Goal: Task Accomplishment & Management: Manage account settings

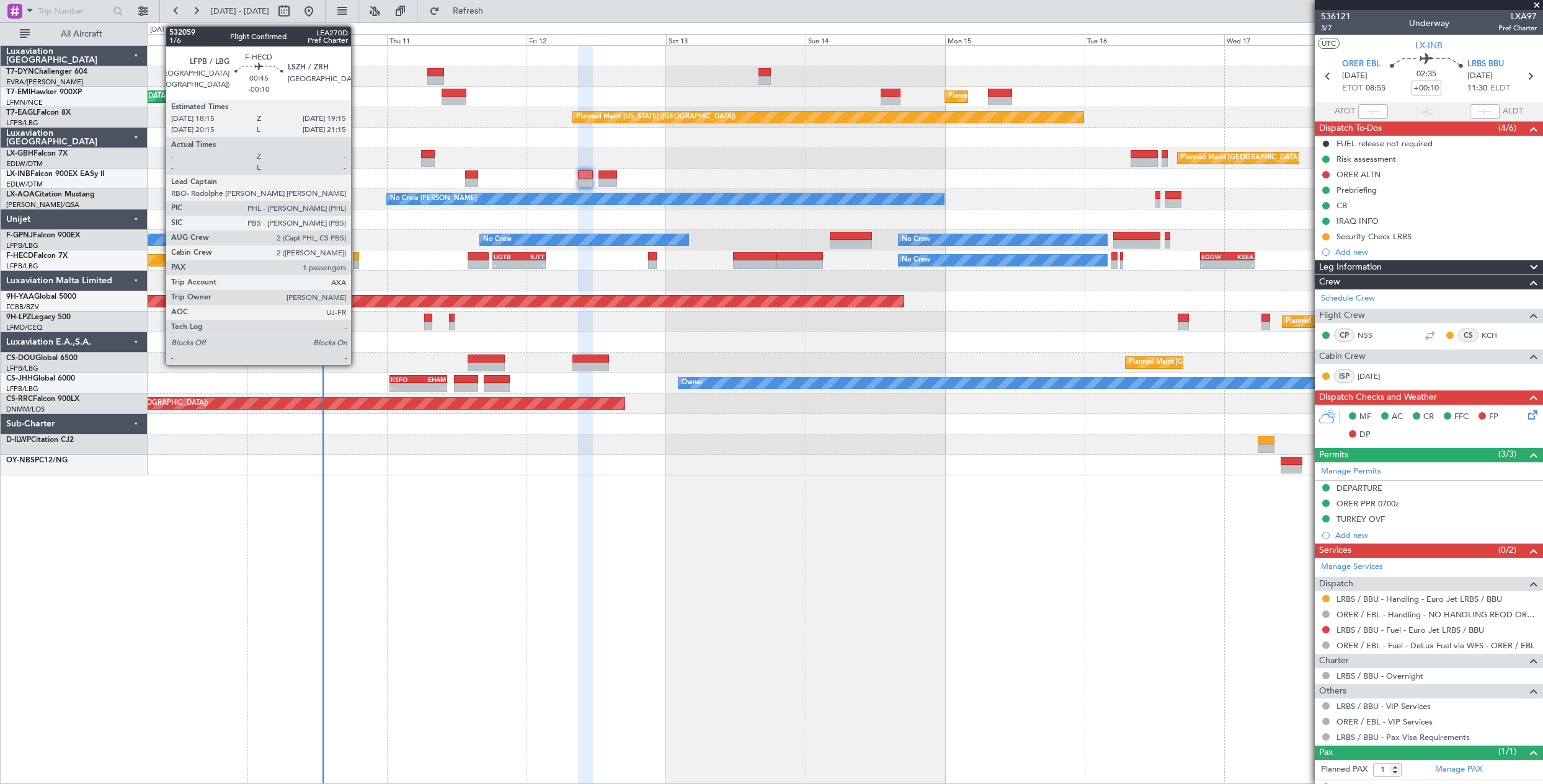
click at [357, 252] on div at bounding box center [356, 256] width 6 height 9
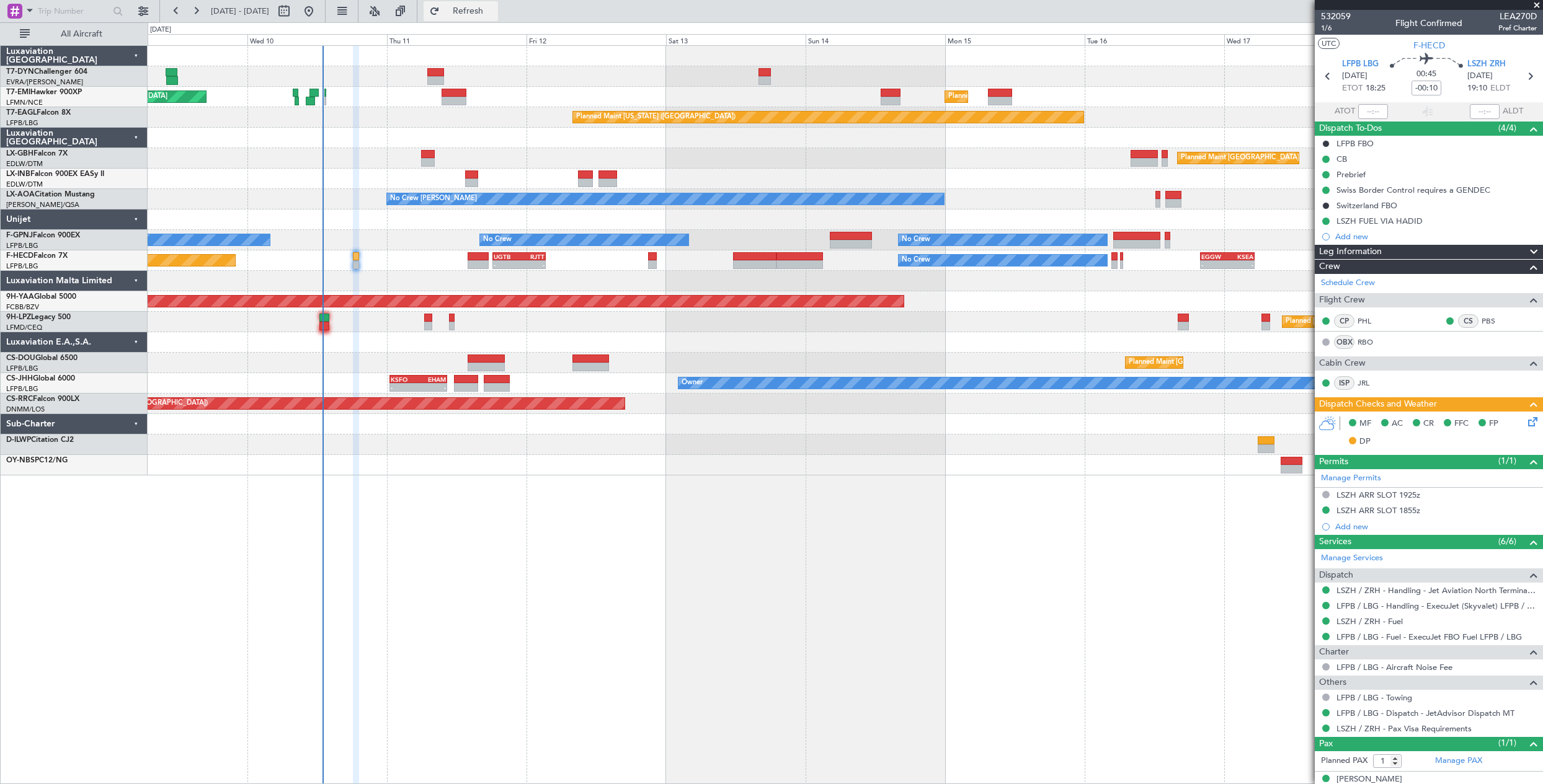
click at [476, 13] on button "Refresh" at bounding box center [460, 11] width 74 height 20
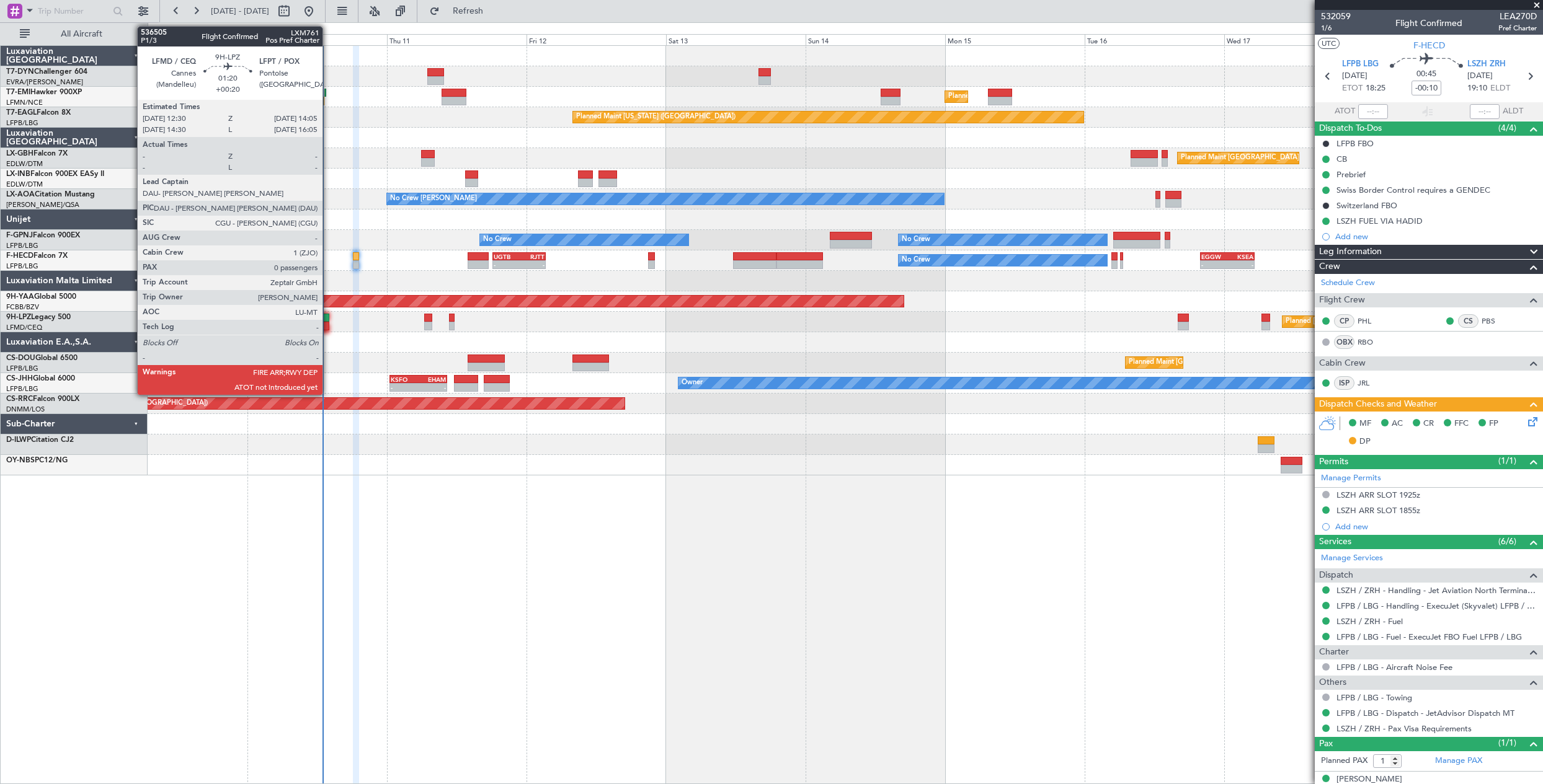
click at [328, 325] on div at bounding box center [323, 325] width 9 height 9
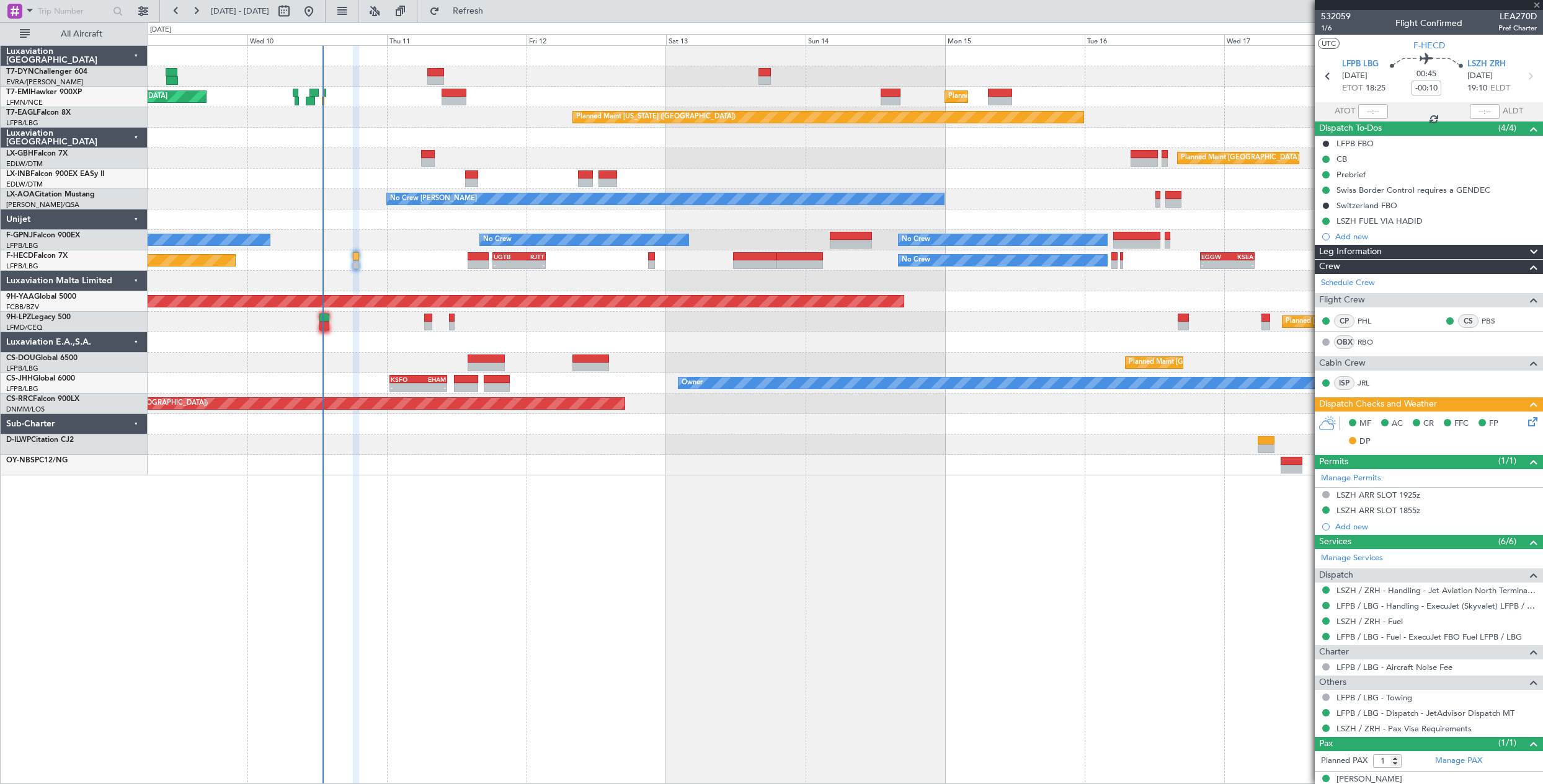
type input "+00:20"
type input "0"
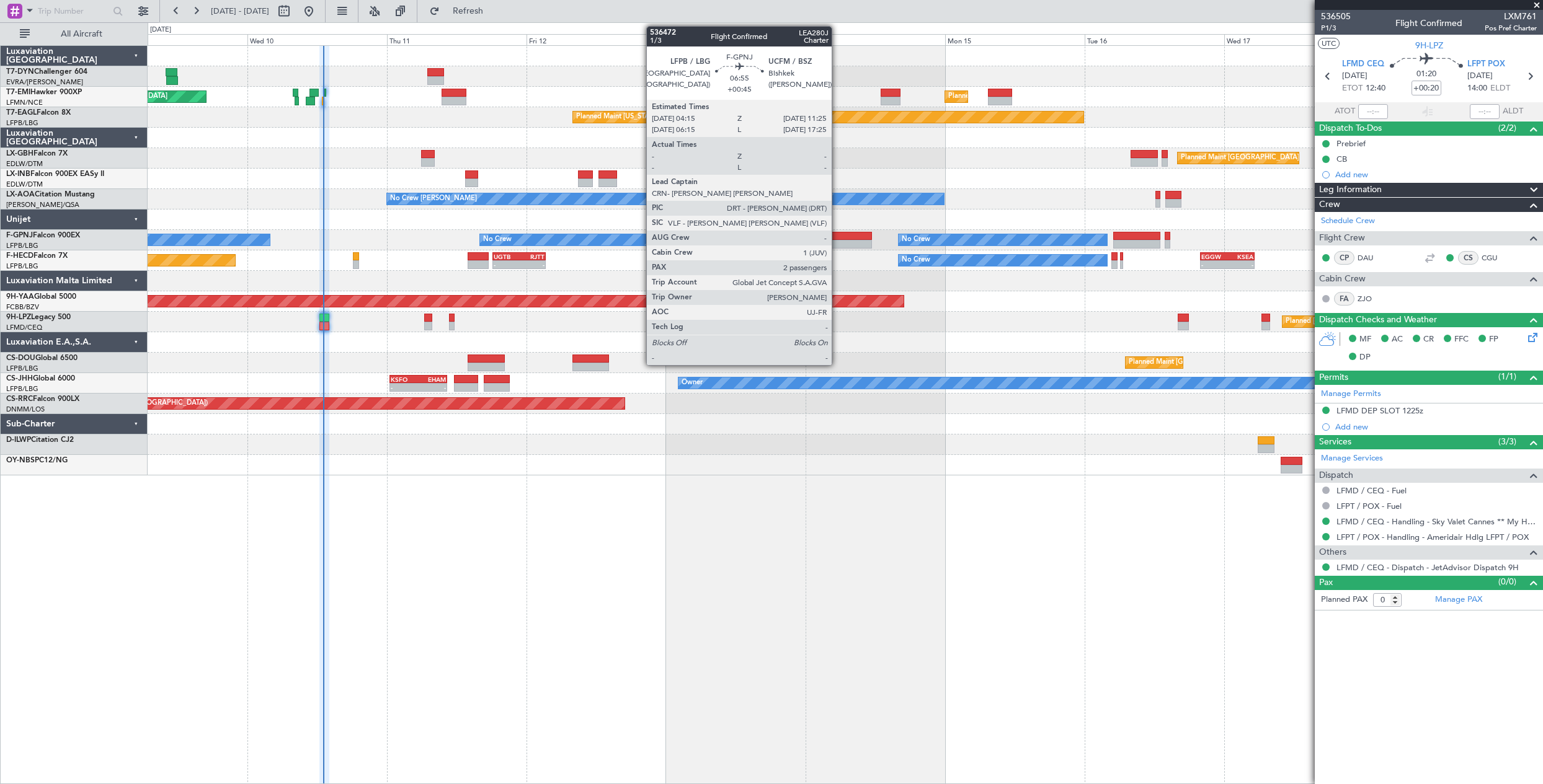
click at [837, 235] on div at bounding box center [851, 235] width 43 height 9
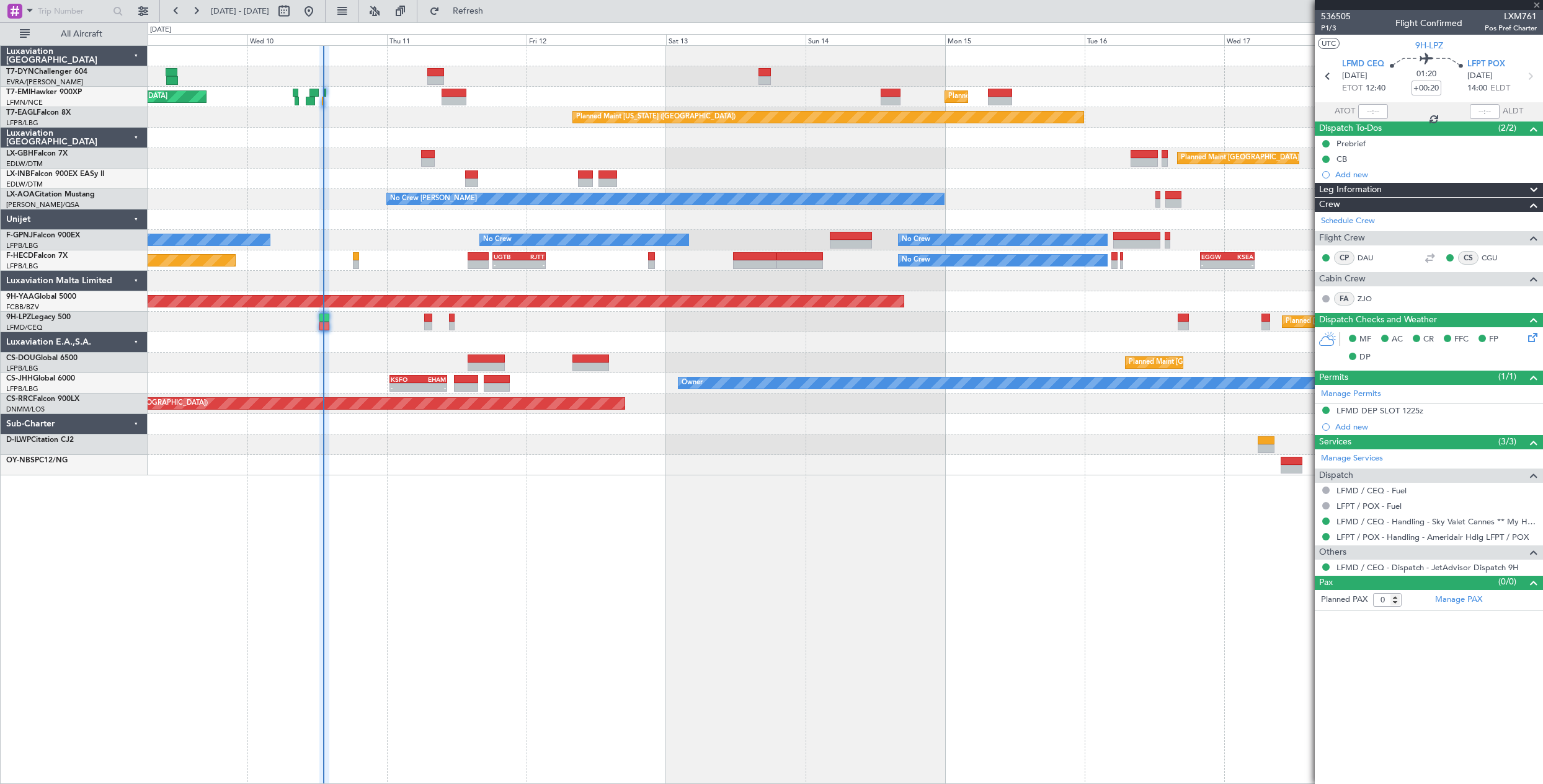
type input "+00:45"
type input "2"
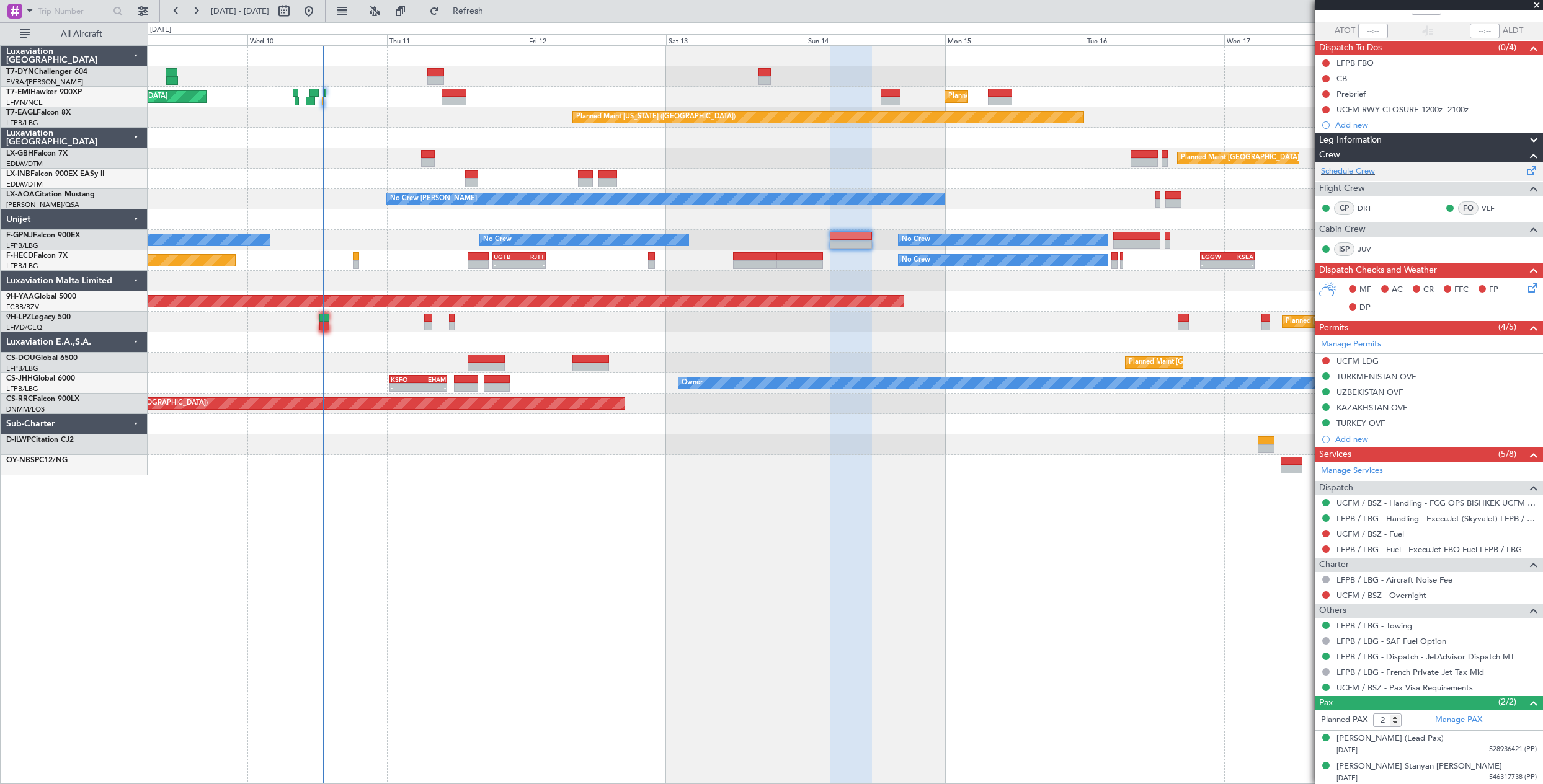
scroll to position [82, 0]
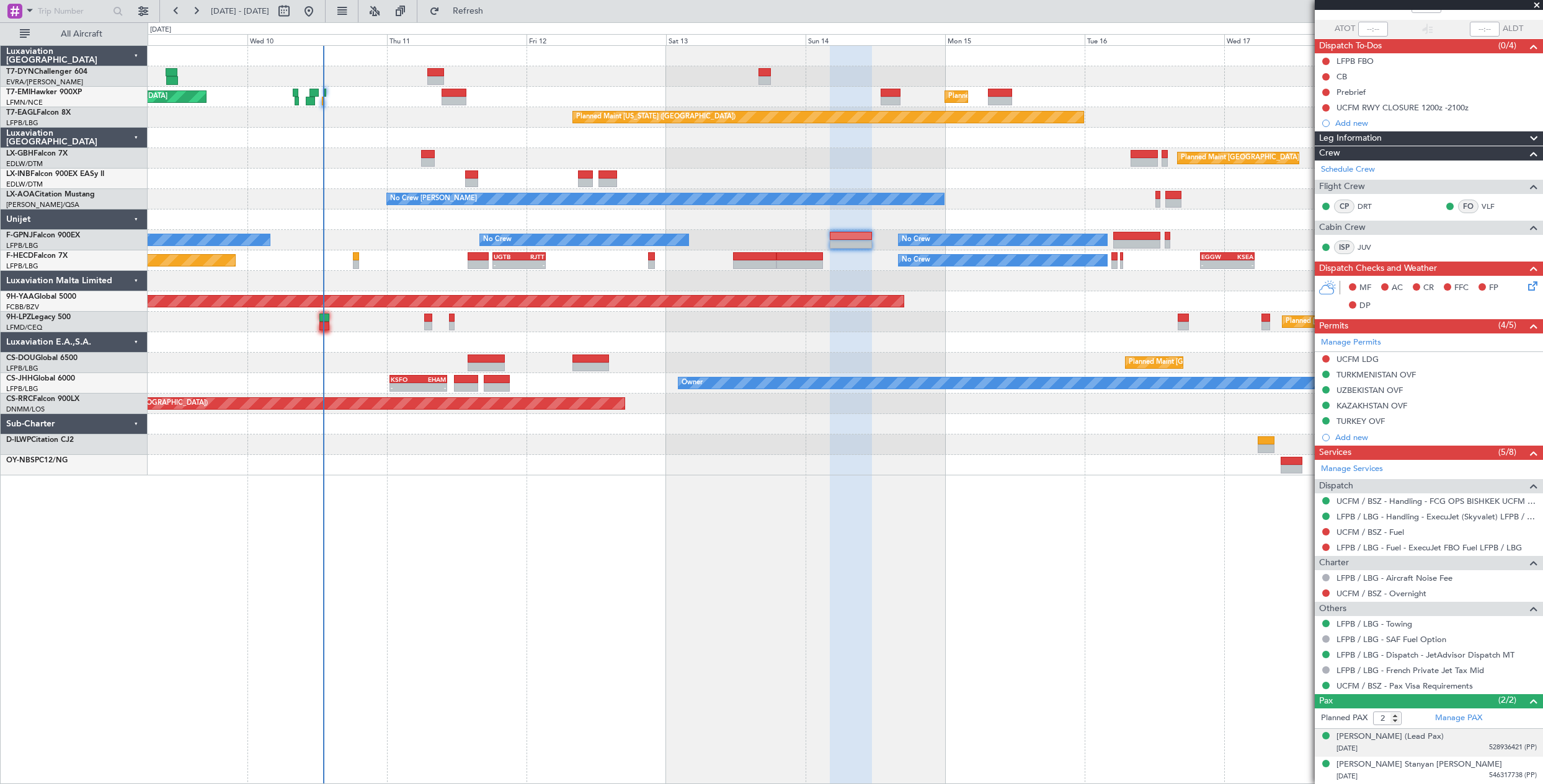
click at [1450, 747] on div "[DATE] 528936421 (PP)" at bounding box center [1436, 748] width 201 height 13
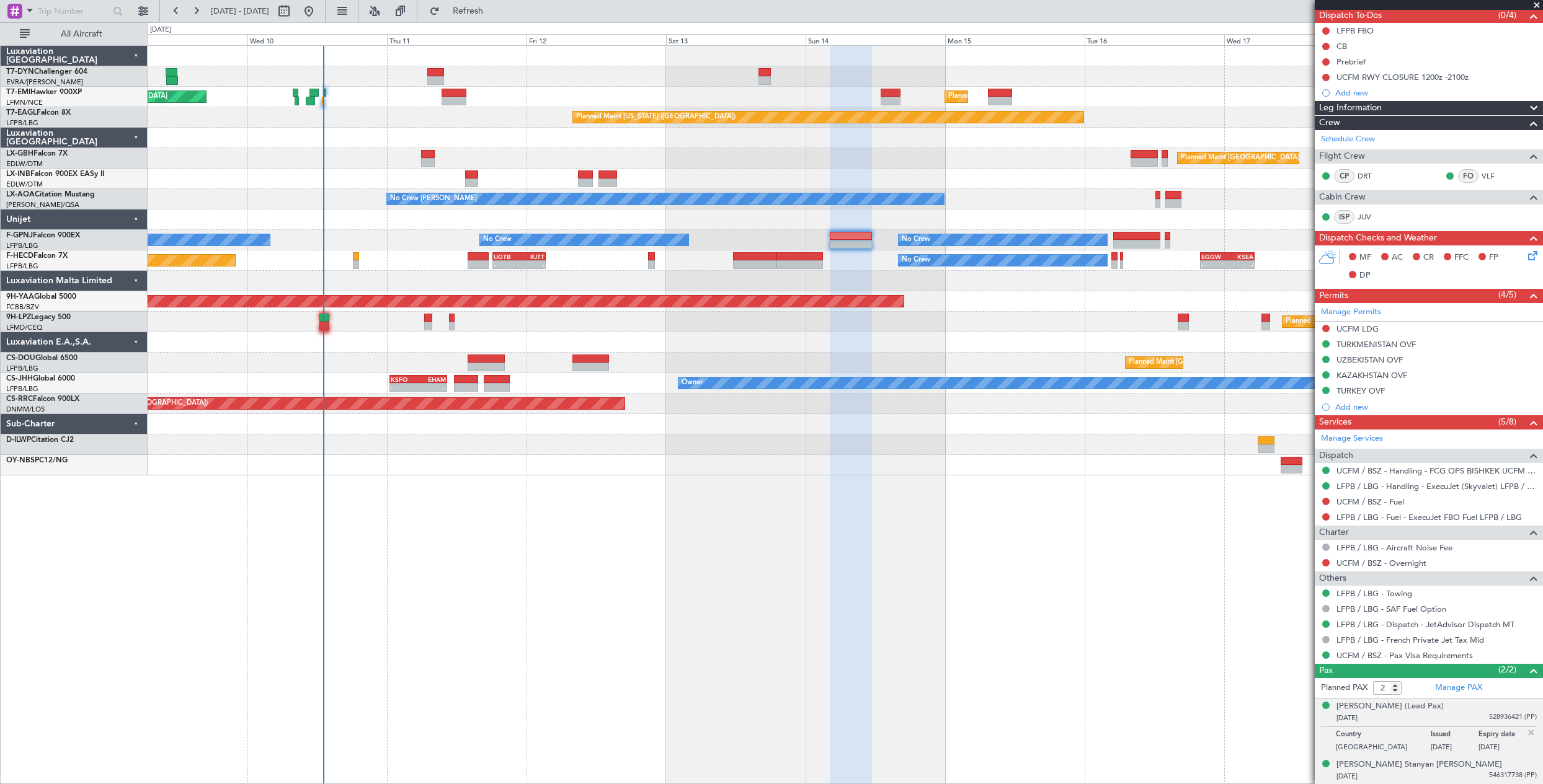
click at [1450, 770] on div "[DATE] 546317738 (PP)" at bounding box center [1436, 776] width 201 height 13
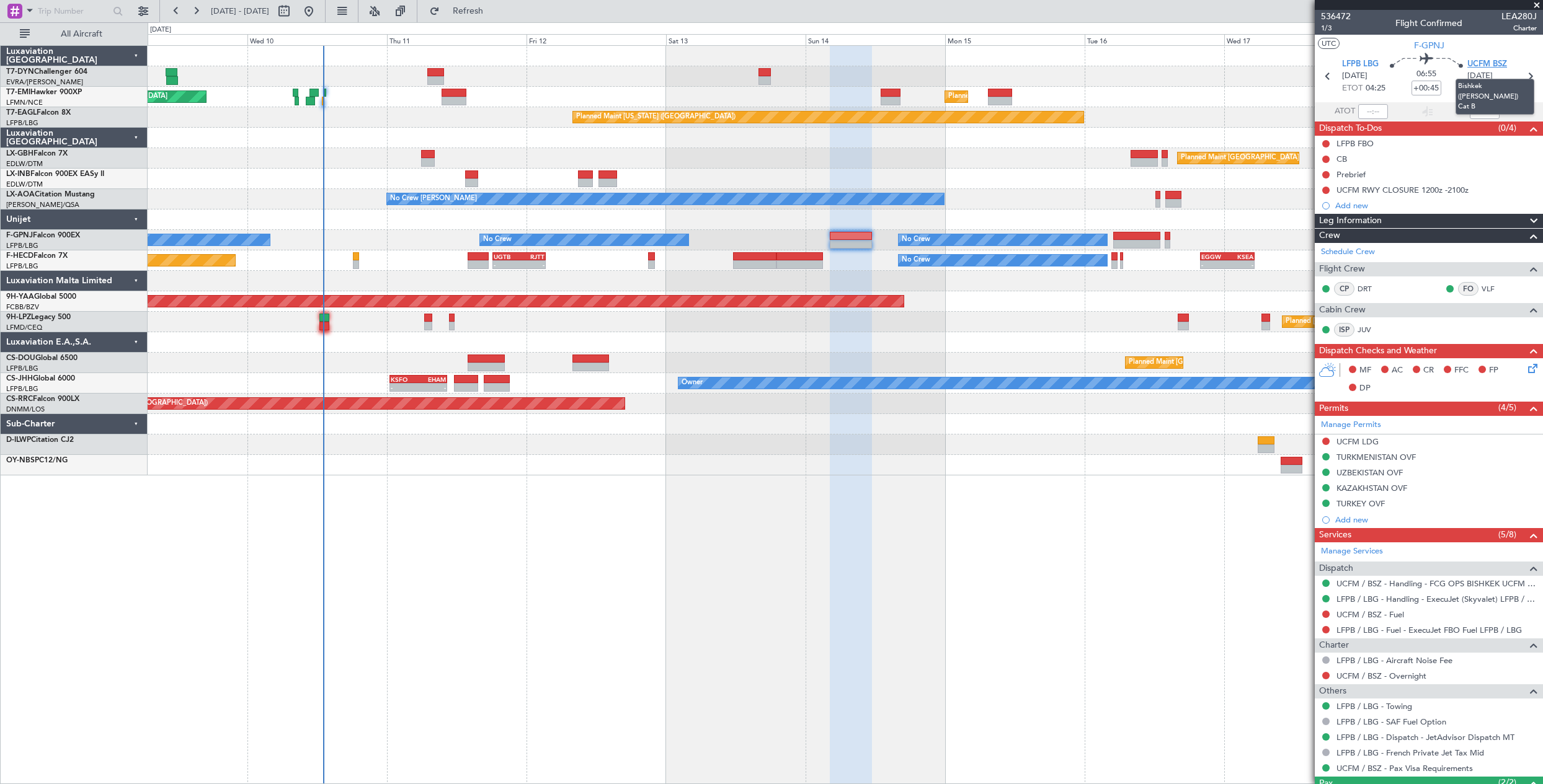
click at [1470, 61] on span "UCFM BSZ" at bounding box center [1487, 64] width 40 height 13
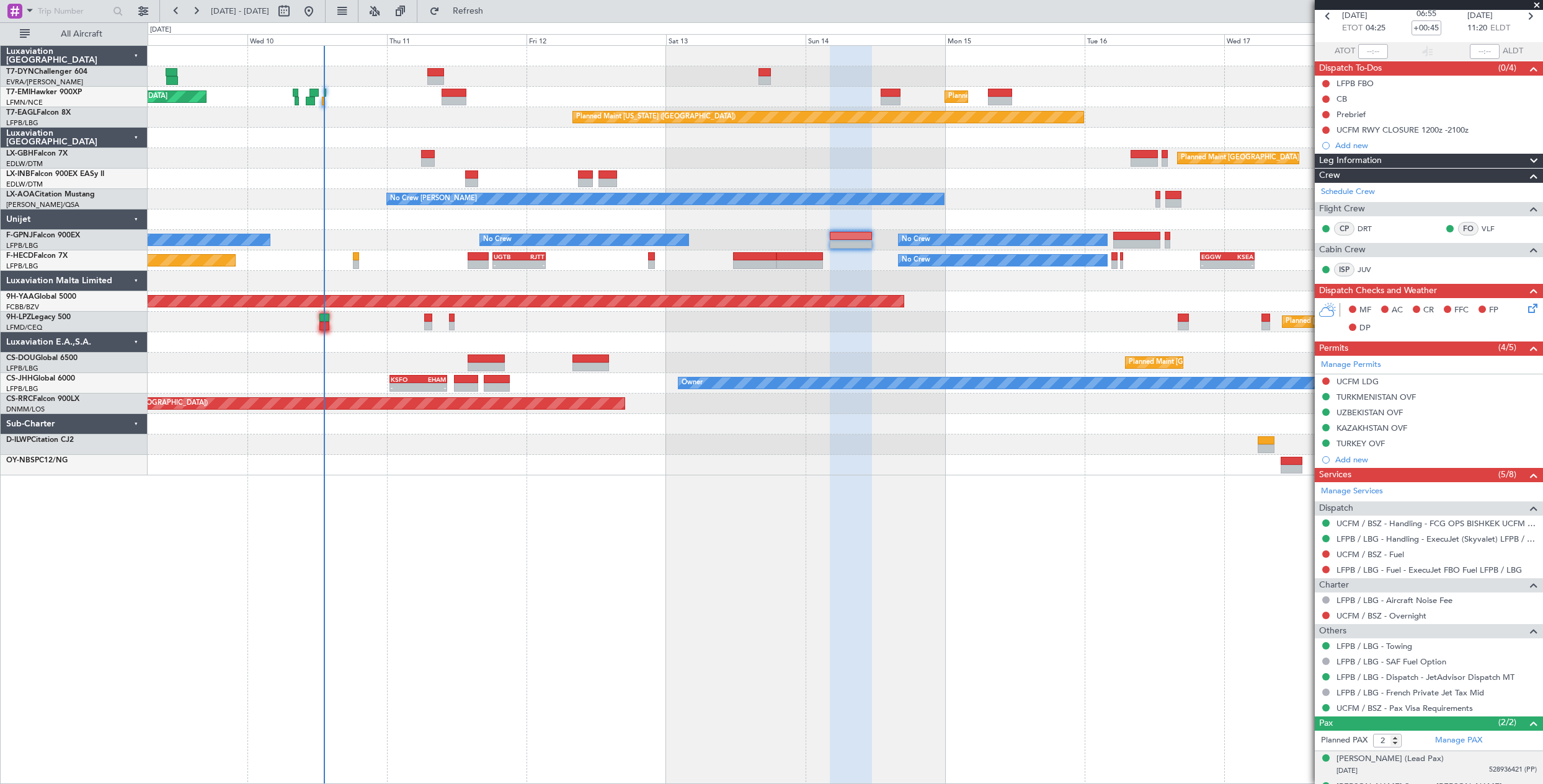
scroll to position [113, 0]
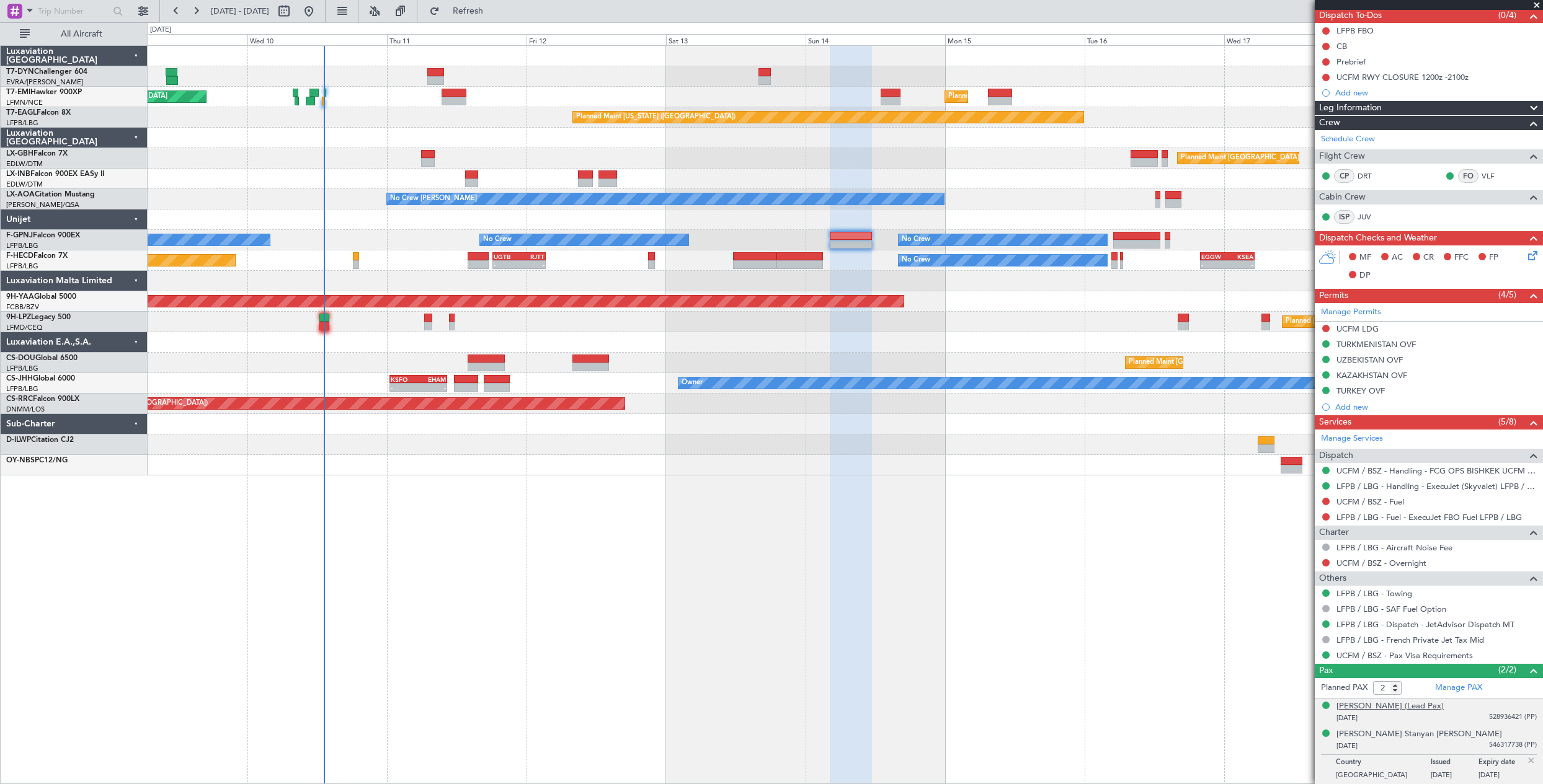
click at [1427, 709] on div "[PERSON_NAME] (Lead Pax)" at bounding box center [1390, 706] width 107 height 13
click at [489, 13] on span "Refresh" at bounding box center [468, 11] width 52 height 9
click at [1462, 689] on link "Manage PAX" at bounding box center [1459, 688] width 47 height 13
click at [495, 11] on span "Refresh" at bounding box center [468, 11] width 52 height 9
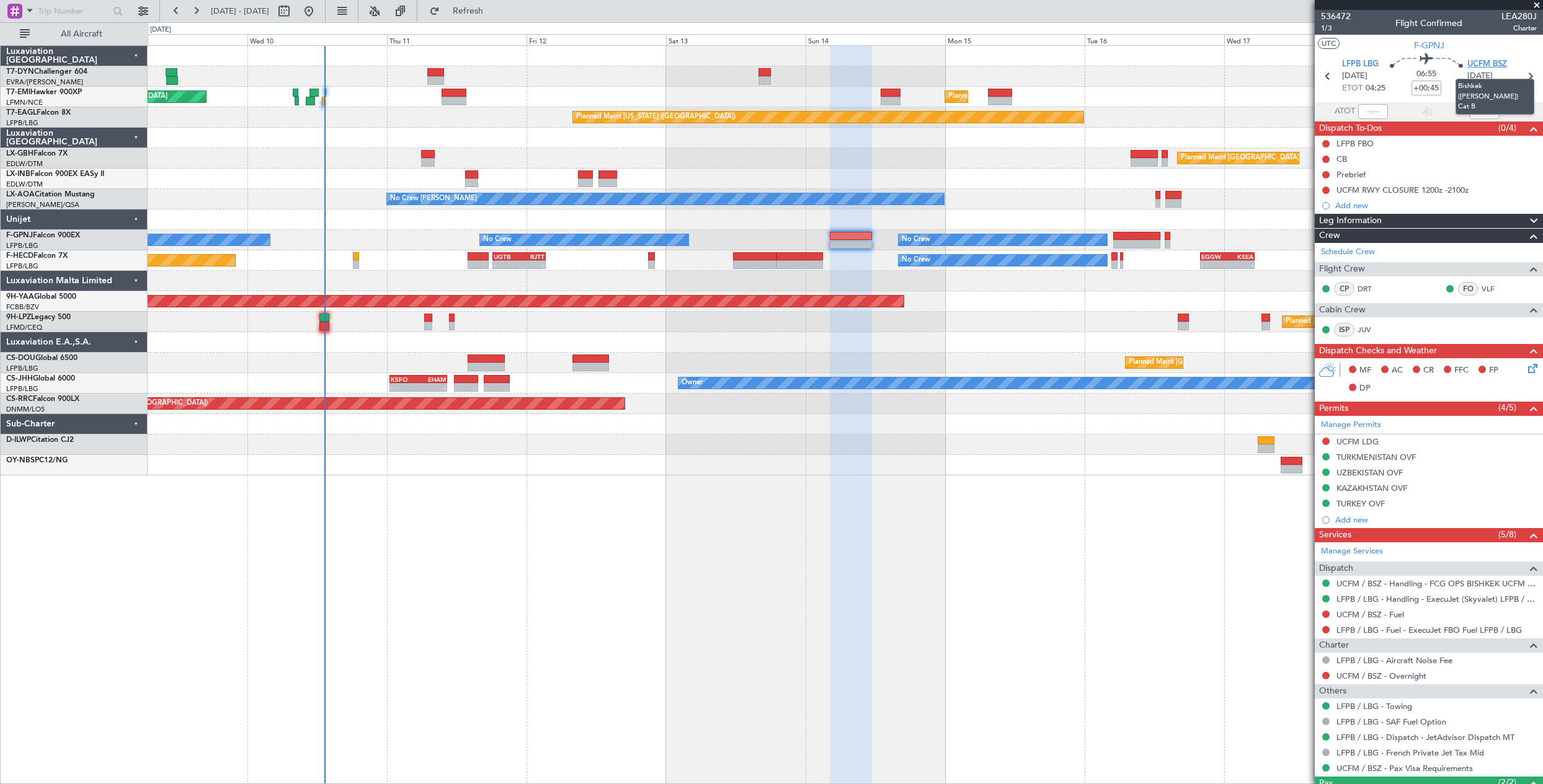
click at [1497, 63] on span "UCFM BSZ" at bounding box center [1487, 64] width 40 height 13
click at [1338, 8] on div at bounding box center [1428, 5] width 228 height 10
click at [1338, 14] on span "536472" at bounding box center [1335, 16] width 30 height 13
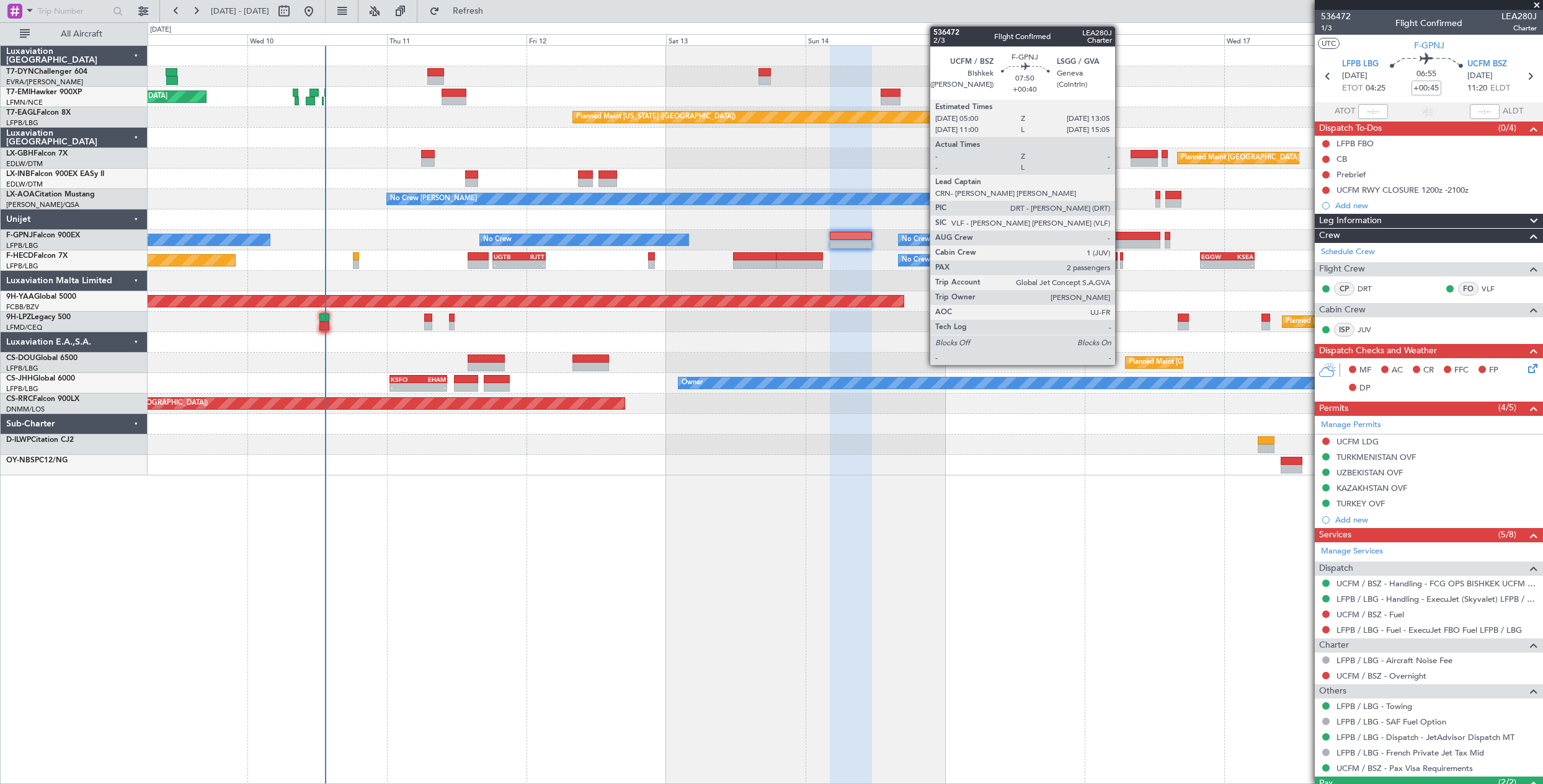
click at [1121, 240] on div at bounding box center [1136, 244] width 47 height 9
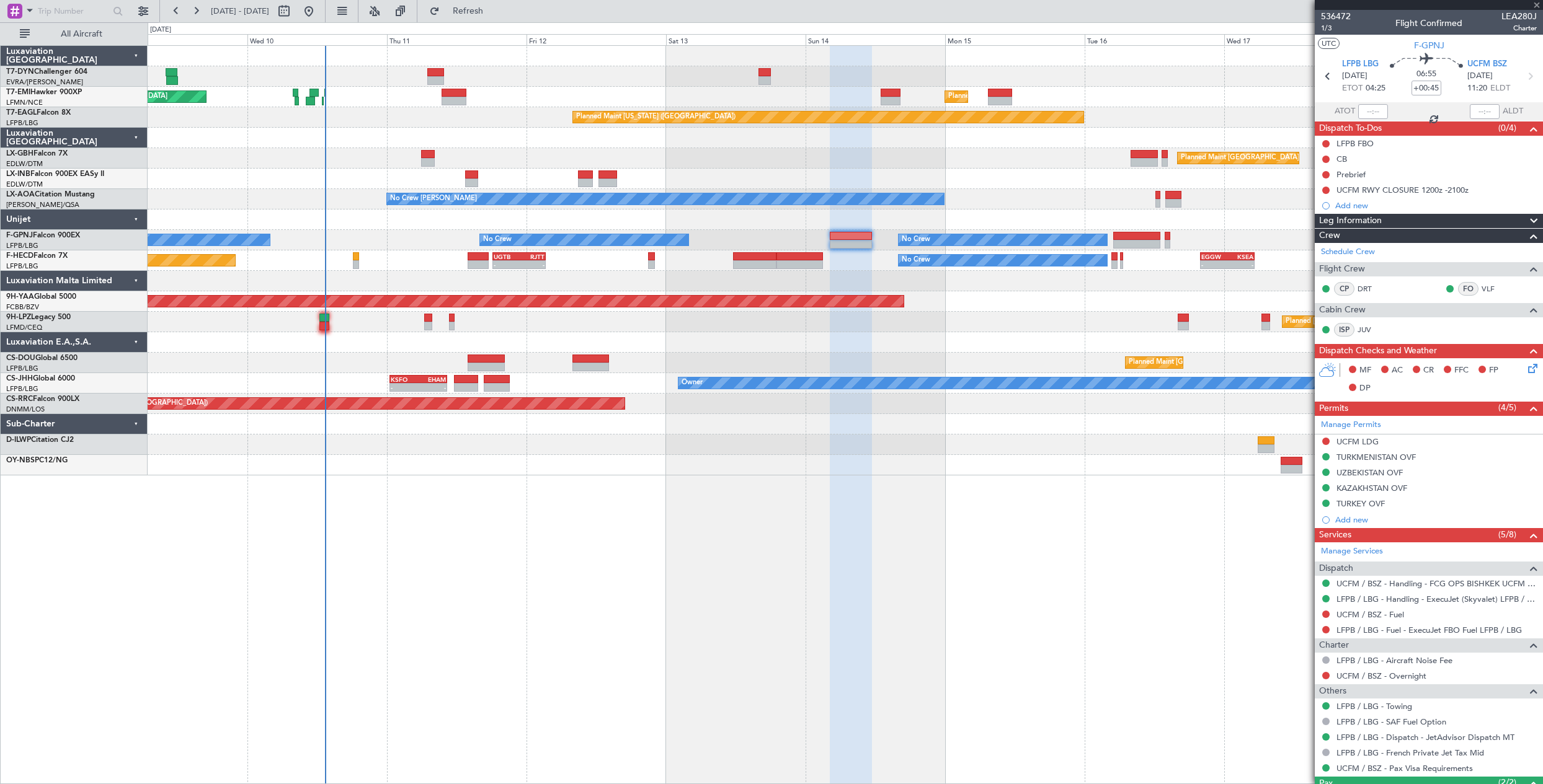
type input "+00:40"
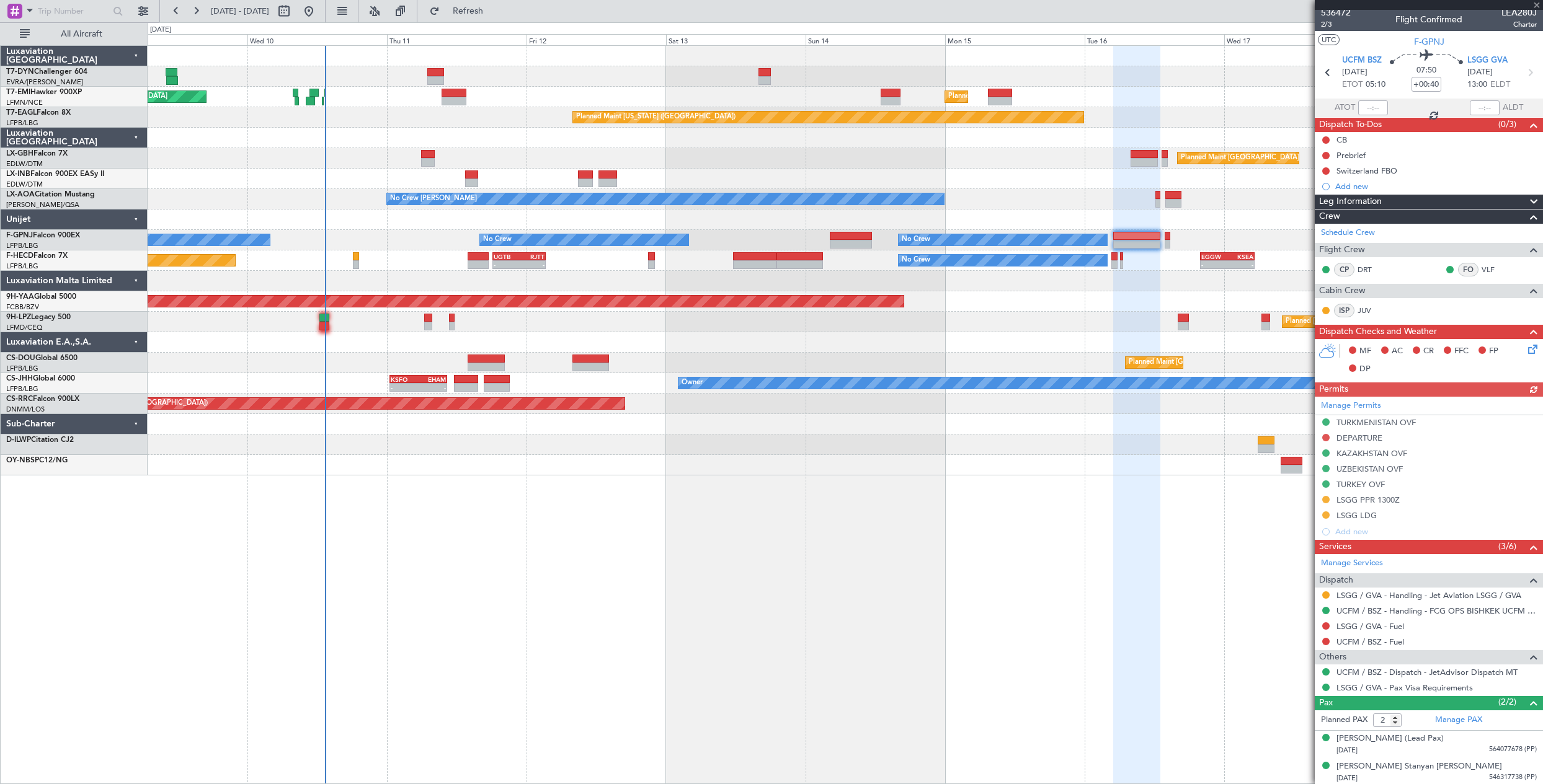
scroll to position [6, 0]
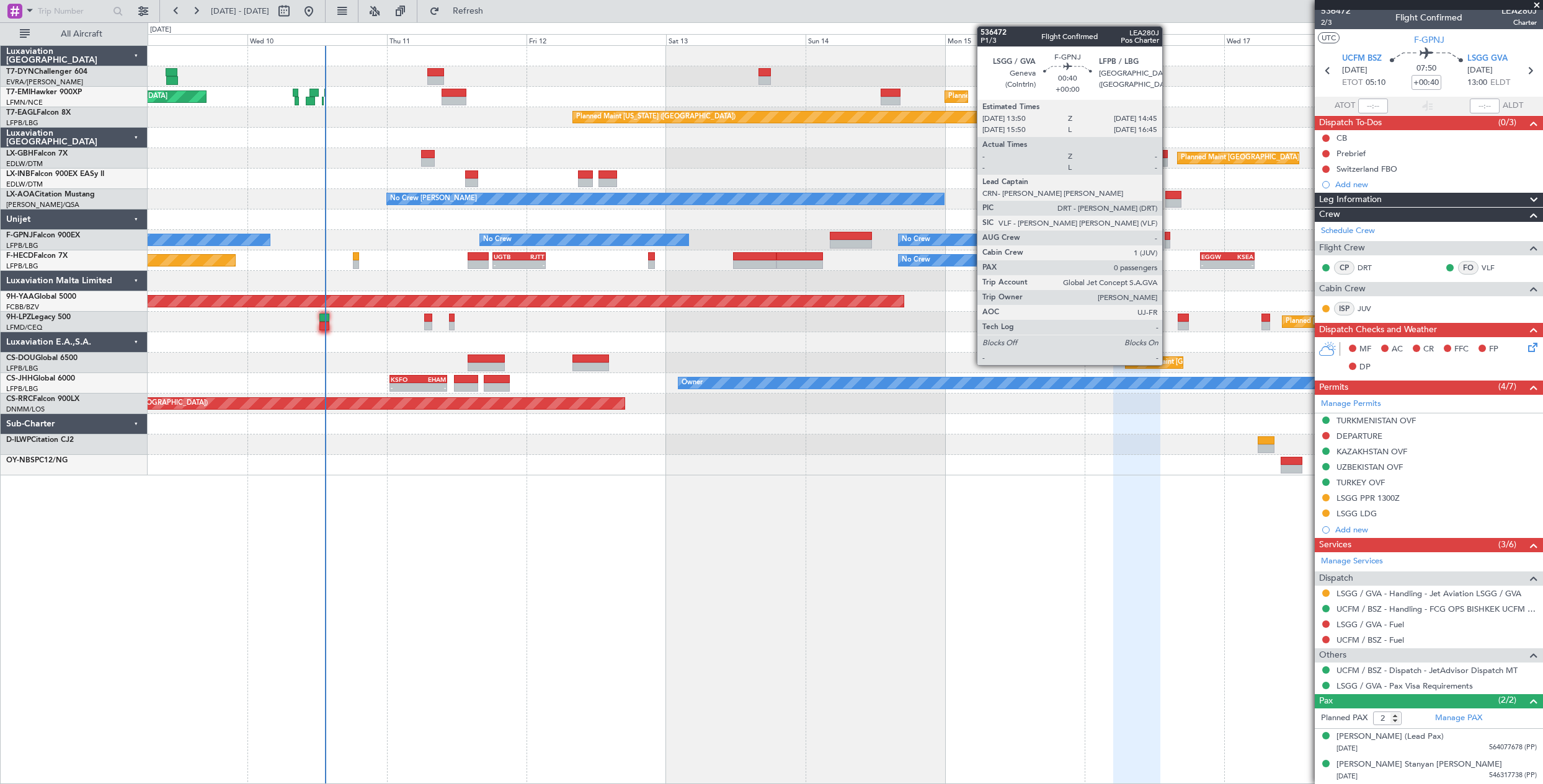
click at [1168, 242] on div at bounding box center [1167, 244] width 6 height 9
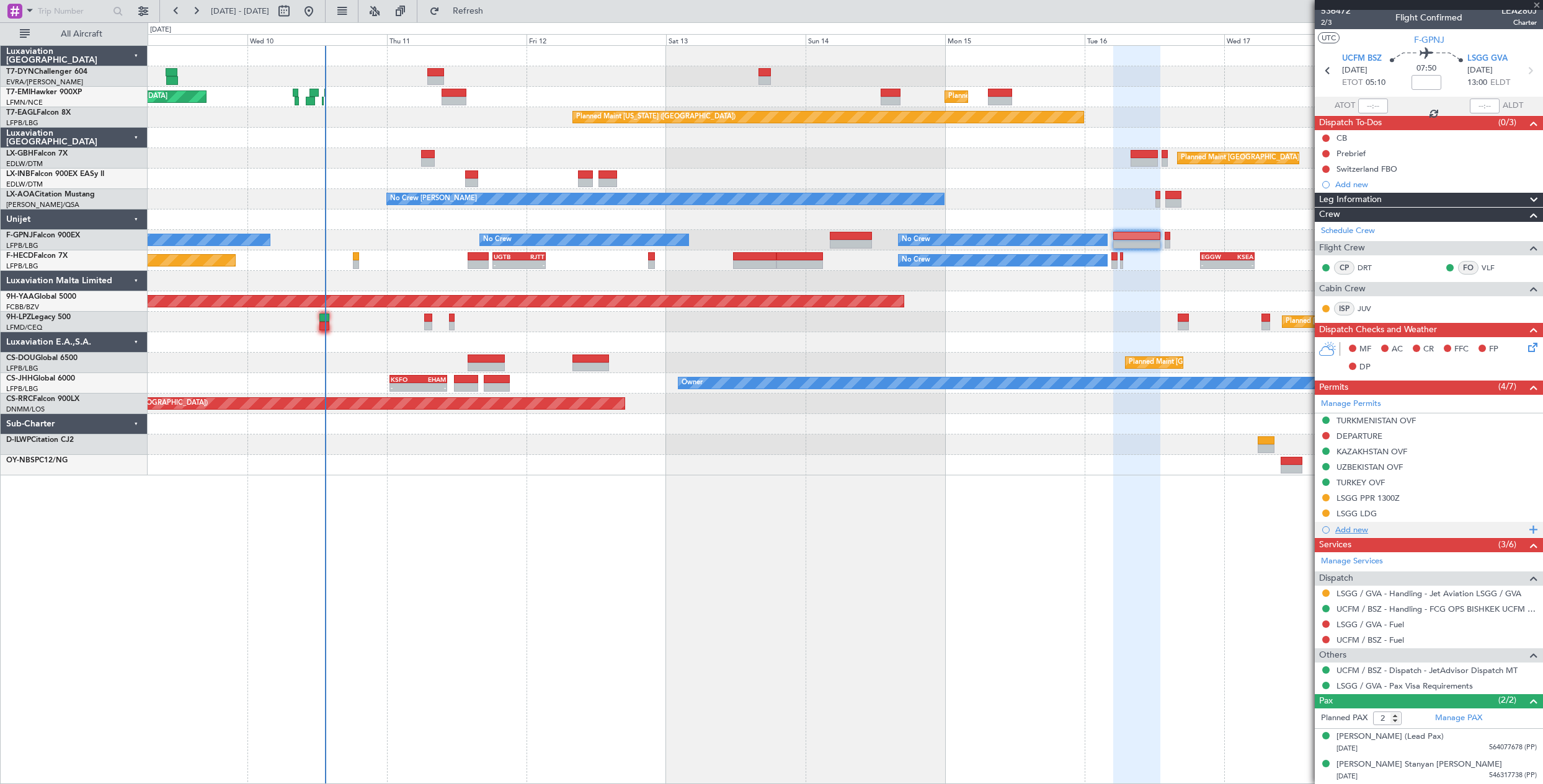
type input "0"
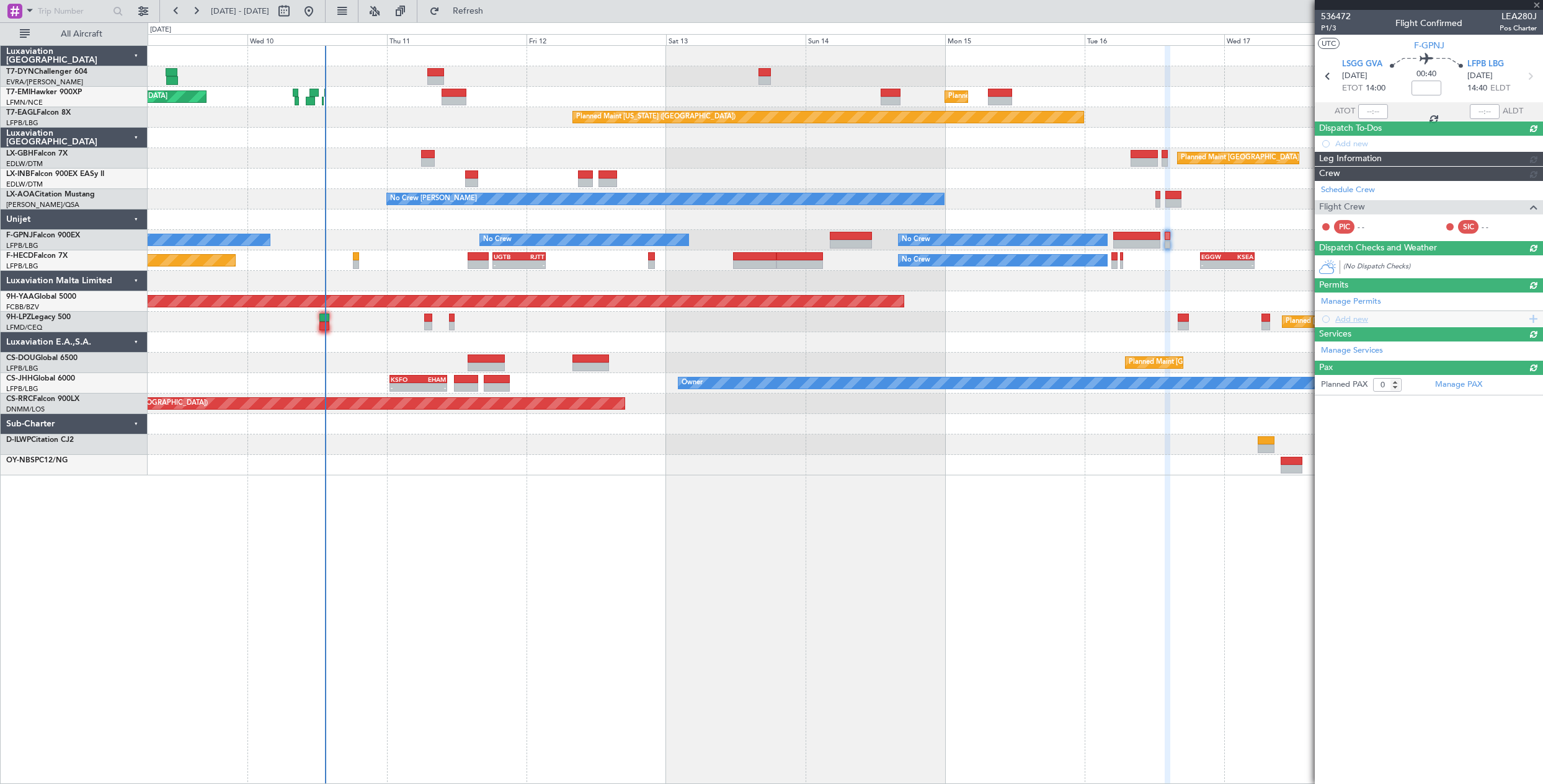
scroll to position [0, 0]
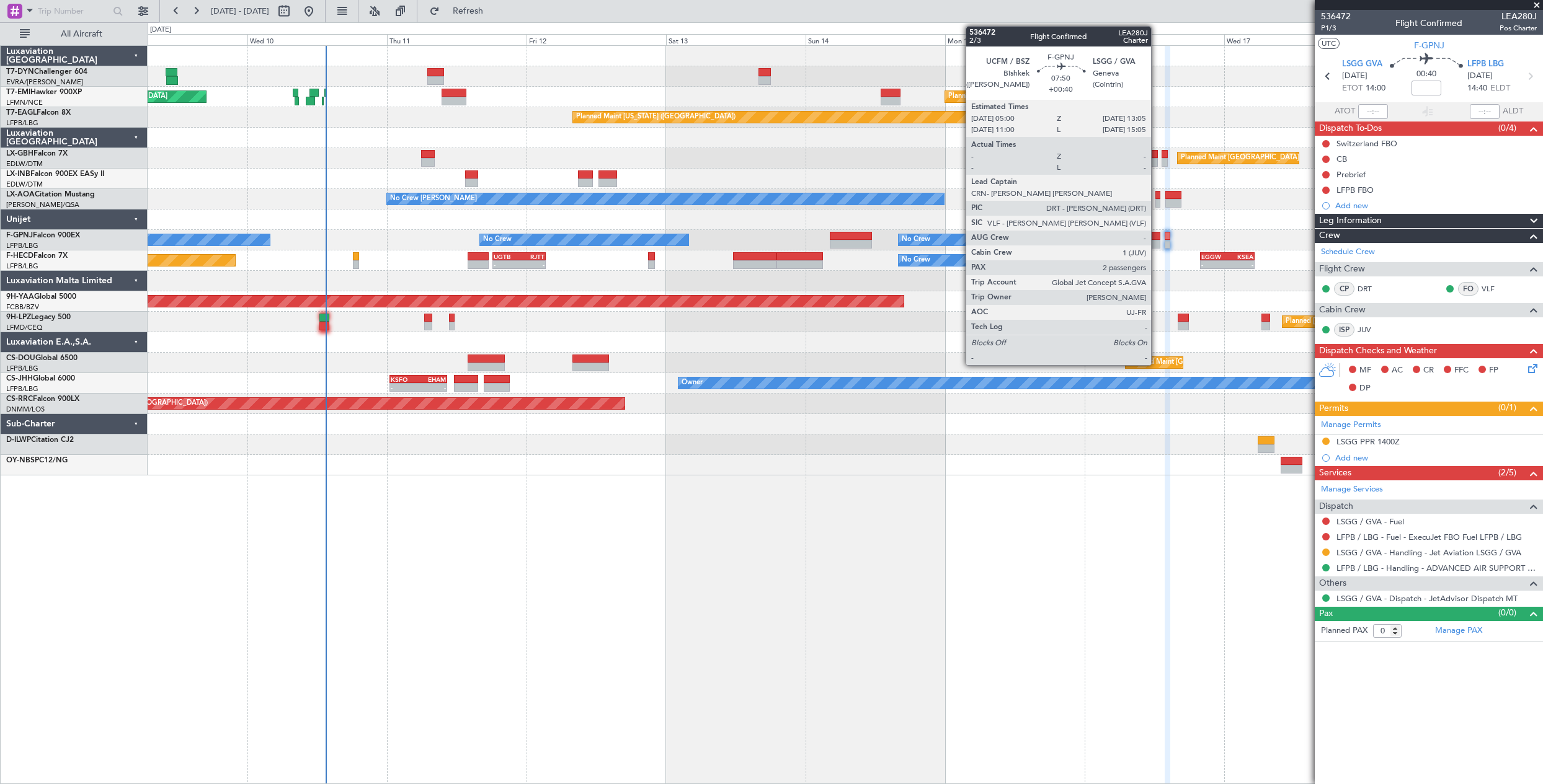
click at [1156, 242] on div at bounding box center [1136, 244] width 47 height 9
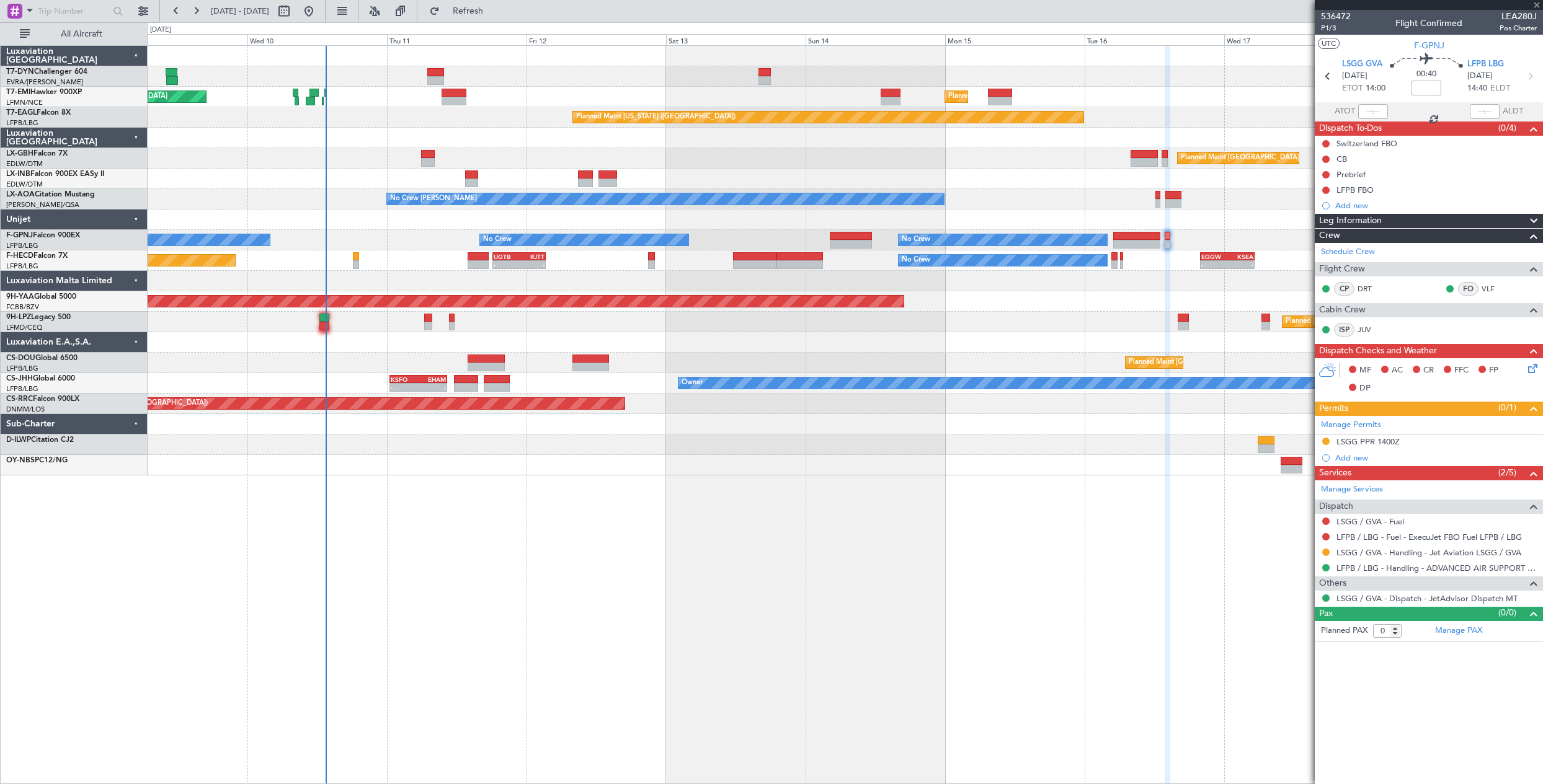
type input "+00:40"
type input "2"
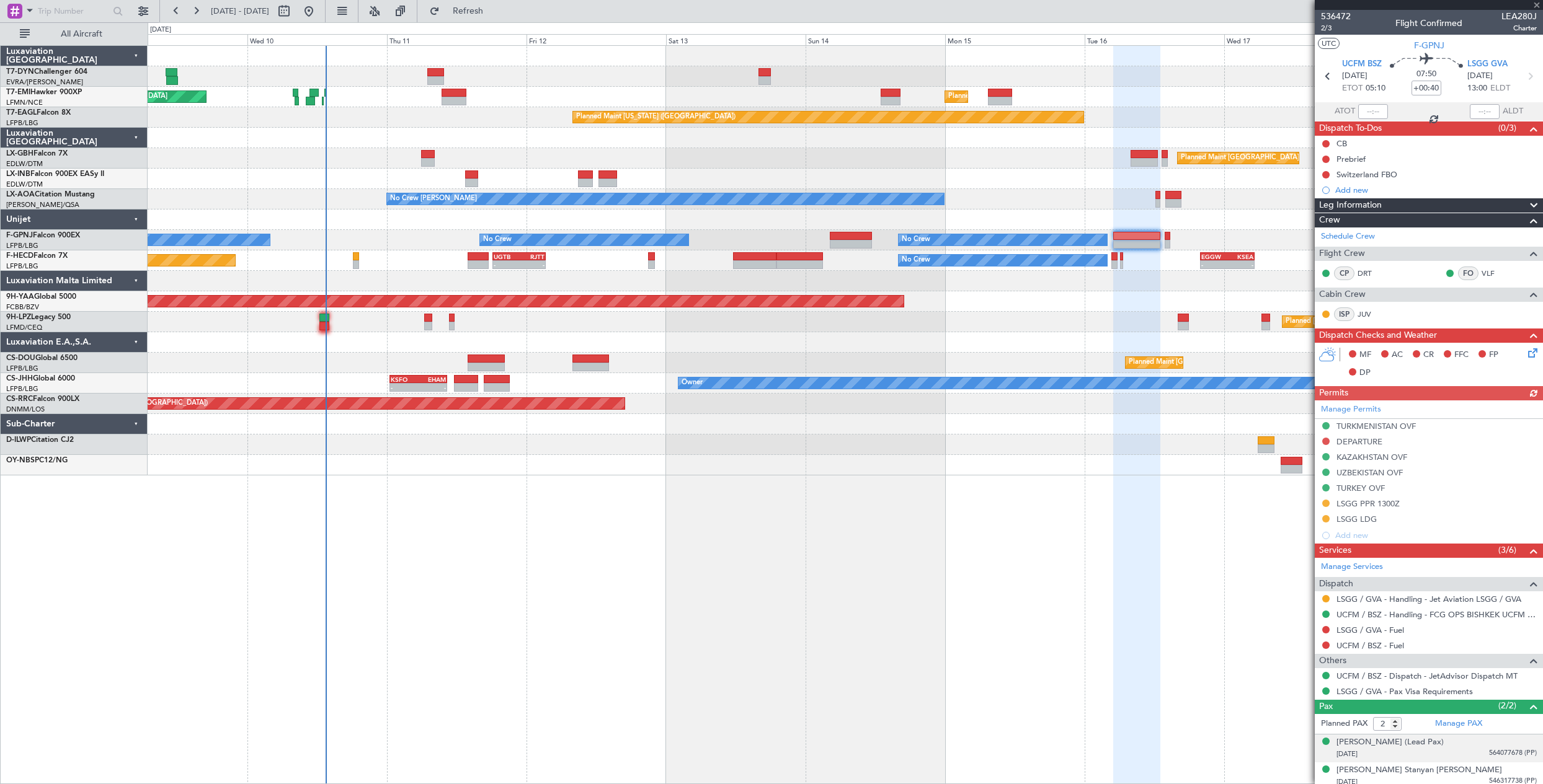
click at [1456, 752] on div "[DATE] 564077678 (PP)" at bounding box center [1436, 754] width 201 height 13
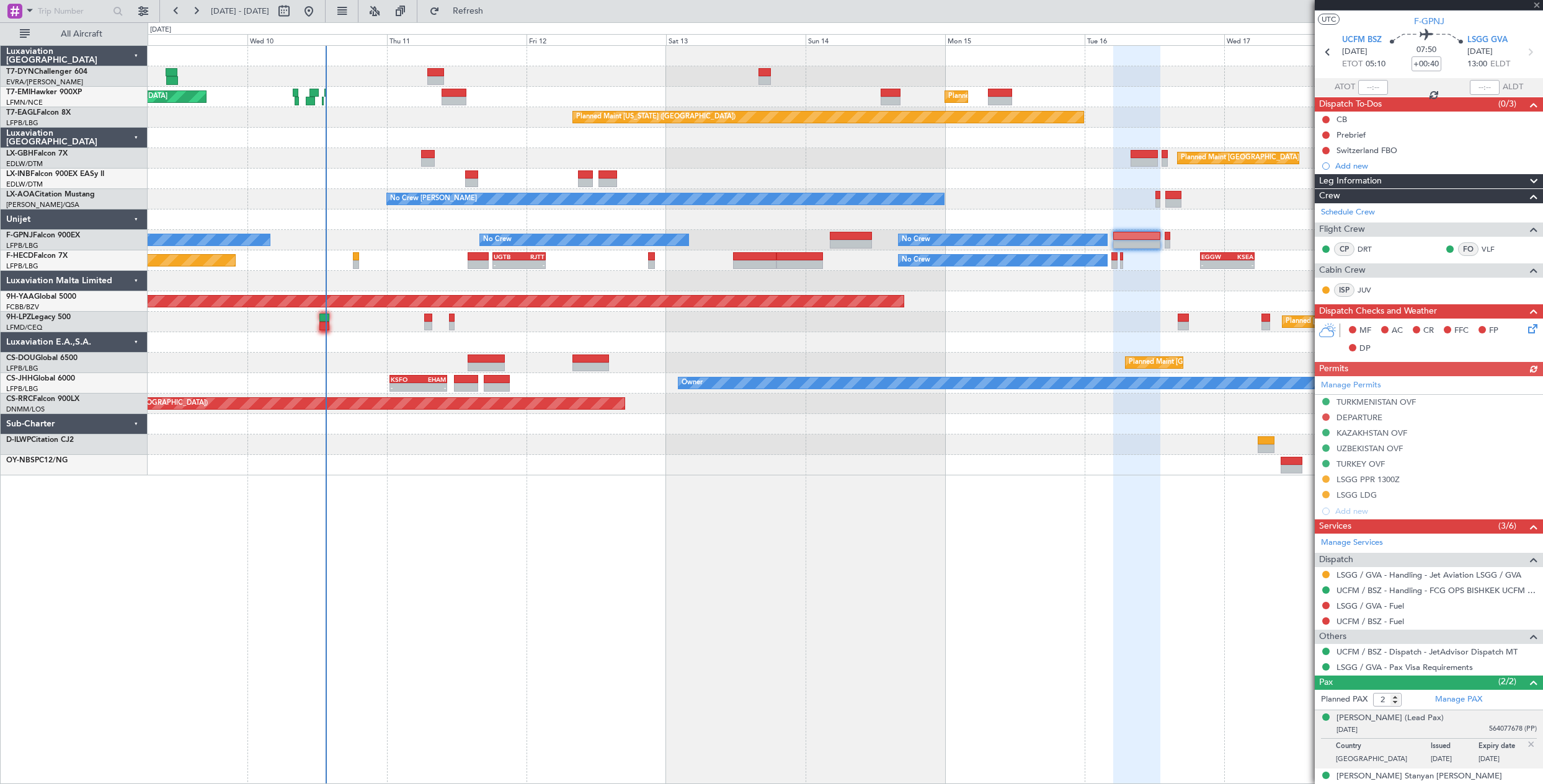
scroll to position [36, 0]
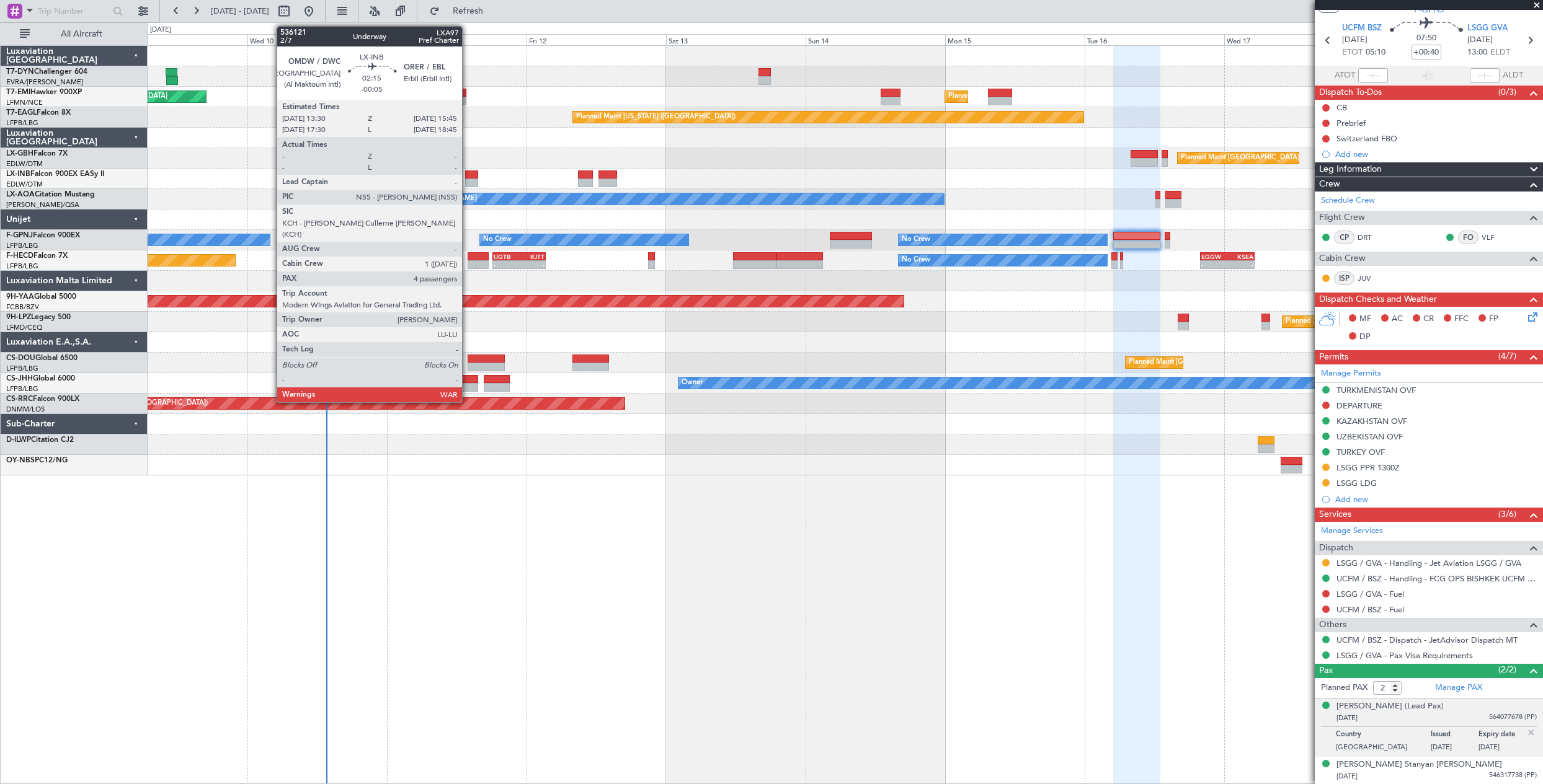
click at [468, 177] on div at bounding box center [472, 174] width 14 height 9
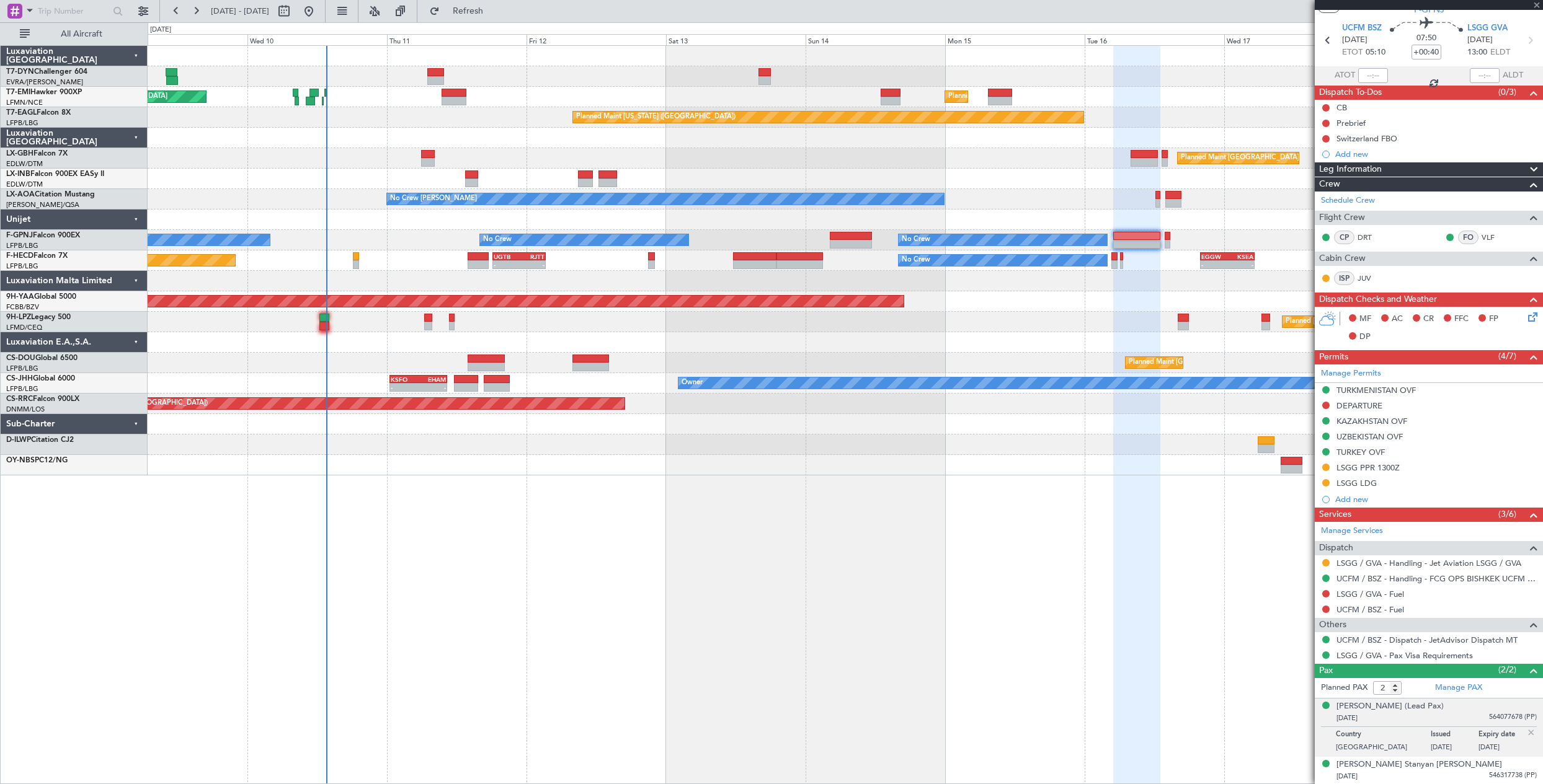
type input "-00:05"
type input "4"
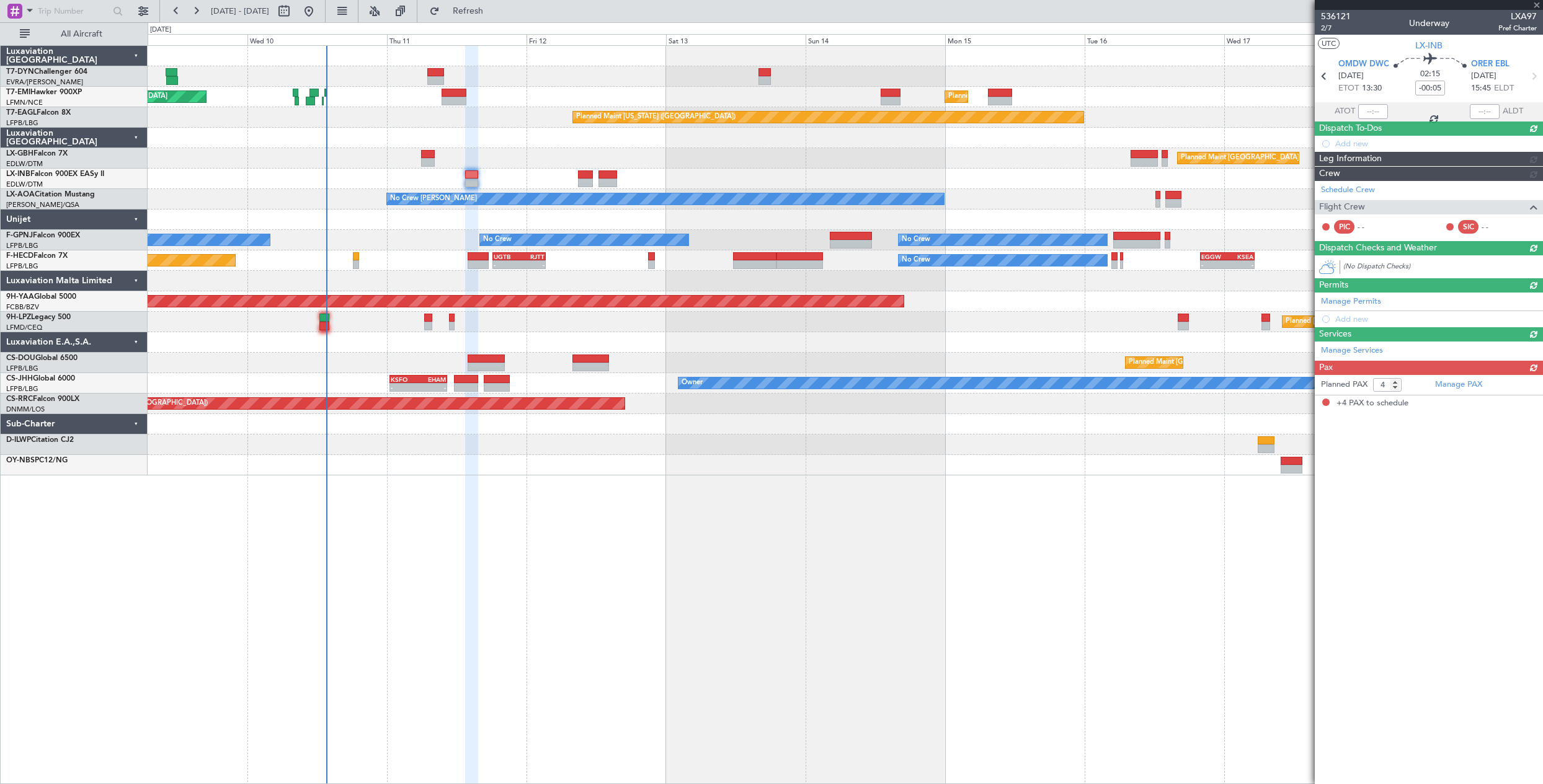
scroll to position [0, 0]
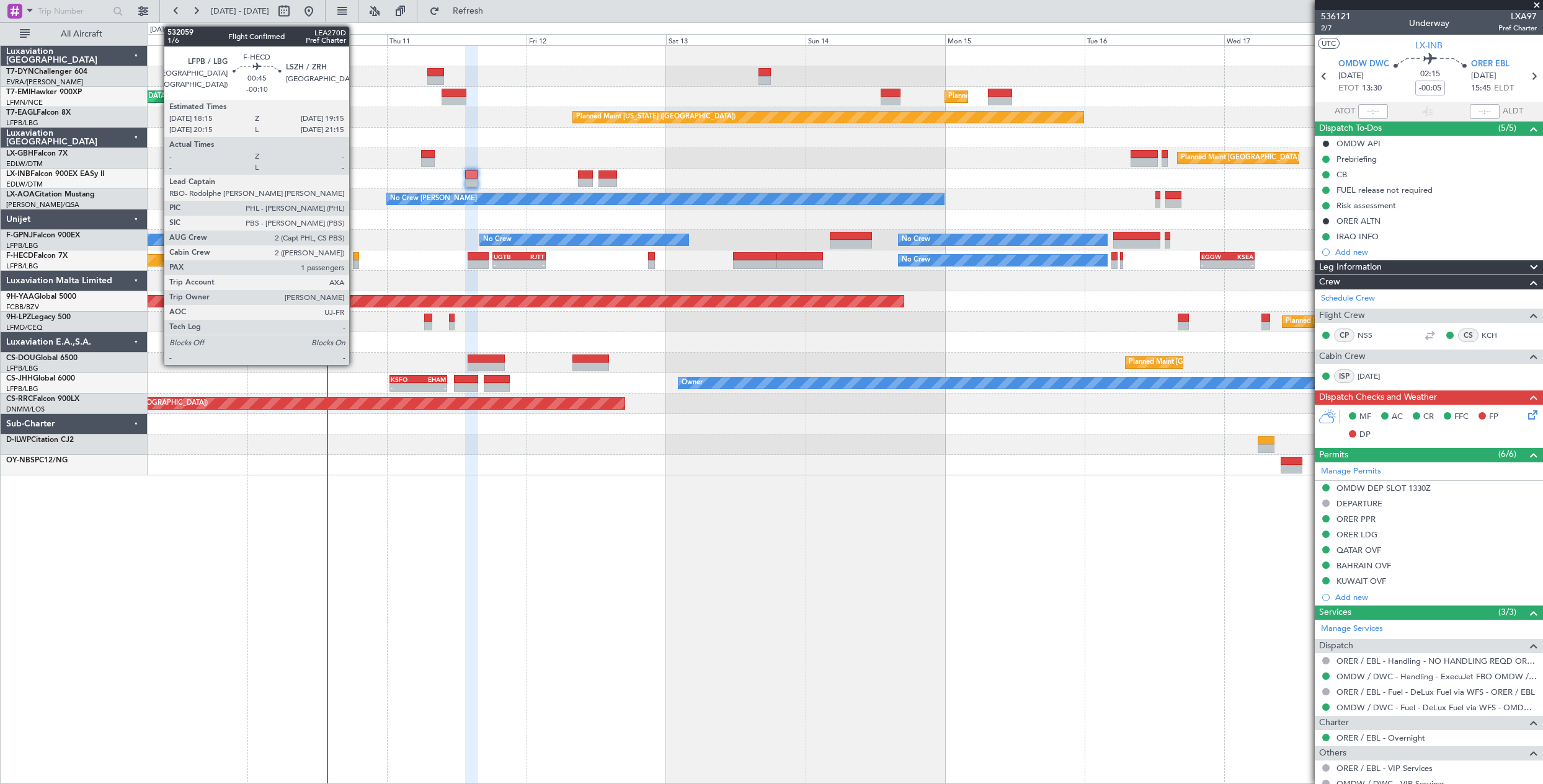
click at [355, 258] on div at bounding box center [356, 256] width 6 height 9
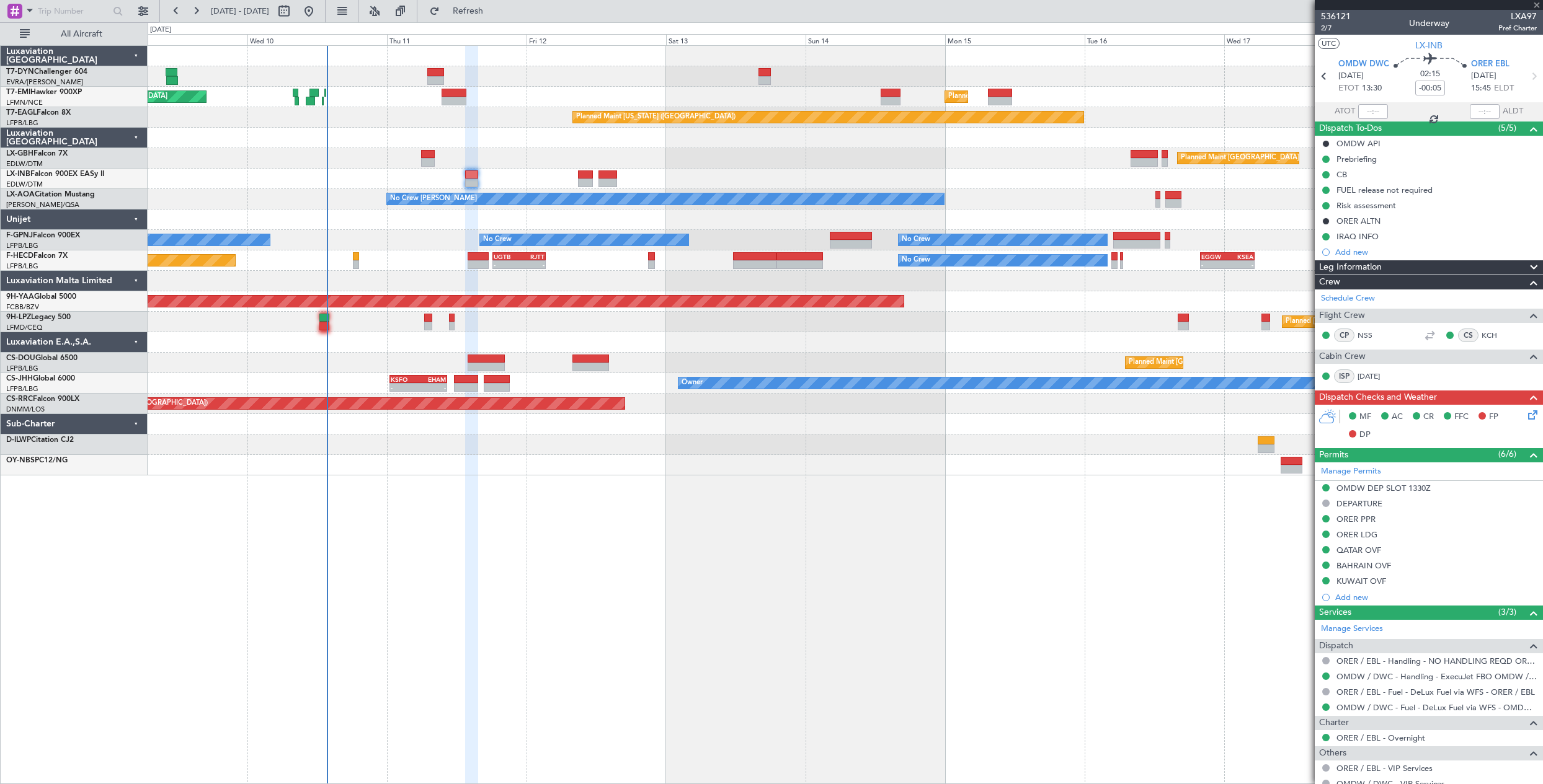
type input "-00:10"
type input "1"
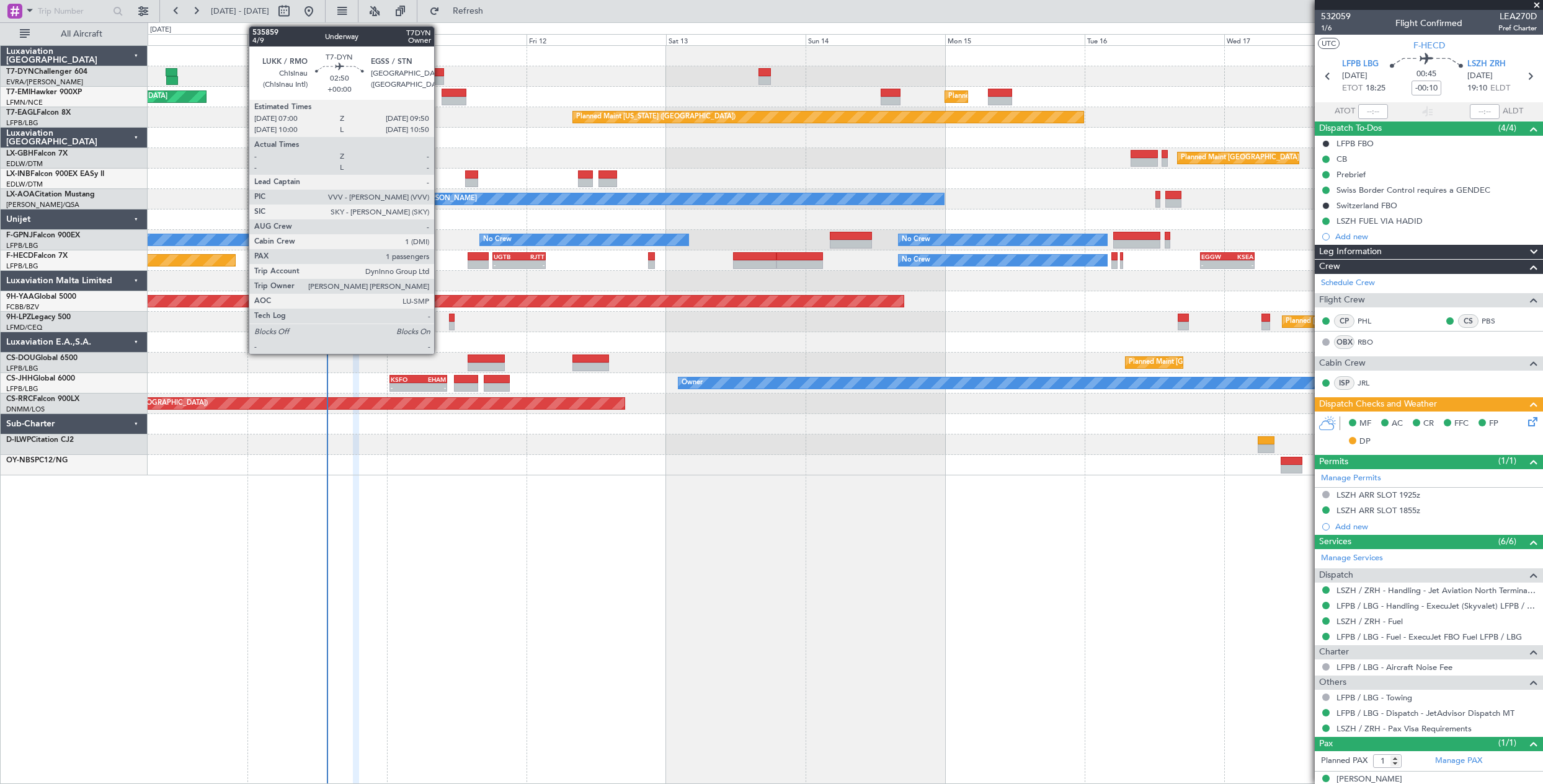
click at [440, 75] on div at bounding box center [435, 72] width 17 height 9
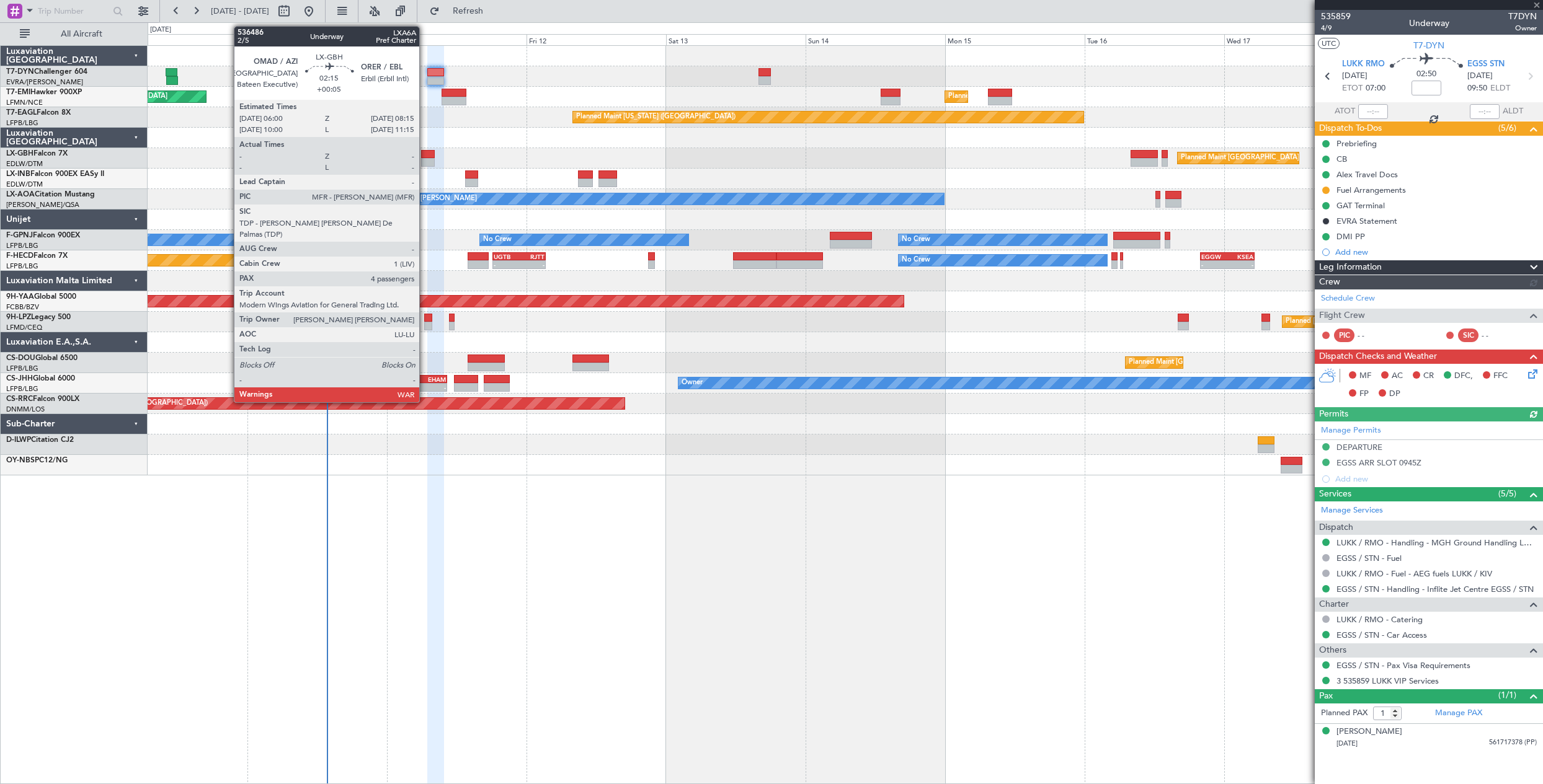
click at [426, 153] on div at bounding box center [428, 154] width 14 height 9
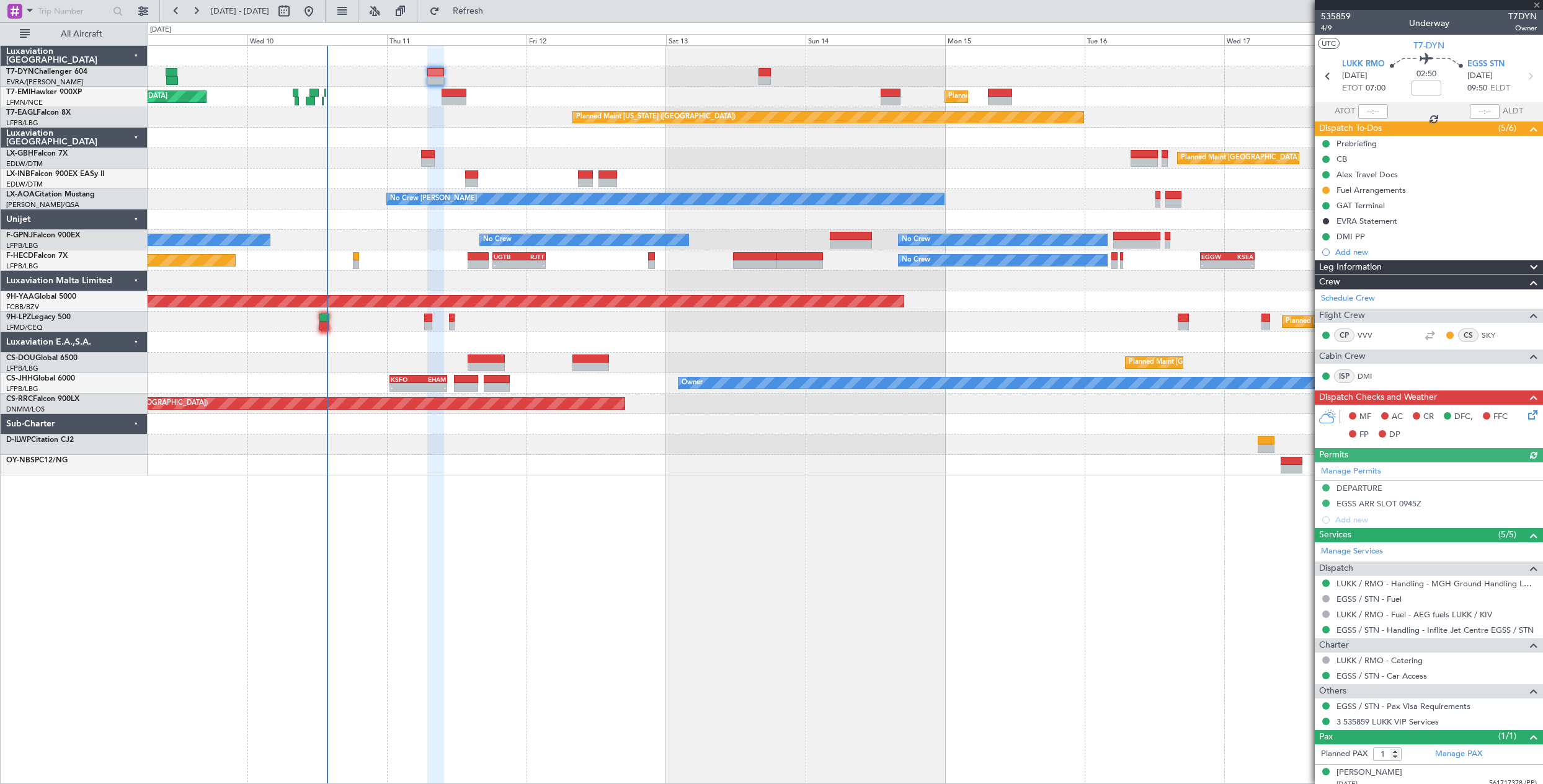
type input "+00:05"
type input "4"
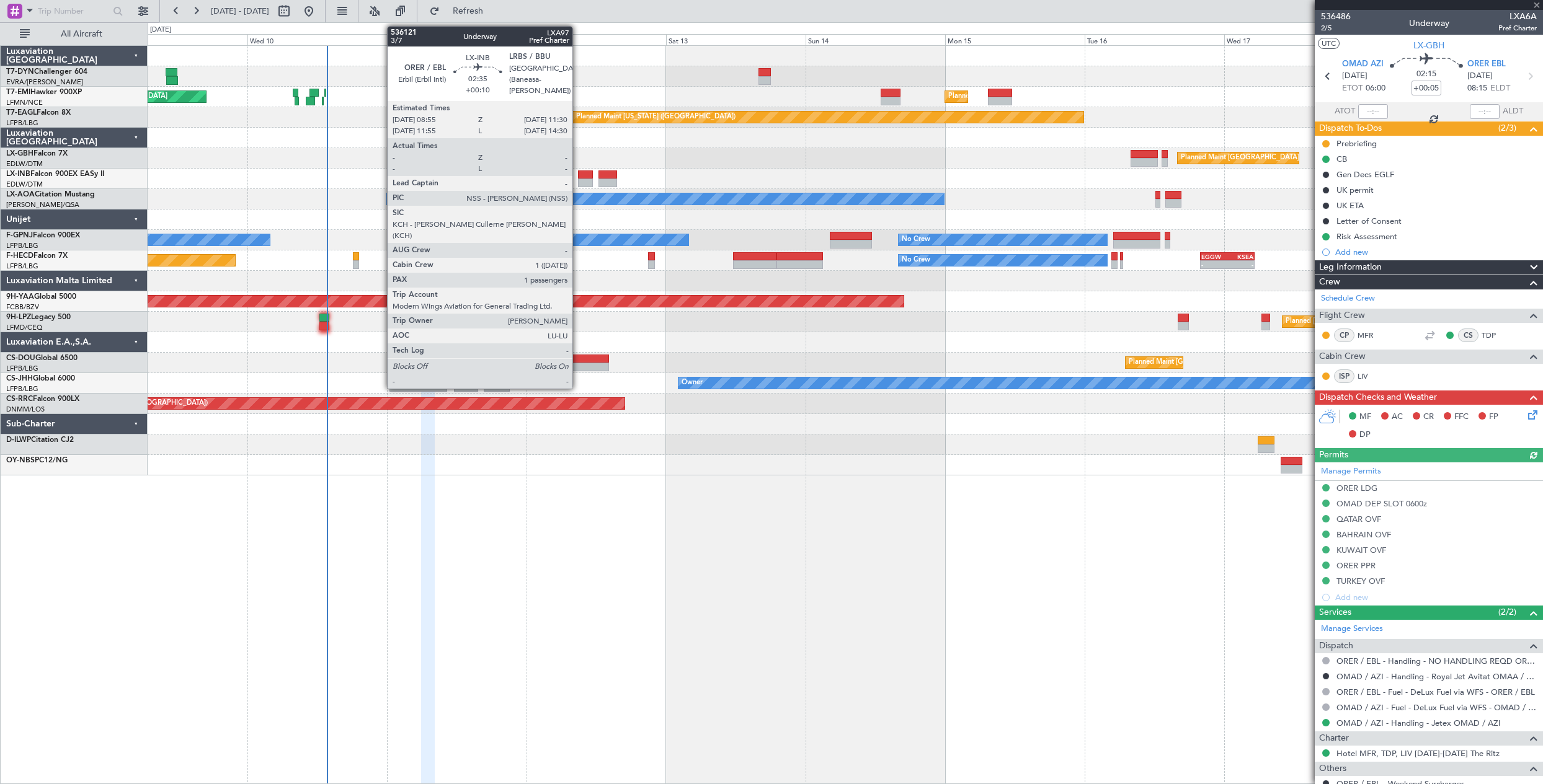
click at [578, 181] on div at bounding box center [586, 183] width 16 height 9
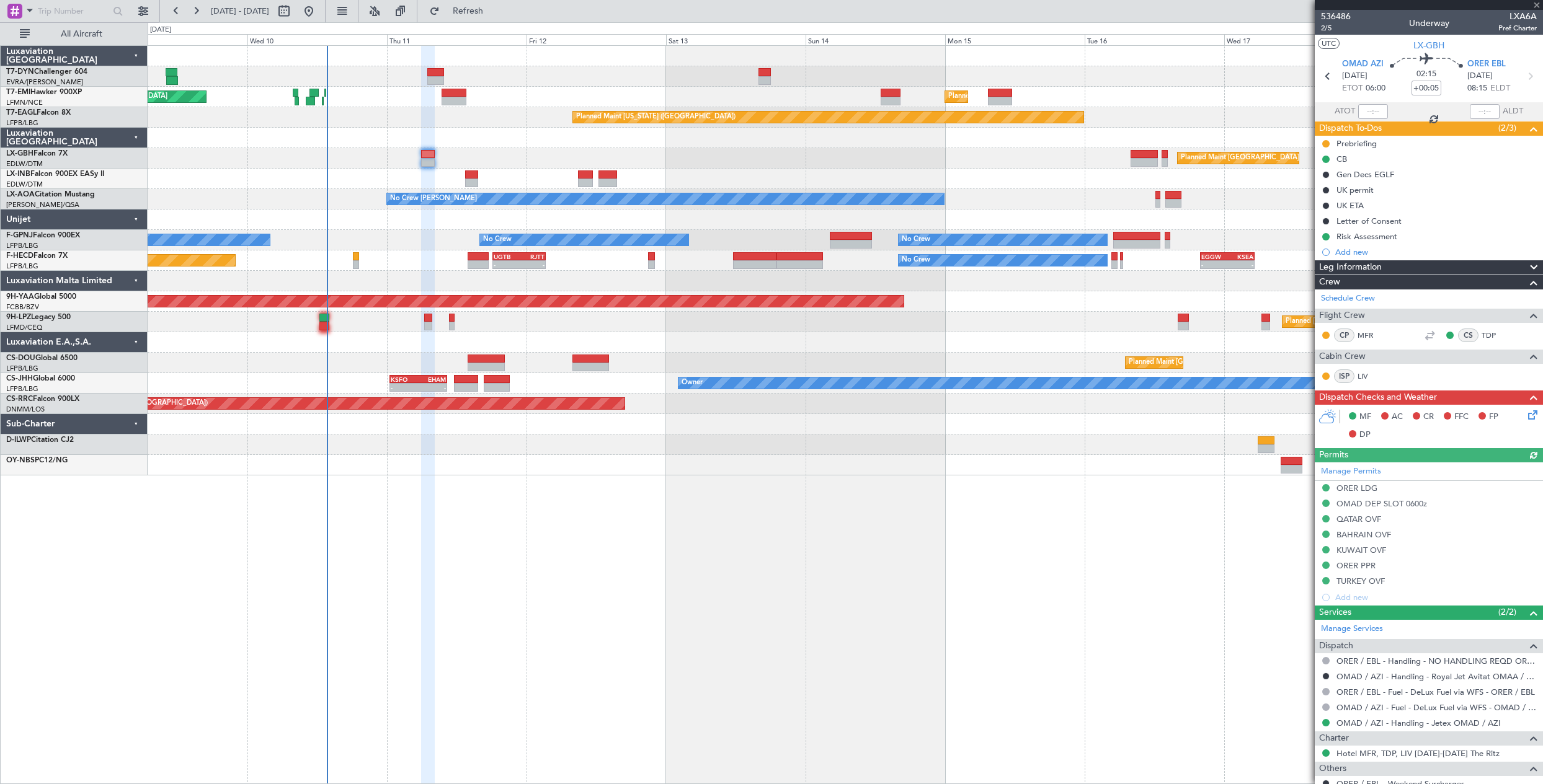
type input "+00:10"
type input "1"
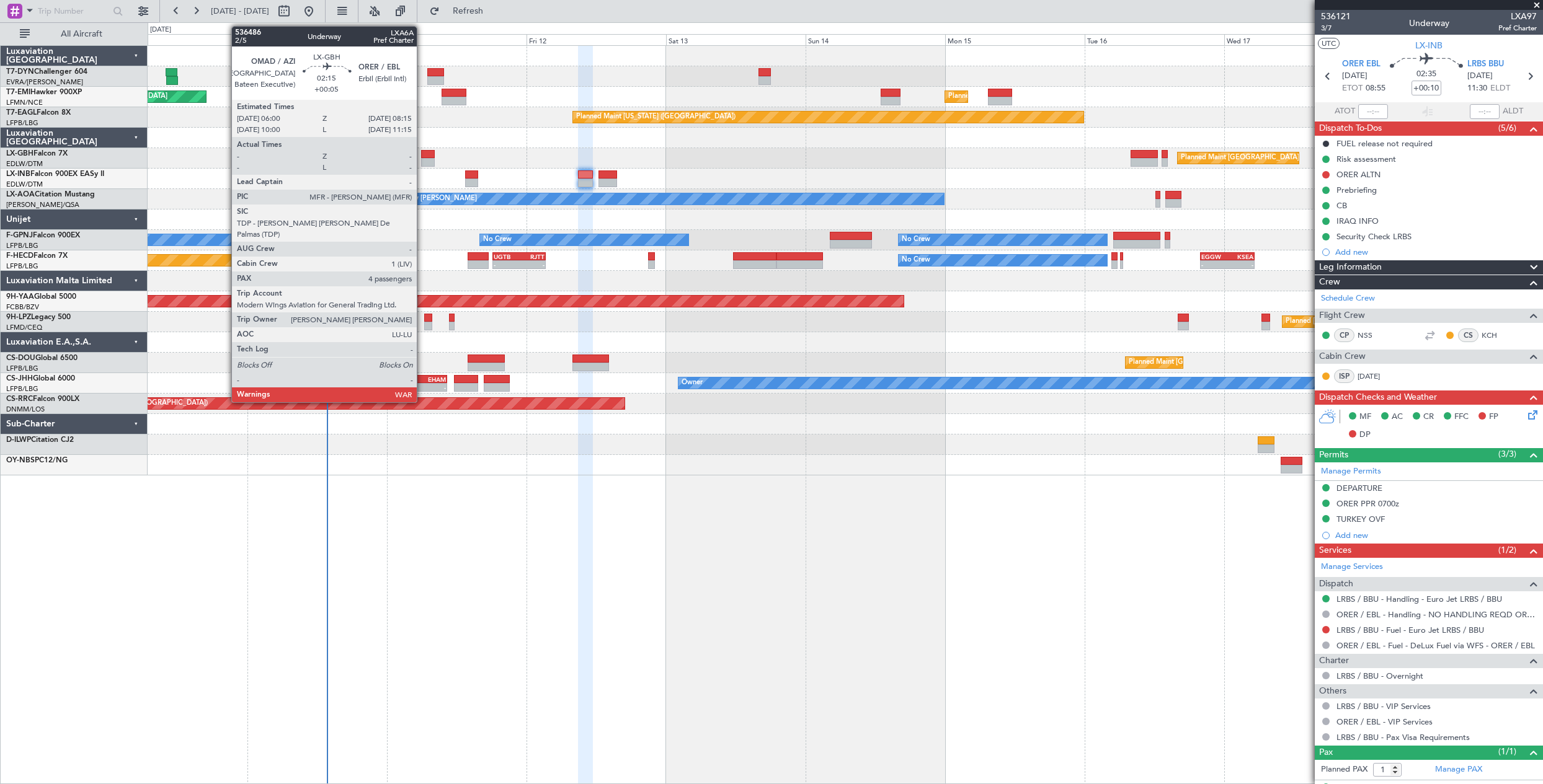
click at [422, 159] on div at bounding box center [428, 162] width 14 height 9
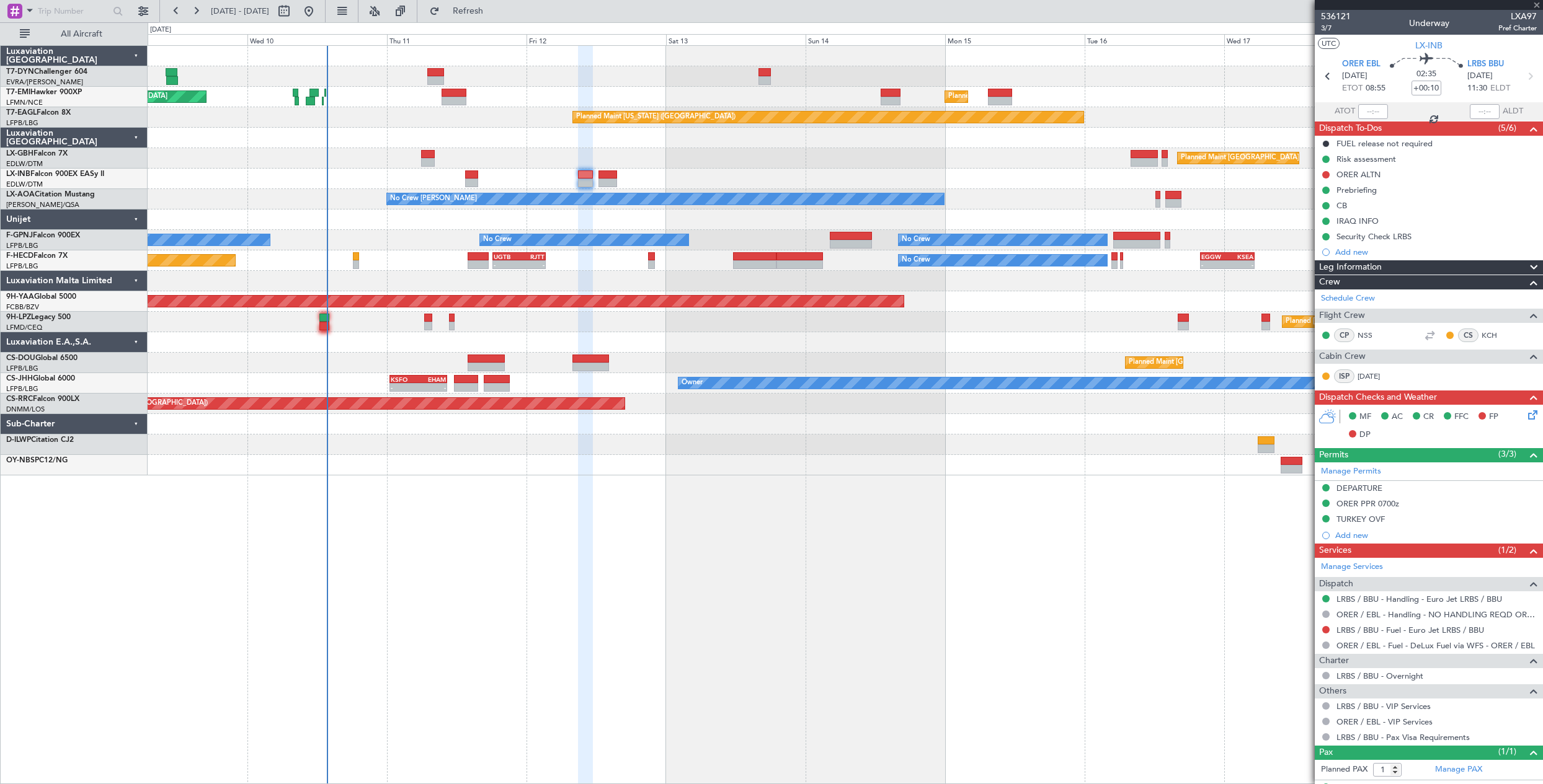
type input "+00:05"
type input "4"
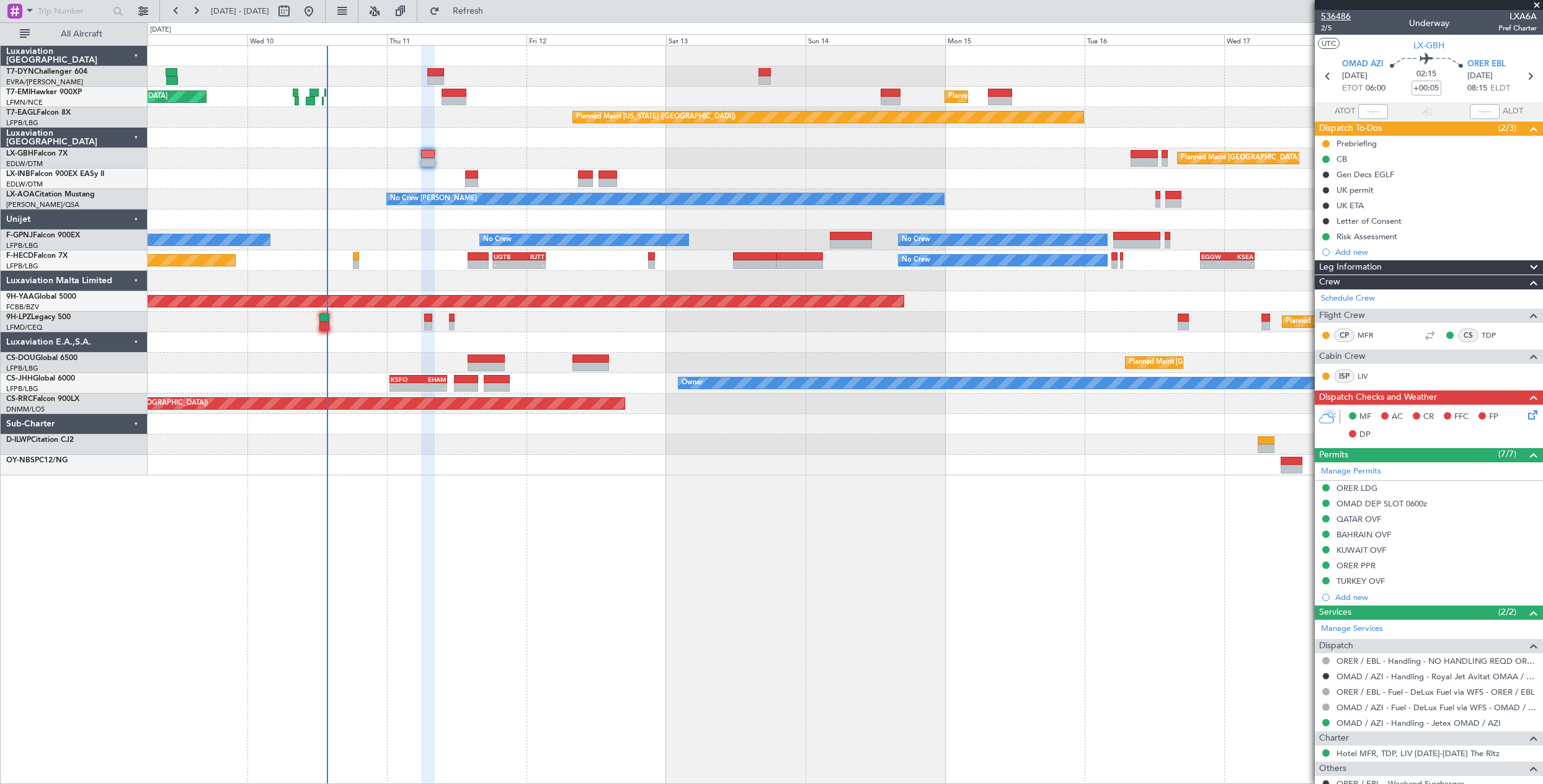
click at [1336, 13] on span "536486" at bounding box center [1335, 16] width 30 height 13
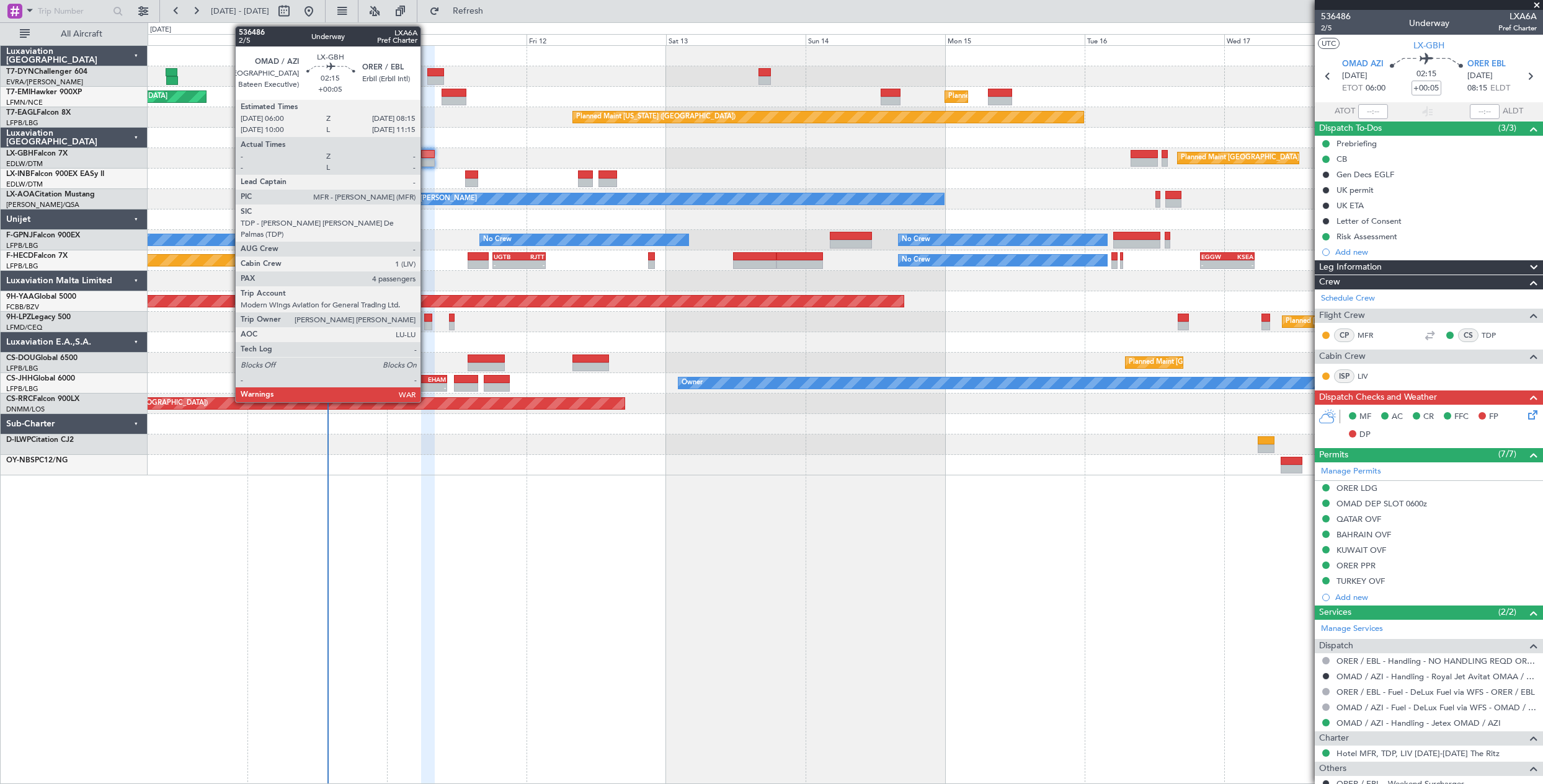
click at [426, 162] on div at bounding box center [428, 162] width 14 height 9
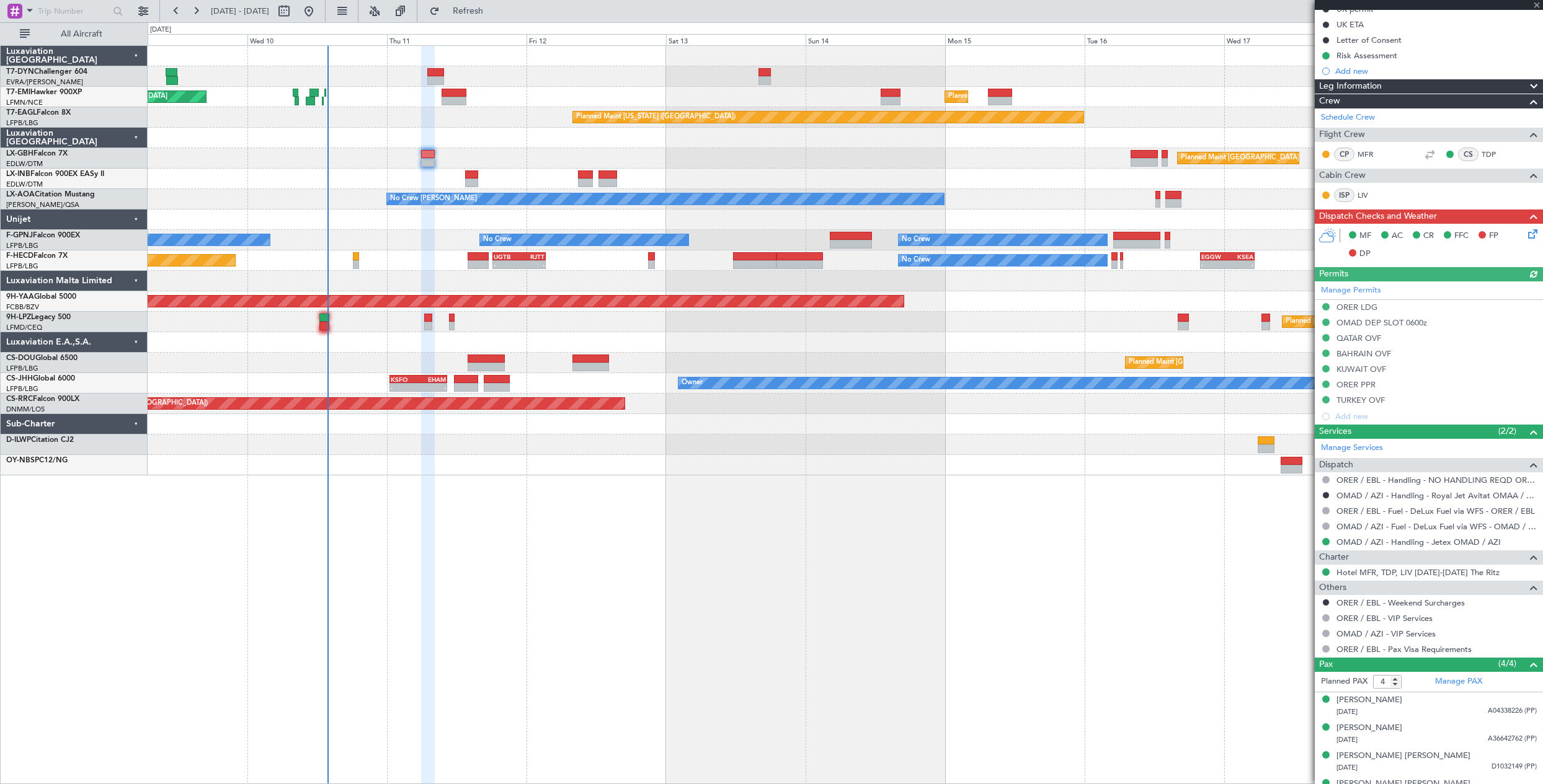
scroll to position [186, 0]
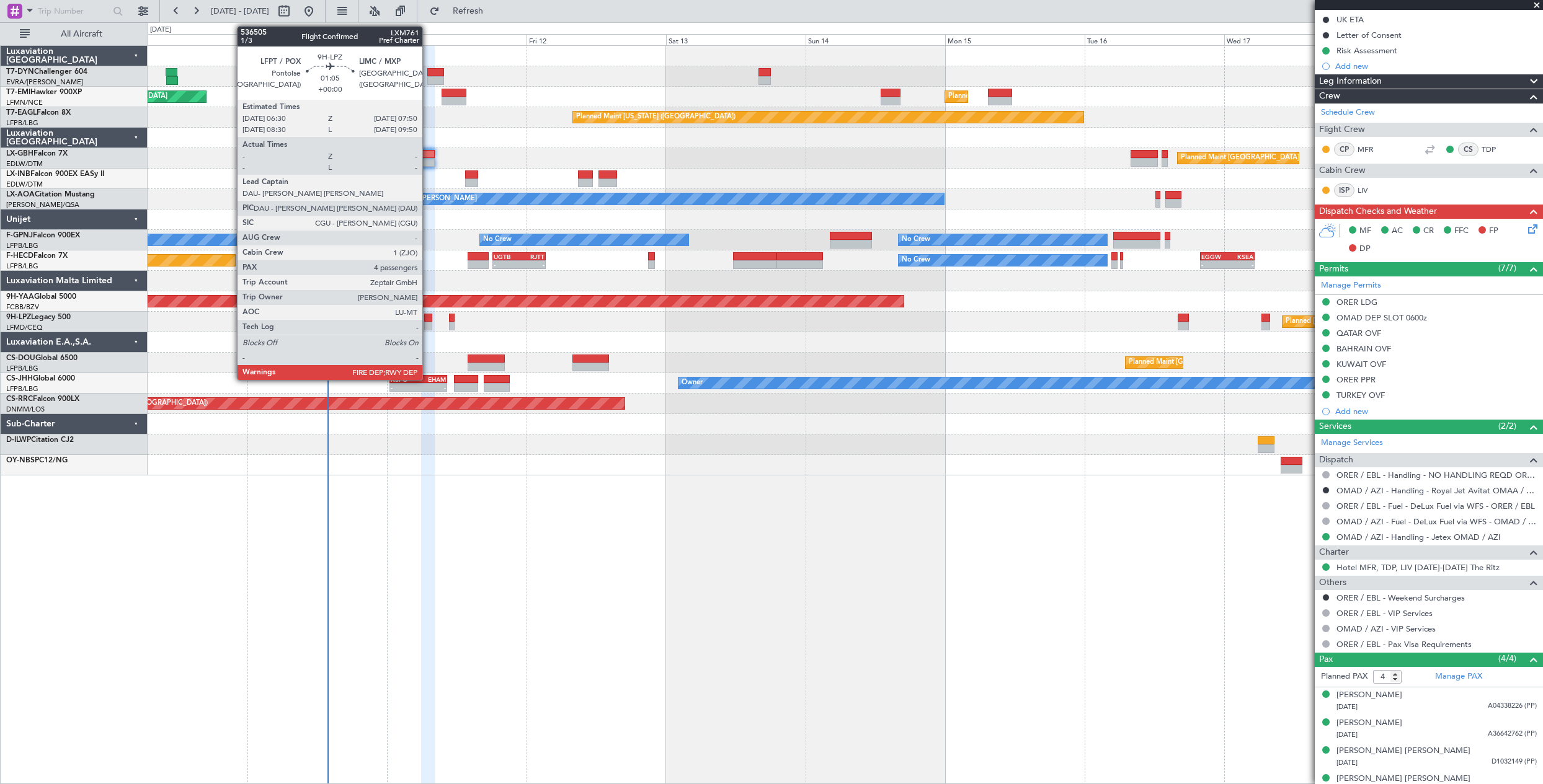
click at [428, 323] on div at bounding box center [428, 325] width 8 height 9
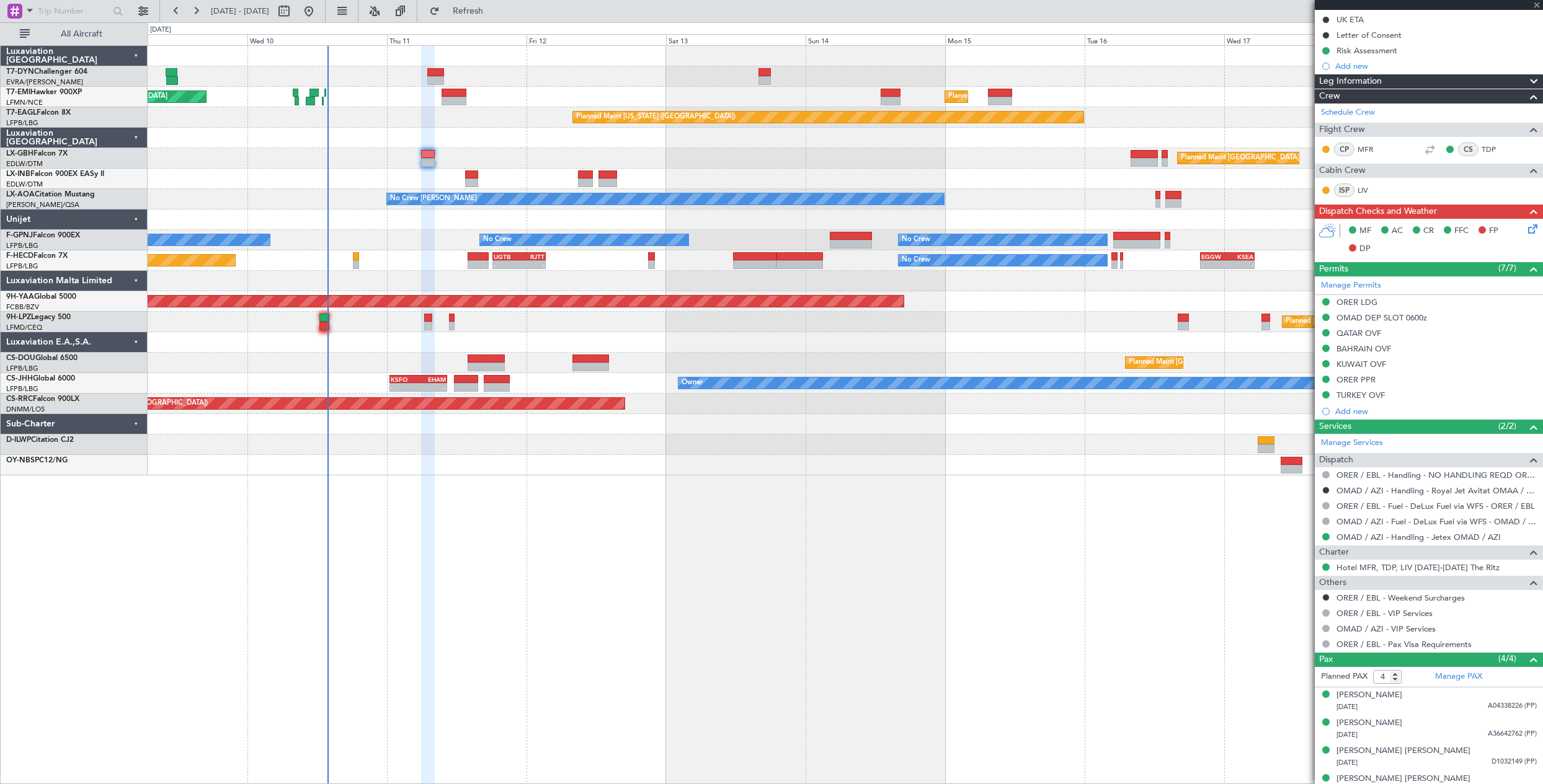
scroll to position [0, 0]
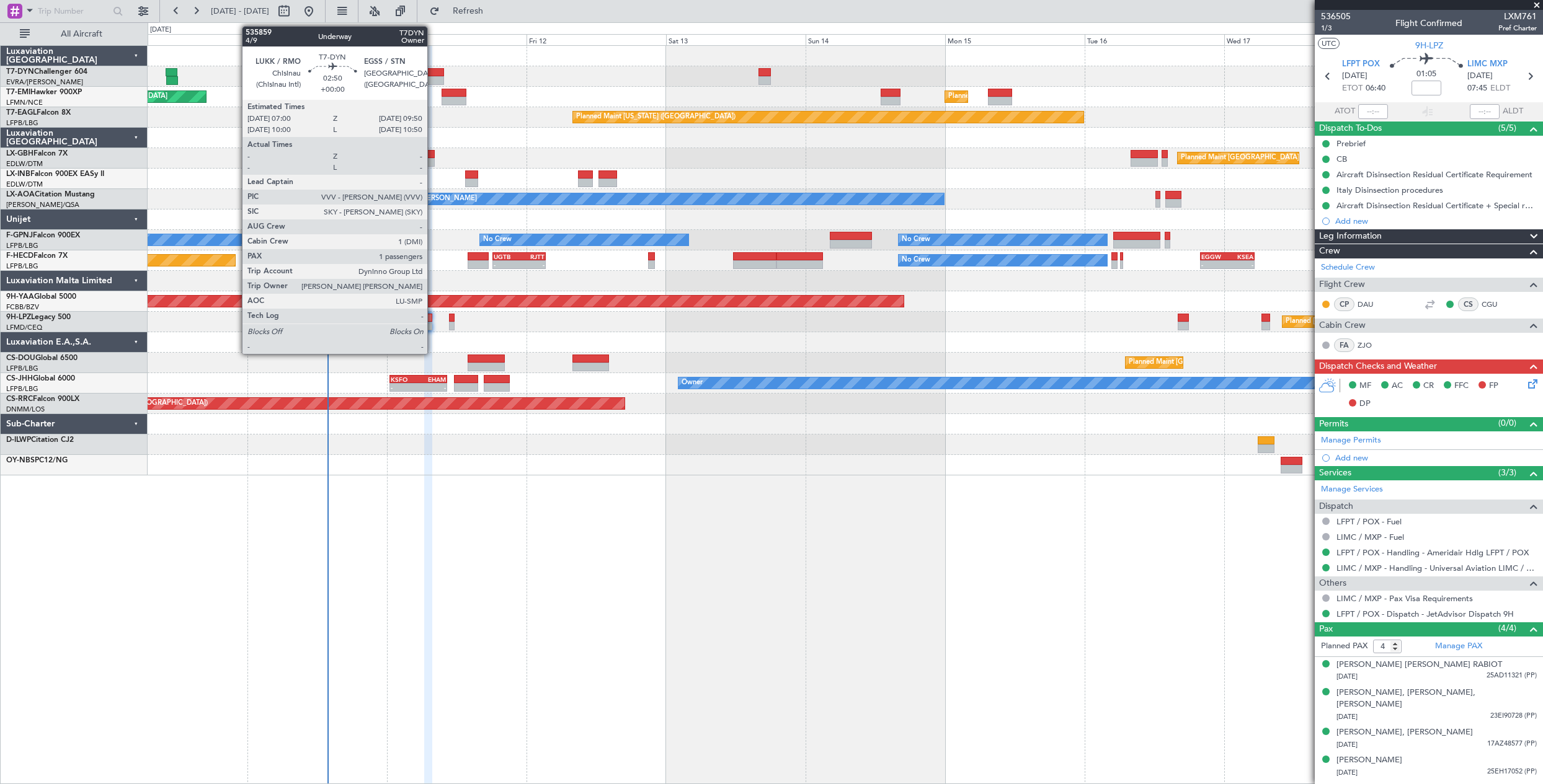
click at [433, 70] on div at bounding box center [435, 72] width 17 height 9
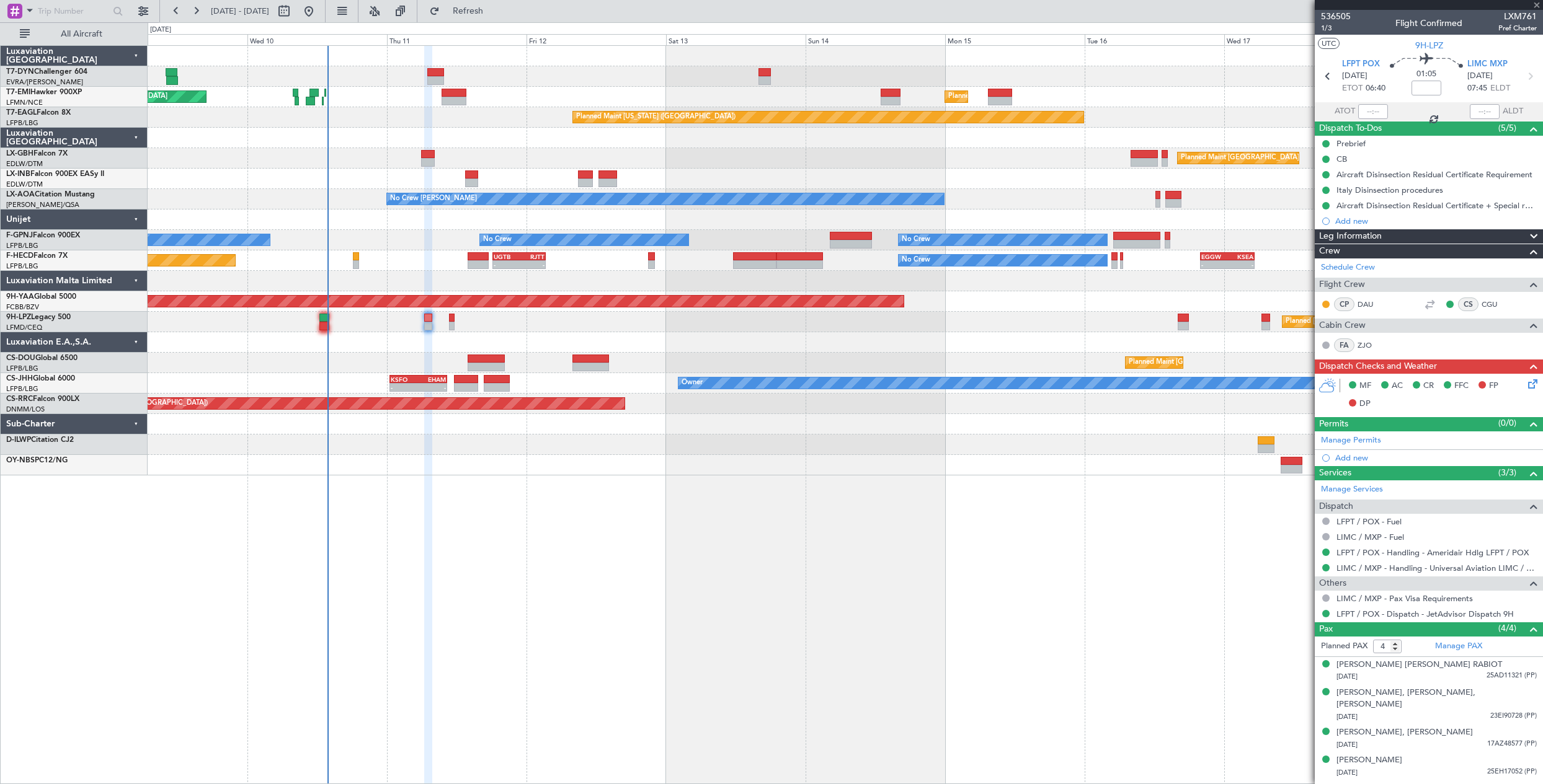
type input "1"
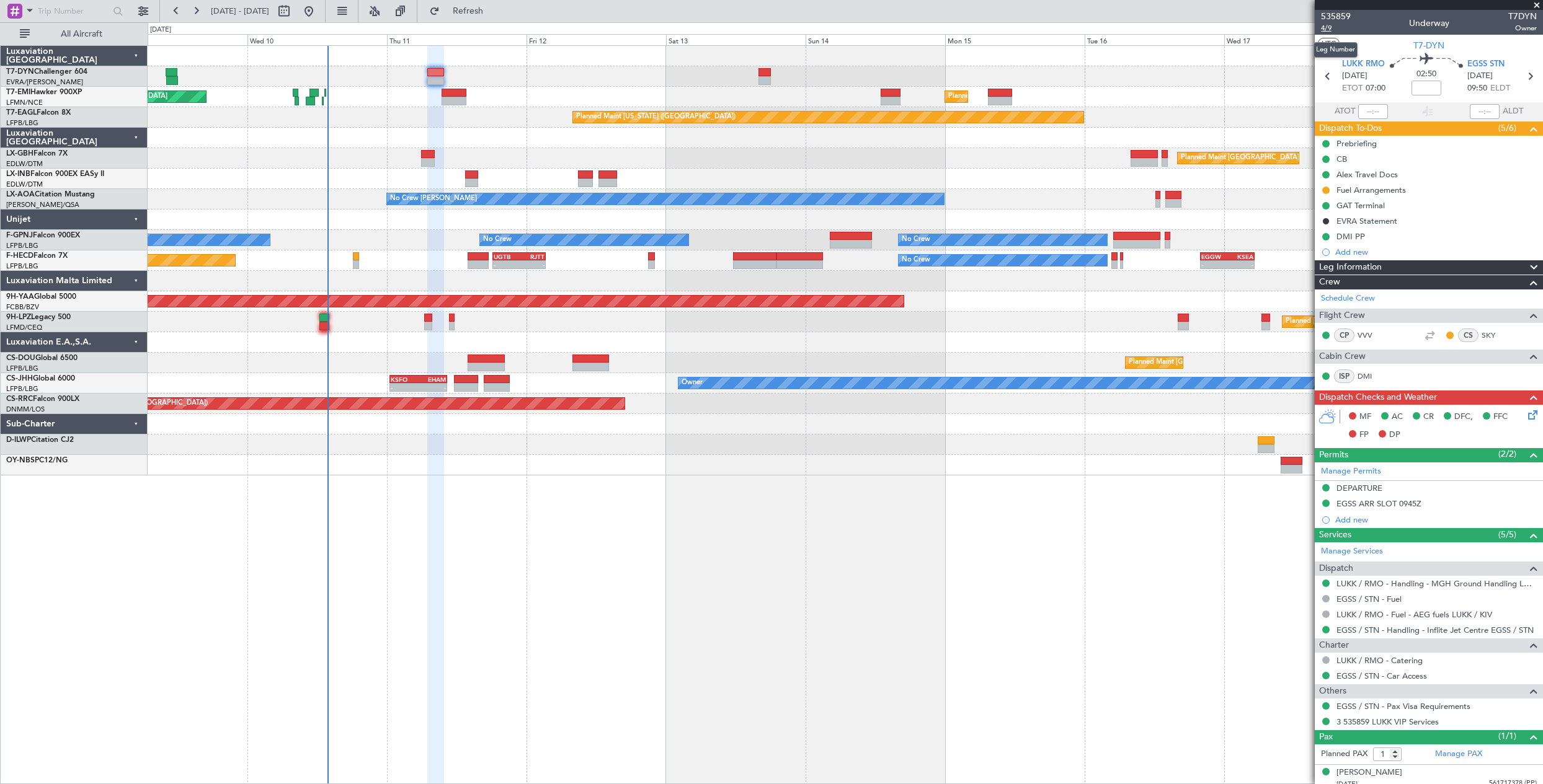
click at [1325, 28] on span "4/9" at bounding box center [1335, 28] width 30 height 11
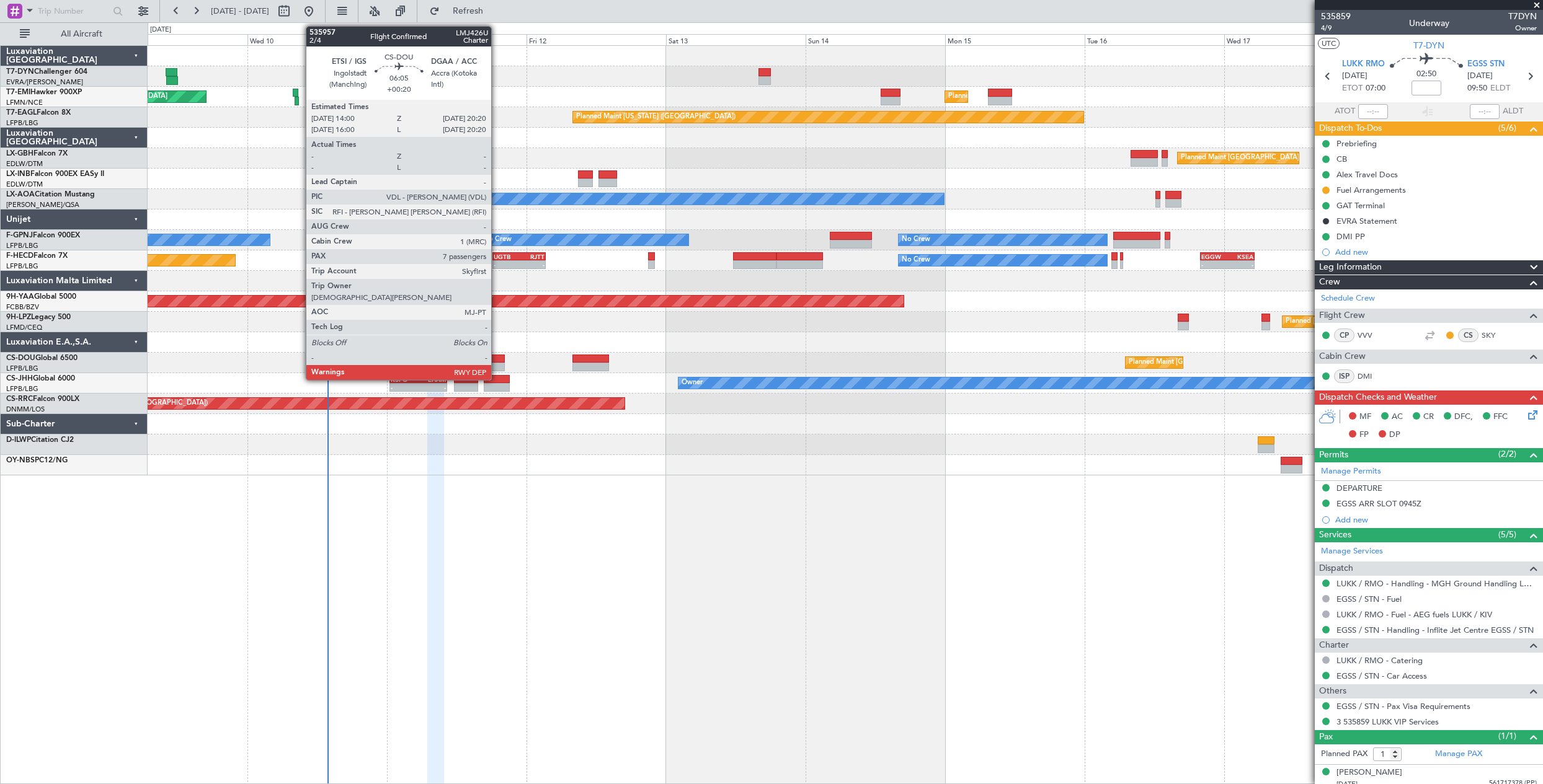
click at [497, 363] on div at bounding box center [487, 367] width 38 height 9
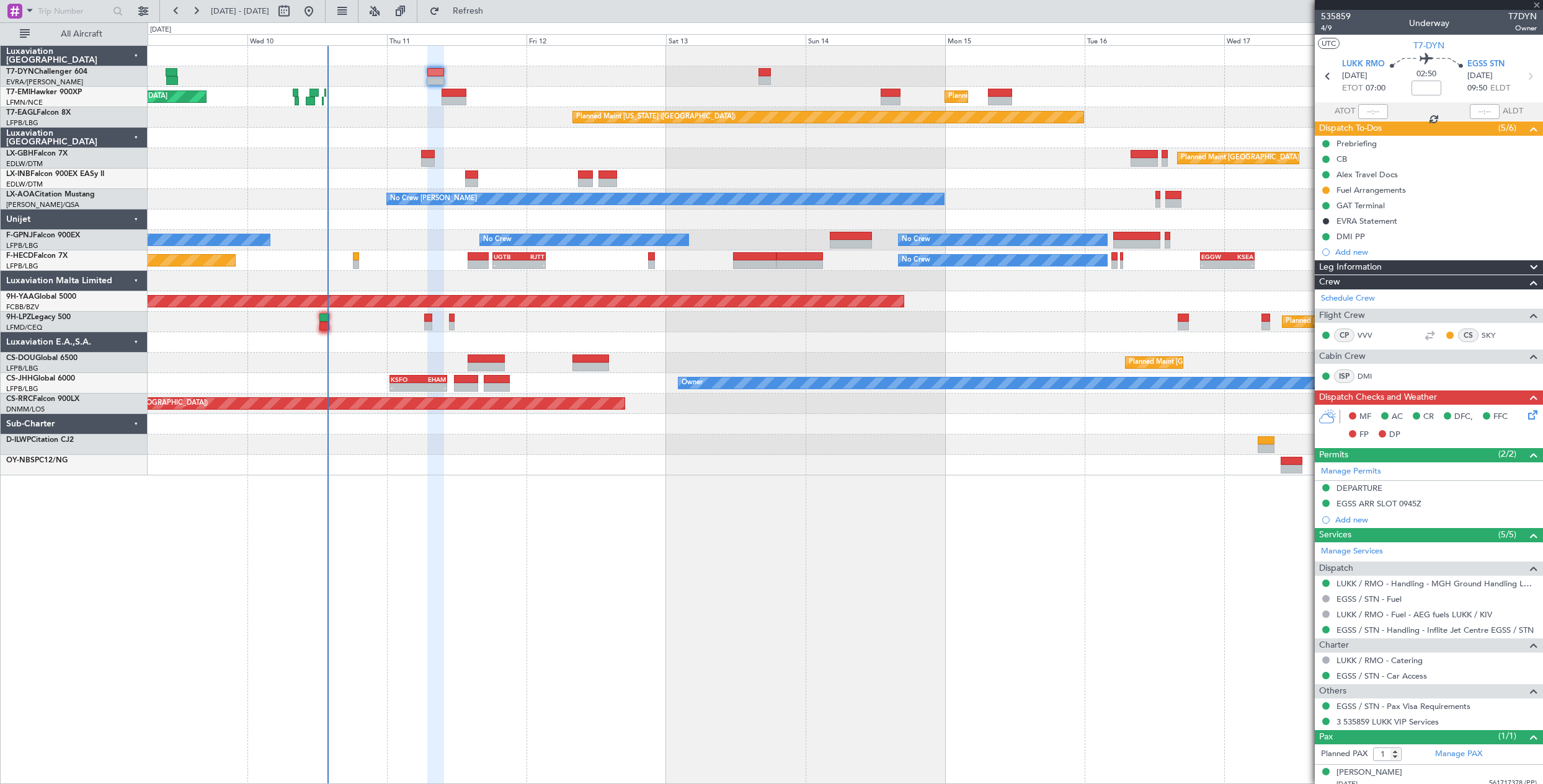
type input "+00:20"
type input "7"
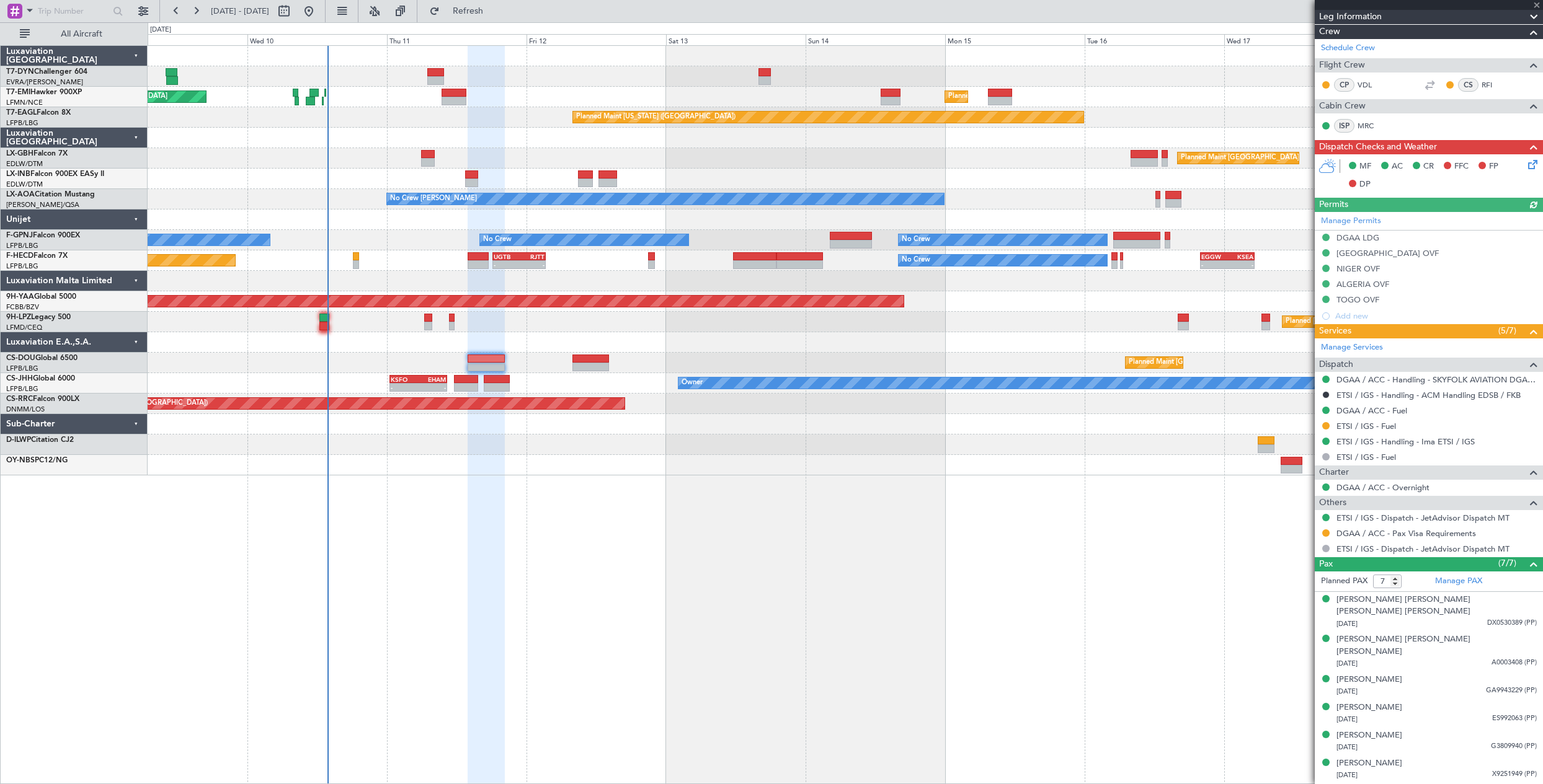
scroll to position [207, 0]
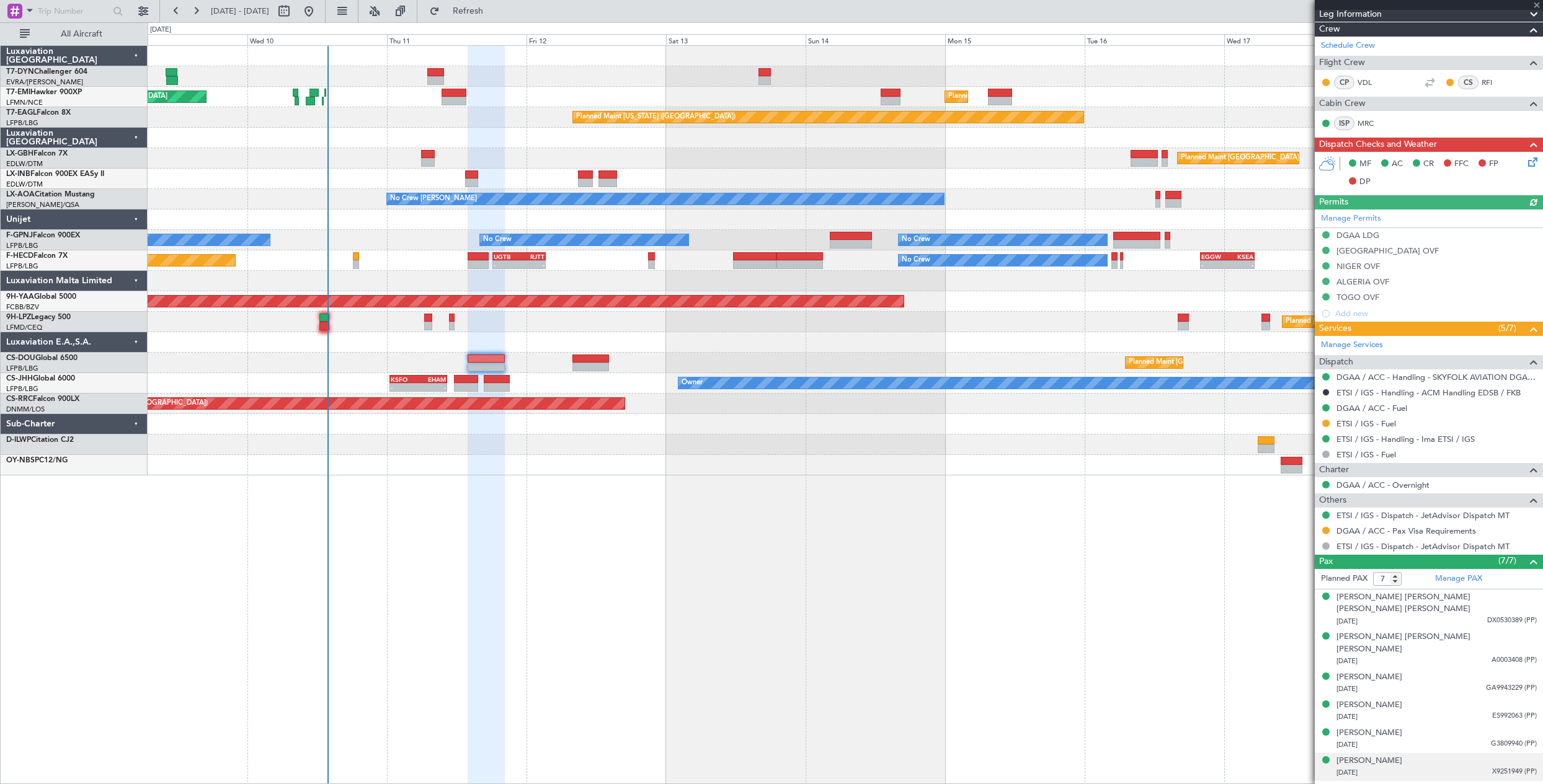
click at [1412, 767] on div "[DATE] X9251949 (PP)" at bounding box center [1436, 773] width 201 height 13
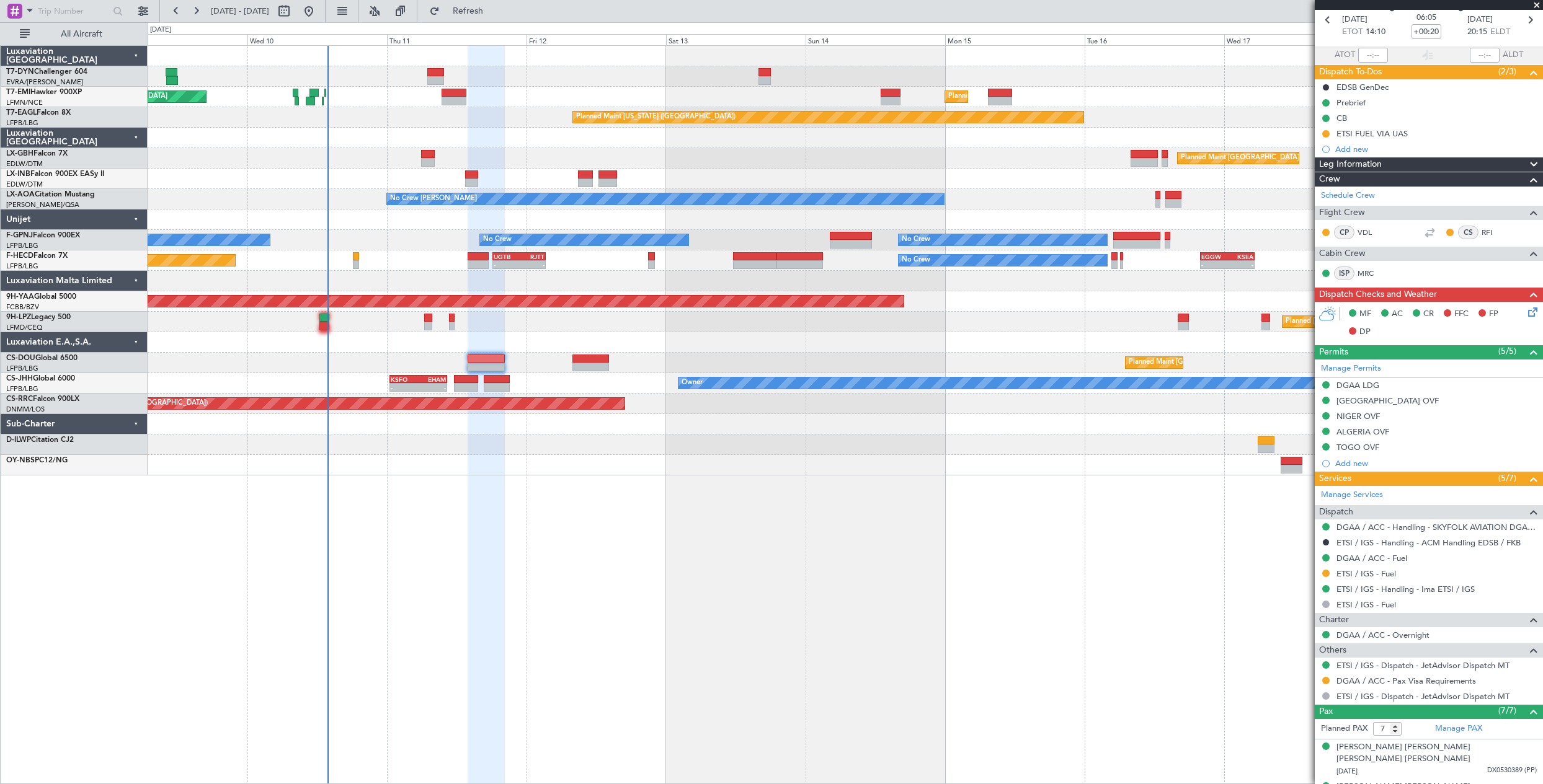
scroll to position [0, 0]
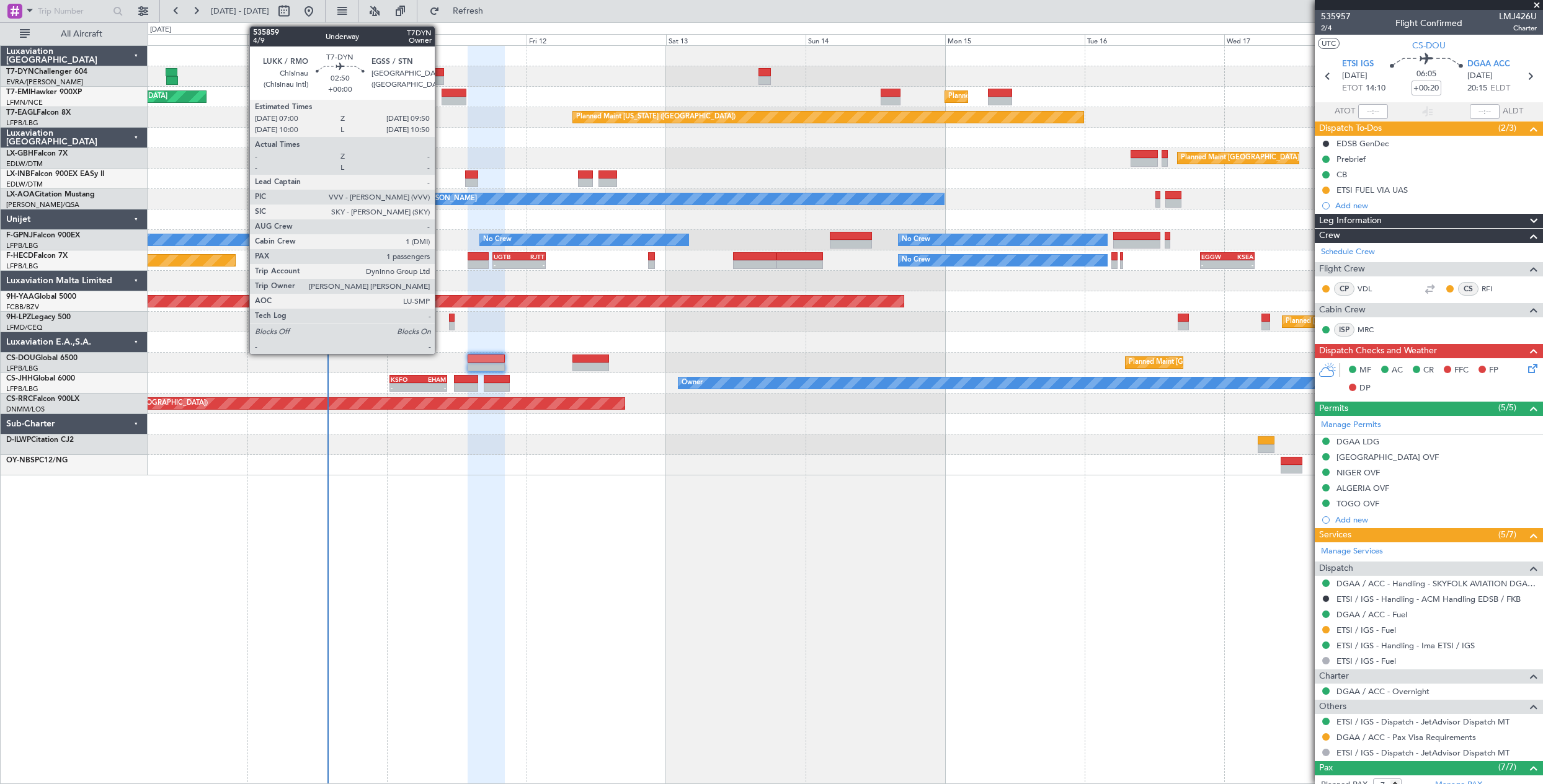
click at [440, 82] on div at bounding box center [435, 80] width 17 height 9
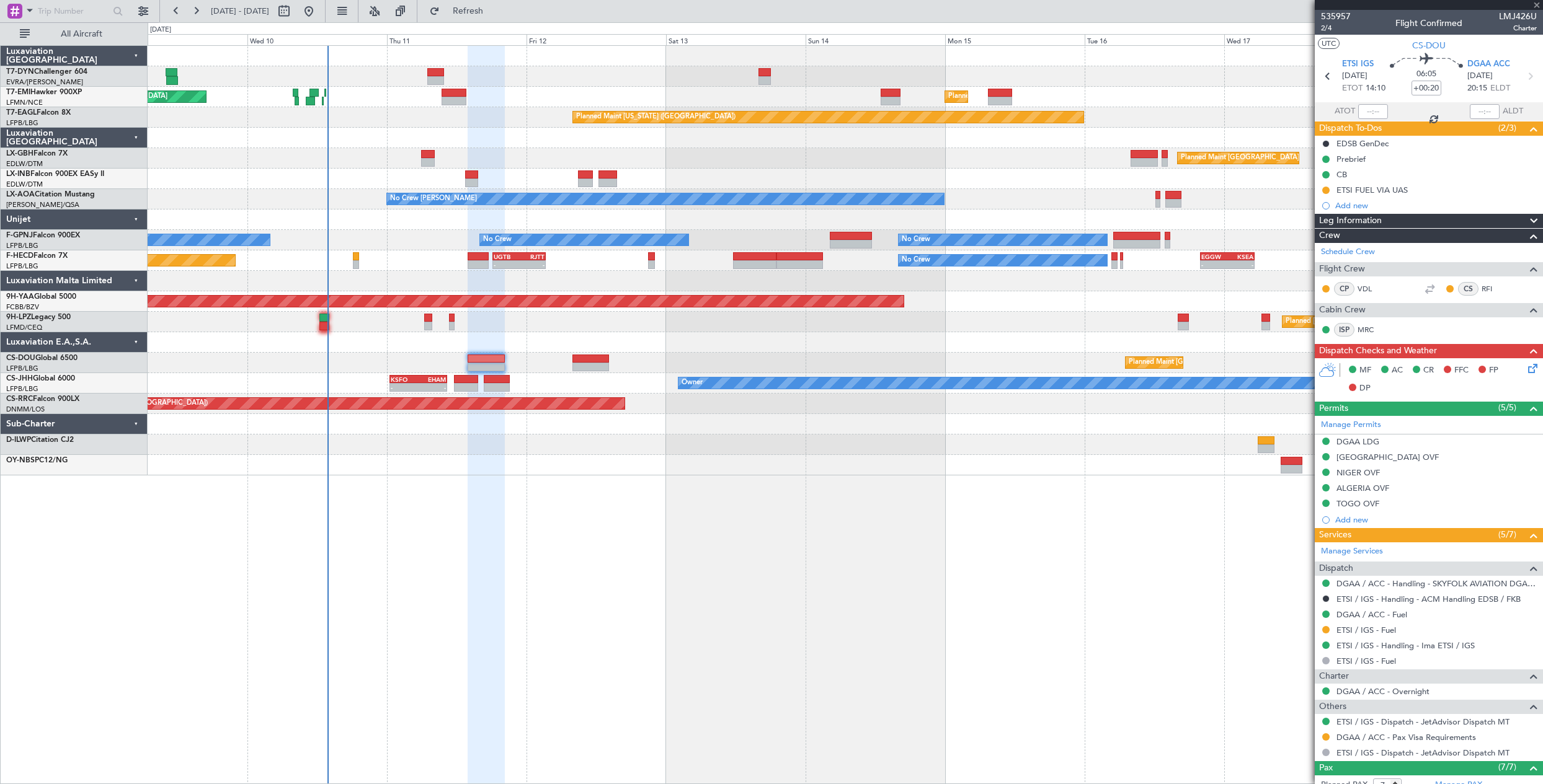
type input "1"
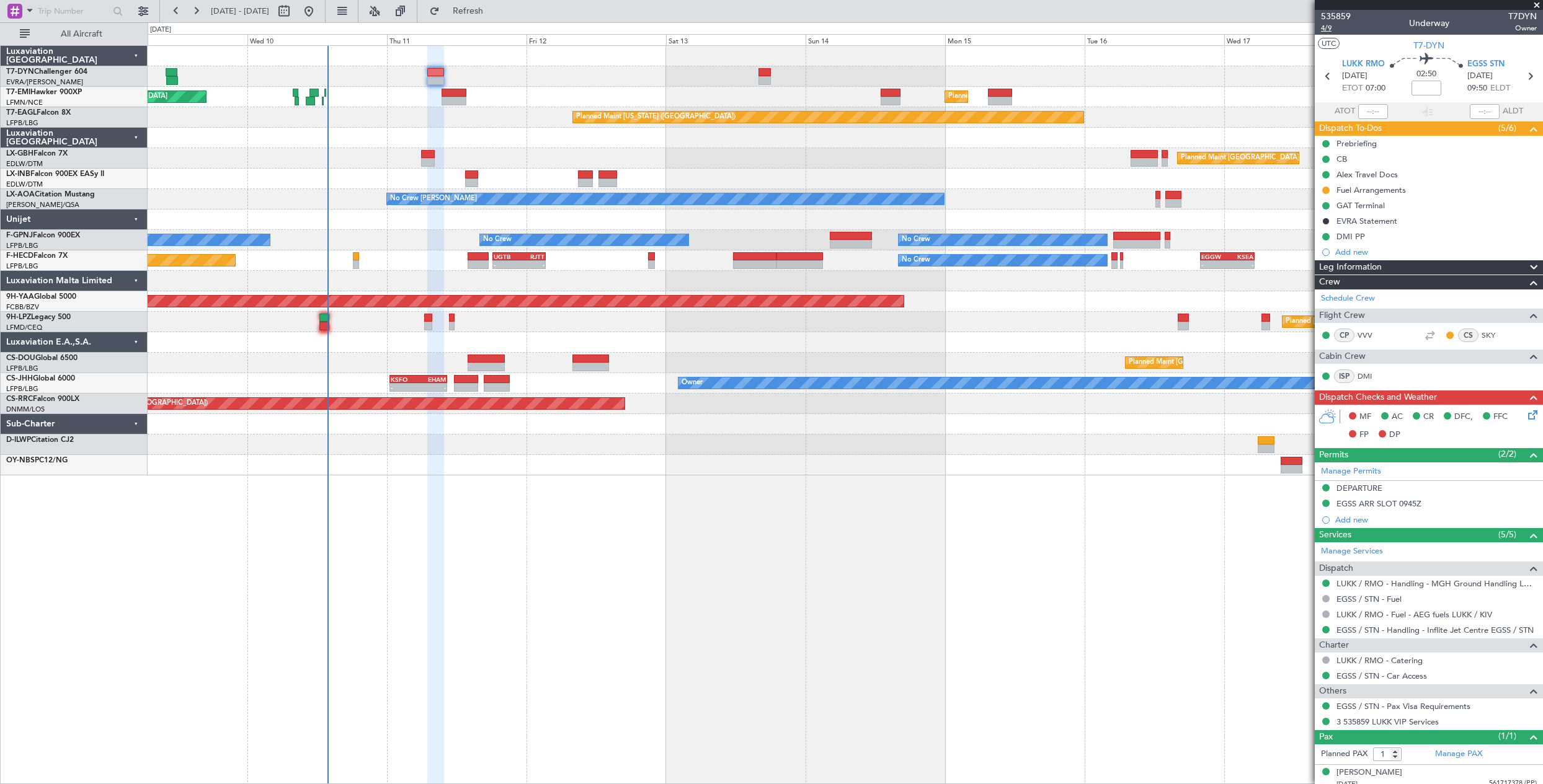
click at [1328, 30] on span "4/9" at bounding box center [1335, 28] width 30 height 11
click at [1462, 582] on link "LUKK / RMO - Handling - MGH Ground Handling LUKK/KIV" at bounding box center [1436, 583] width 201 height 11
click at [1381, 633] on link "EGSS / STN - Handling - Inflite Jet Centre EGSS / STN" at bounding box center [1434, 630] width 197 height 11
click at [1411, 234] on div "DMI PP" at bounding box center [1428, 236] width 228 height 16
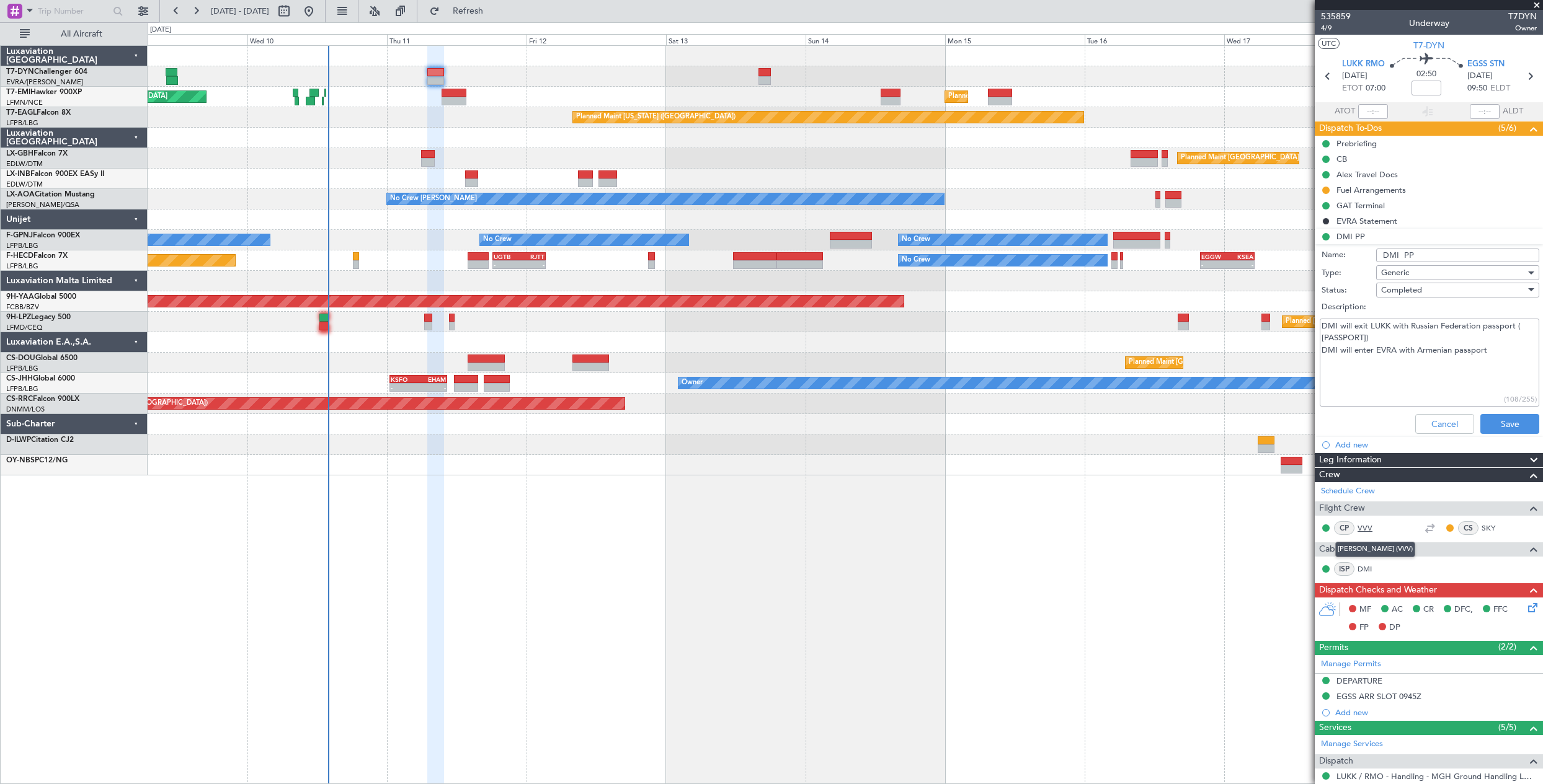
click at [1367, 530] on link "VVV" at bounding box center [1371, 528] width 28 height 11
click at [1367, 569] on link "DMI" at bounding box center [1371, 568] width 28 height 11
click at [1379, 523] on link "VVV" at bounding box center [1371, 528] width 28 height 11
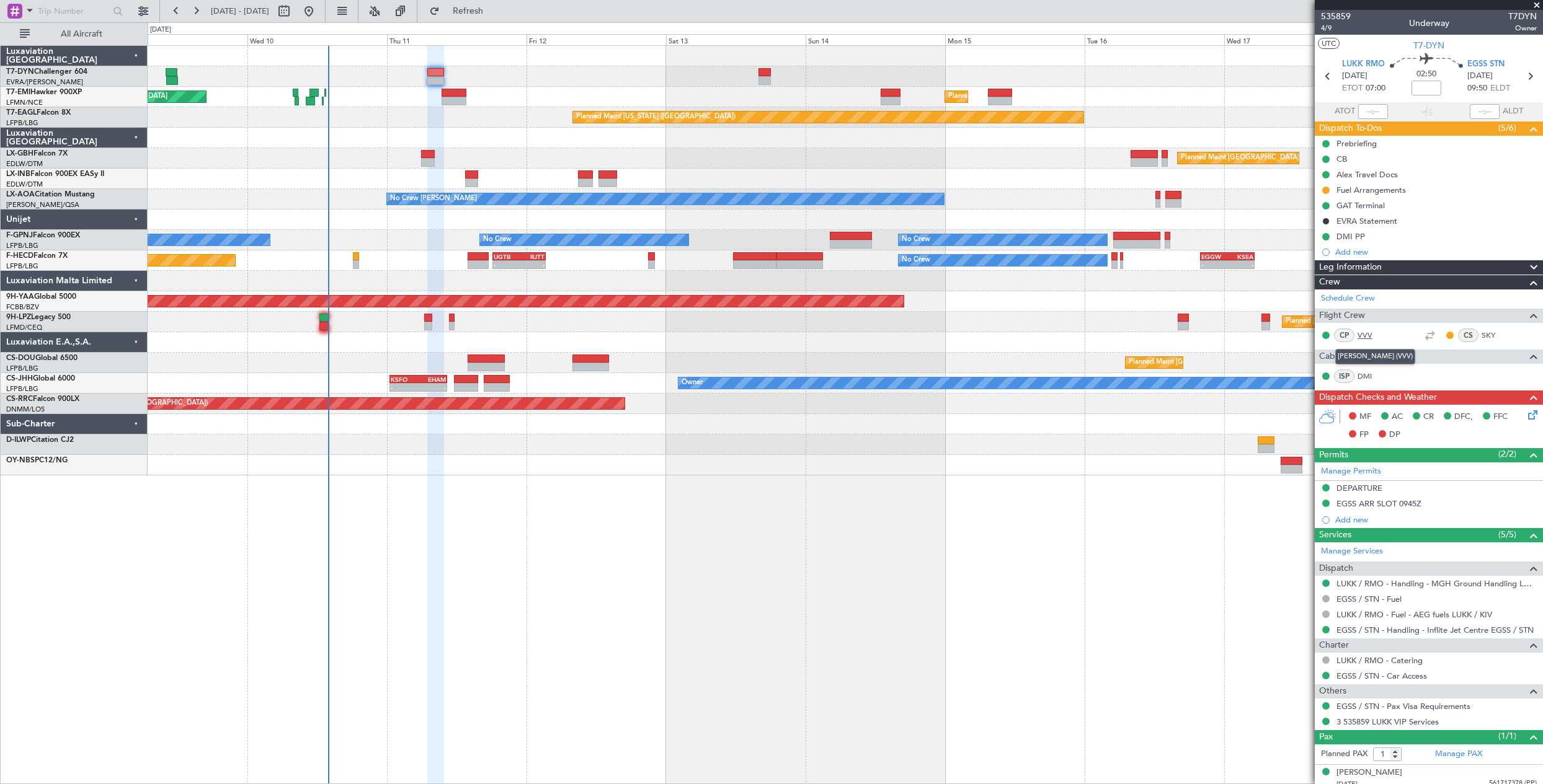
click at [1372, 333] on link "VVV" at bounding box center [1371, 335] width 28 height 11
click at [1366, 336] on link "VVV" at bounding box center [1371, 335] width 28 height 11
click at [1371, 376] on link "DMI" at bounding box center [1371, 376] width 28 height 11
click at [1525, 416] on icon at bounding box center [1530, 413] width 10 height 10
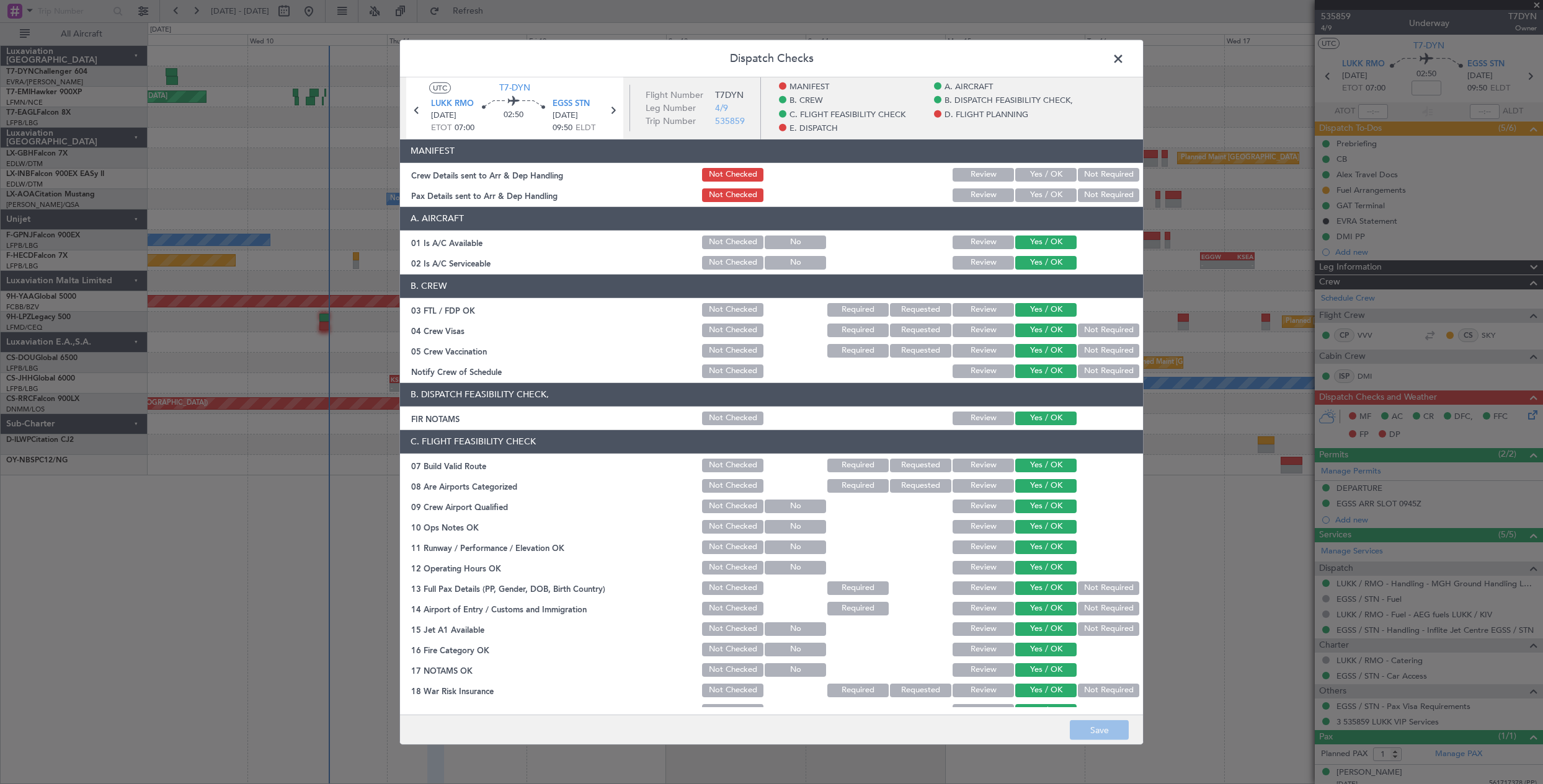
click at [1027, 178] on button "Yes / OK" at bounding box center [1045, 174] width 61 height 14
click at [1023, 196] on button "Yes / OK" at bounding box center [1045, 195] width 61 height 14
click at [1088, 735] on button "Save" at bounding box center [1100, 731] width 59 height 20
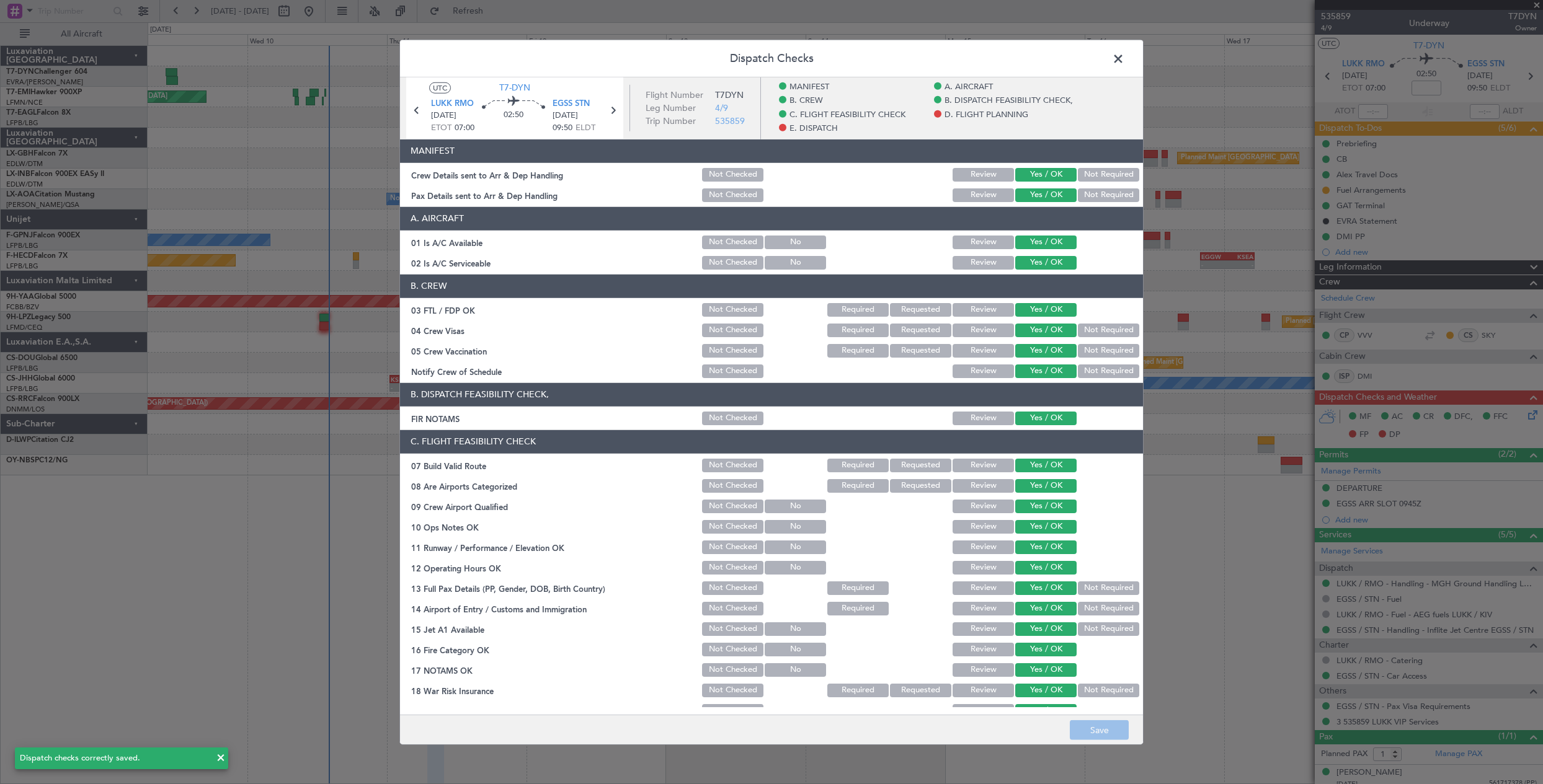
click at [1125, 58] on span at bounding box center [1125, 61] width 0 height 25
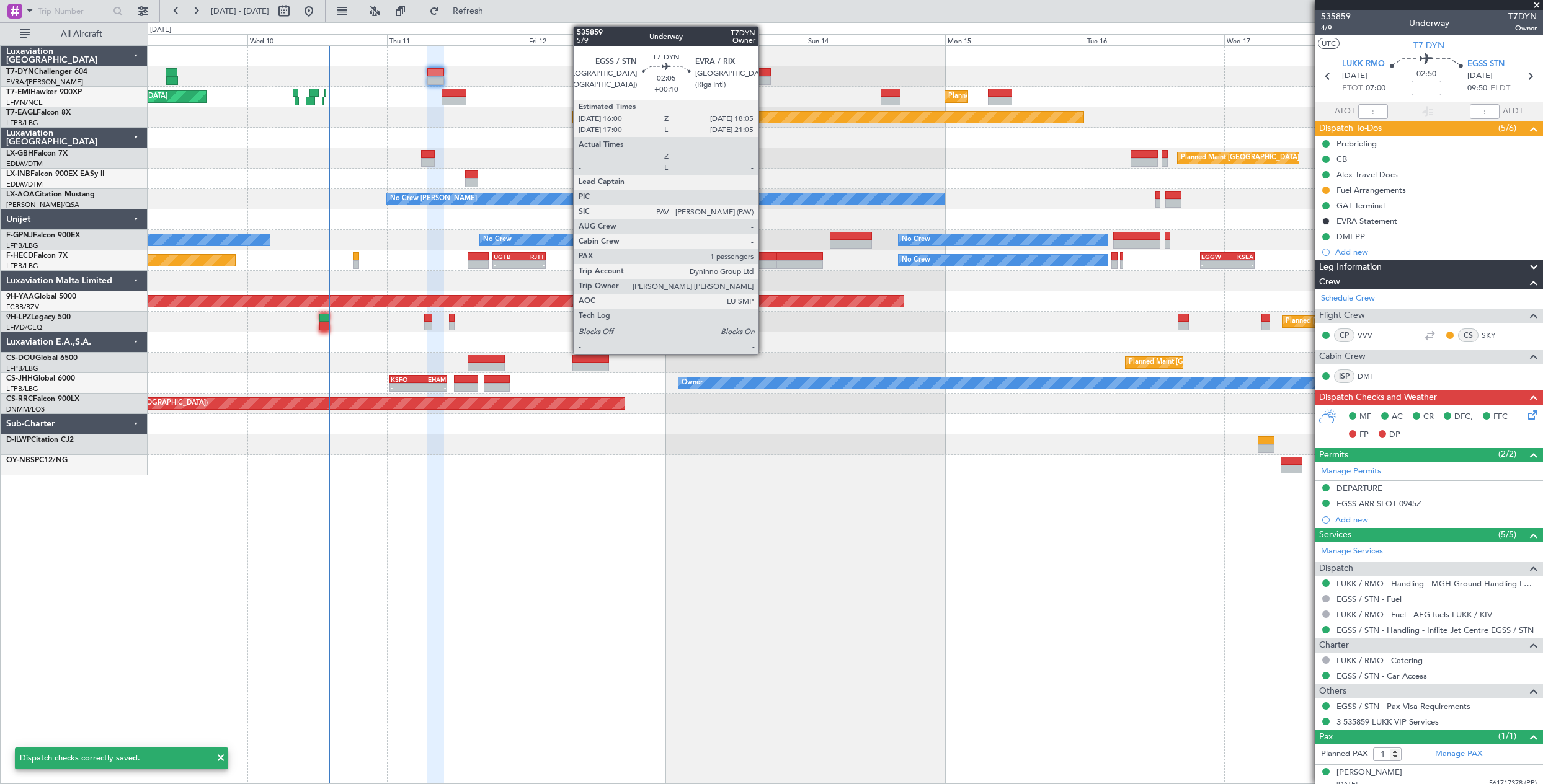
click at [764, 70] on div at bounding box center [765, 72] width 13 height 9
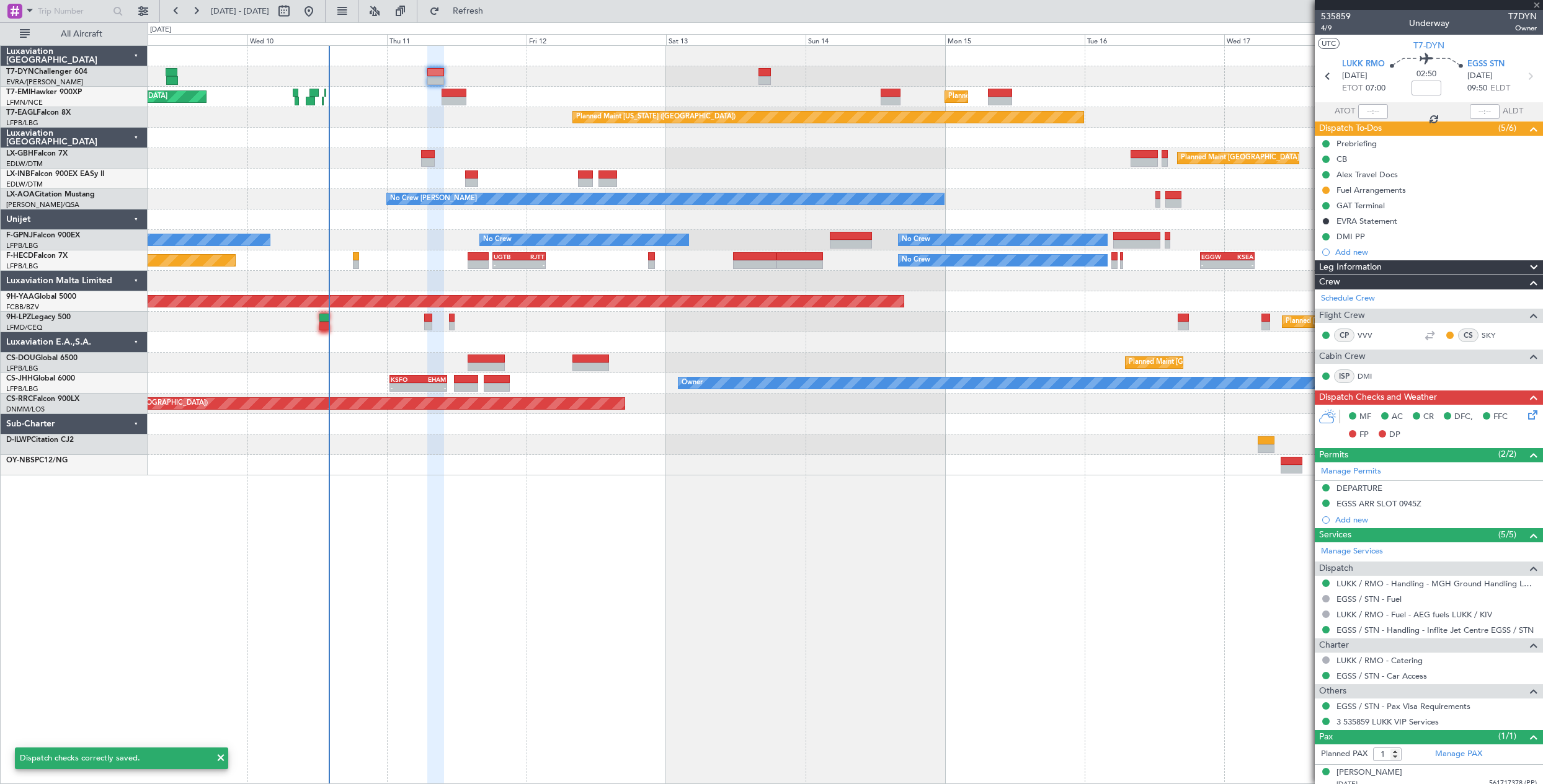
type input "+00:10"
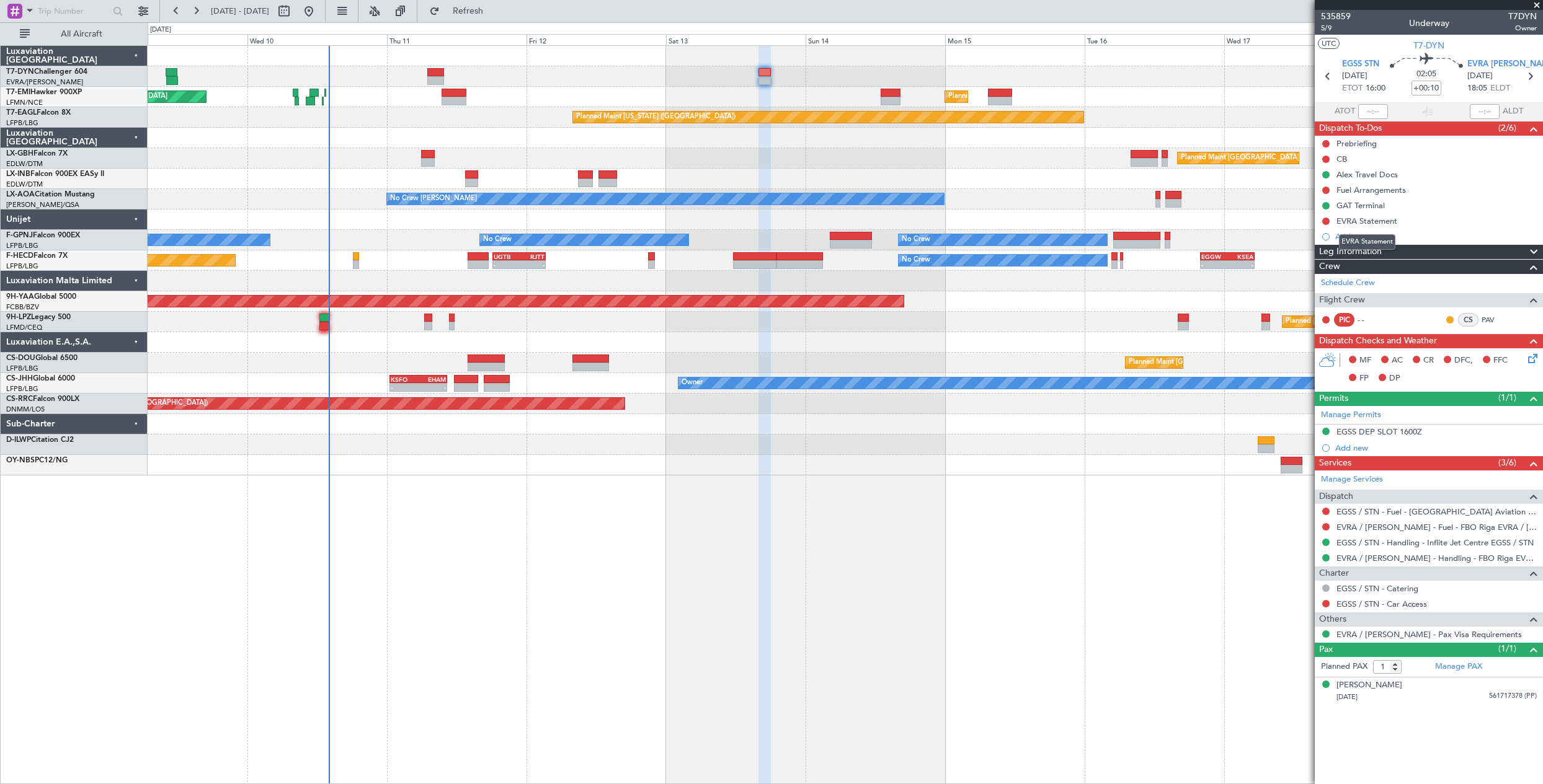
click at [1362, 238] on div "EVRA Statement" at bounding box center [1367, 242] width 56 height 16
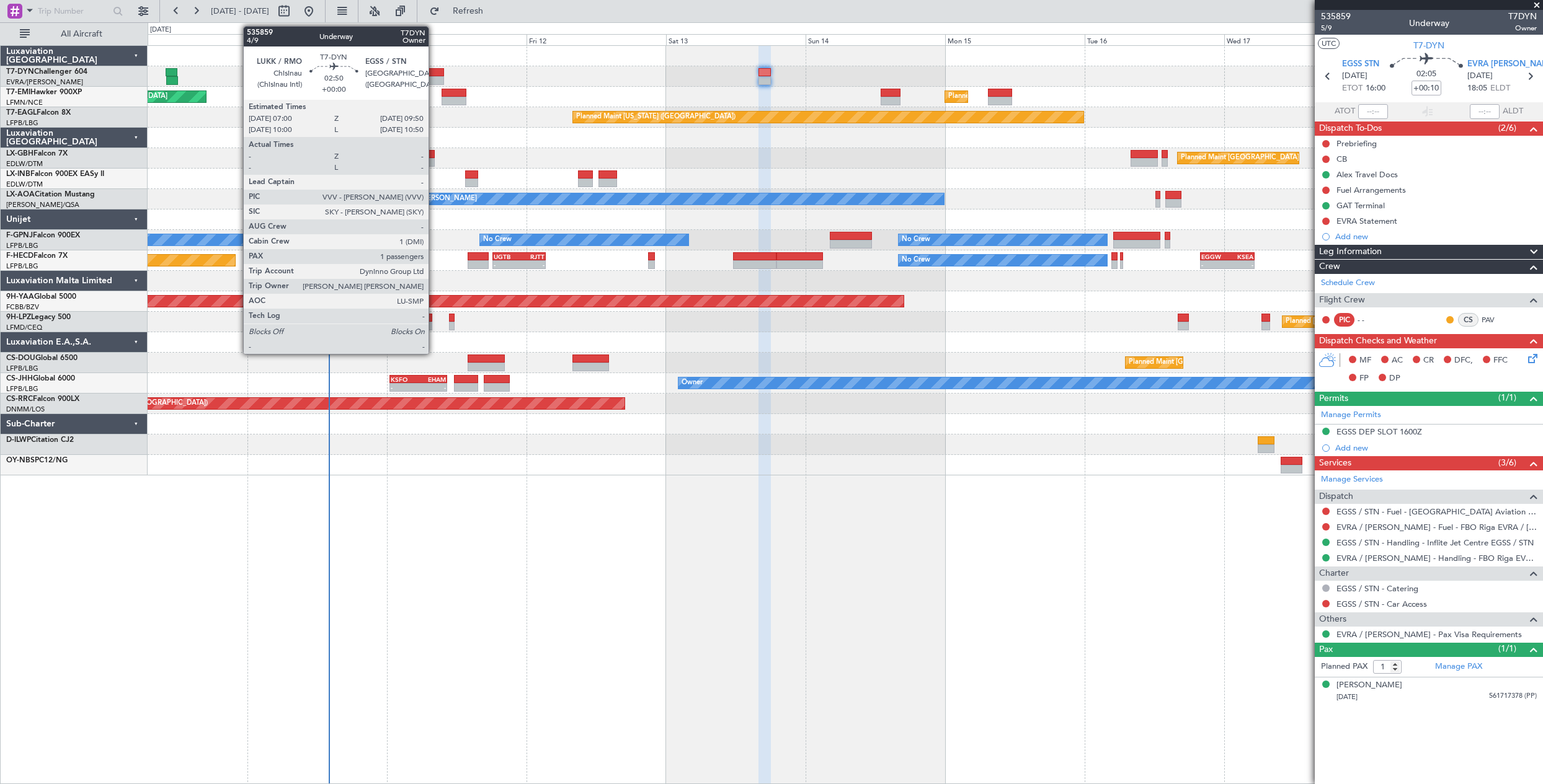
click at [435, 69] on div at bounding box center [435, 72] width 17 height 9
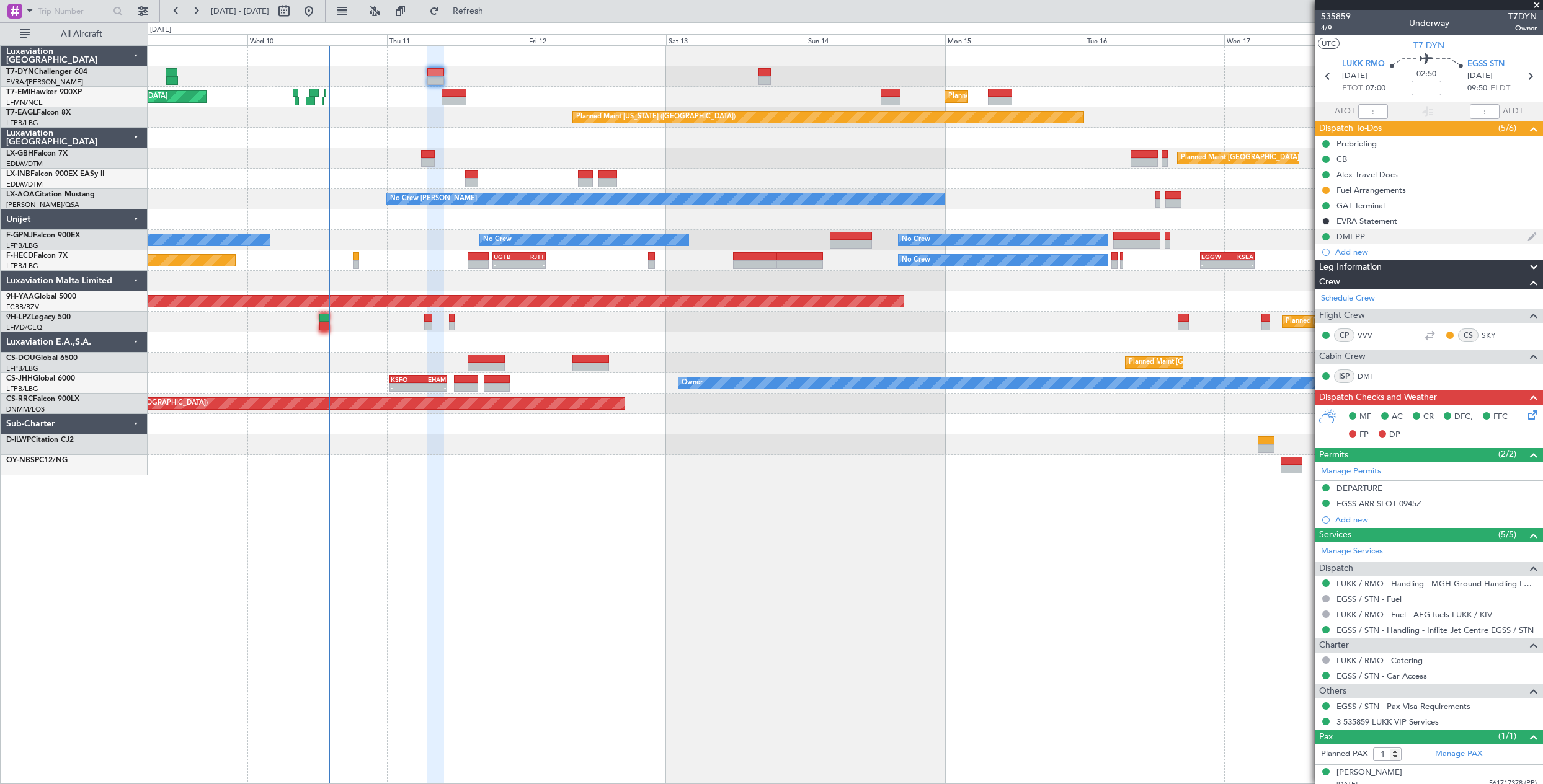
click at [1391, 238] on div "DMI PP" at bounding box center [1428, 236] width 228 height 16
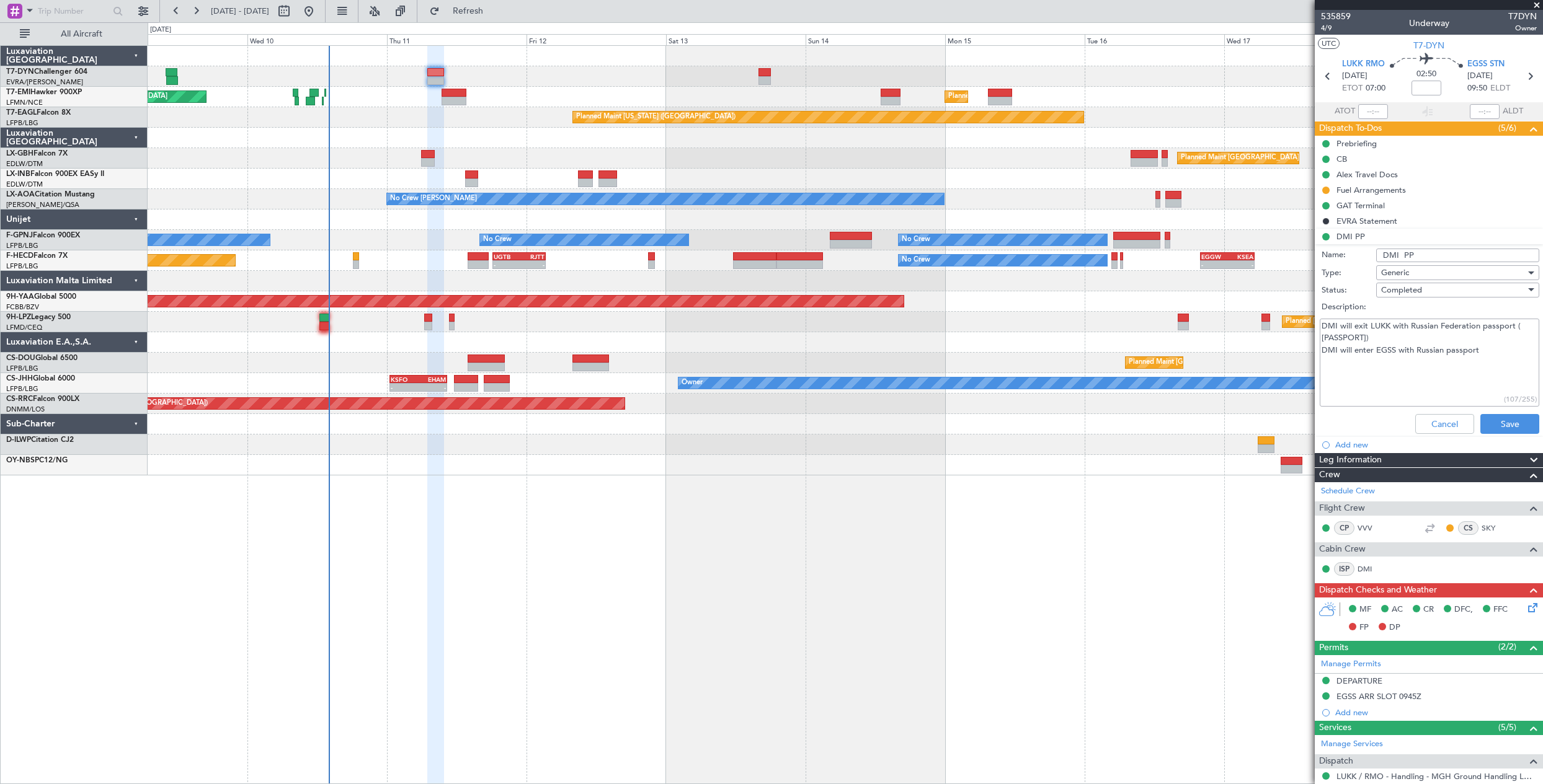
drag, startPoint x: 1320, startPoint y: 326, endPoint x: 1490, endPoint y: 349, distance: 171.5
click at [1490, 349] on textarea "DMI will exit LUKK with Russian Federation passport ( [PASSPORT]) DMI will ente…" at bounding box center [1429, 363] width 220 height 89
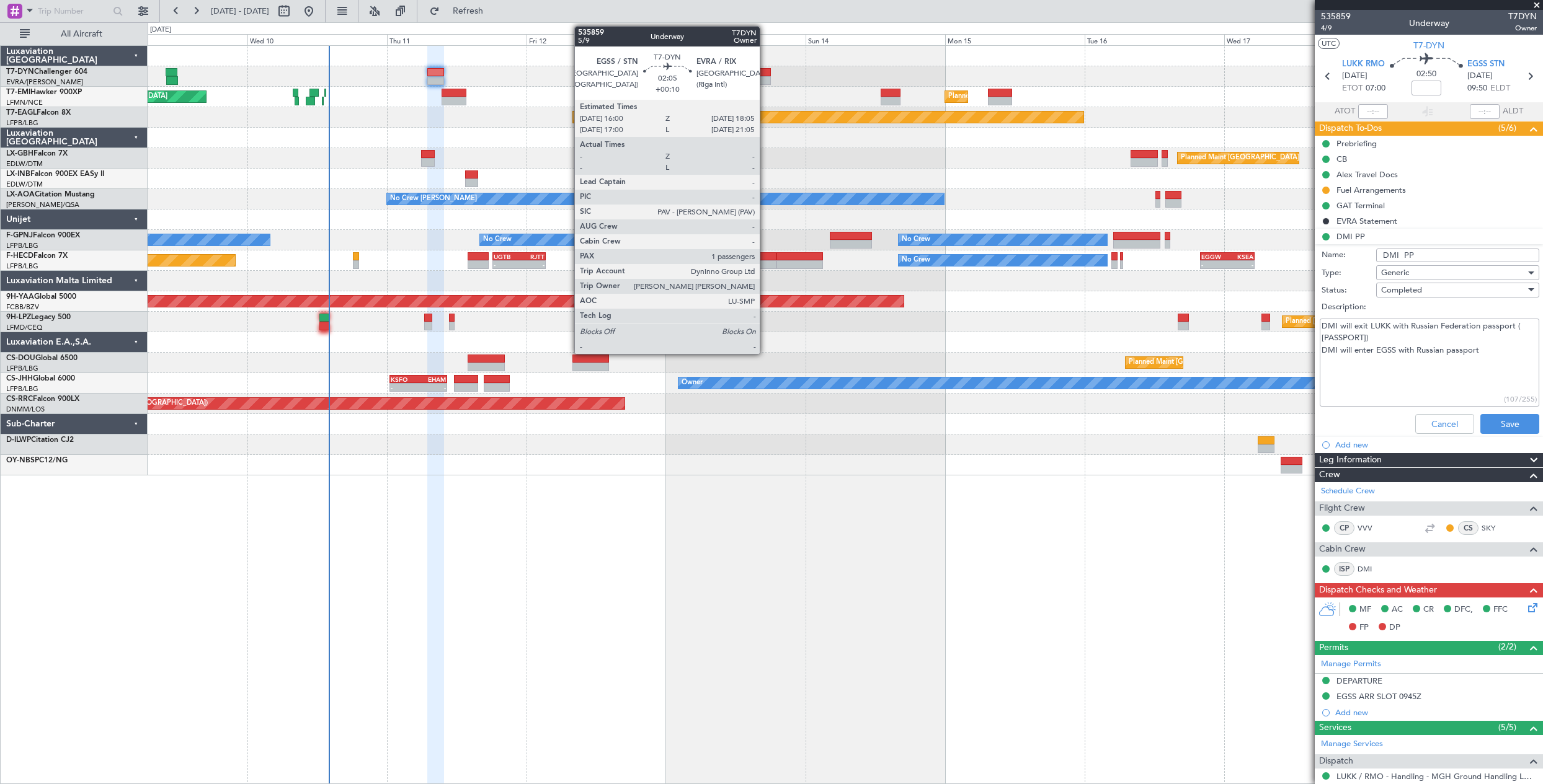
click at [766, 79] on div at bounding box center [765, 80] width 13 height 9
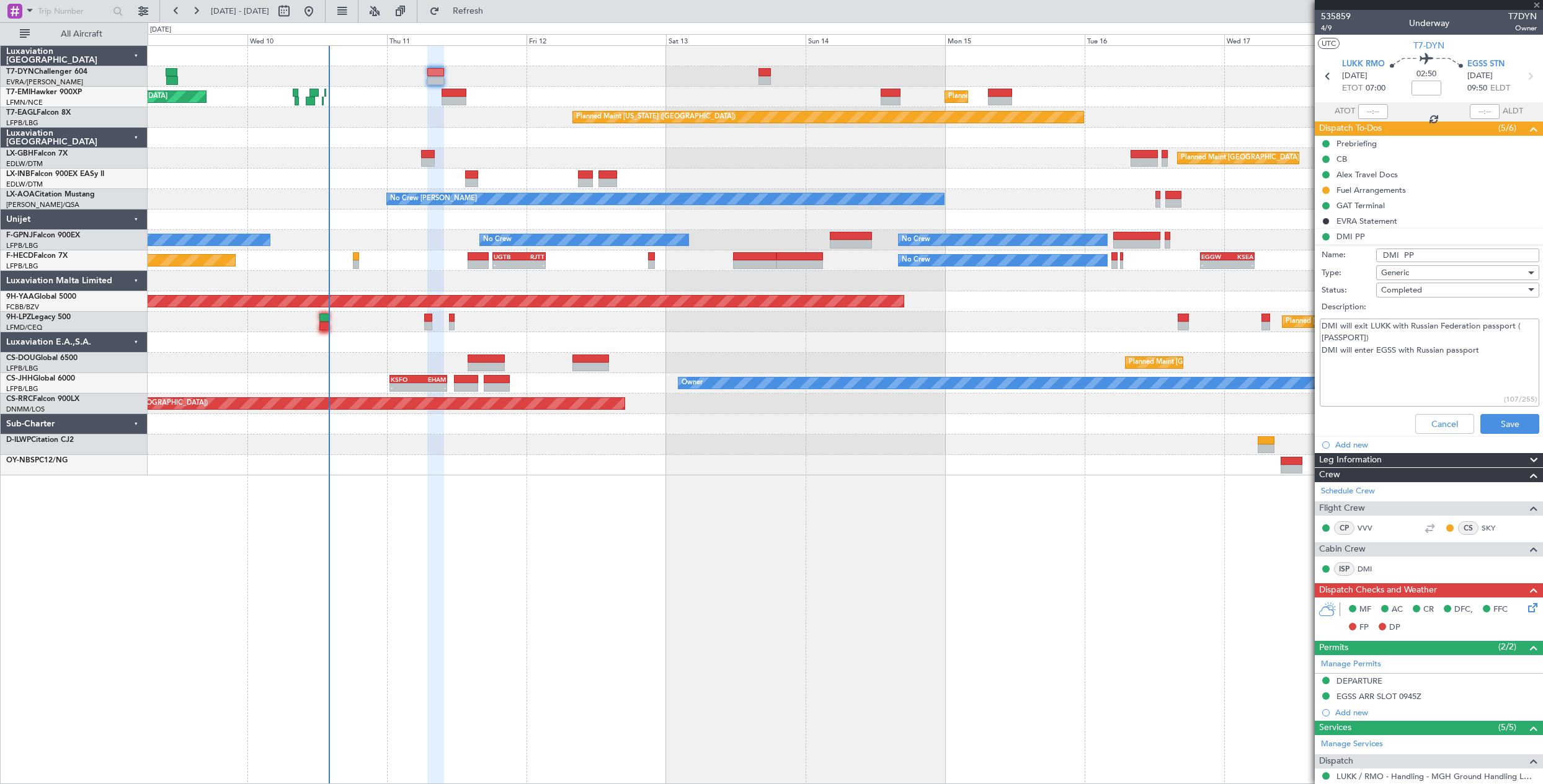
type input "+00:10"
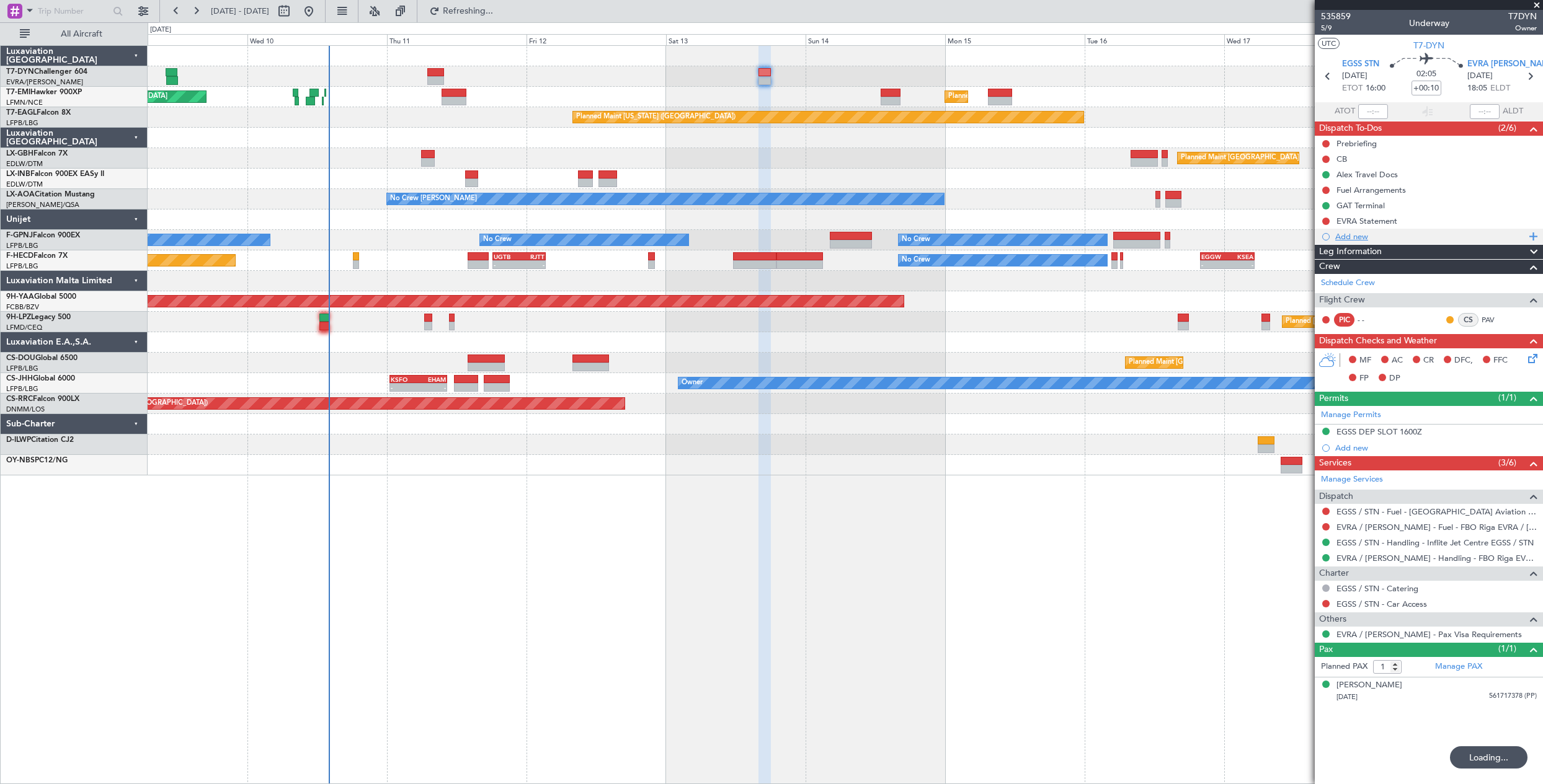
click at [1337, 242] on div "Add new" at bounding box center [1428, 236] width 228 height 16
click at [1361, 235] on div "Add new" at bounding box center [1430, 236] width 190 height 11
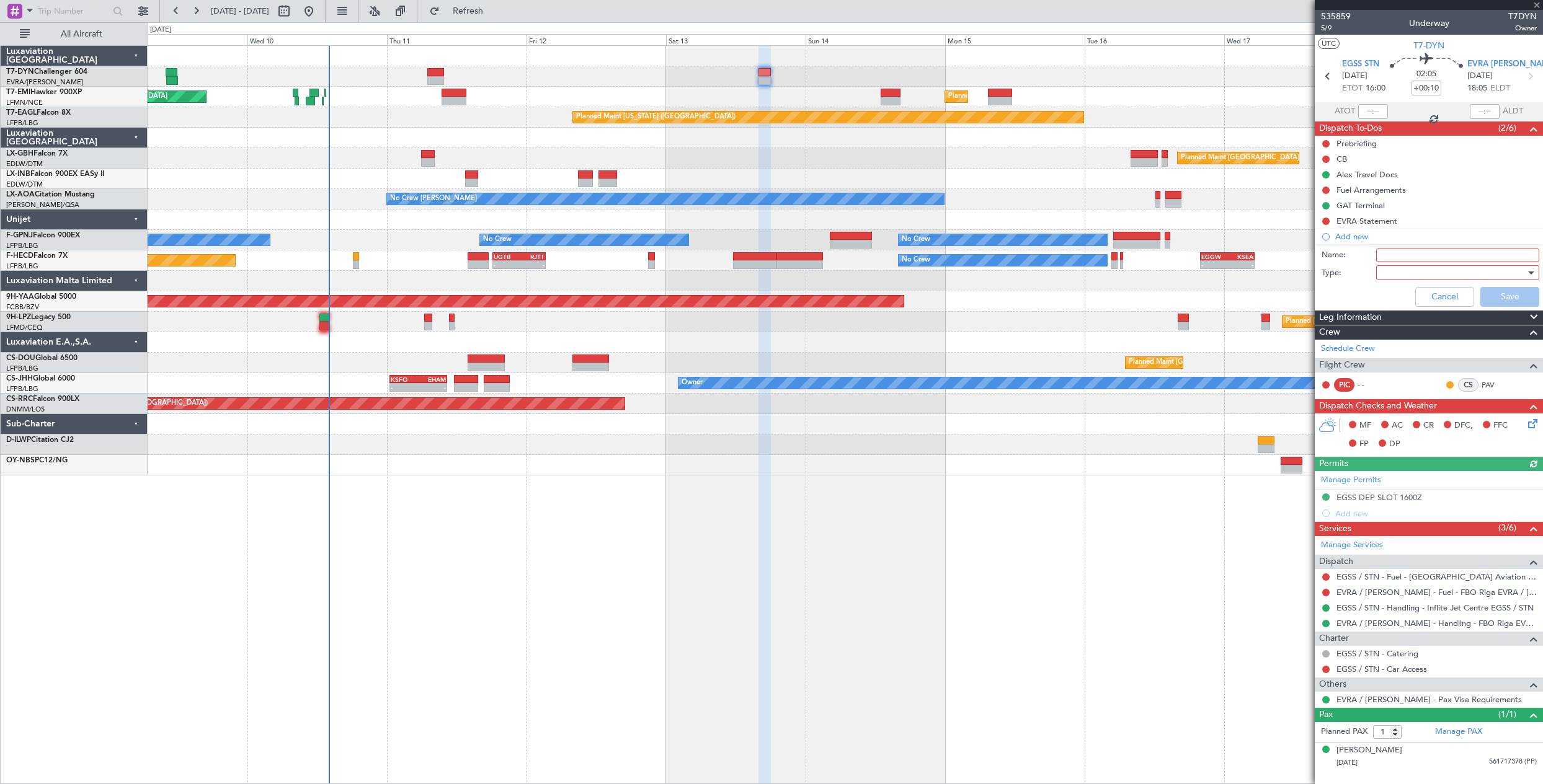
click at [1425, 255] on input "Name:" at bounding box center [1457, 255] width 163 height 14
type input "DMI PP"
click at [1429, 269] on div at bounding box center [1453, 272] width 144 height 19
click at [1406, 294] on span "Generic" at bounding box center [1452, 298] width 152 height 19
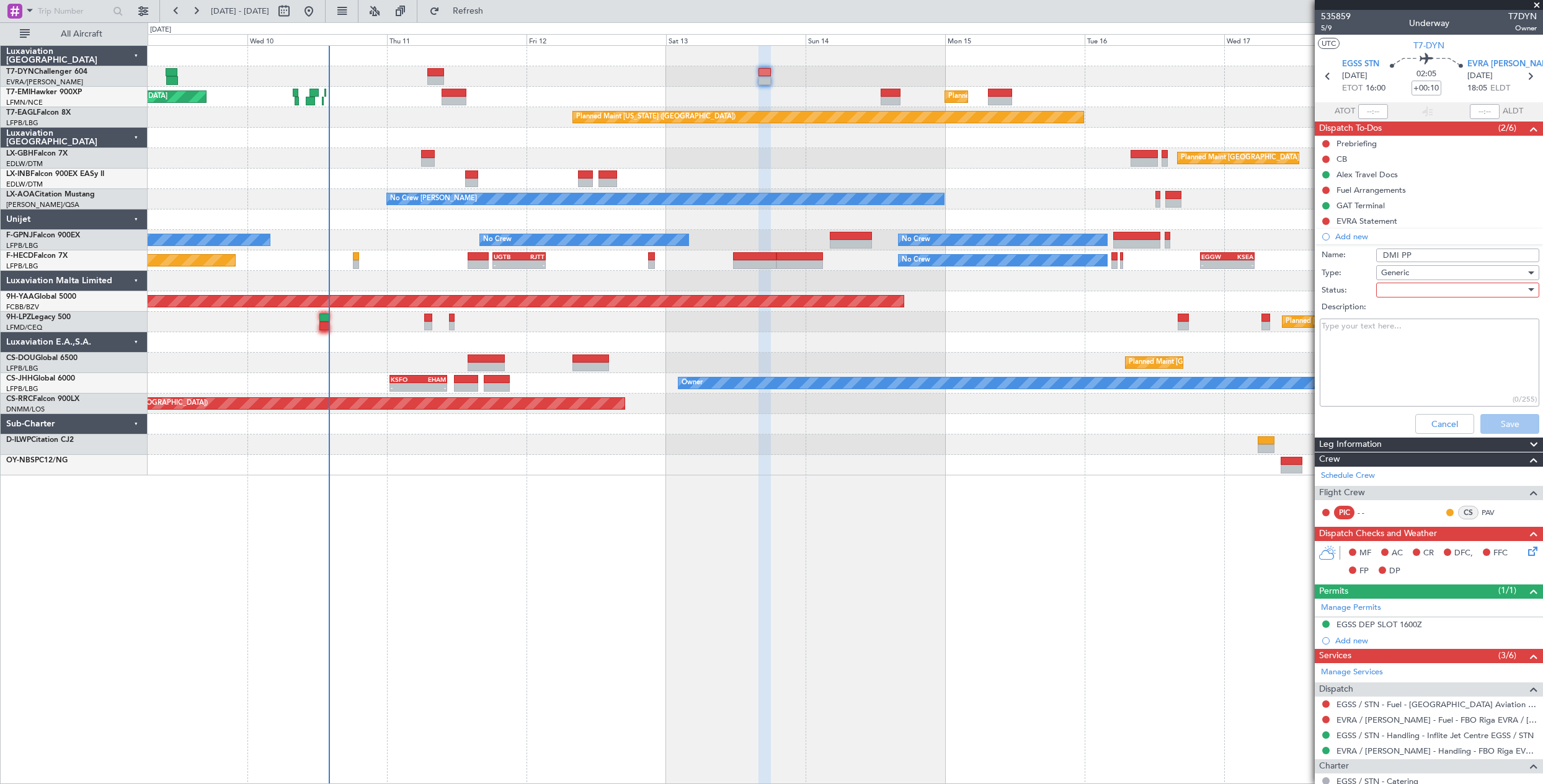
click at [1393, 343] on textarea "Description:" at bounding box center [1429, 363] width 220 height 89
paste textarea "DMI will exit LUKK with Russian Federation passport ( [PASSPORT]) DMI will ente…"
click at [1392, 322] on textarea "DMI will exit LUKK with Russian Federation passport ( [PASSPORT]) DMI will ente…" at bounding box center [1429, 363] width 220 height 89
click at [1388, 330] on textarea "DMI will exit LUKK with Russian Federation passport ( [PASSPORT]) DMI will ente…" at bounding box center [1429, 363] width 220 height 89
click at [1387, 347] on textarea "DMI will exit EGSS with Russian Federation passport ( [PASSPORT]) DMI will ente…" at bounding box center [1429, 363] width 220 height 89
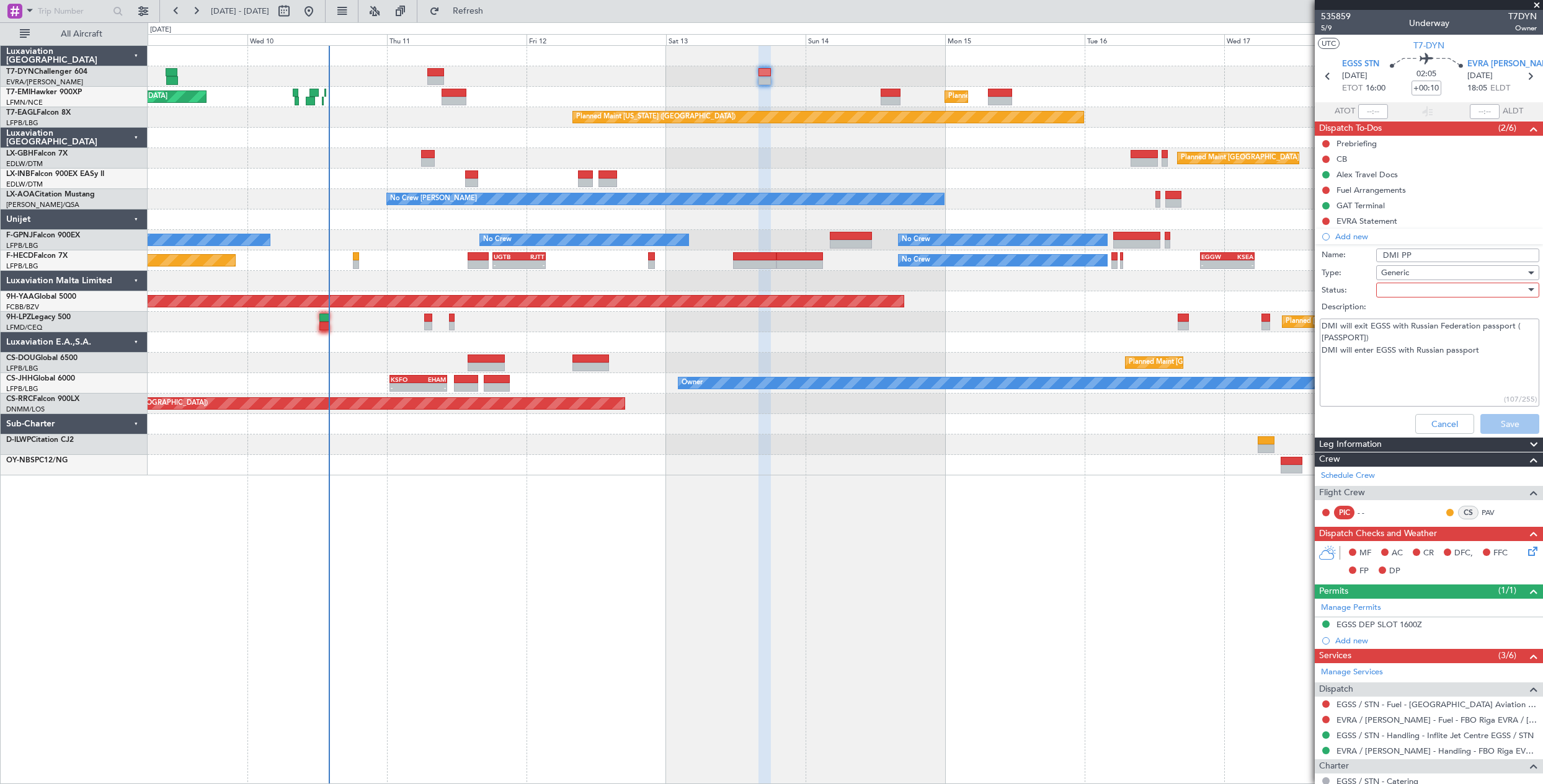
click at [1387, 347] on textarea "DMI will exit EGSS with Russian Federation passport ( [PASSPORT]) DMI will ente…" at bounding box center [1429, 363] width 220 height 89
click at [1425, 348] on textarea "DMI will exit EGSS with Russian Federation passport ( [PASSPORT]) DMI will ente…" at bounding box center [1429, 363] width 220 height 89
click at [1489, 357] on textarea "DMI will exit EGSS with Russian Federation passport ( [PASSPORT]) DMI will ente…" at bounding box center [1429, 363] width 220 height 89
click at [1445, 368] on textarea "DMI will exit EGSS with Russian Federation passport ( [PASSPORT]) DMI will ente…" at bounding box center [1429, 363] width 220 height 89
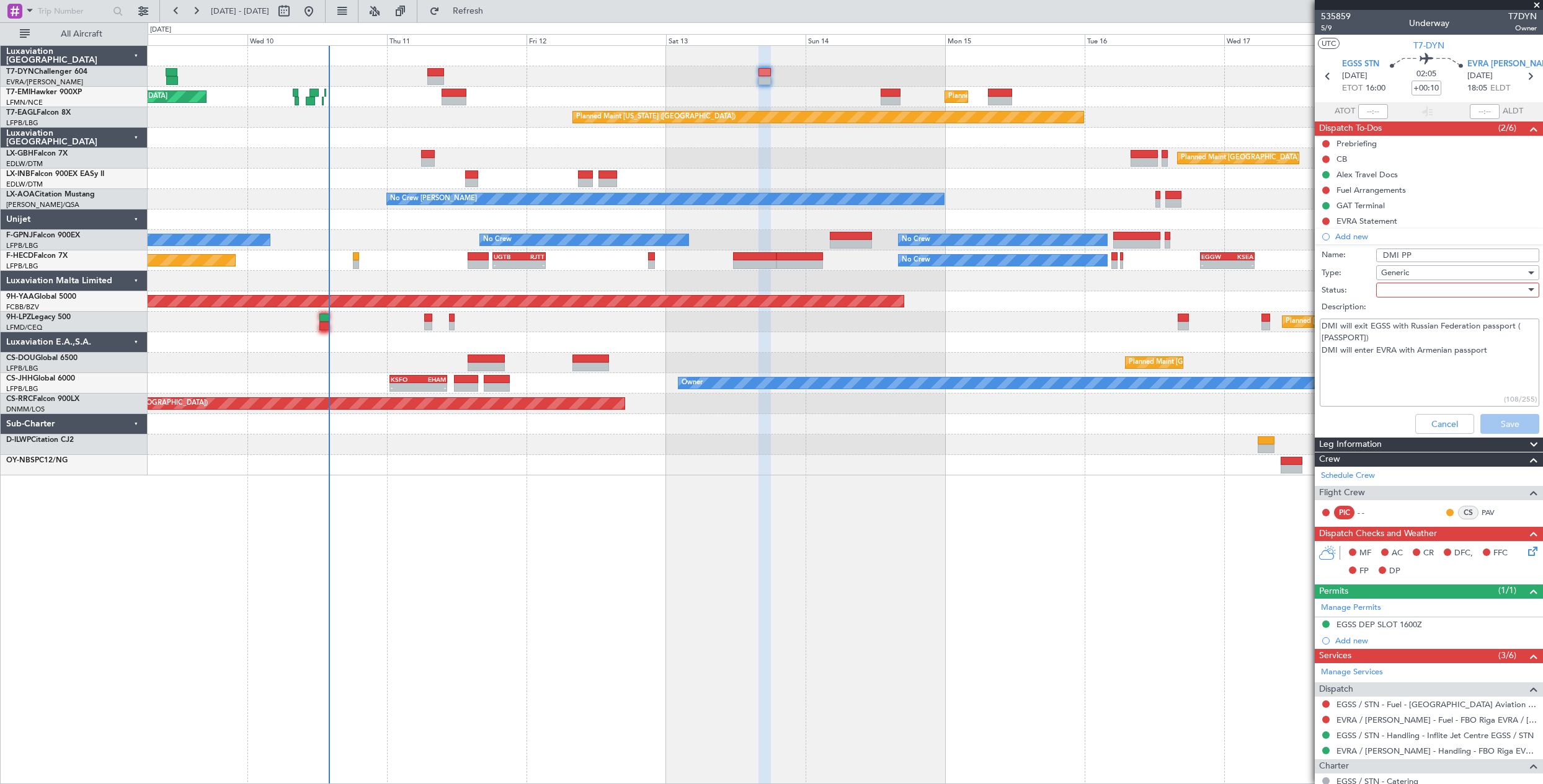
type textarea "DMI will exit EGSS with Russian Federation passport ( [PASSPORT]) DMI will ente…"
click at [1406, 287] on div at bounding box center [1453, 290] width 144 height 19
click at [1418, 313] on span "Not Started" at bounding box center [1451, 314] width 145 height 19
click at [1386, 372] on textarea "DMI will exit EGSS with Russian Federation passport ( [PASSPORT]) DMI will ente…" at bounding box center [1429, 363] width 220 height 89
click at [1432, 257] on input "DMI PP" at bounding box center [1457, 255] width 163 height 14
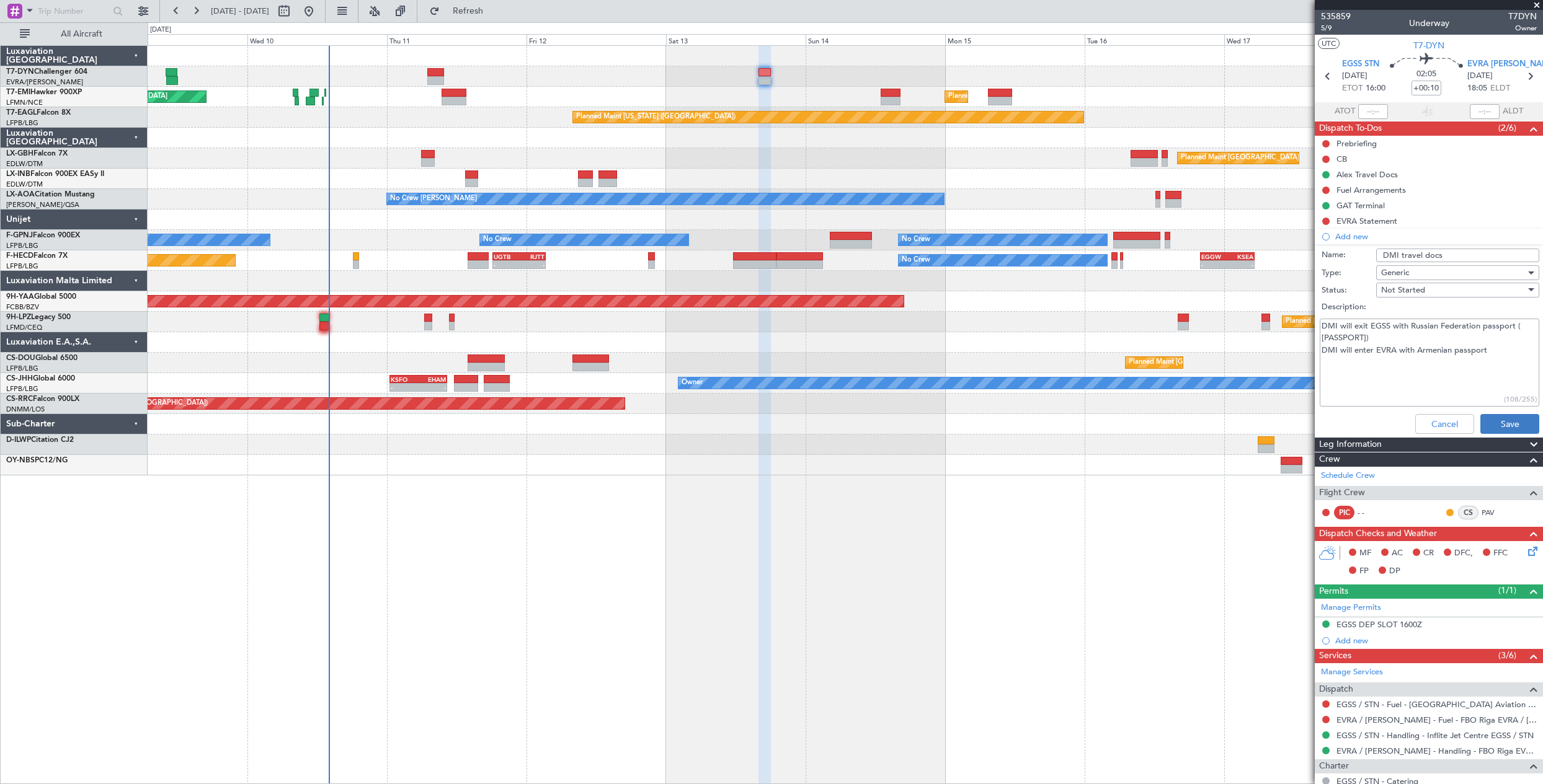
type input "DMI travel docs"
click at [1508, 428] on button "Save" at bounding box center [1510, 424] width 59 height 20
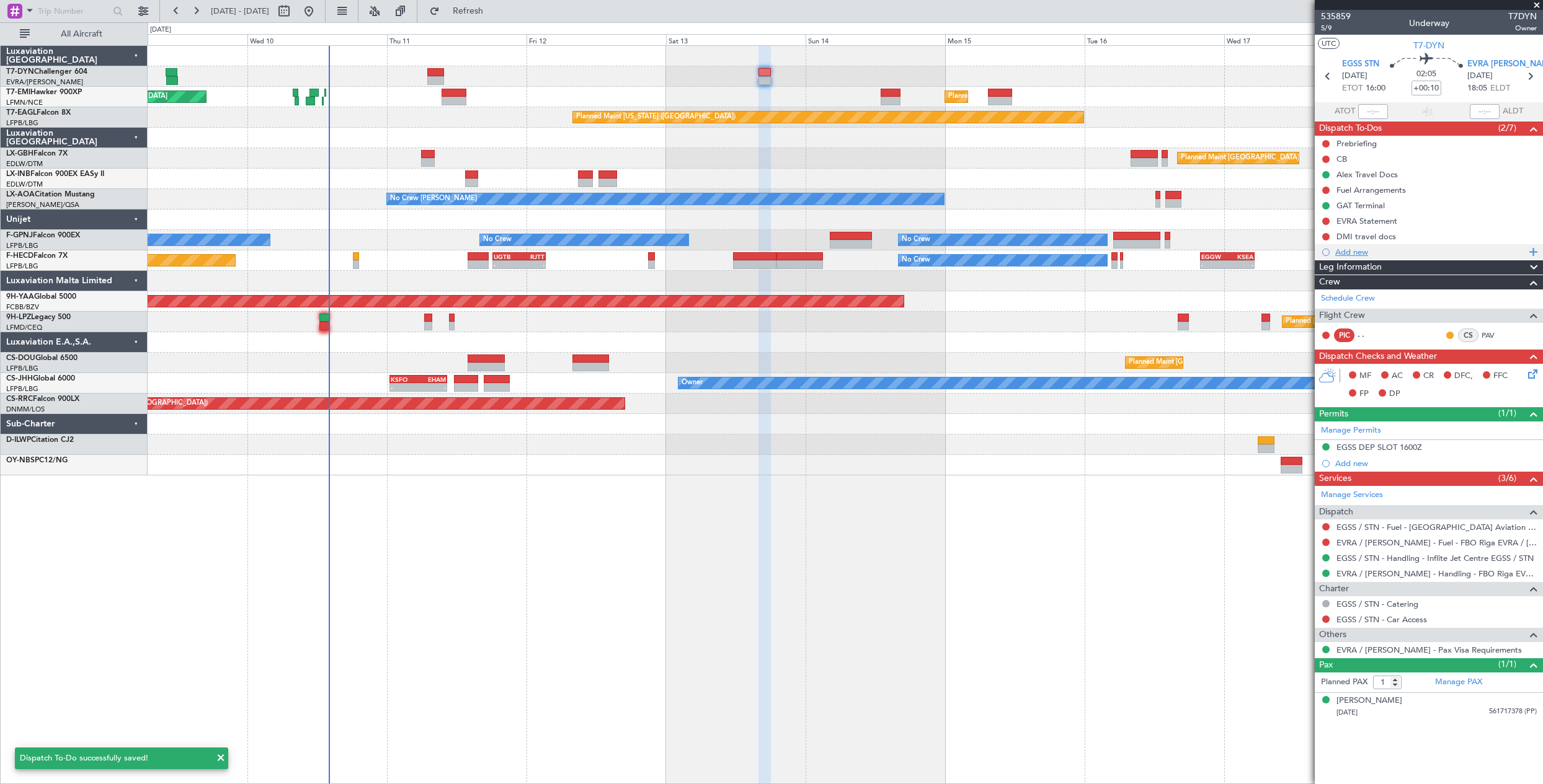
click at [1351, 251] on div "Add new" at bounding box center [1430, 252] width 190 height 11
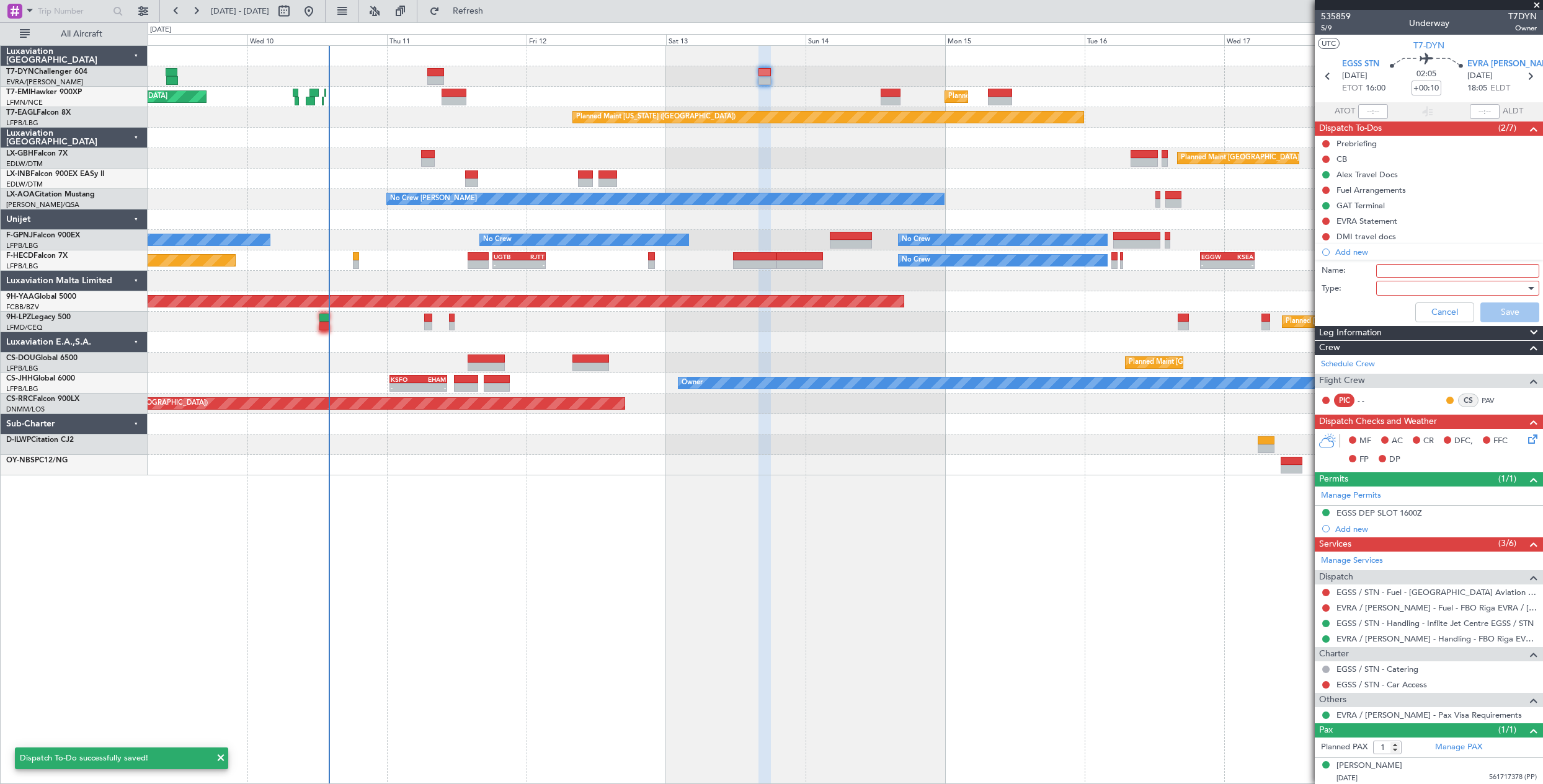
click at [1400, 272] on input "Name:" at bounding box center [1457, 271] width 163 height 14
type input "VVV Travel docs"
click at [1405, 285] on div at bounding box center [1453, 288] width 144 height 19
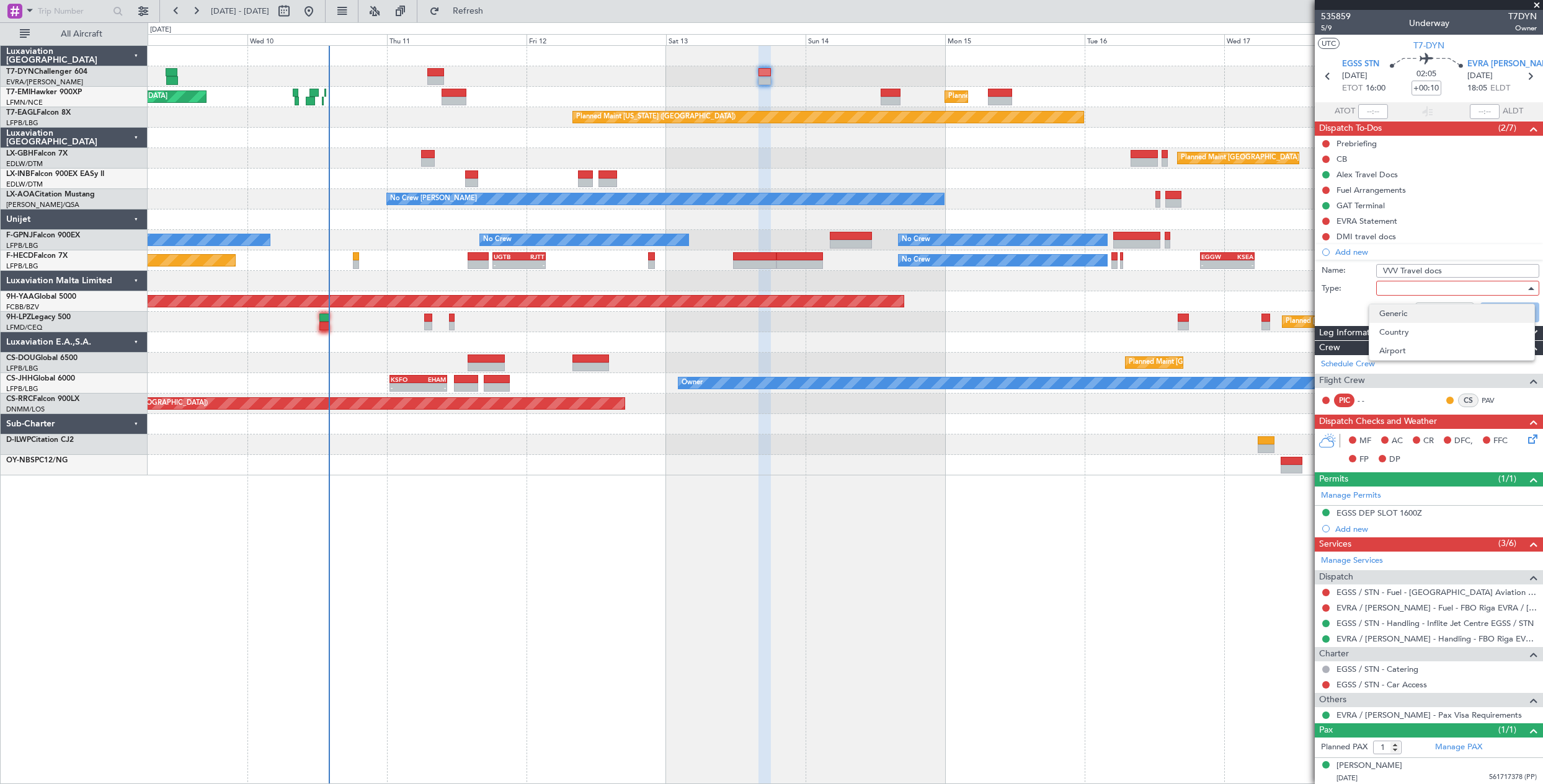
click at [1407, 305] on span "Generic" at bounding box center [1451, 313] width 145 height 19
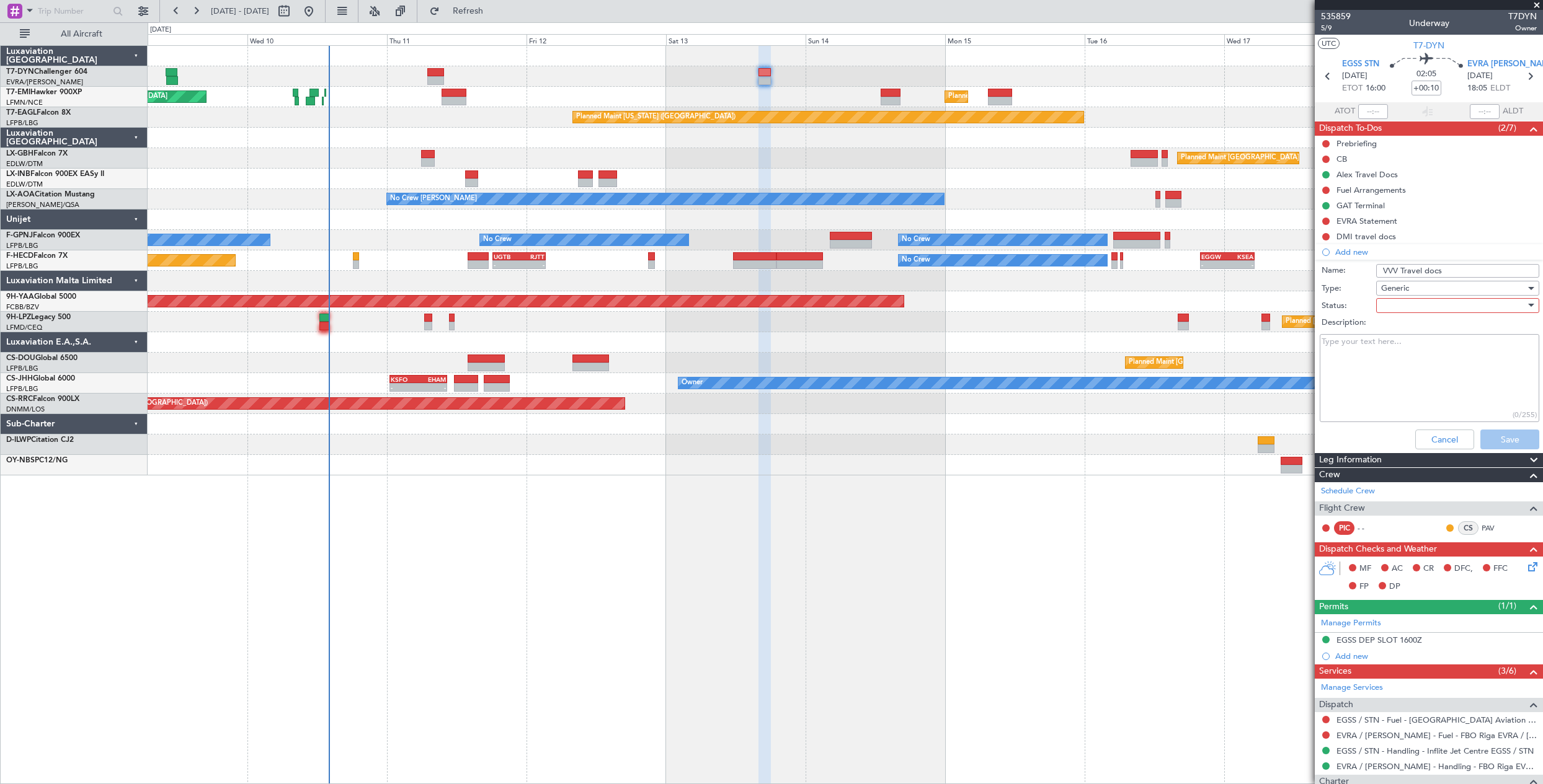
click at [1398, 312] on div at bounding box center [1453, 305] width 144 height 19
click at [1406, 327] on span "Not Started" at bounding box center [1451, 330] width 145 height 19
click at [1356, 356] on textarea "Description:" at bounding box center [1429, 379] width 220 height 89
click at [1488, 366] on textarea "VVV will exit EGSS with russian PP VVV will enter EVRA with Armenian PP" at bounding box center [1429, 379] width 220 height 89
paste textarea "AU0679267"
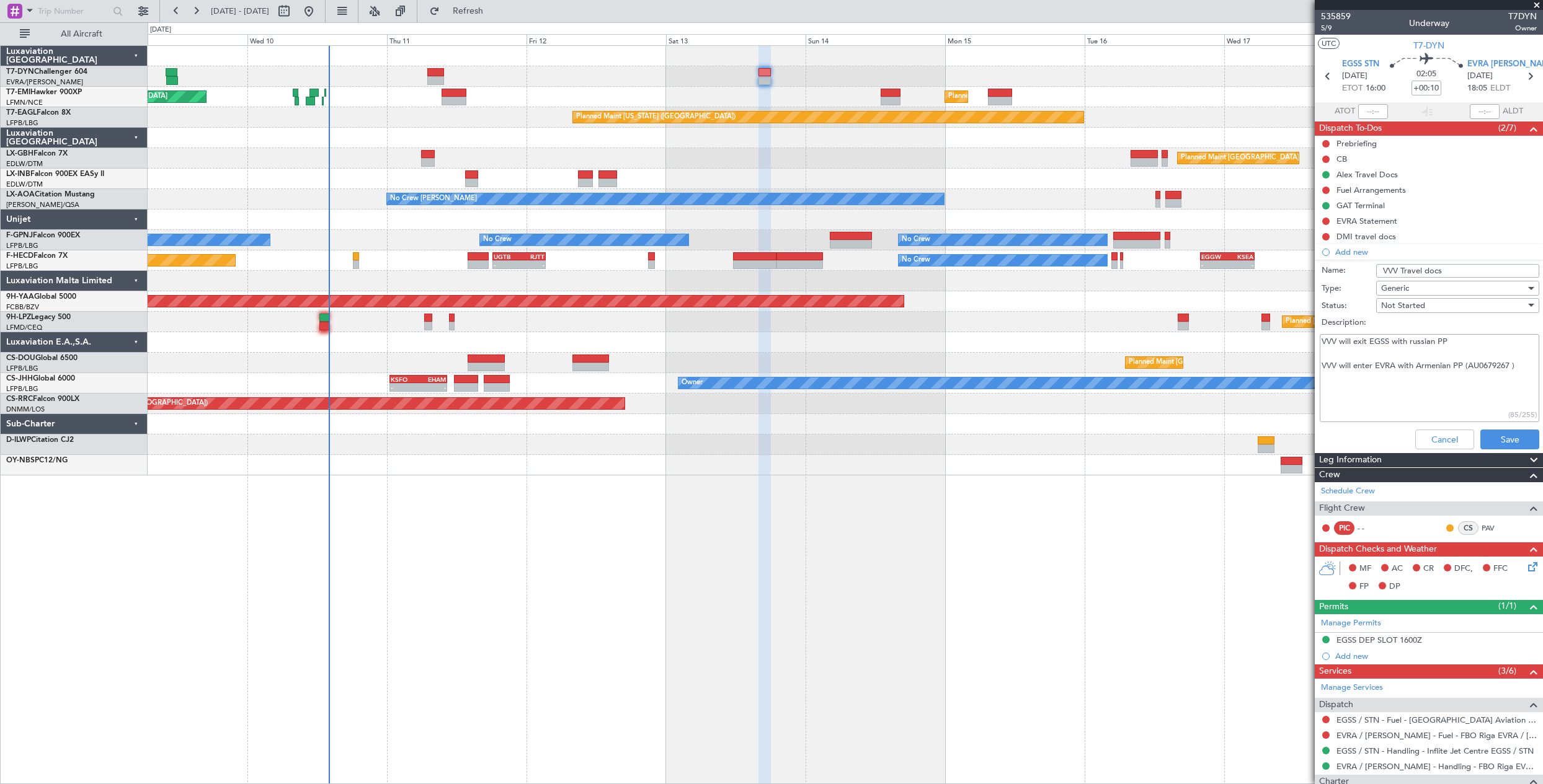
click at [1344, 349] on textarea "VVV will exit EGSS with russian PP VVV will enter EVRA with Armenian PP (AU0679…" at bounding box center [1429, 379] width 220 height 89
type textarea "VVV will exit EGSS with Russian PP VVV will enter EVRA with Armenian PP (AU0679…"
click at [1489, 438] on button "Save" at bounding box center [1510, 439] width 59 height 20
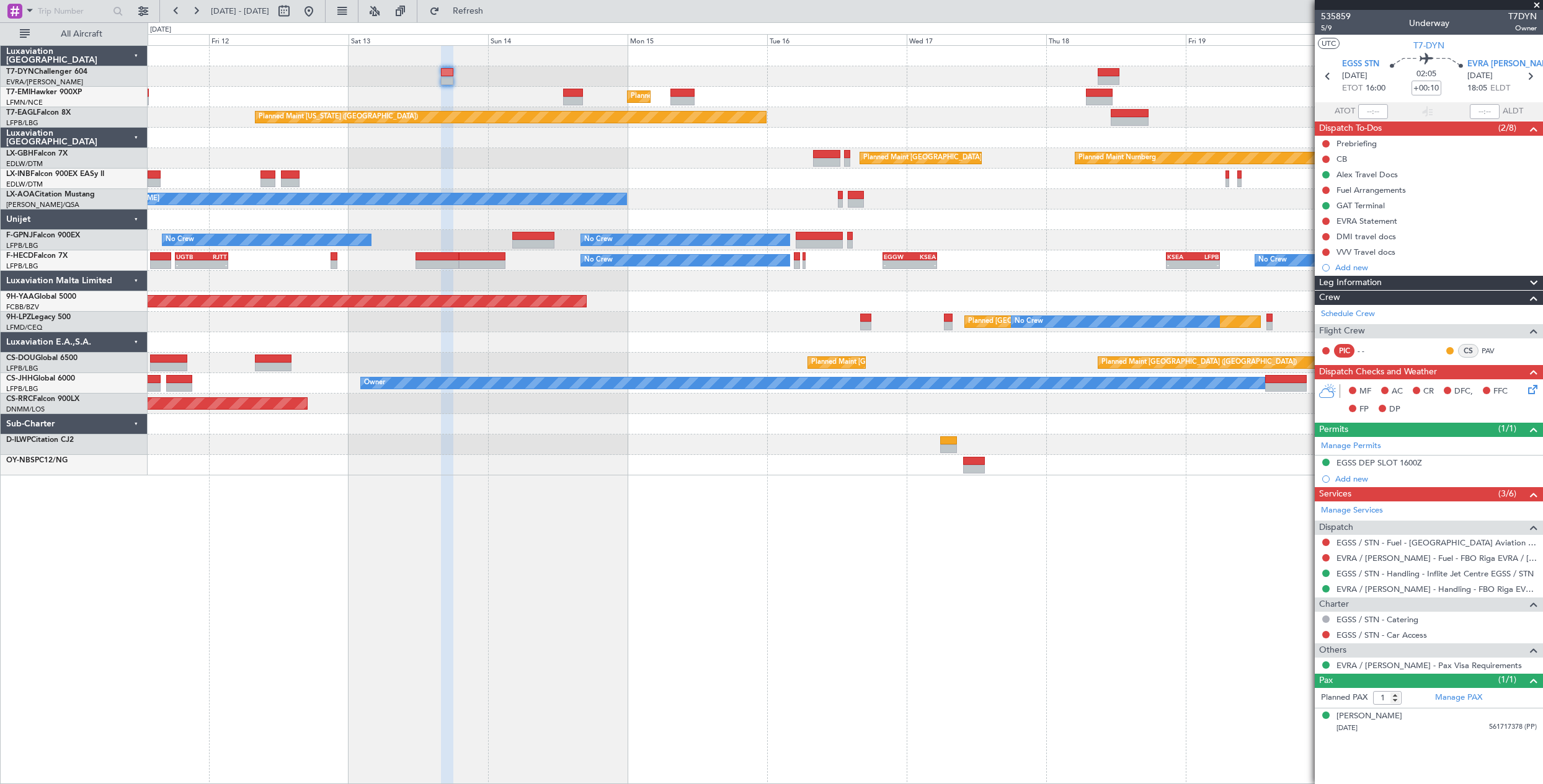
click at [857, 45] on div at bounding box center [845, 55] width 1395 height 21
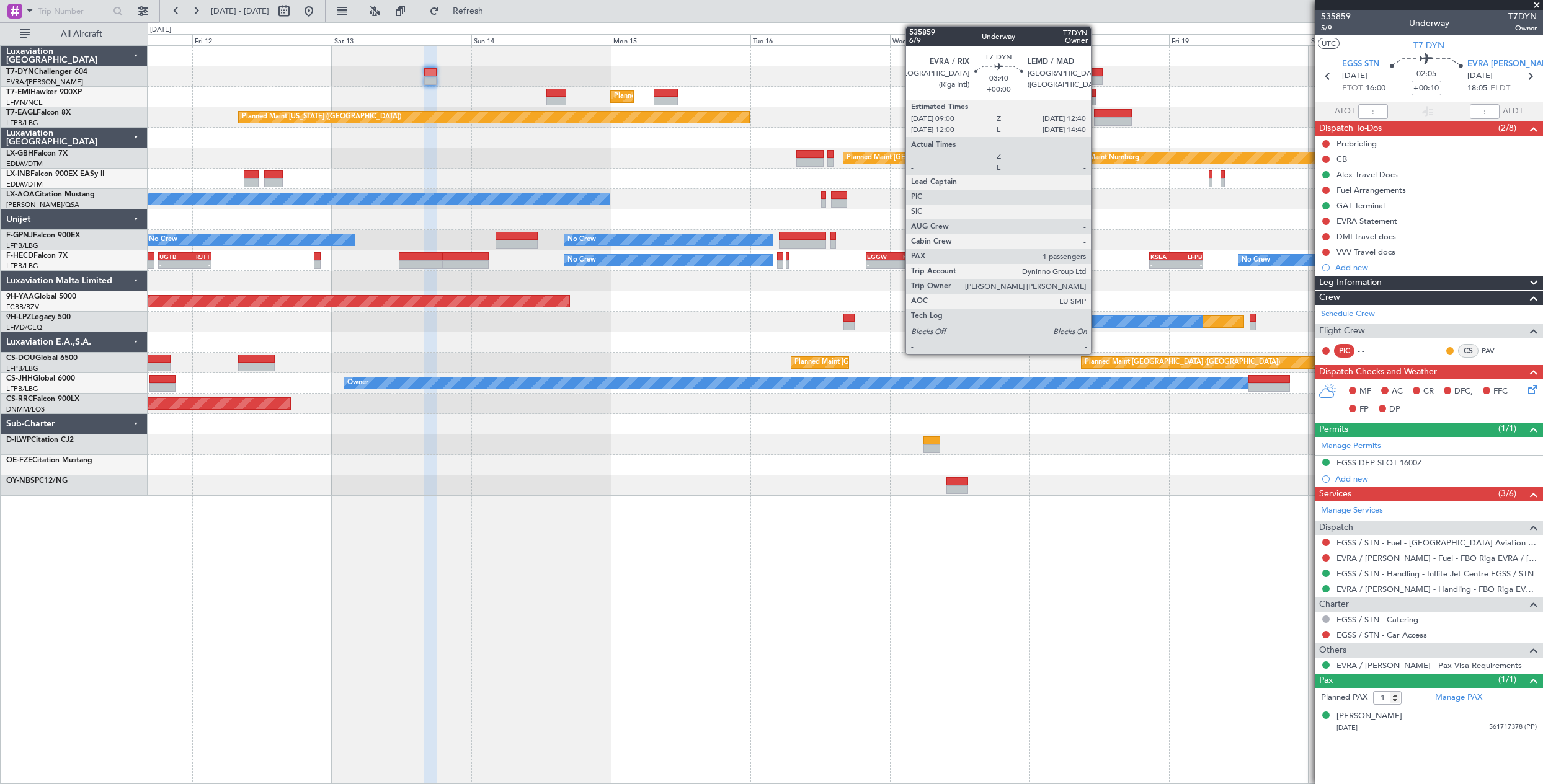
click at [1096, 72] on div at bounding box center [1092, 72] width 22 height 9
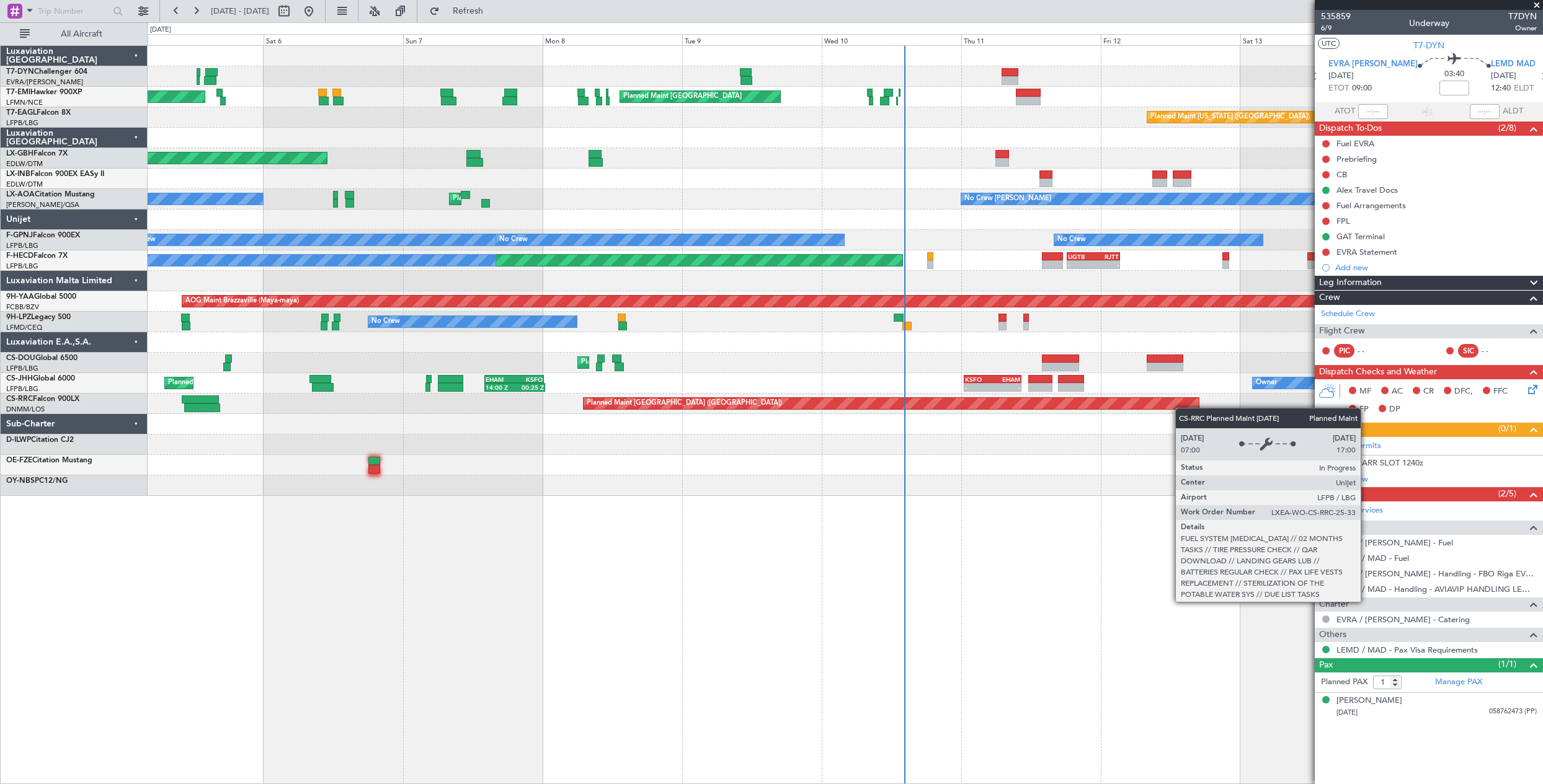
click at [1181, 408] on div "AOG Maint Riga (Riga Intl) Planned Maint [GEOGRAPHIC_DATA] Planned Maint [GEOGR…" at bounding box center [845, 270] width 1395 height 450
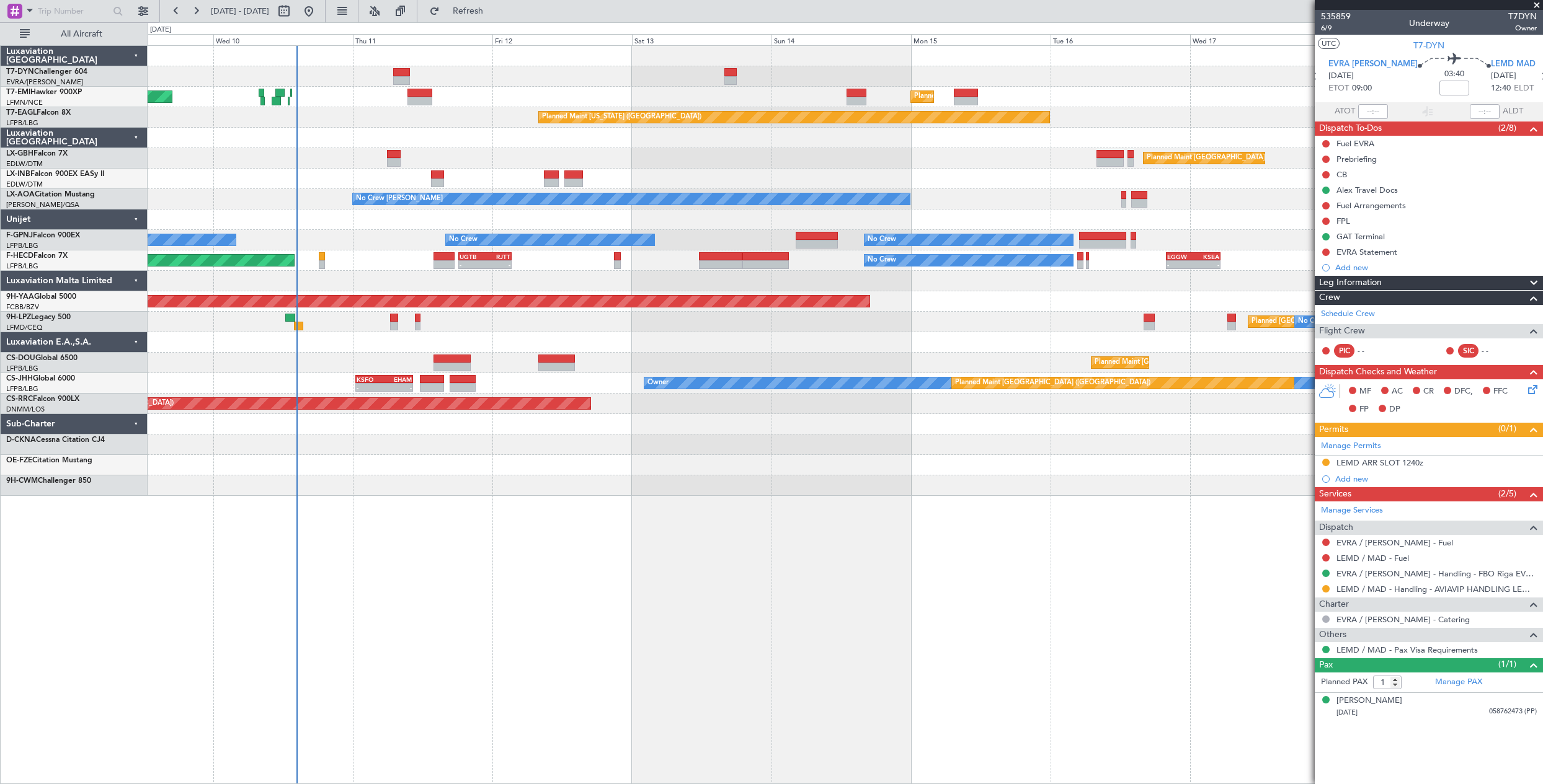
click at [590, 178] on div "Planned Maint [GEOGRAPHIC_DATA] Planned Maint [GEOGRAPHIC_DATA] Planned Maint […" at bounding box center [845, 270] width 1395 height 450
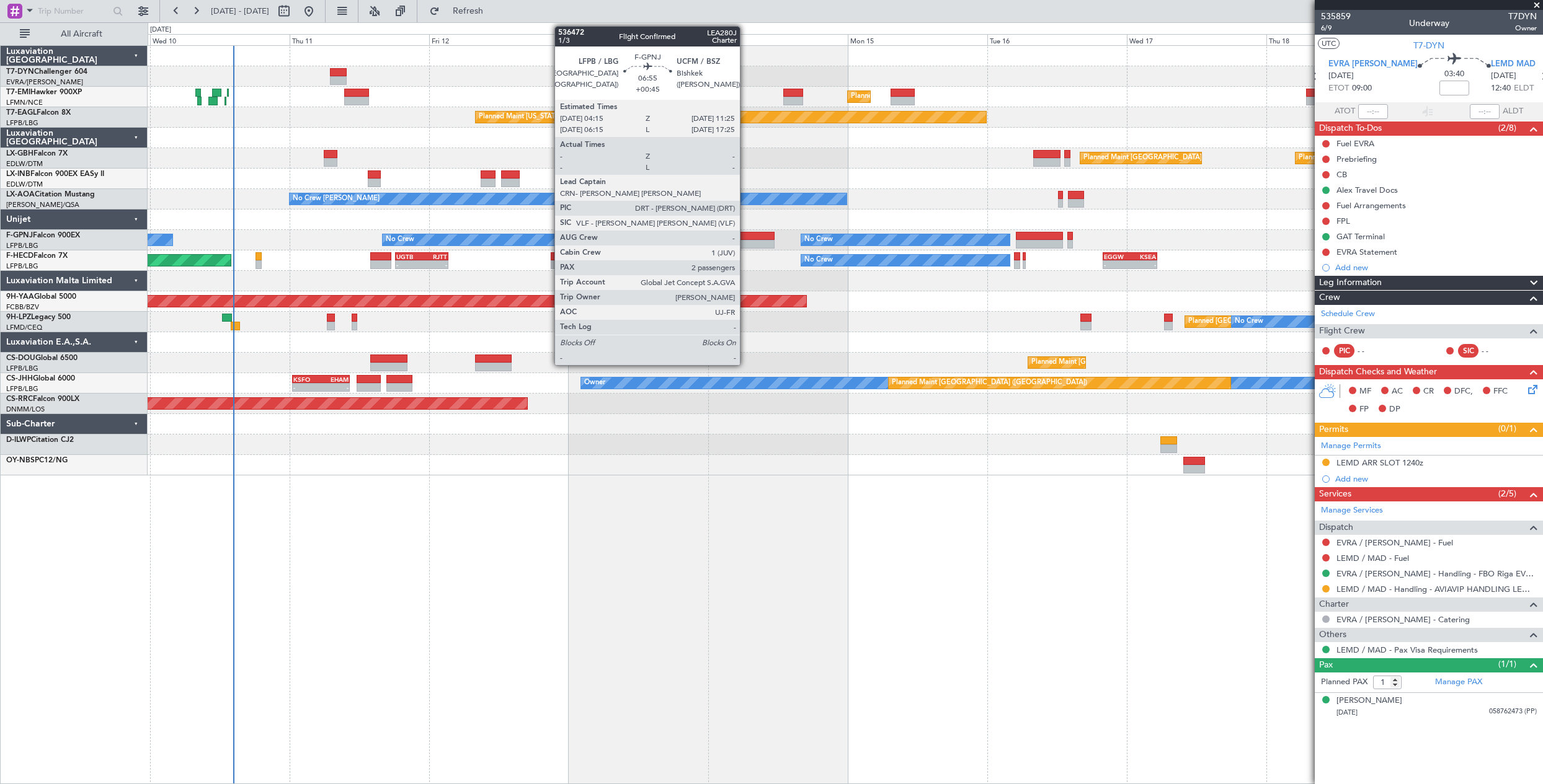
click at [746, 236] on div at bounding box center [753, 235] width 43 height 9
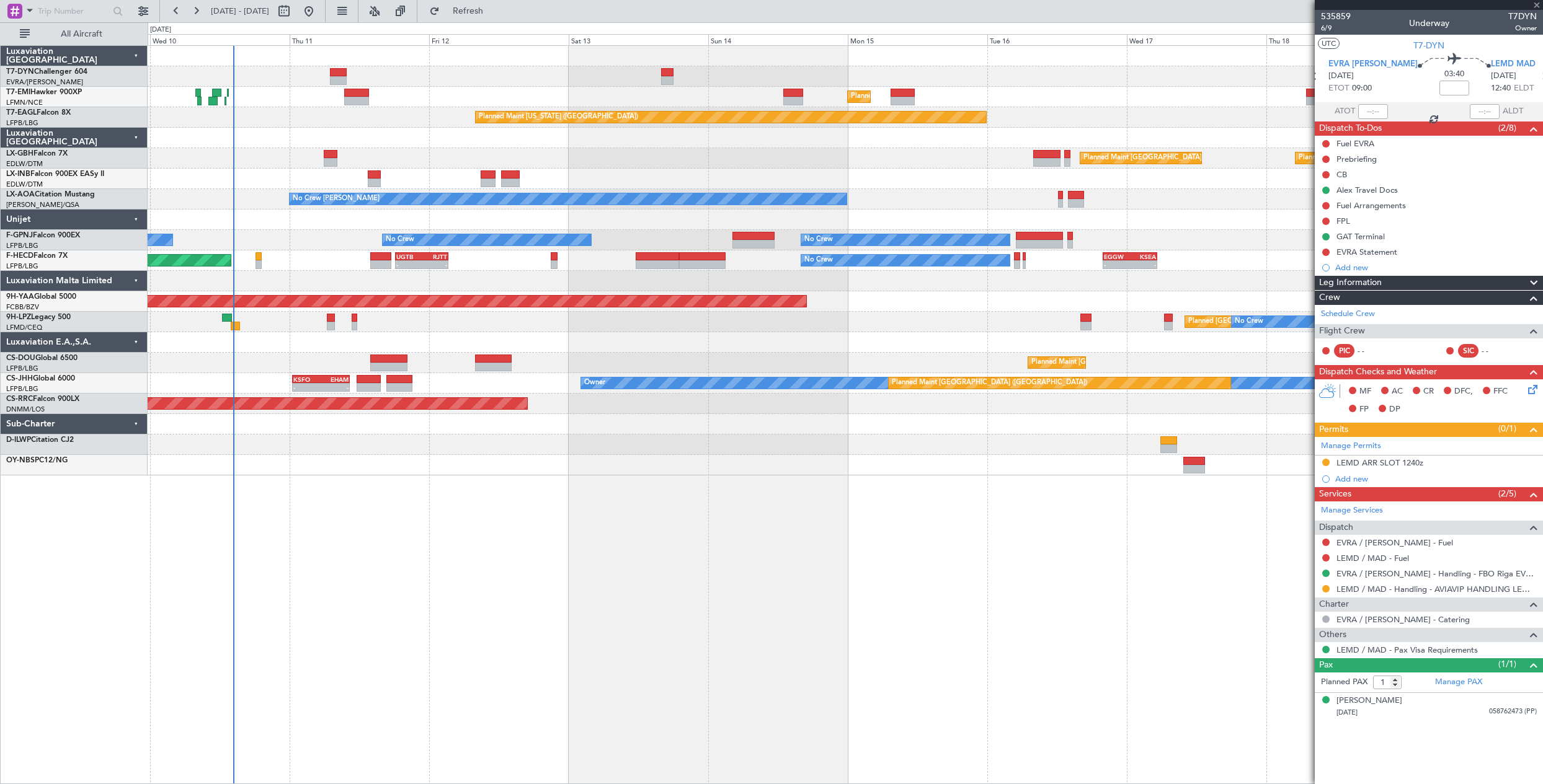
type input "+00:45"
type input "2"
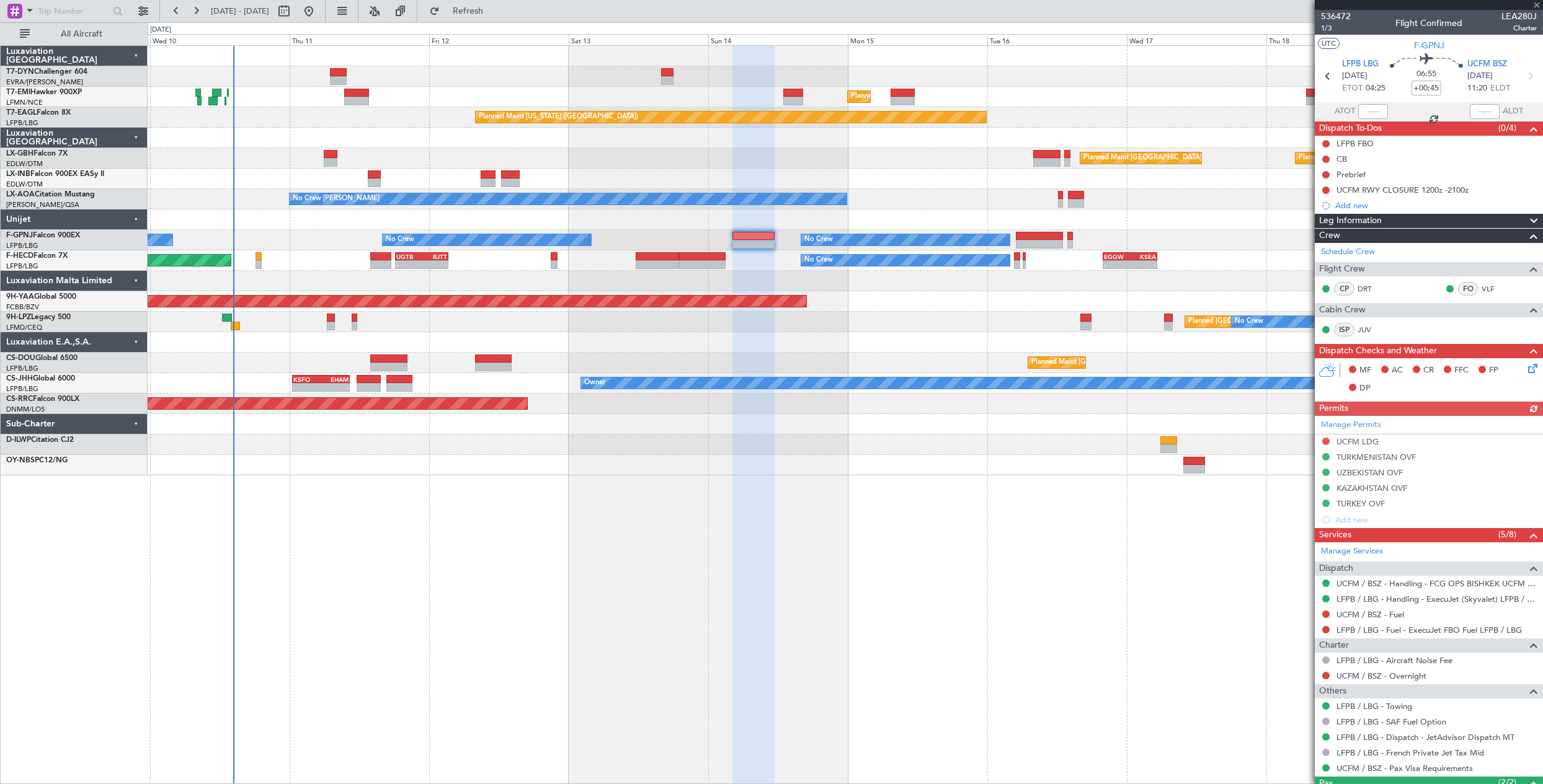
scroll to position [82, 0]
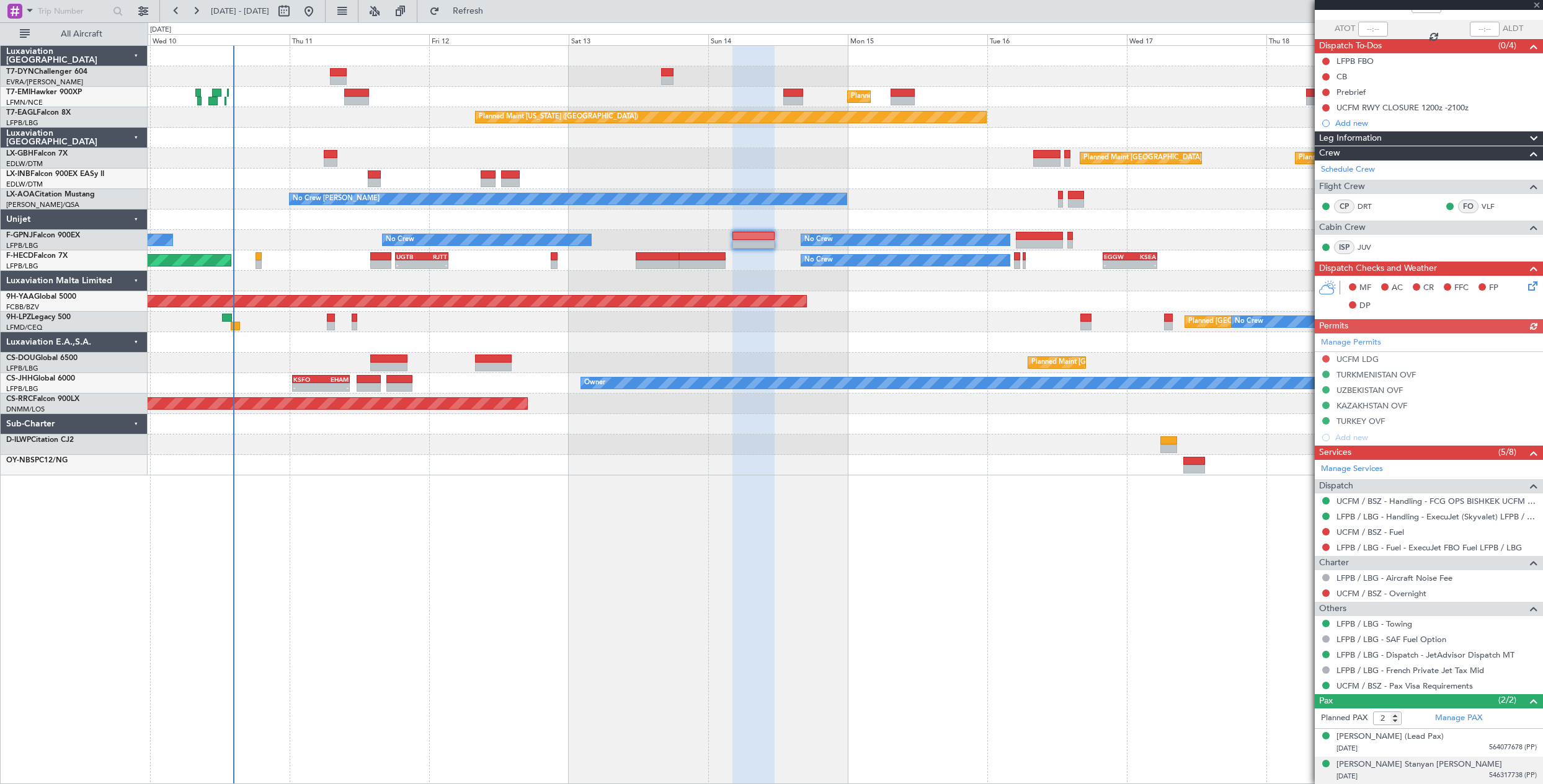
click at [1440, 765] on div "[PERSON_NAME] Stanyan [PERSON_NAME] [DATE] 546317738 (PP)" at bounding box center [1436, 770] width 201 height 24
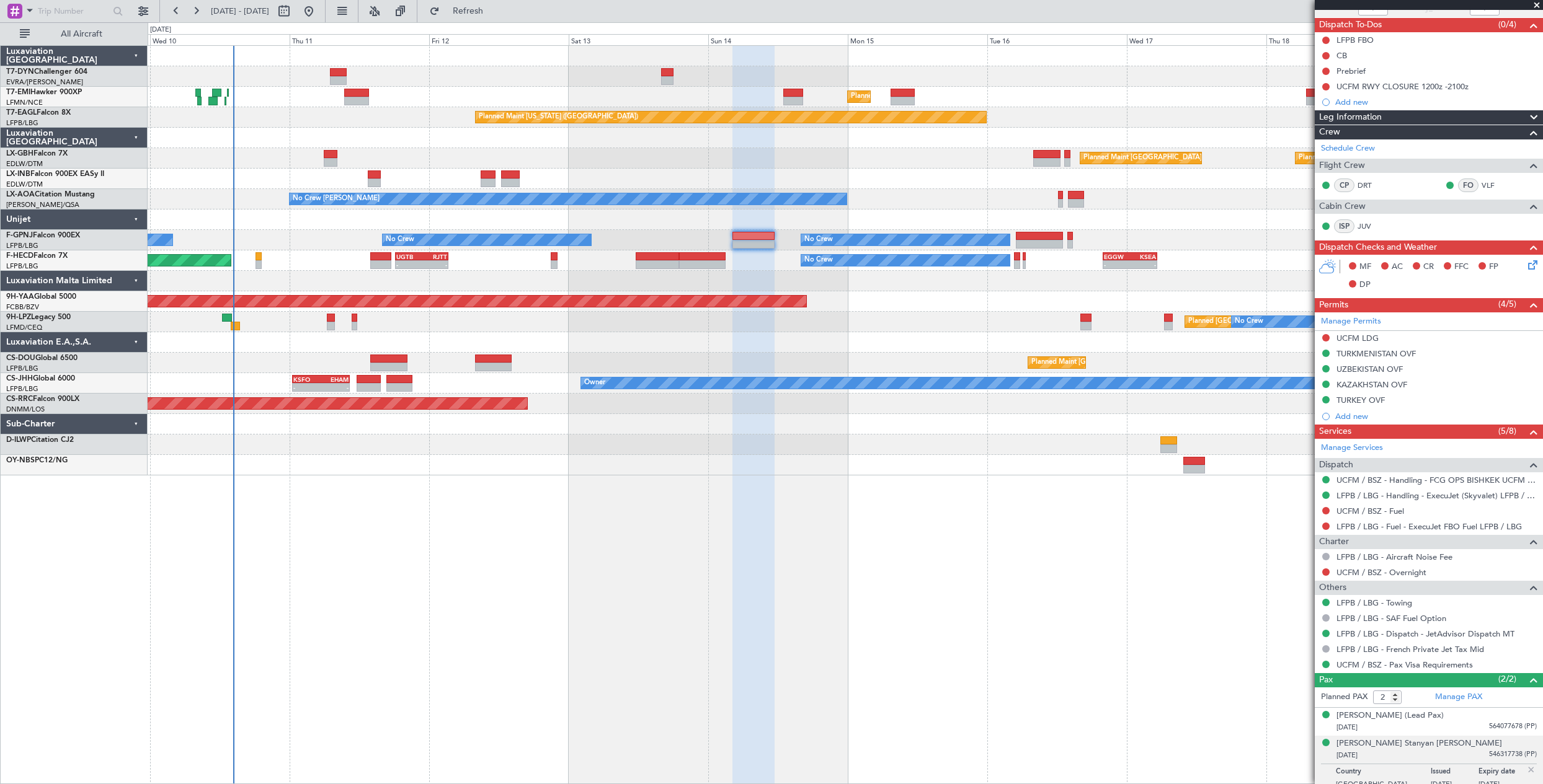
scroll to position [113, 0]
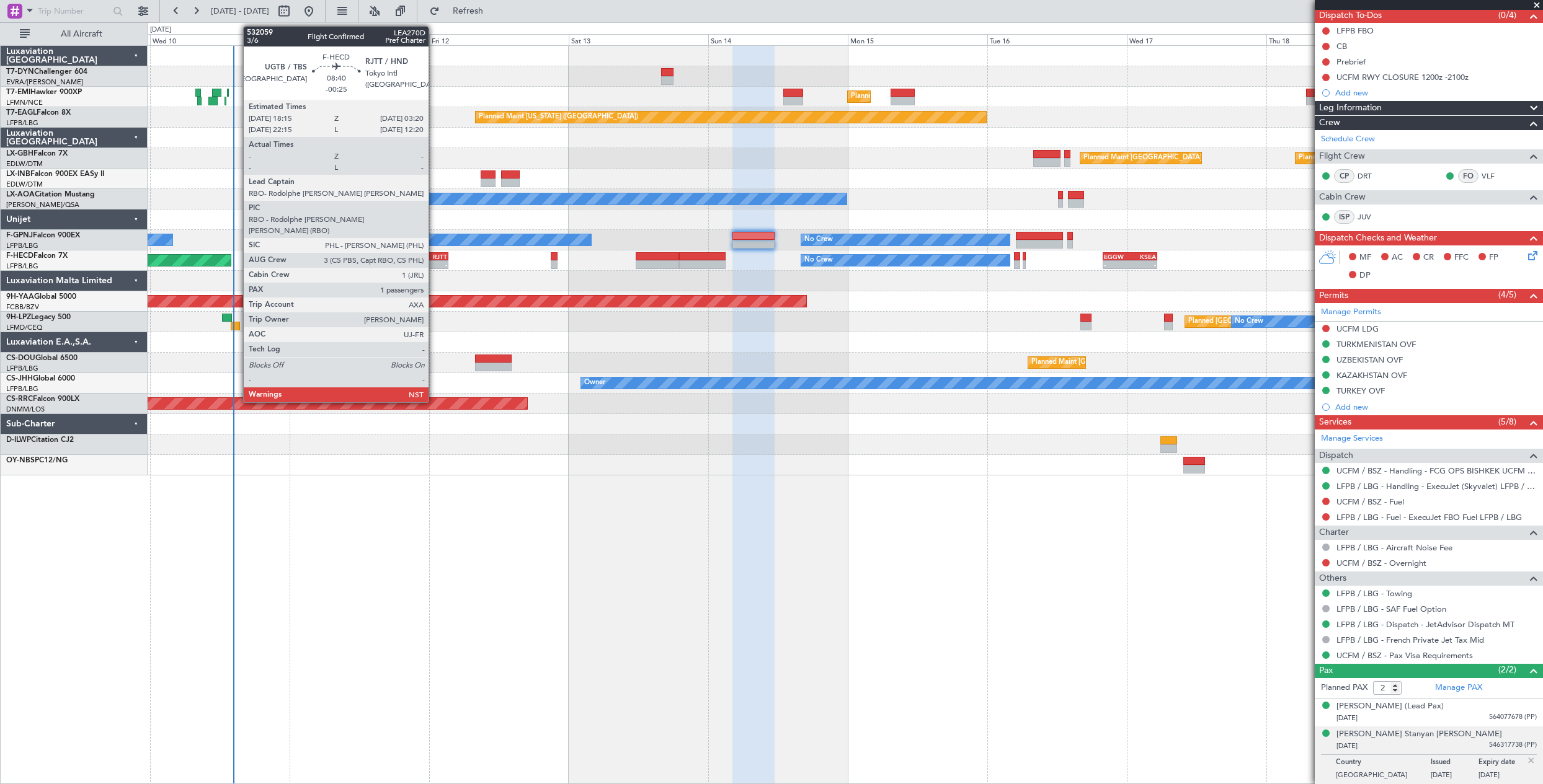
click at [435, 260] on div "- -" at bounding box center [421, 264] width 53 height 9
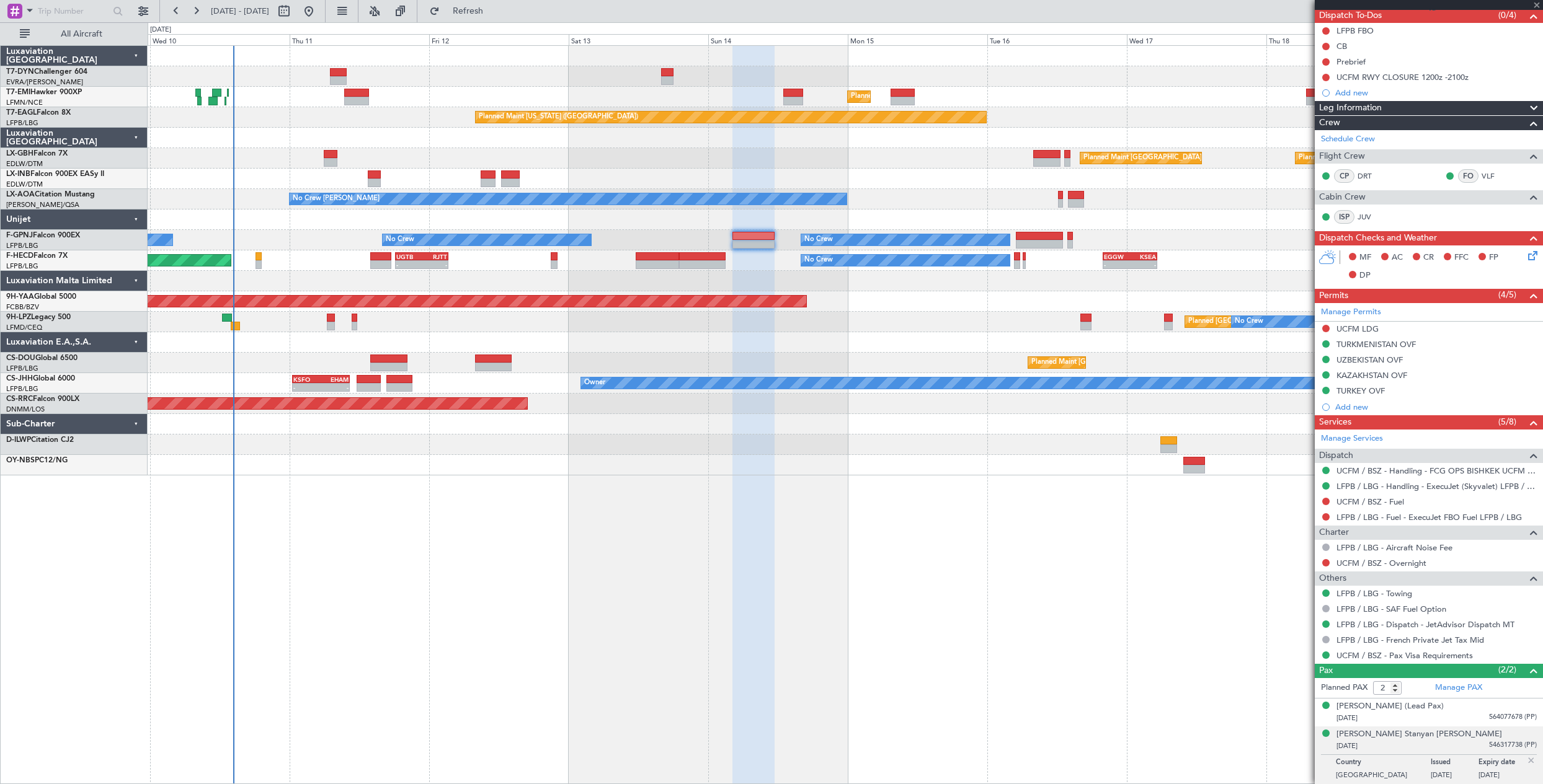
type input "-00:25"
type input "1"
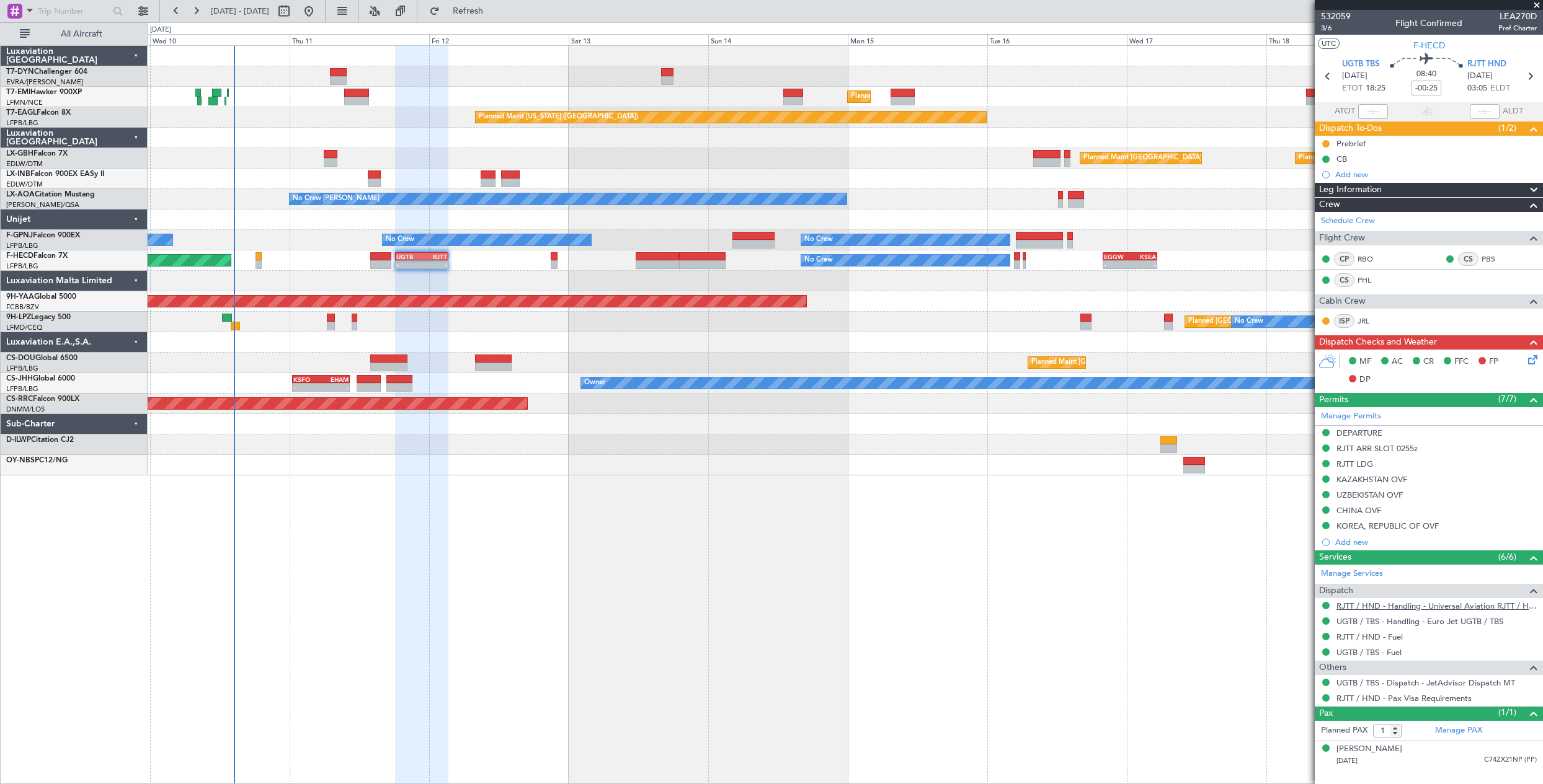
click at [1410, 604] on link "RJTT / HND - Handling - Universal Aviation RJTT / HND" at bounding box center [1436, 606] width 201 height 11
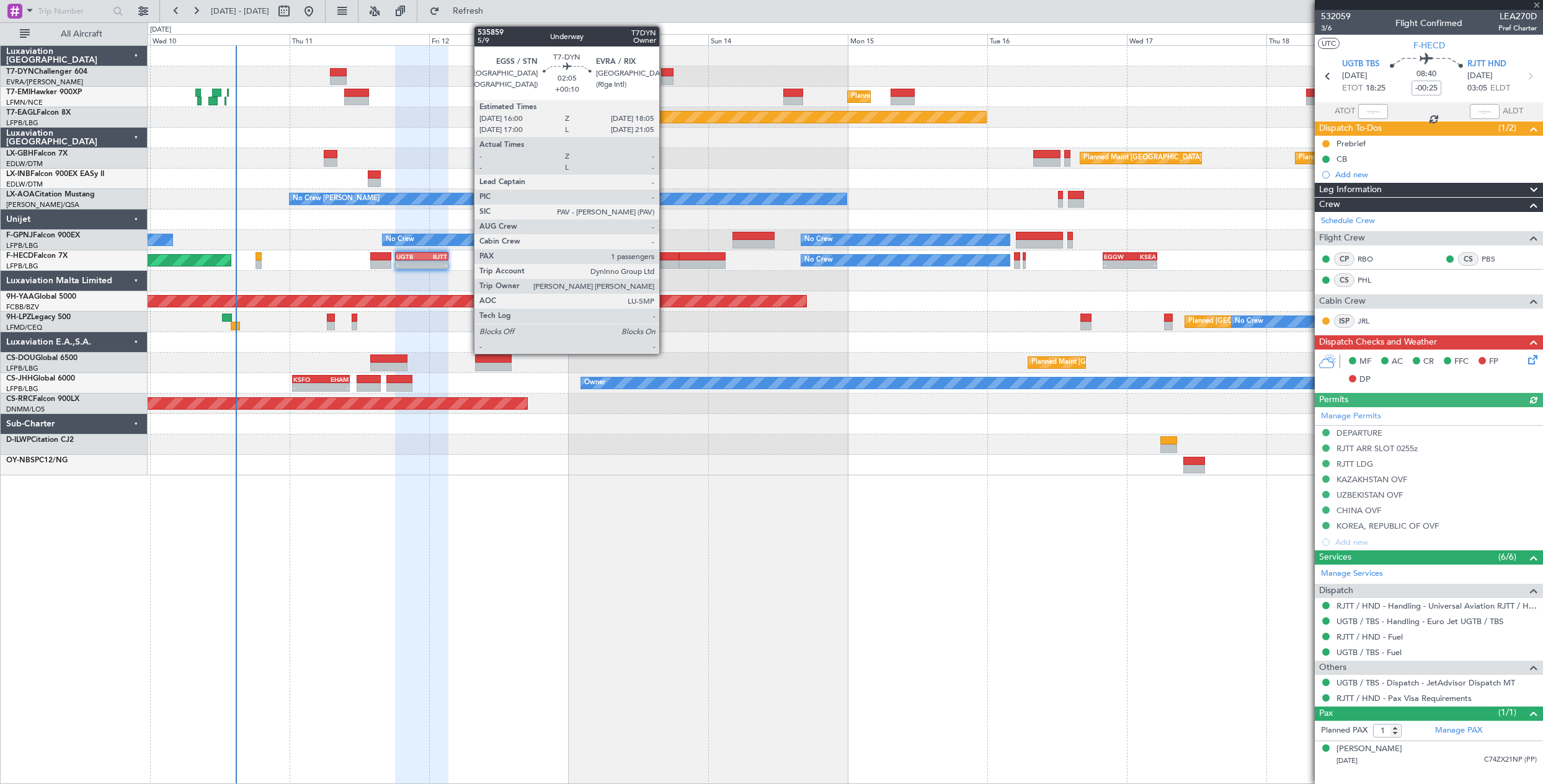
click at [665, 78] on div at bounding box center [667, 80] width 13 height 9
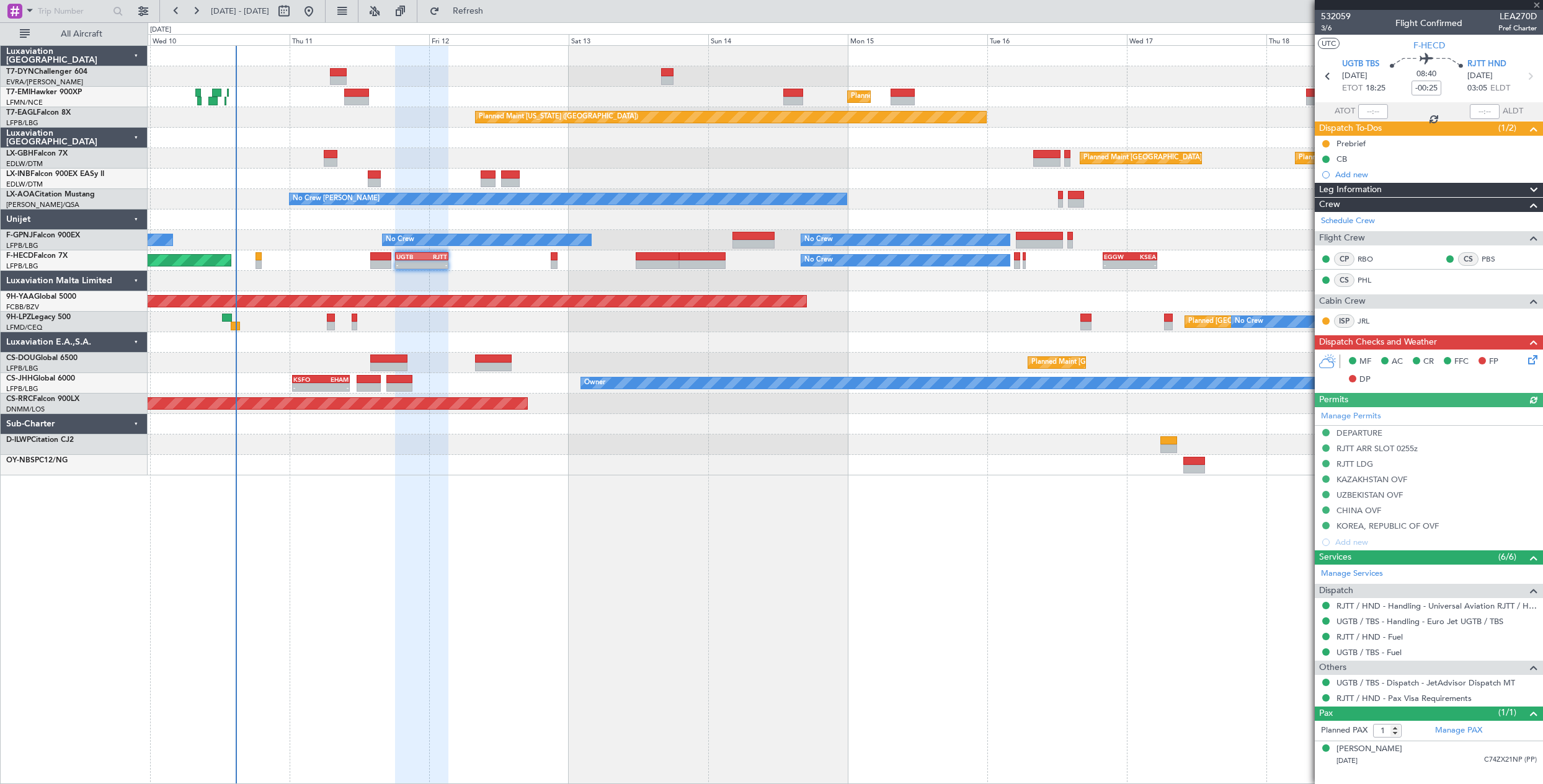
type input "+00:10"
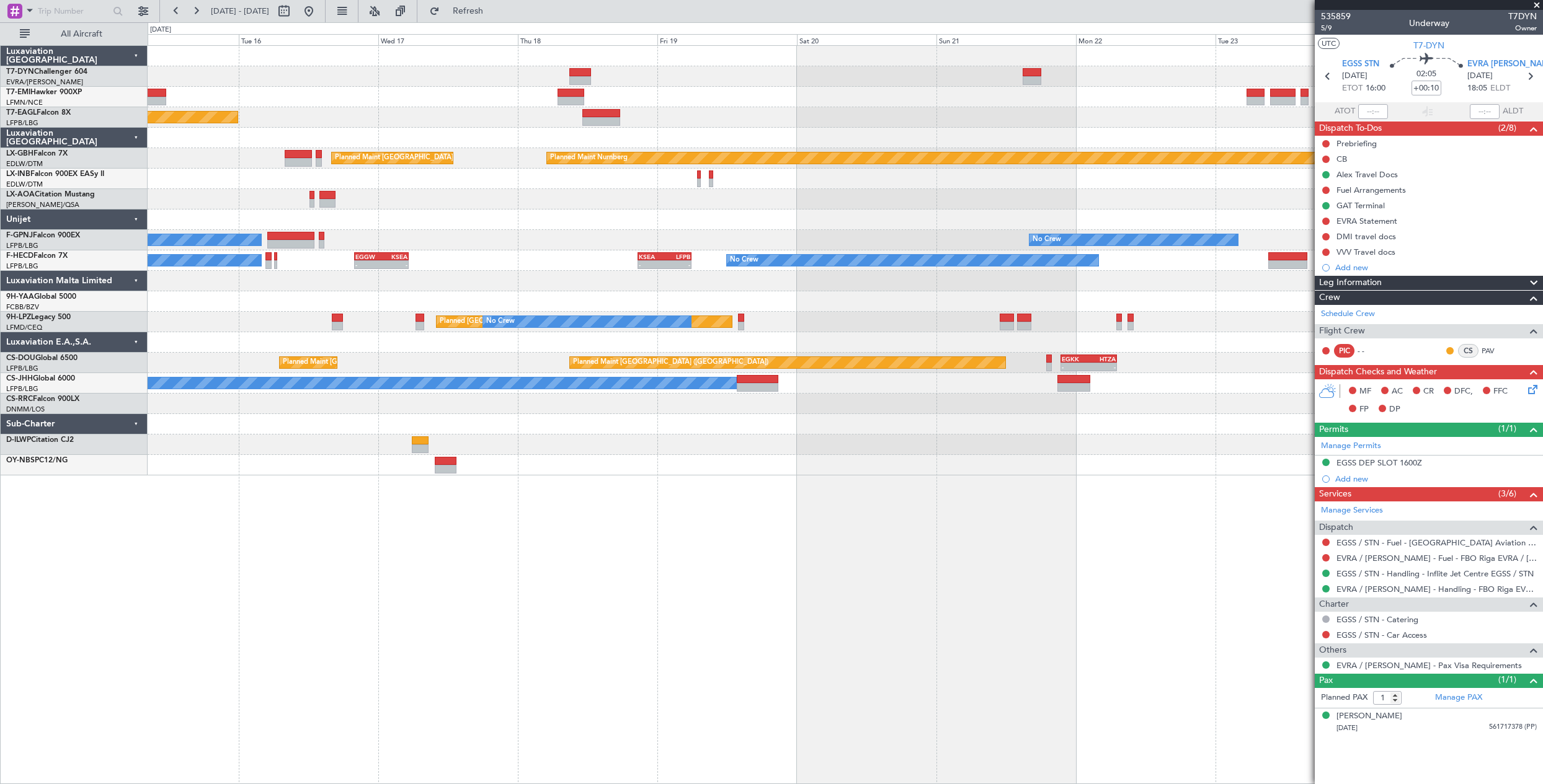
click at [138, 327] on div "Planned Maint [GEOGRAPHIC_DATA] Planned Maint [US_STATE] ([GEOGRAPHIC_DATA]) Pl…" at bounding box center [772, 403] width 1543 height 762
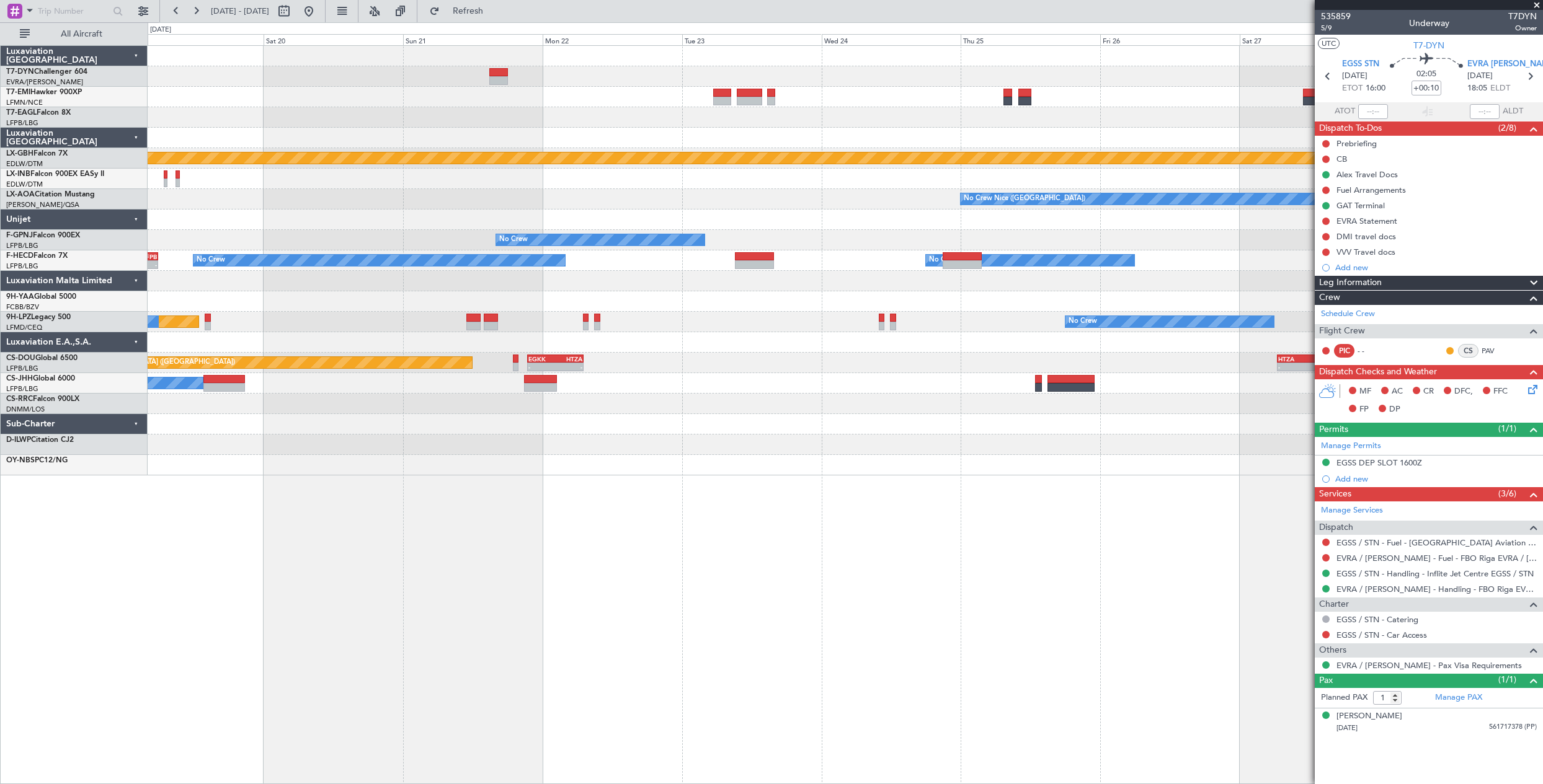
click at [307, 325] on div "Planned Maint Nurnberg Planned Maint [GEOGRAPHIC_DATA] ([GEOGRAPHIC_DATA]) No […" at bounding box center [845, 260] width 1395 height 429
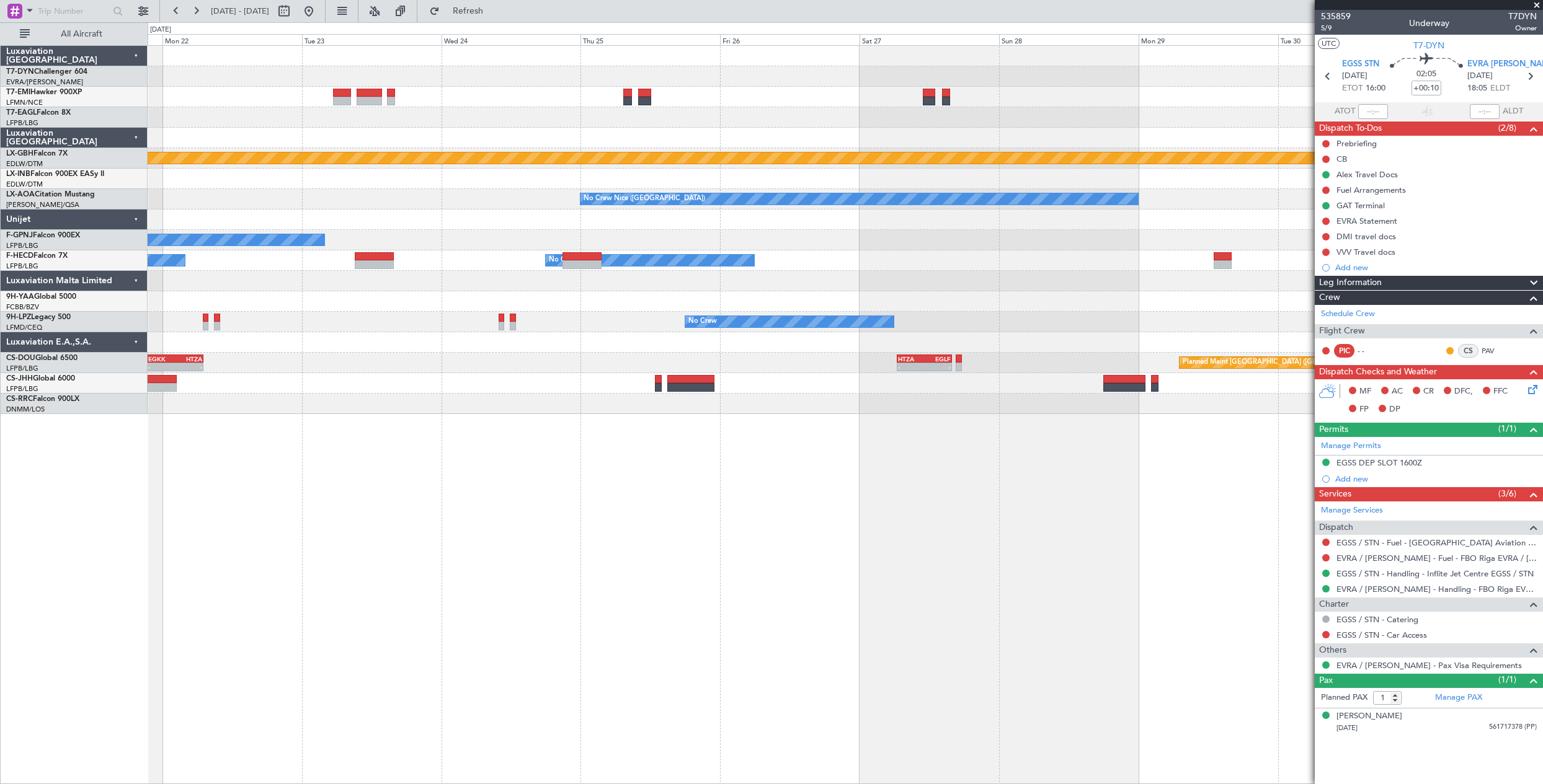
click at [437, 330] on div "Planned Maint Nurnberg No [GEOGRAPHIC_DATA] ([GEOGRAPHIC_DATA]) No Crew Sabadel…" at bounding box center [845, 229] width 1395 height 368
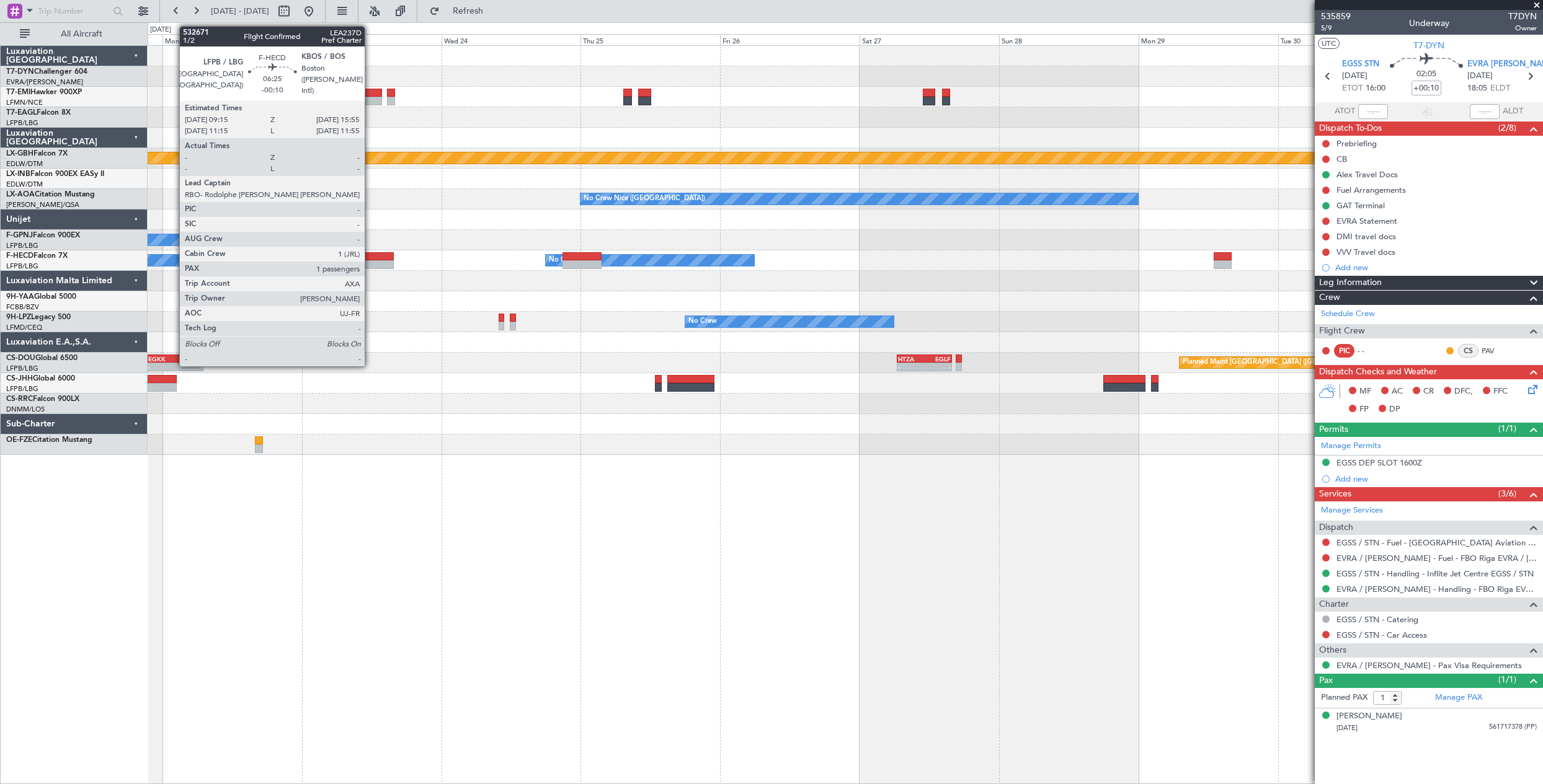
click at [370, 265] on div at bounding box center [374, 264] width 39 height 9
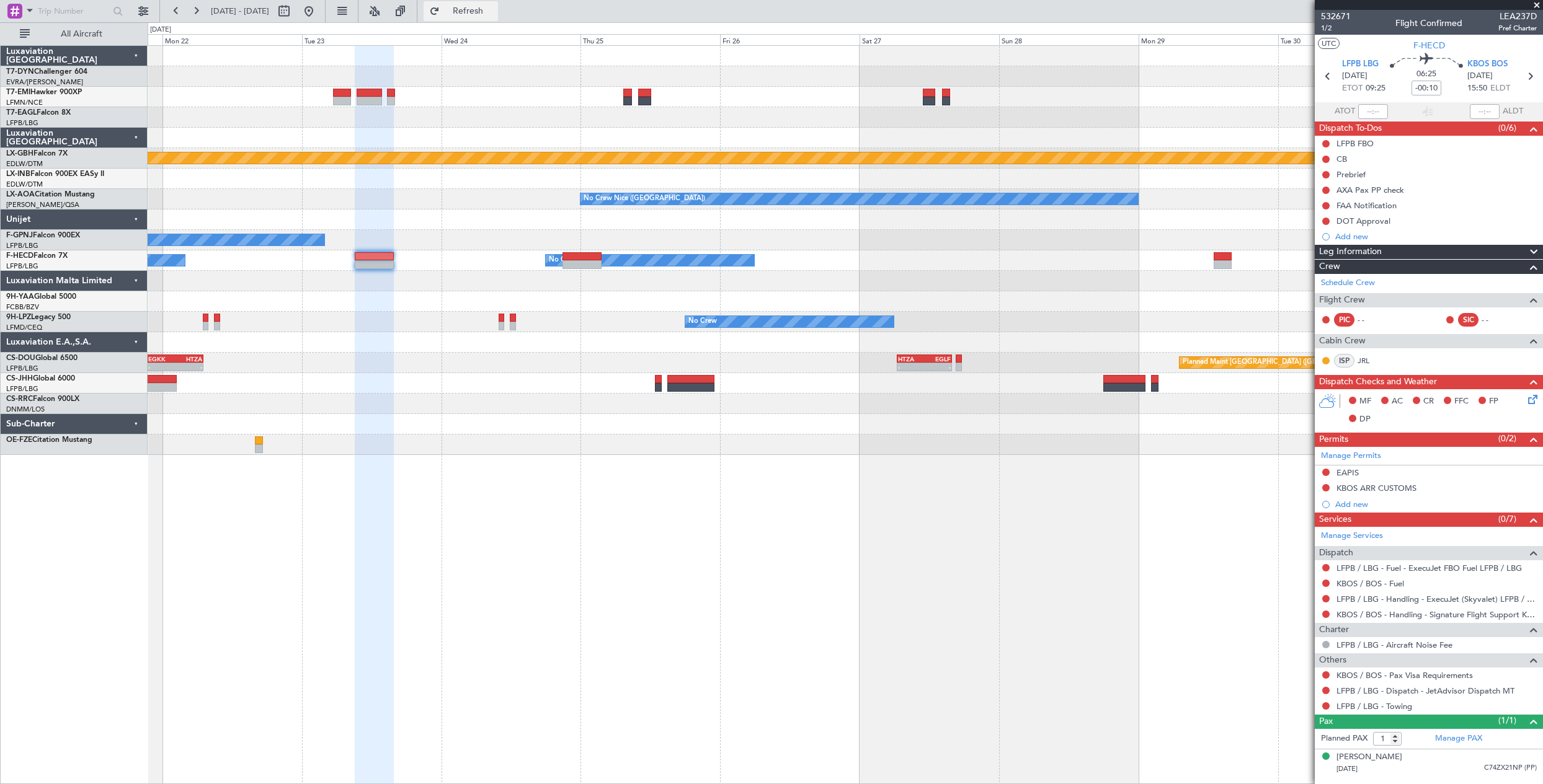
click at [495, 4] on button "Refresh" at bounding box center [460, 11] width 74 height 20
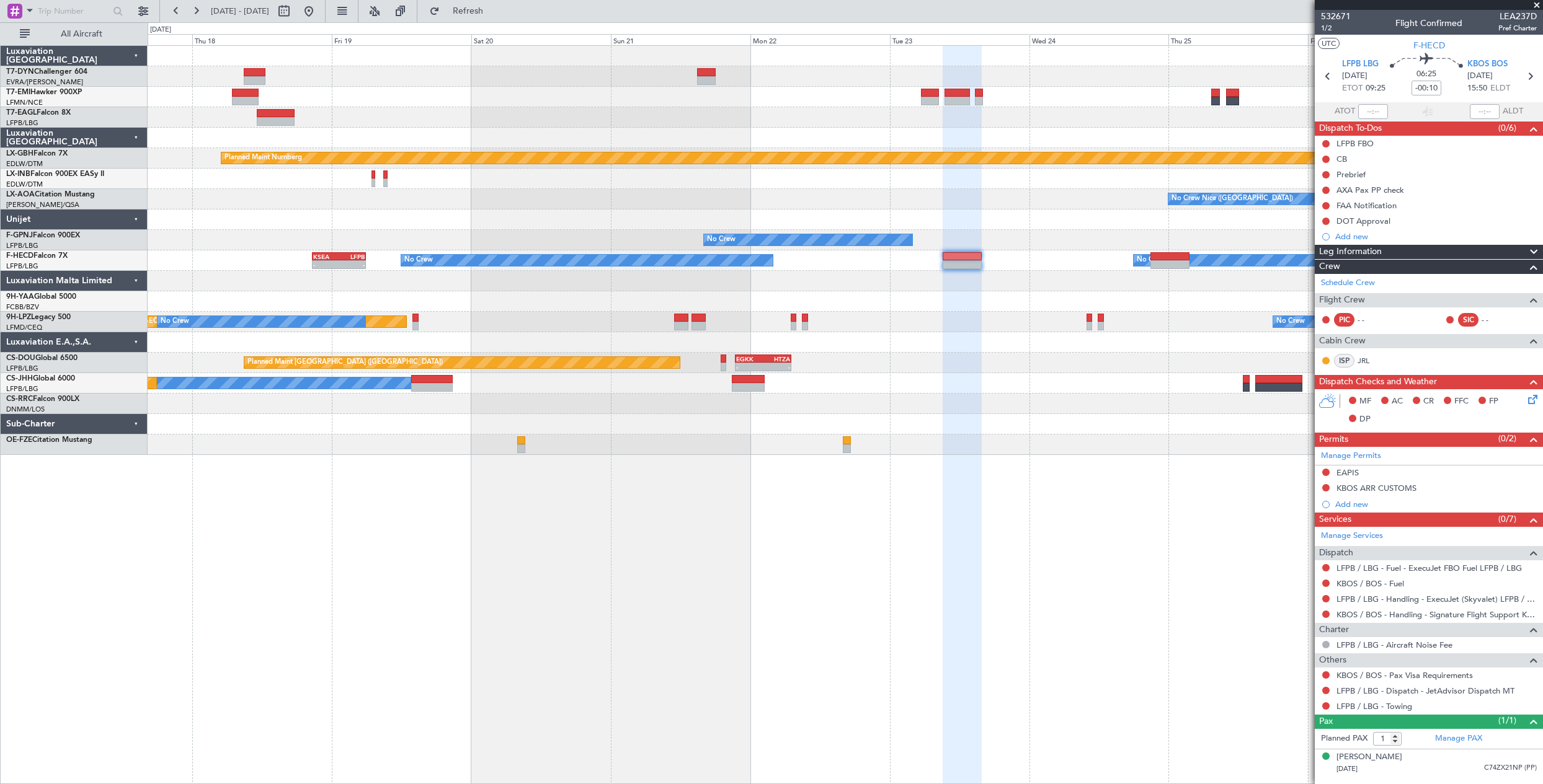
click at [1106, 436] on div "Planned Maint [US_STATE] ([GEOGRAPHIC_DATA]) Planned Maint Nurnberg Planned Mai…" at bounding box center [845, 250] width 1395 height 409
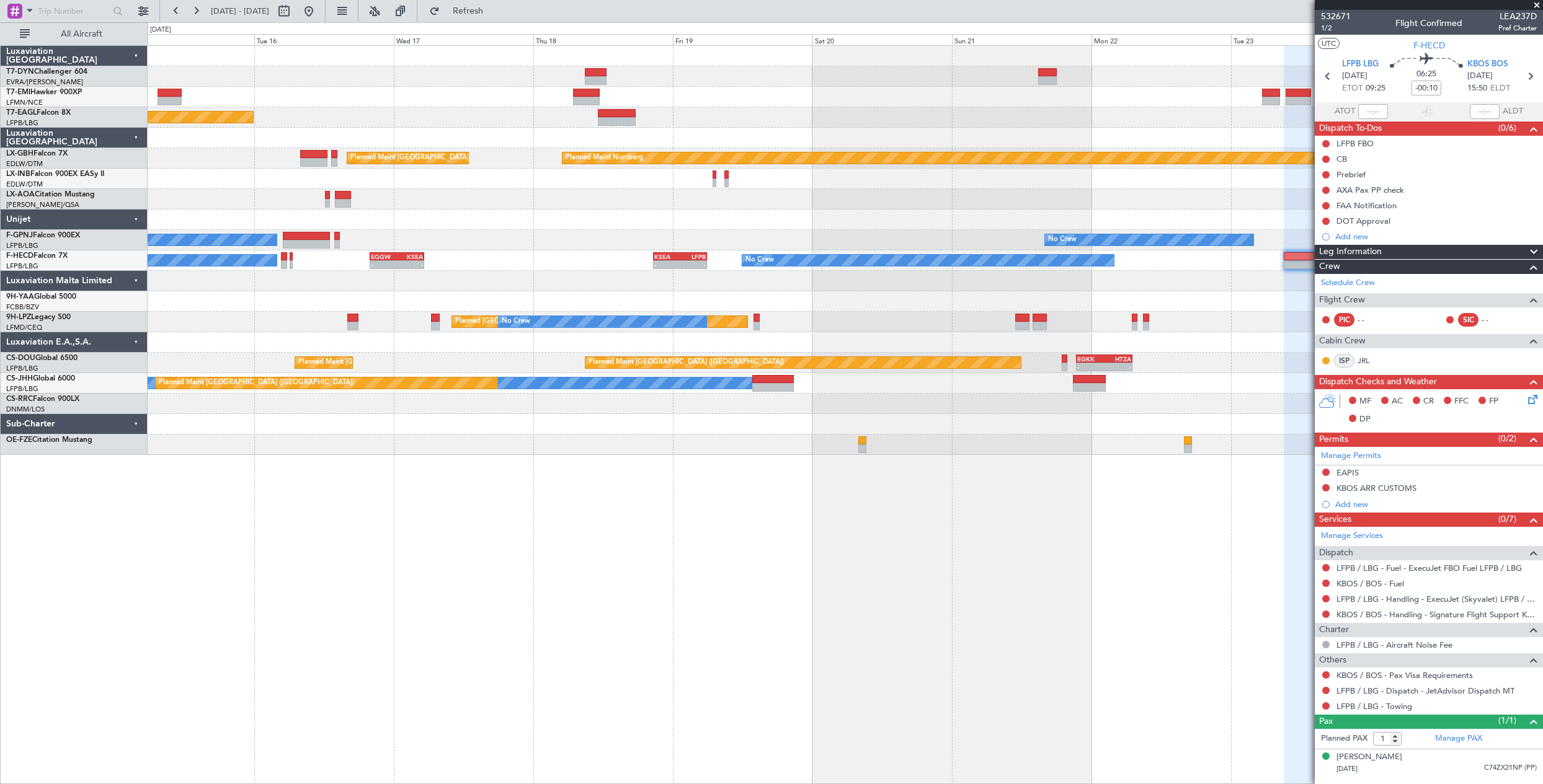
click at [1102, 396] on div "Planned Maint [GEOGRAPHIC_DATA] Planned Maint [US_STATE] ([GEOGRAPHIC_DATA]) Pl…" at bounding box center [845, 250] width 1395 height 409
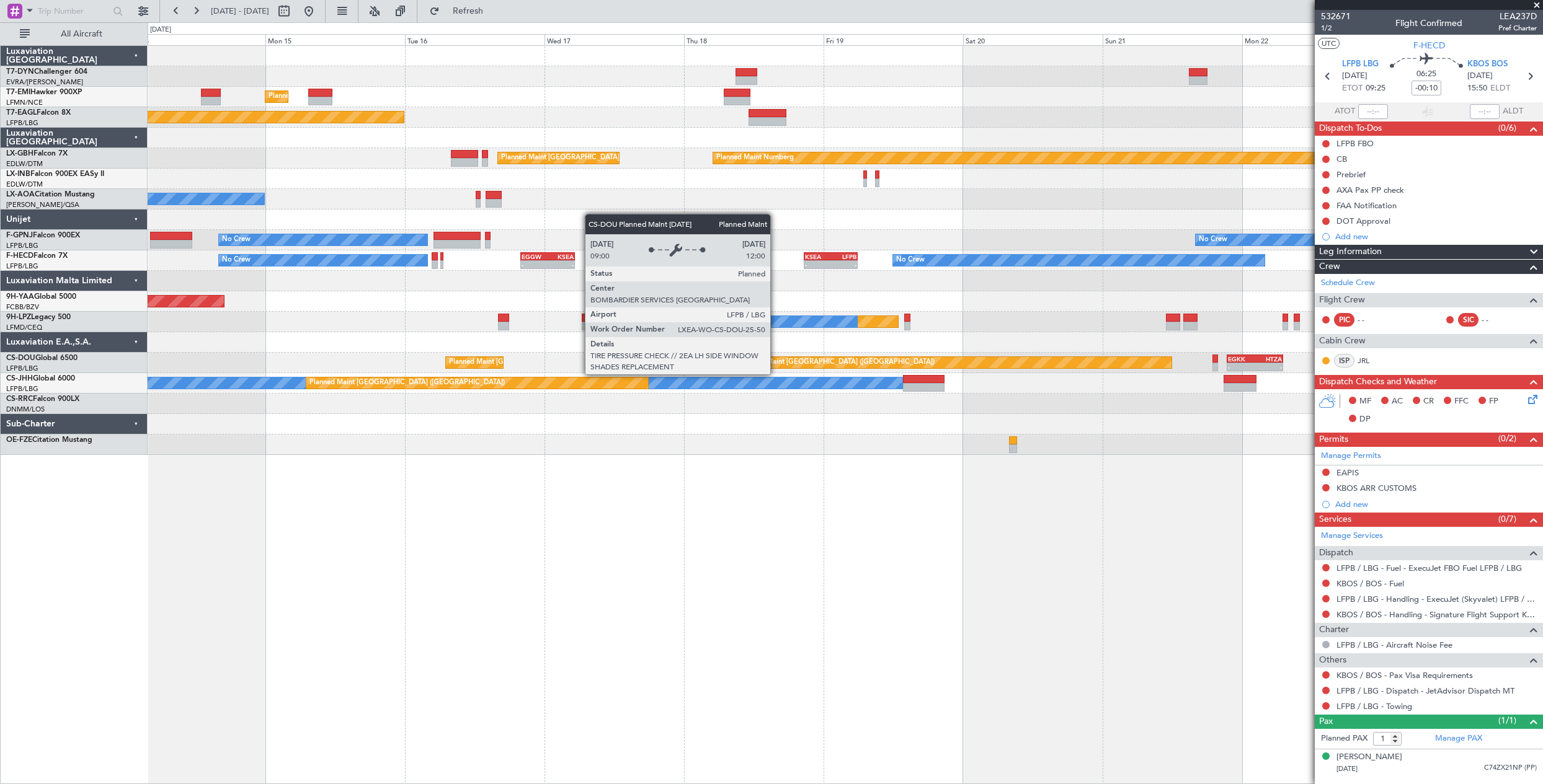
click at [1078, 362] on div "Planned Maint [GEOGRAPHIC_DATA] Planned Maint [US_STATE] ([GEOGRAPHIC_DATA]) Pl…" at bounding box center [845, 250] width 1395 height 409
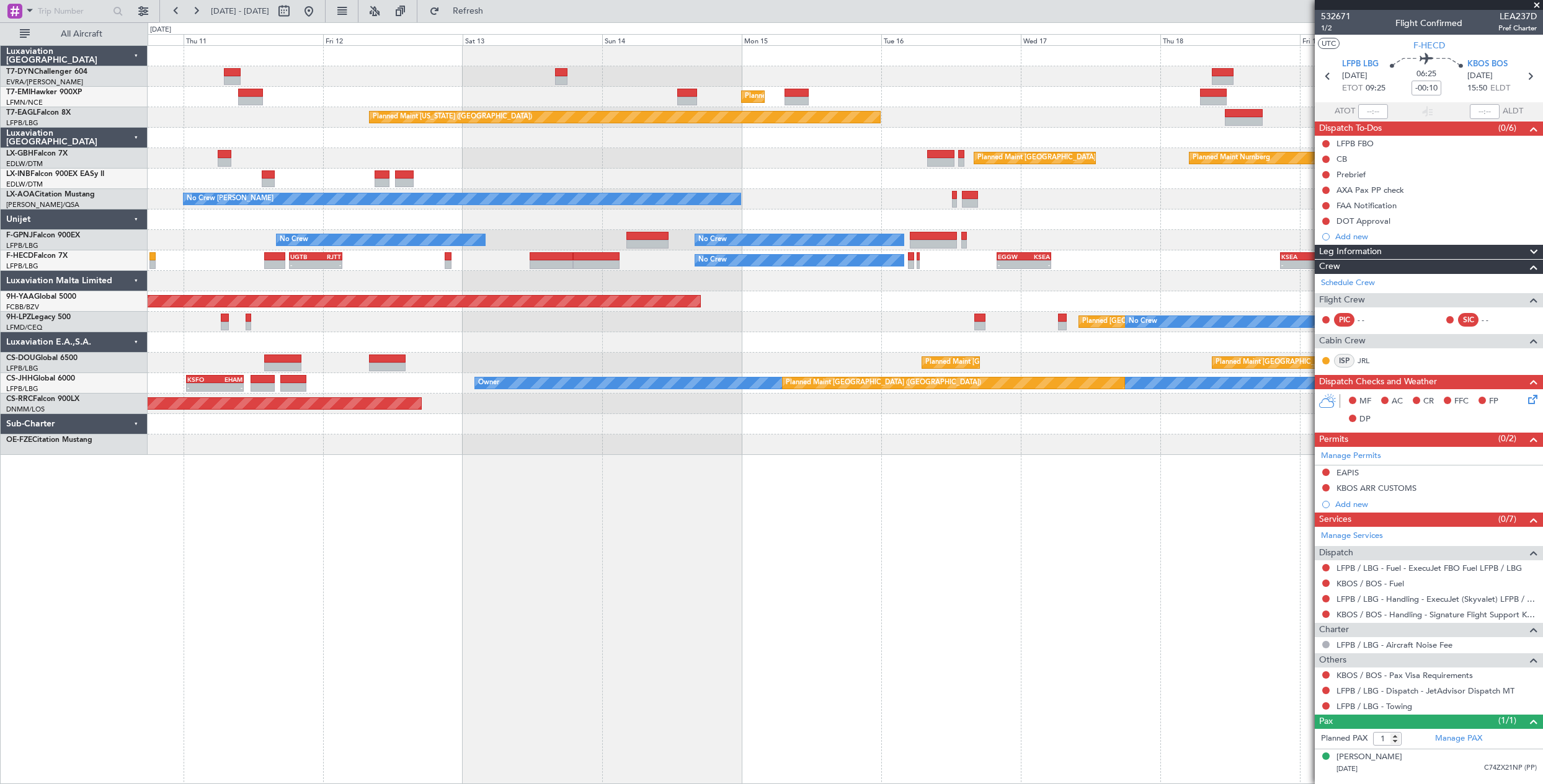
click at [927, 334] on div "Planned Maint [GEOGRAPHIC_DATA] Planned Maint [GEOGRAPHIC_DATA] Planned Maint […" at bounding box center [845, 250] width 1395 height 409
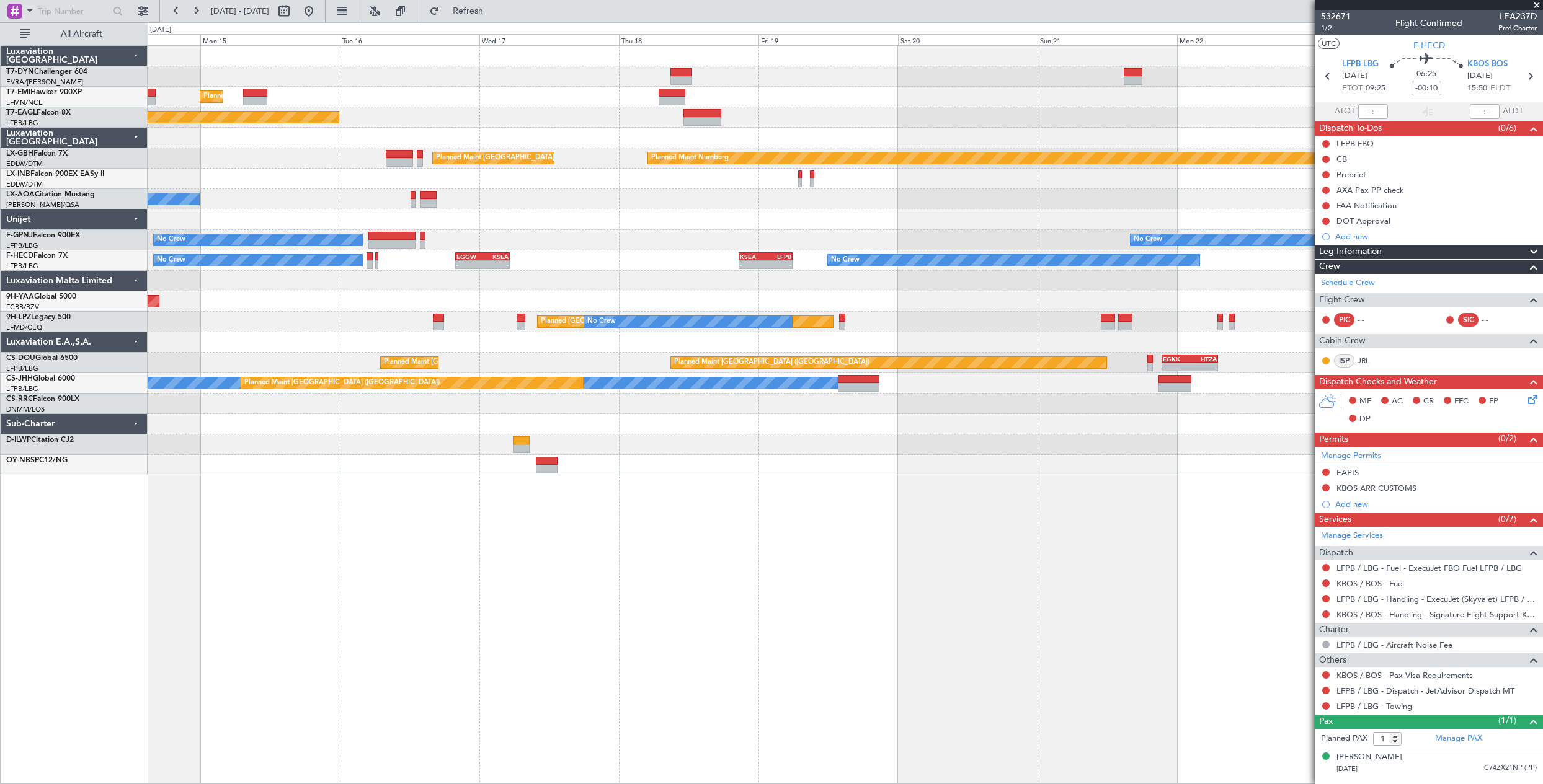
click at [343, 447] on div "Planned Maint [GEOGRAPHIC_DATA] Planned Maint [US_STATE] ([GEOGRAPHIC_DATA]) Pl…" at bounding box center [845, 414] width 1396 height 739
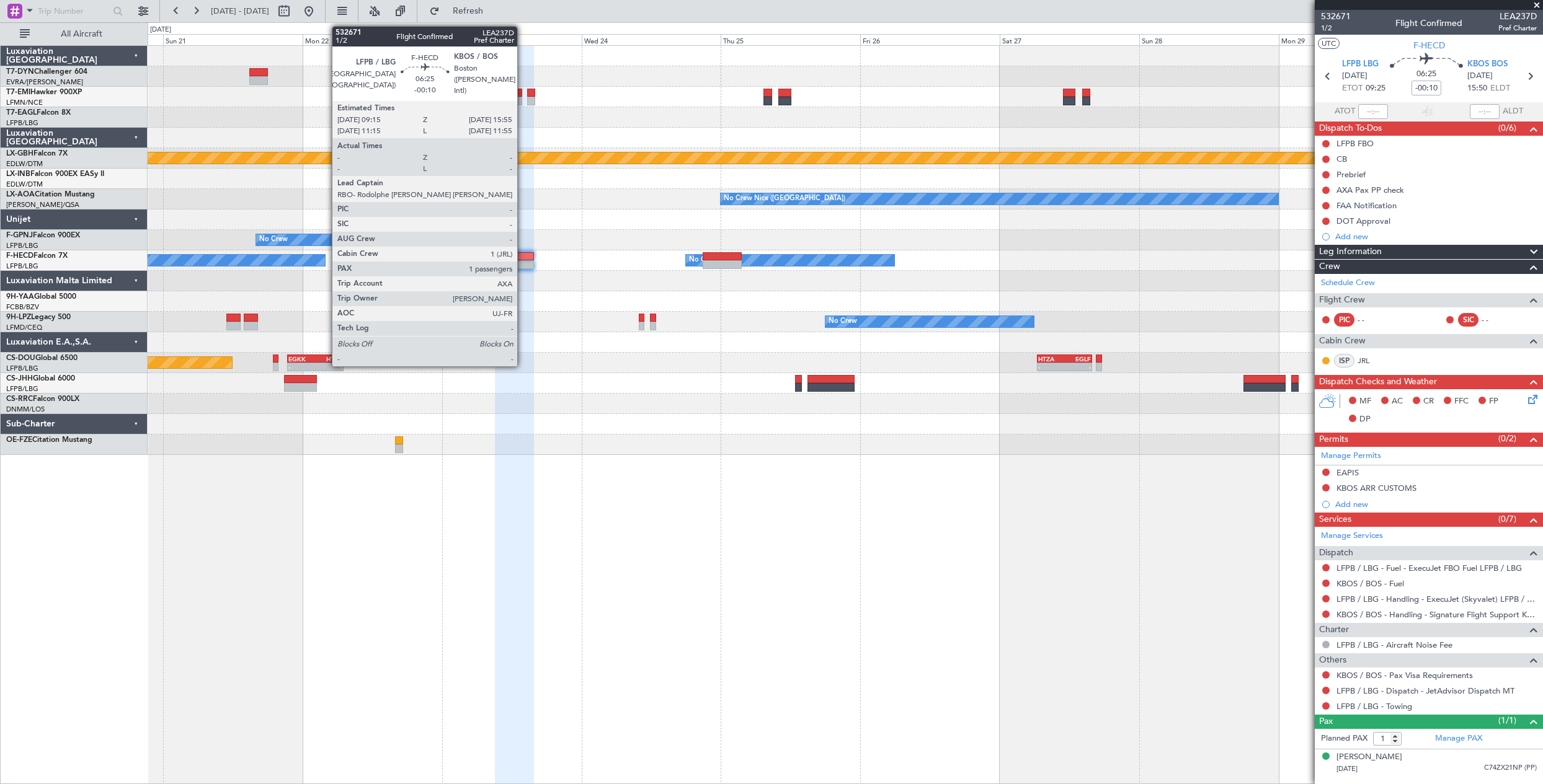
click at [523, 266] on div at bounding box center [513, 264] width 39 height 9
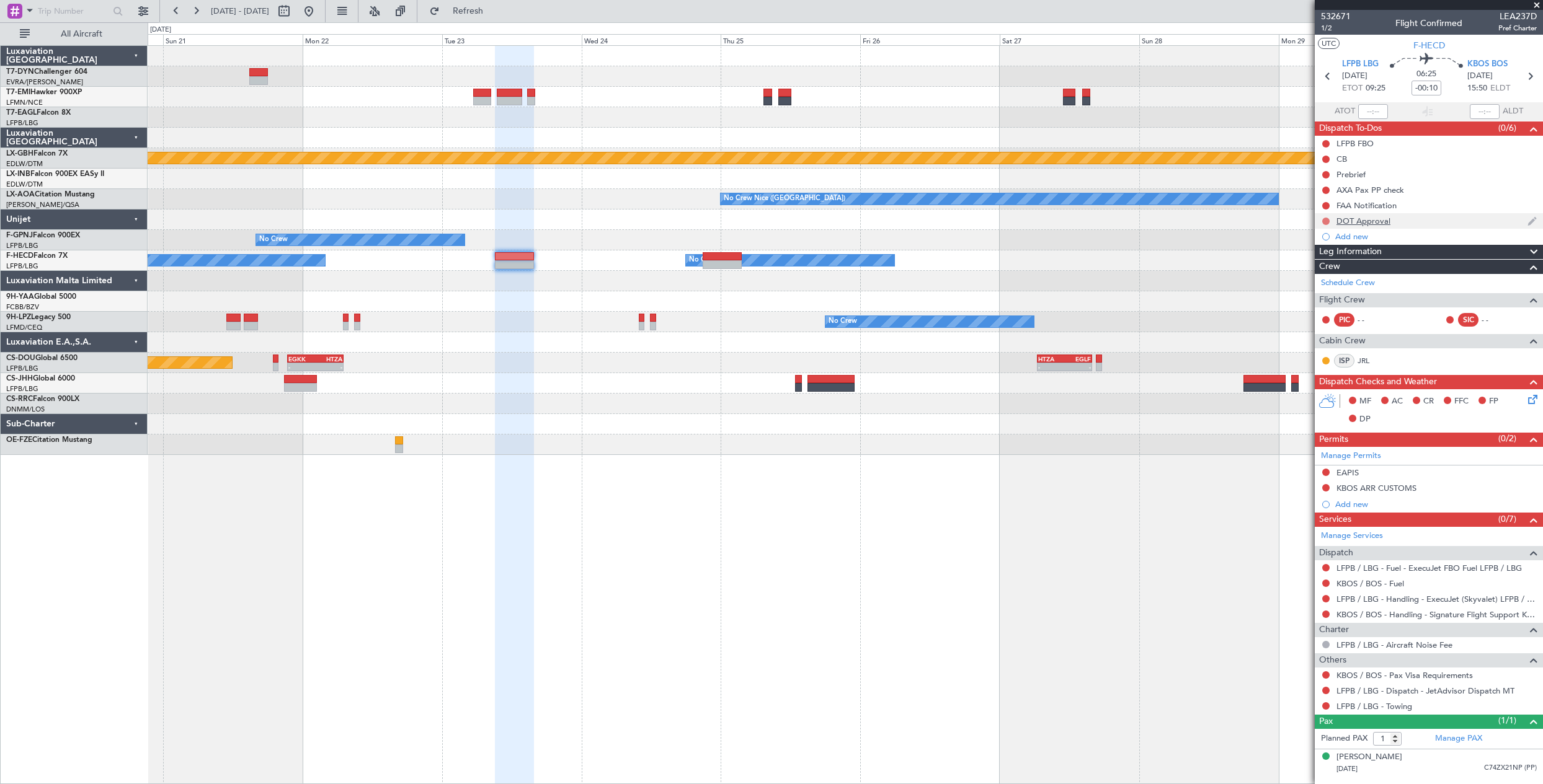
click at [1325, 220] on button at bounding box center [1326, 221] width 8 height 8
click at [1315, 295] on span "Cancelled" at bounding box center [1328, 295] width 36 height 13
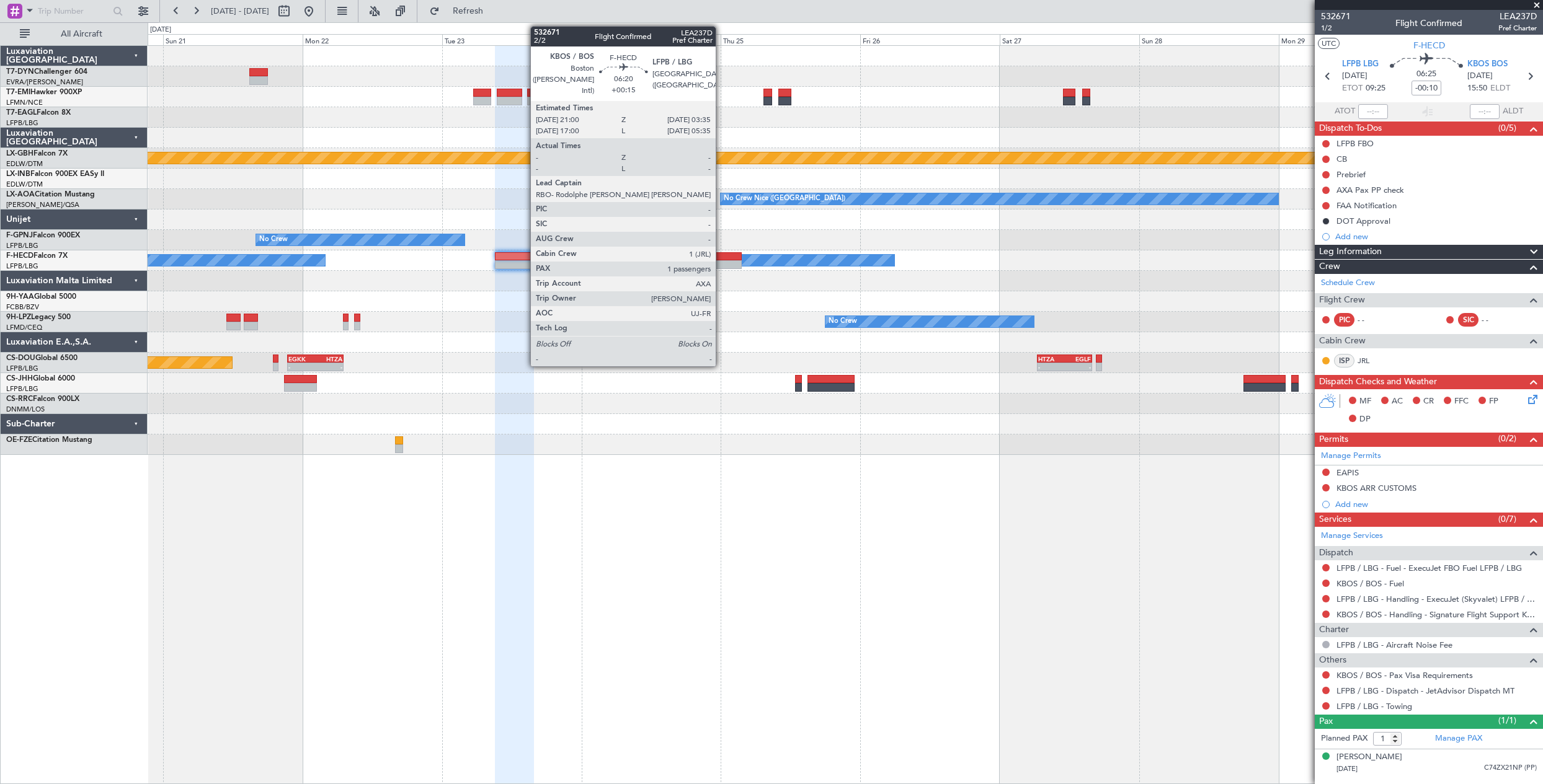
click at [721, 260] on div at bounding box center [721, 264] width 39 height 9
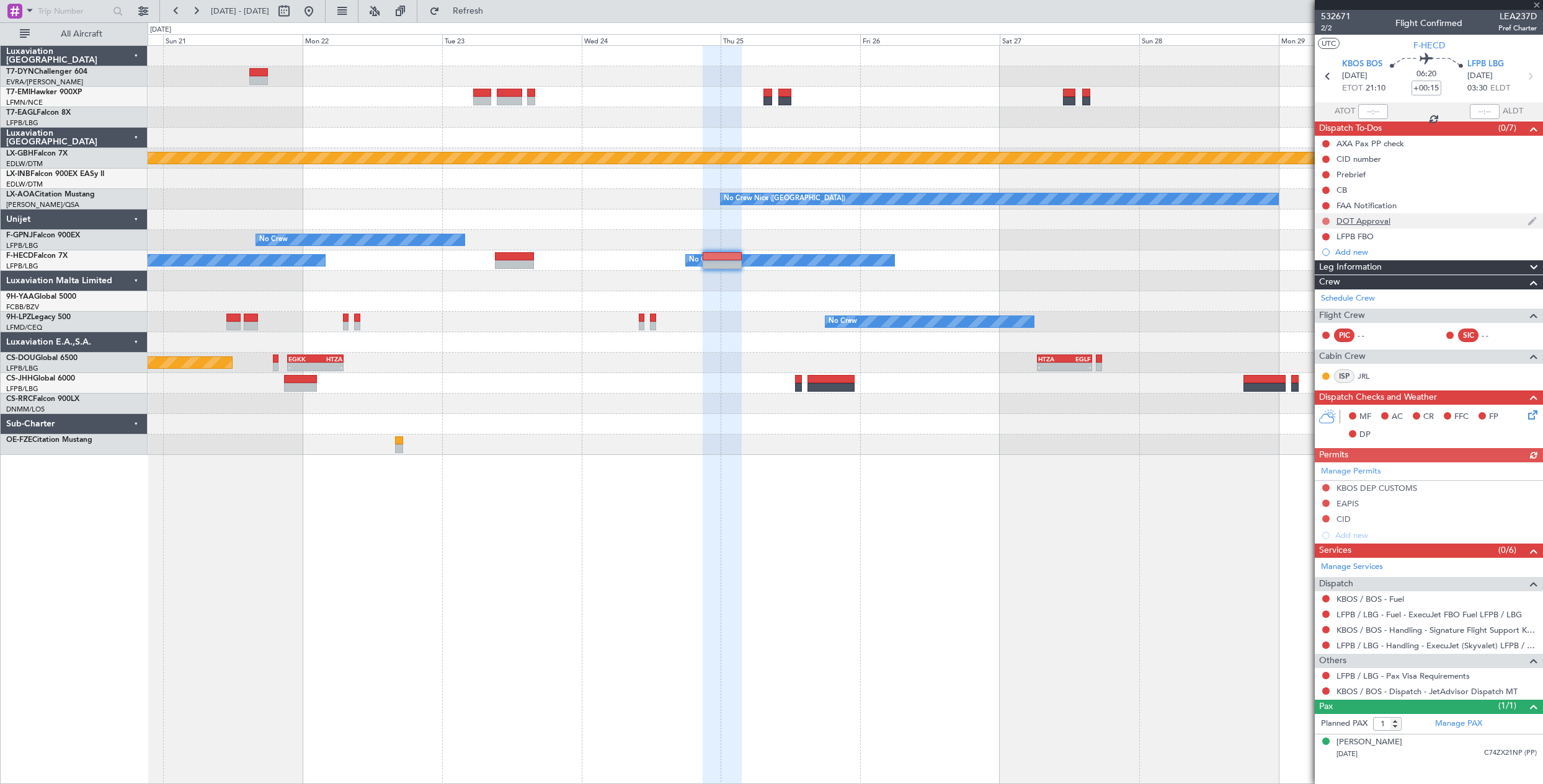
click at [1323, 221] on button at bounding box center [1326, 221] width 8 height 8
click at [1320, 291] on span "Cancelled" at bounding box center [1328, 295] width 36 height 13
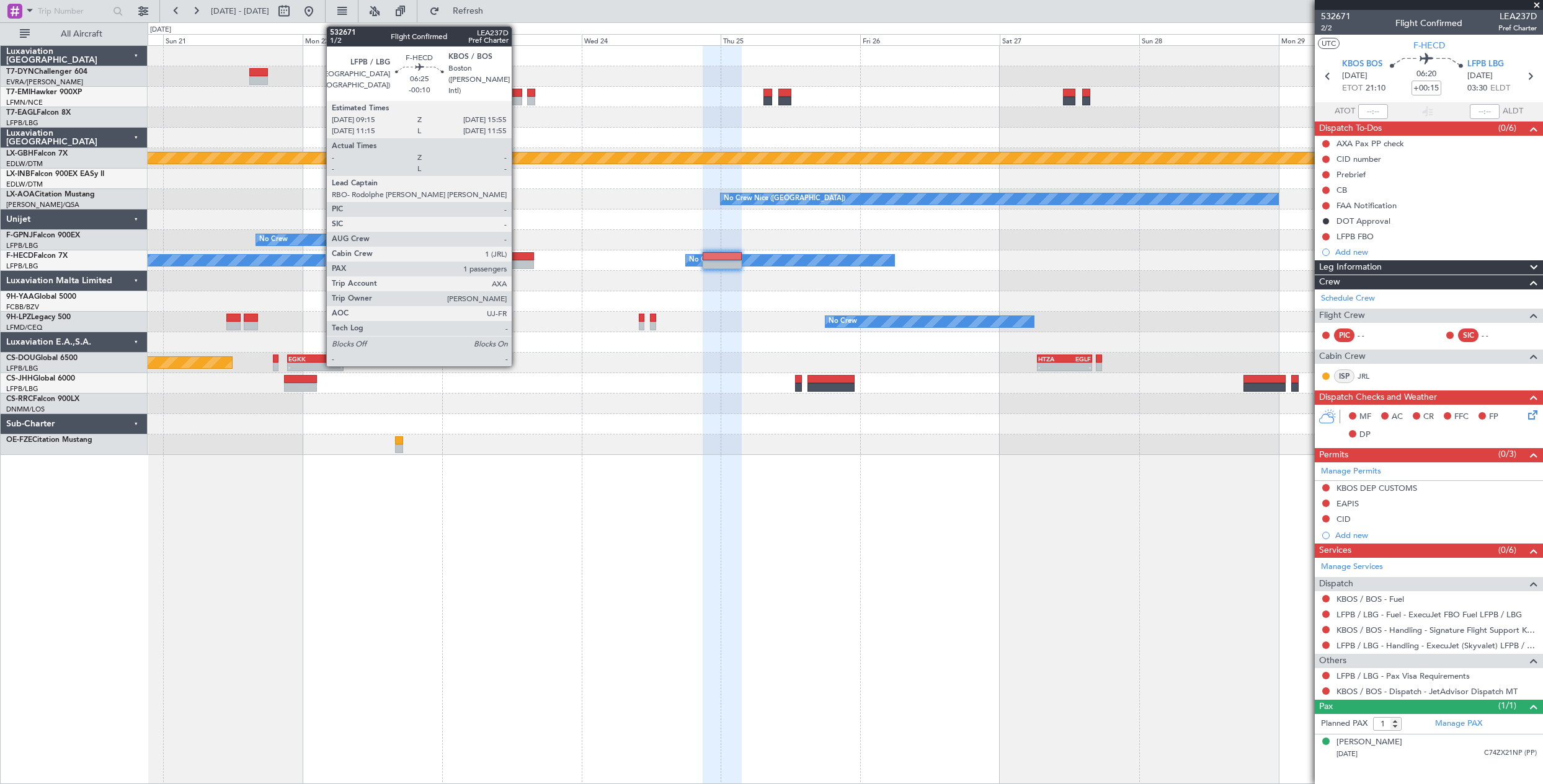
click at [517, 255] on div at bounding box center [513, 256] width 39 height 9
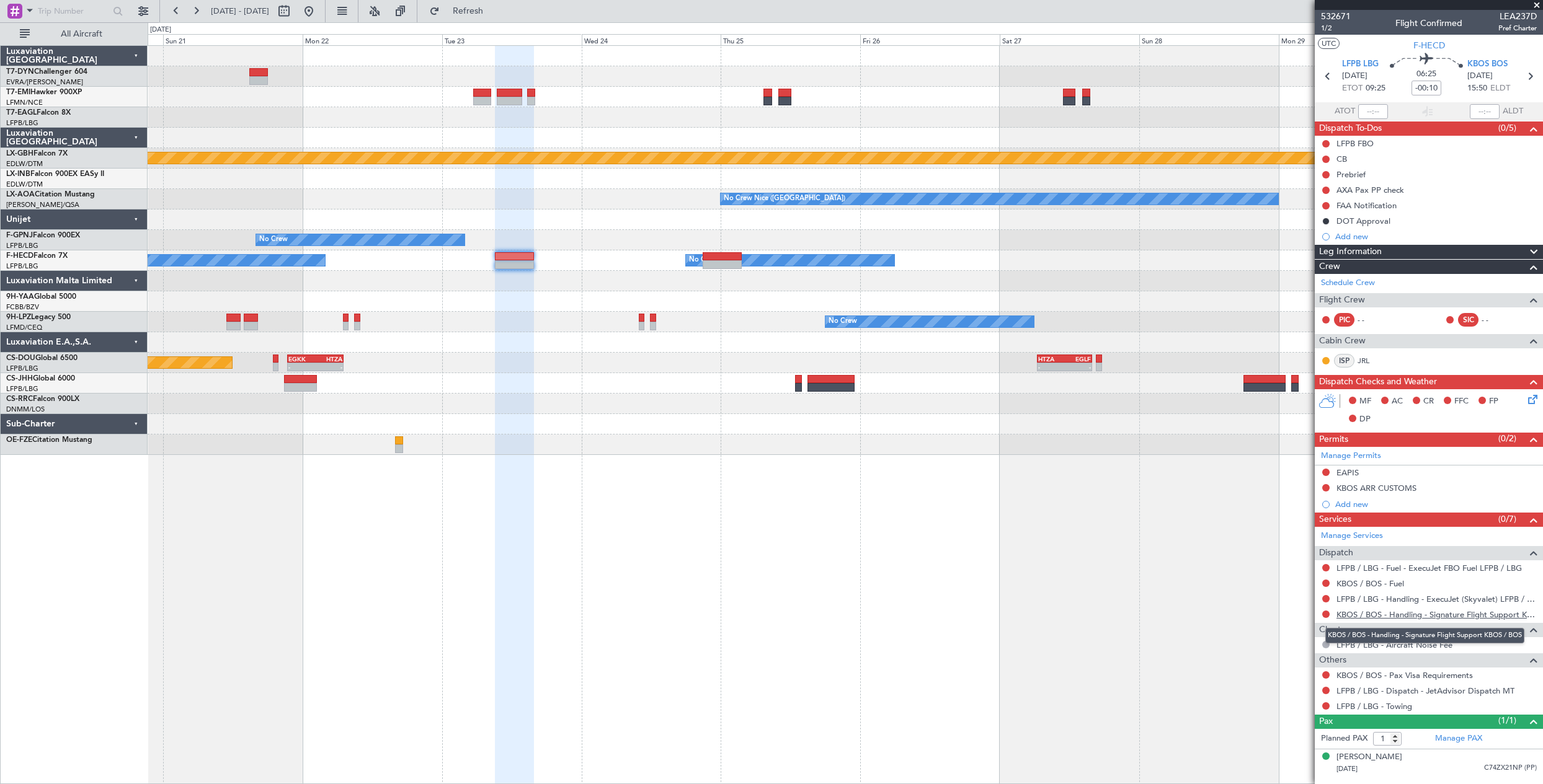
click at [1386, 614] on link "KBOS / BOS - Handling - Signature Flight Support KBOS / BOS" at bounding box center [1436, 614] width 201 height 11
click at [1342, 16] on span "532671" at bounding box center [1335, 16] width 30 height 13
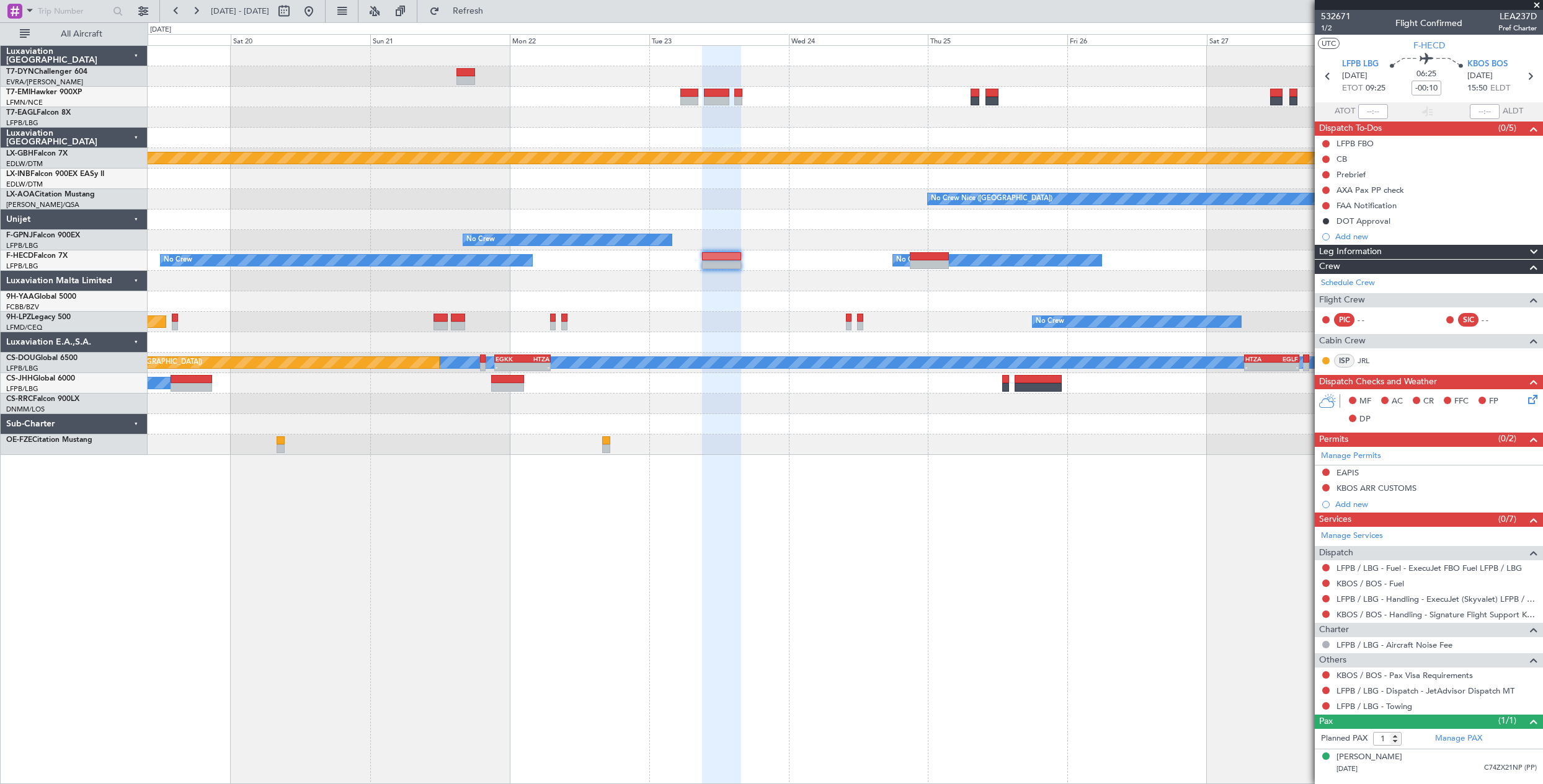
click at [643, 122] on div at bounding box center [845, 117] width 1395 height 21
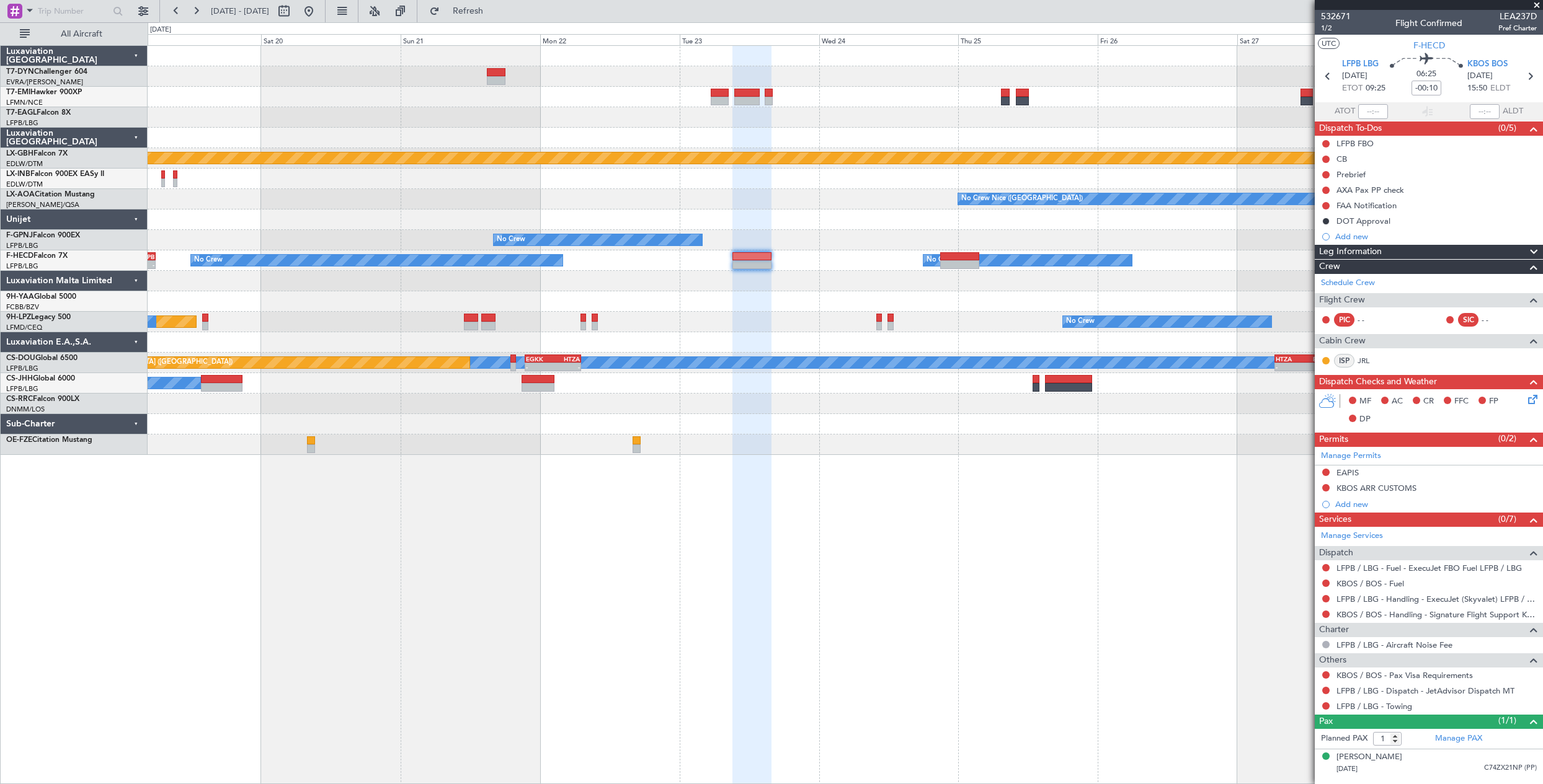
click at [670, 125] on div at bounding box center [845, 117] width 1395 height 21
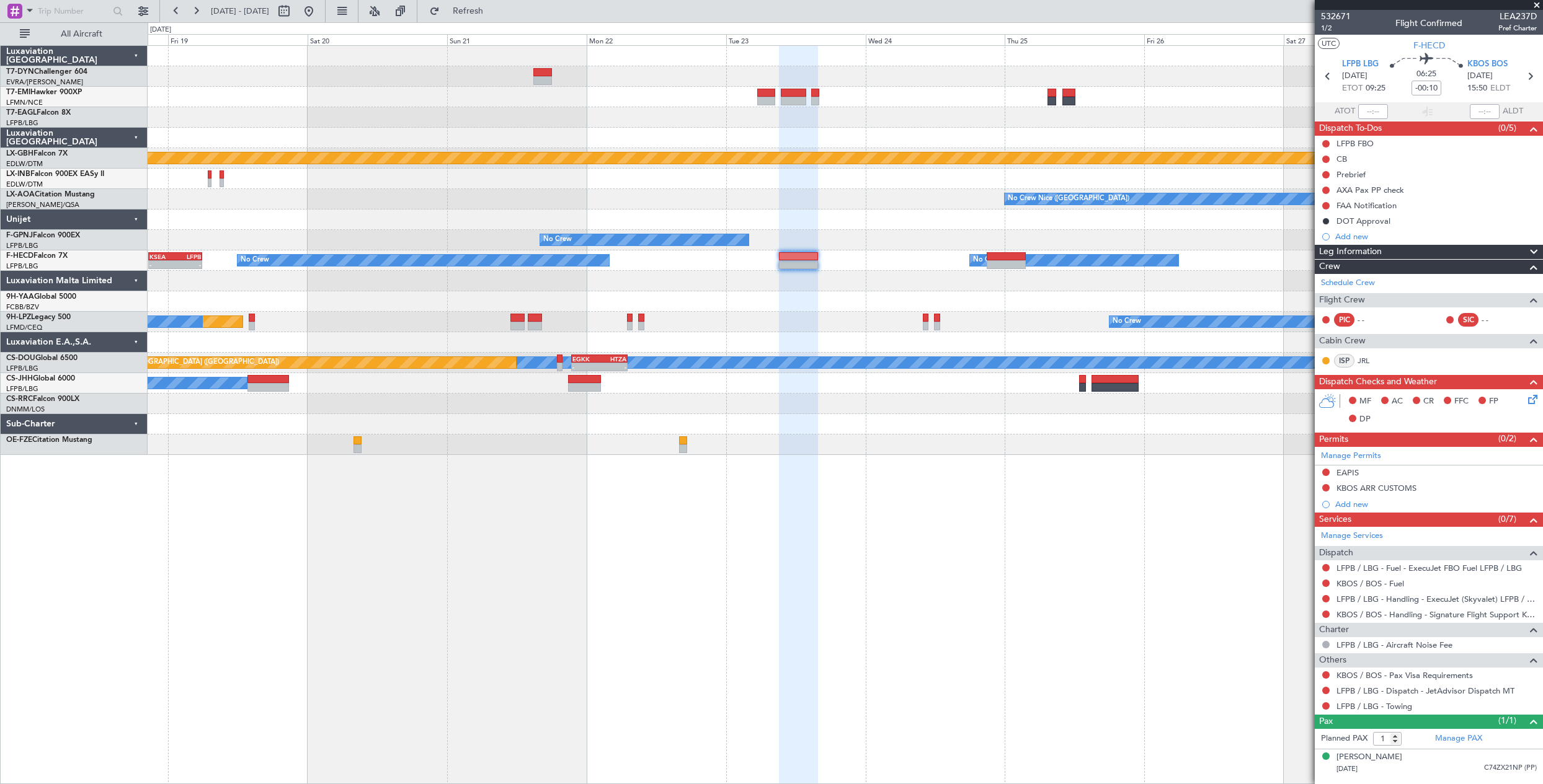
click at [713, 123] on div at bounding box center [845, 117] width 1395 height 21
click at [1093, 153] on div "Planned Maint Nurnberg Planned Maint Paris (Le Bourget) No Crew Nice (Côte d'Az…" at bounding box center [845, 250] width 1395 height 409
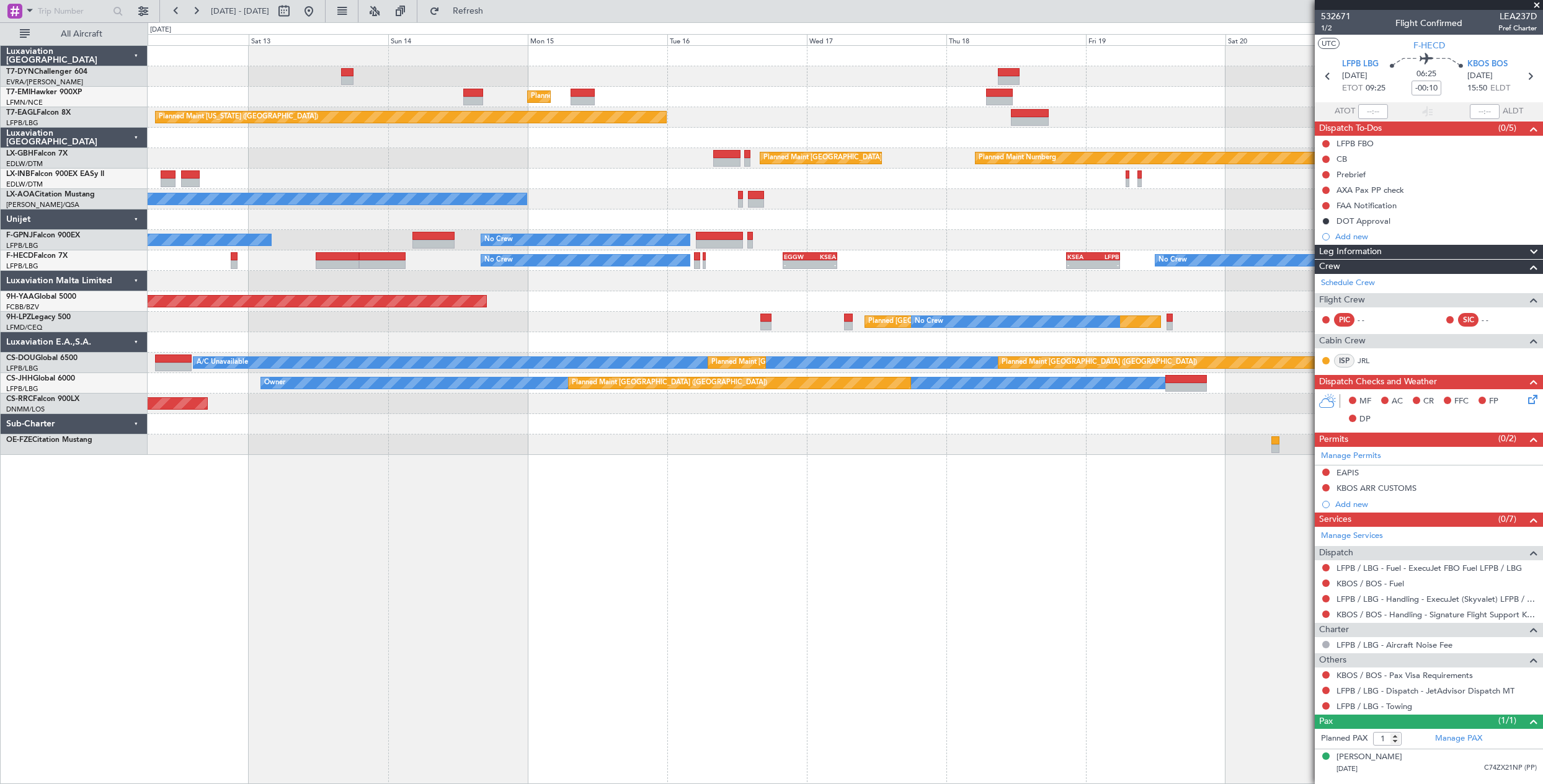
click at [880, 109] on div "Planned Maint Zurich Planned Maint New York (Teterboro) Planned Maint Nurnberg …" at bounding box center [845, 250] width 1395 height 409
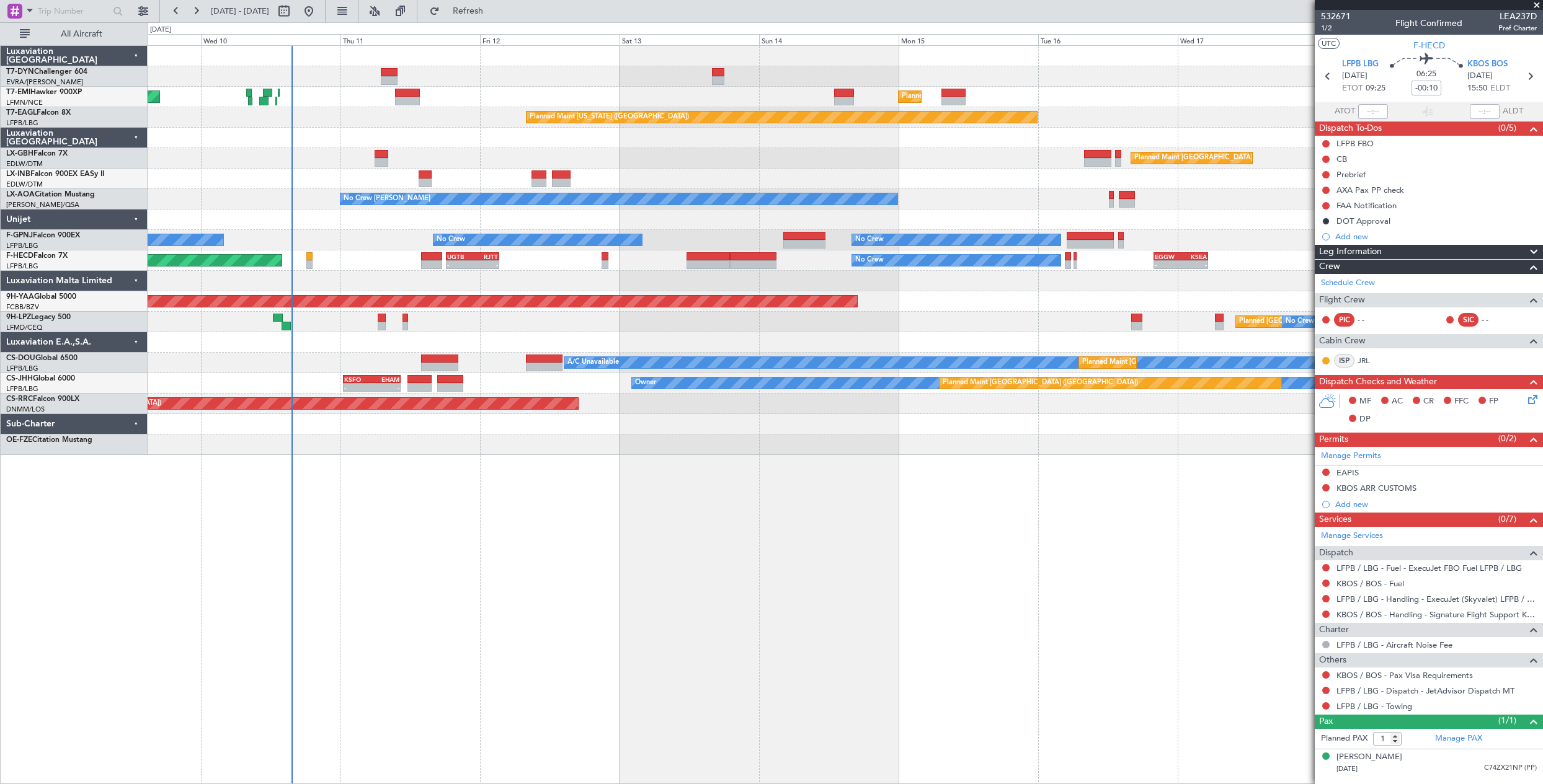
click at [932, 109] on div "Planned Maint Zurich Planned Maint Zurich Planned Maint New York (Teterboro) Pl…" at bounding box center [845, 250] width 1395 height 409
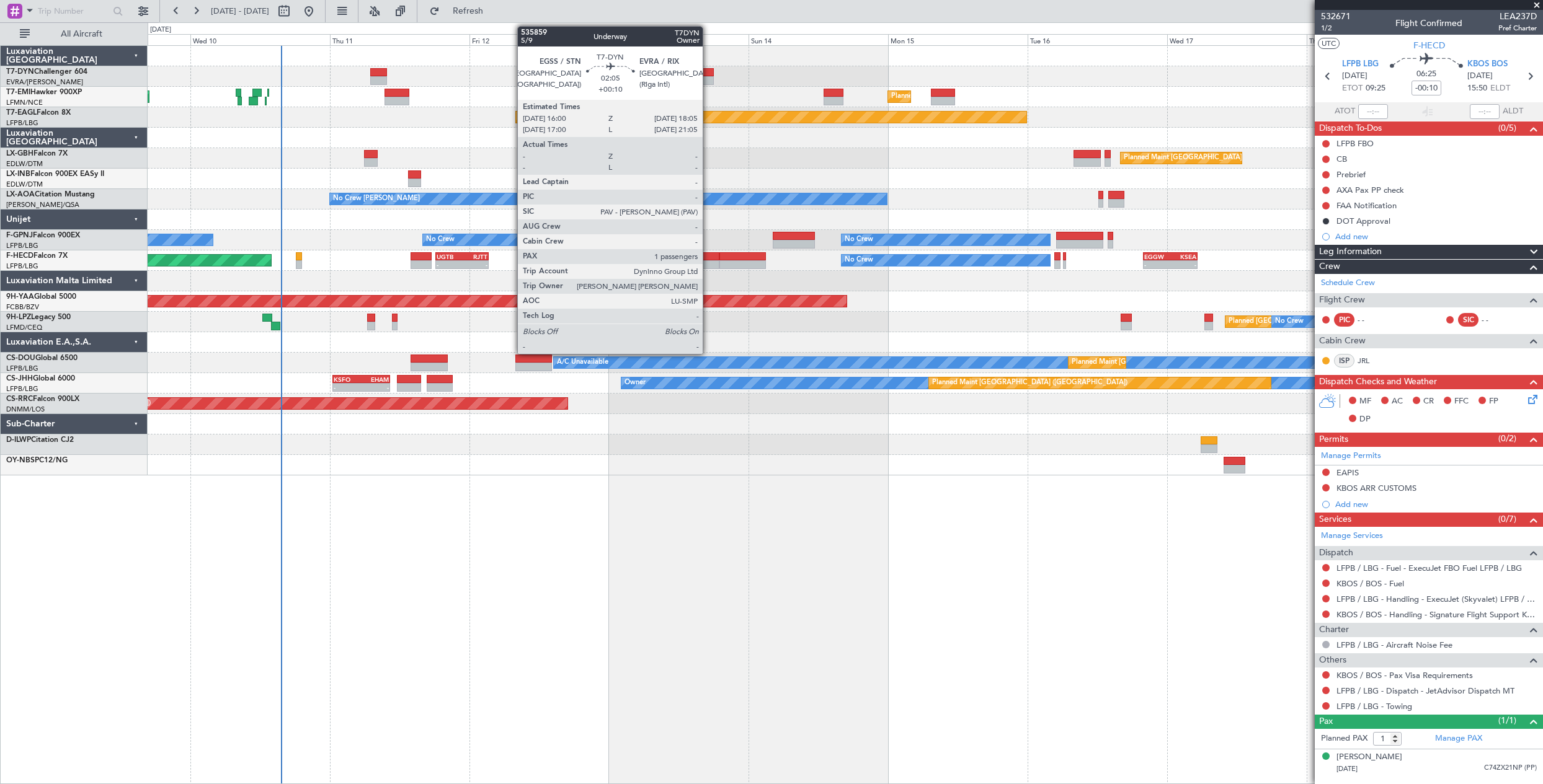
click at [708, 79] on div at bounding box center [707, 80] width 13 height 9
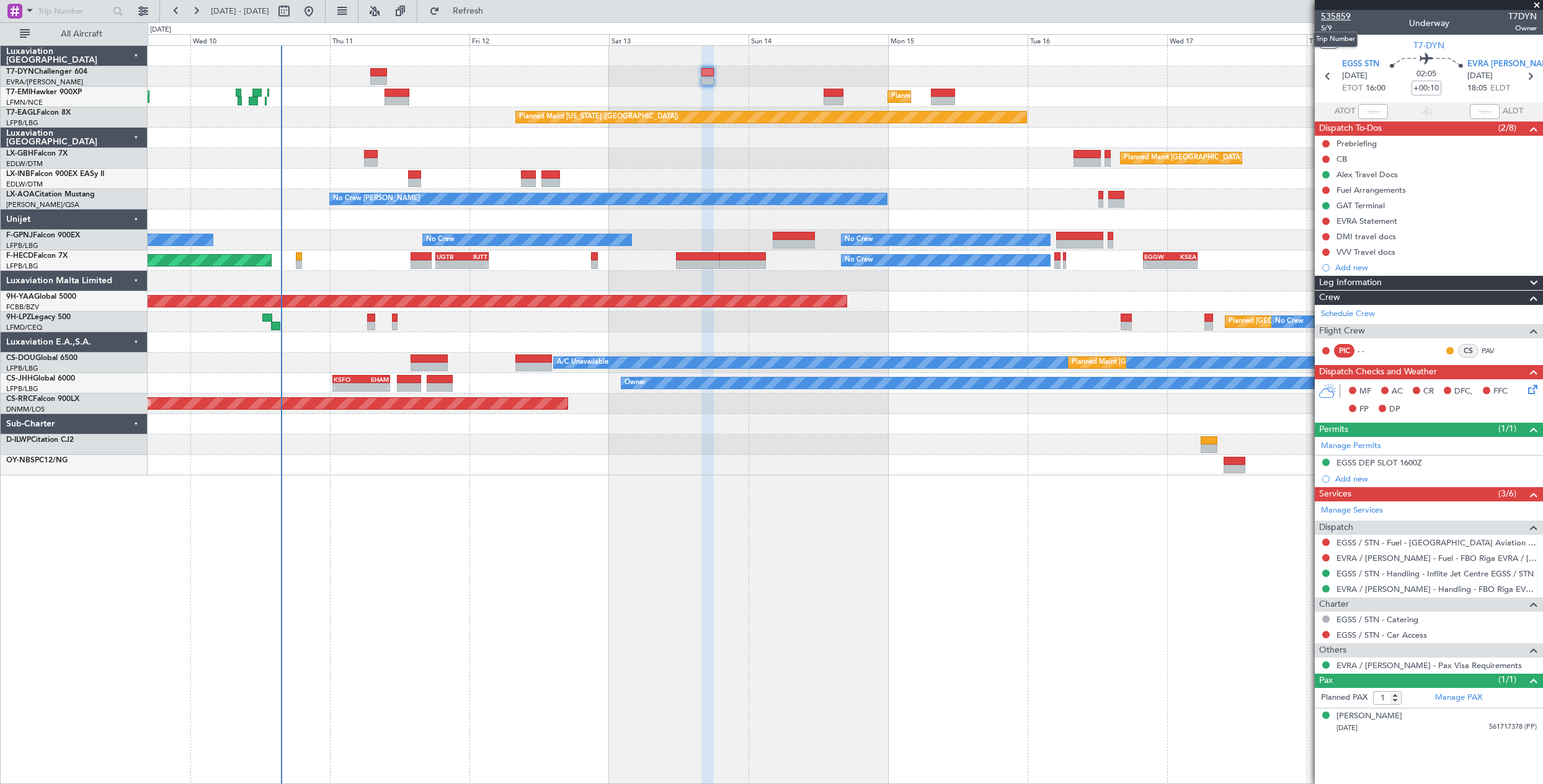
click at [1327, 23] on span "535859" at bounding box center [1335, 16] width 30 height 13
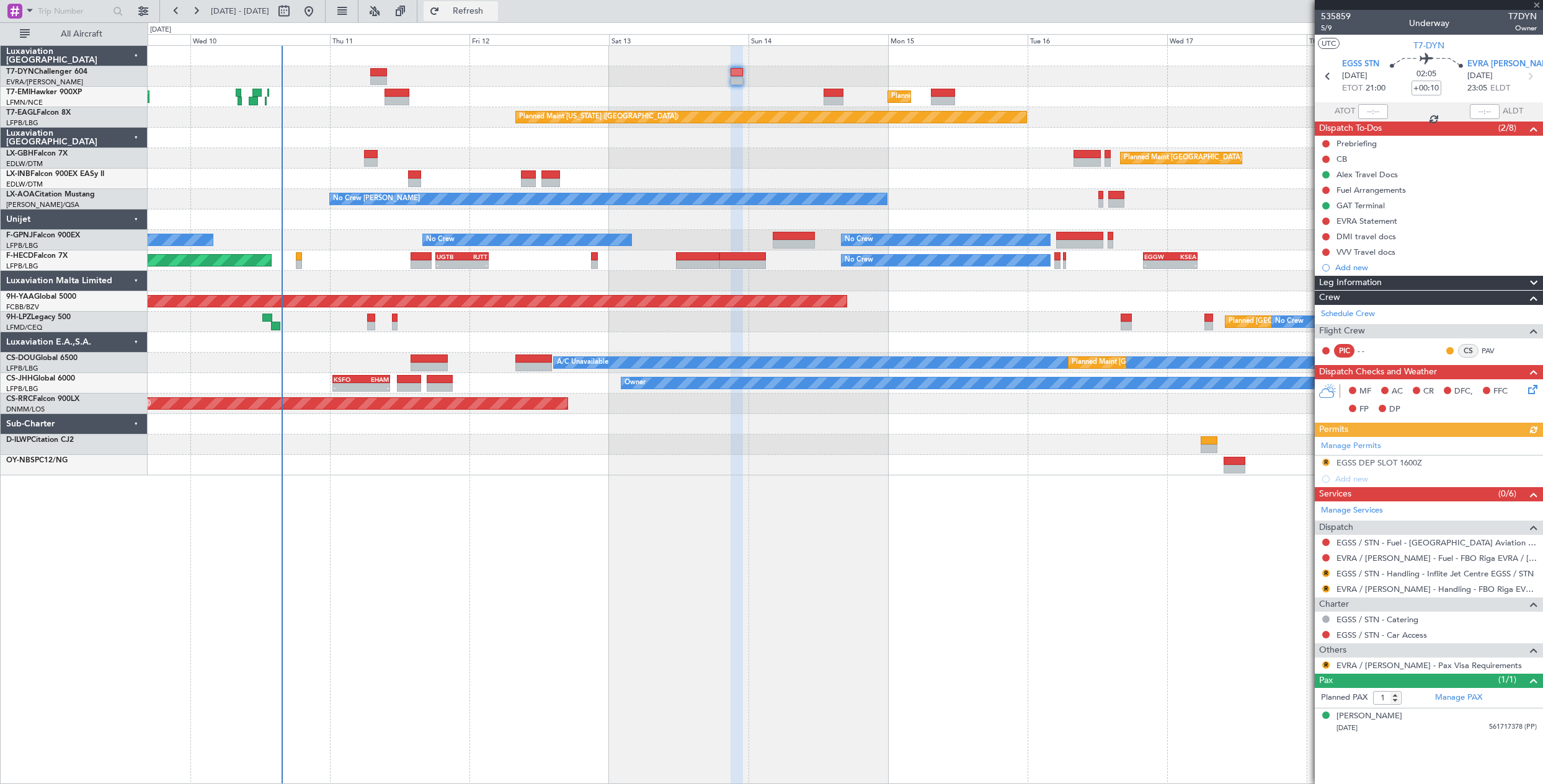
click at [470, 14] on button "Refresh" at bounding box center [460, 11] width 74 height 20
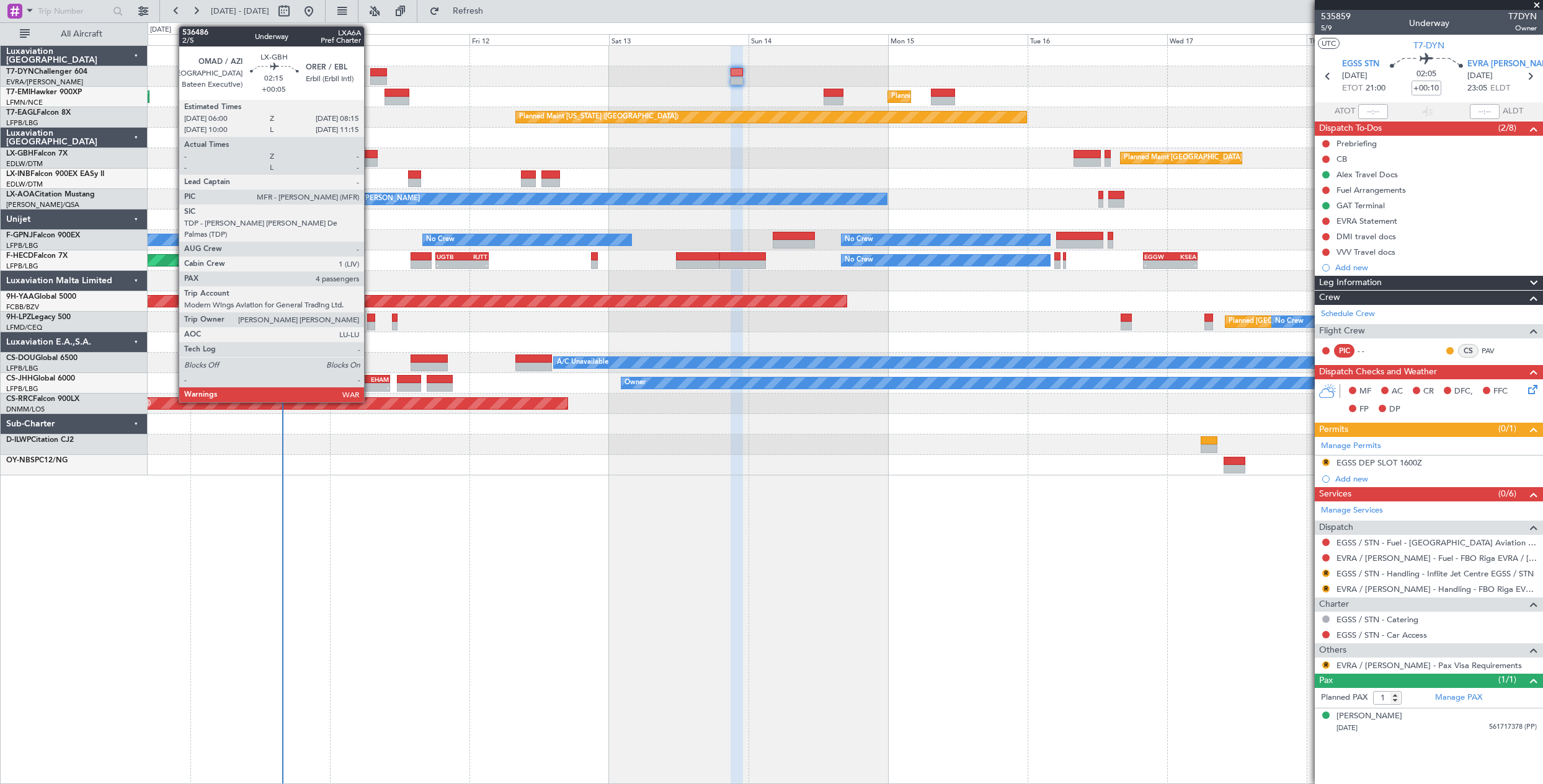
click at [370, 154] on div at bounding box center [371, 154] width 14 height 9
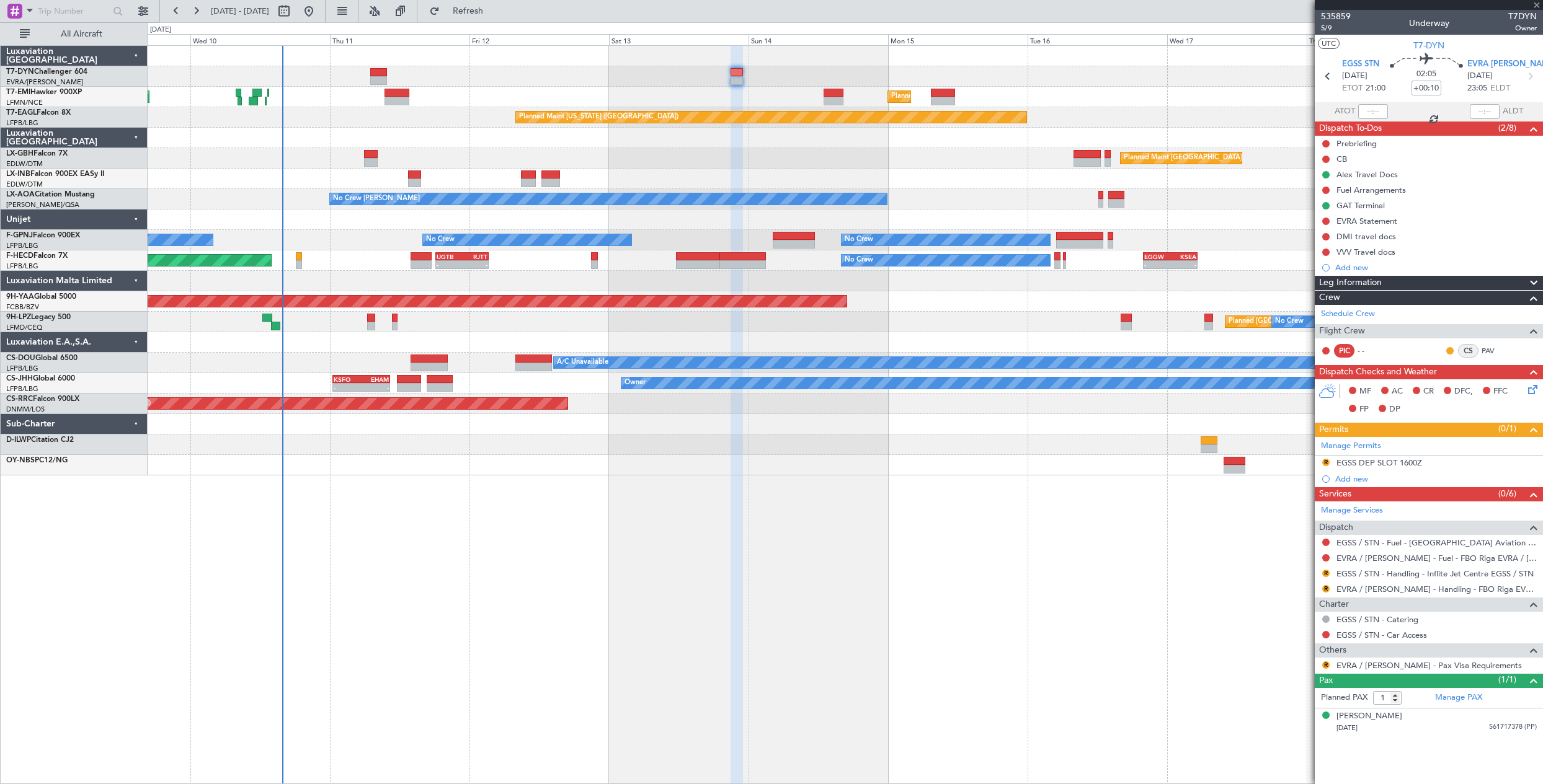
type input "+00:05"
type input "4"
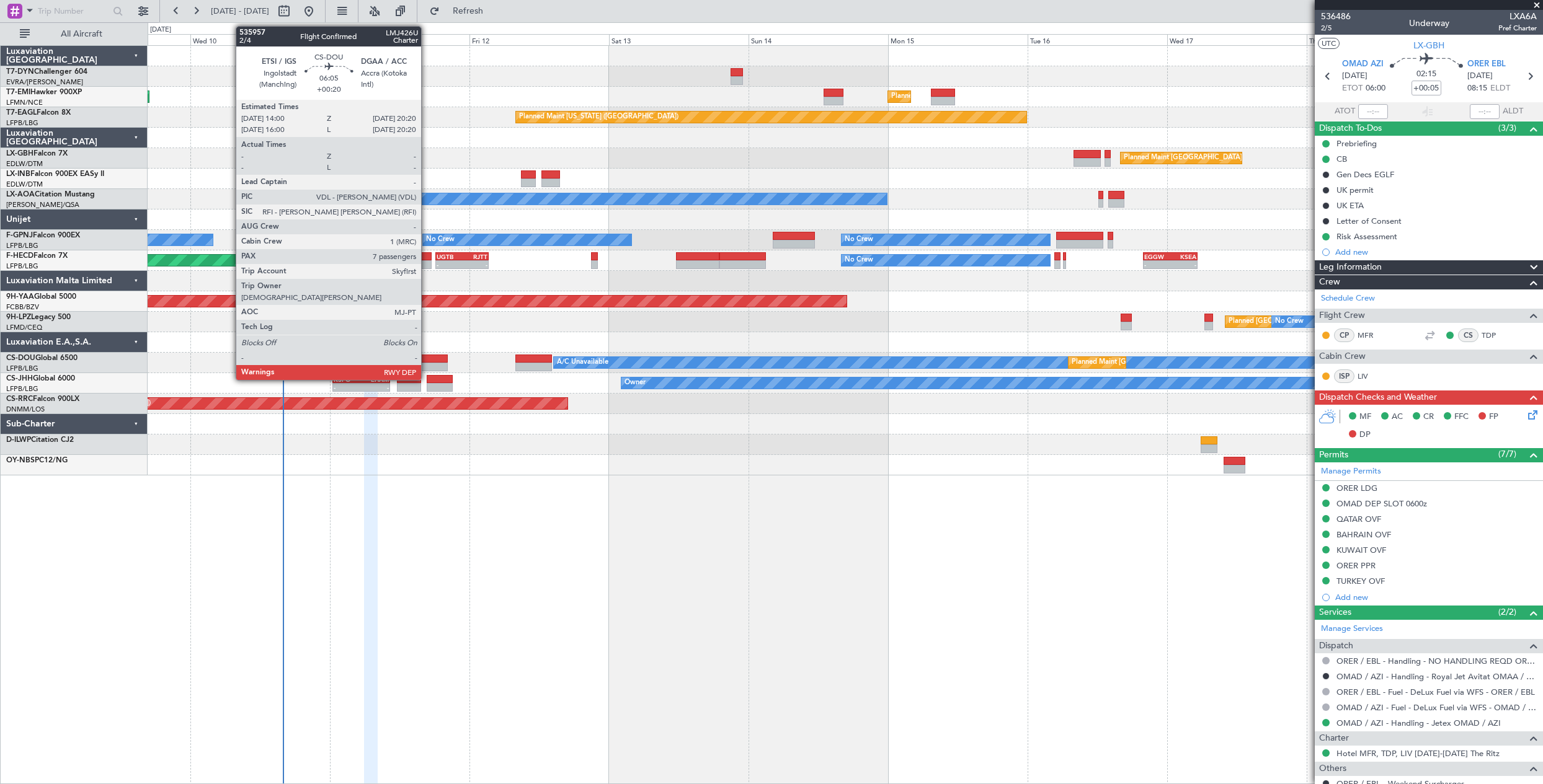
click at [426, 362] on div at bounding box center [429, 359] width 38 height 9
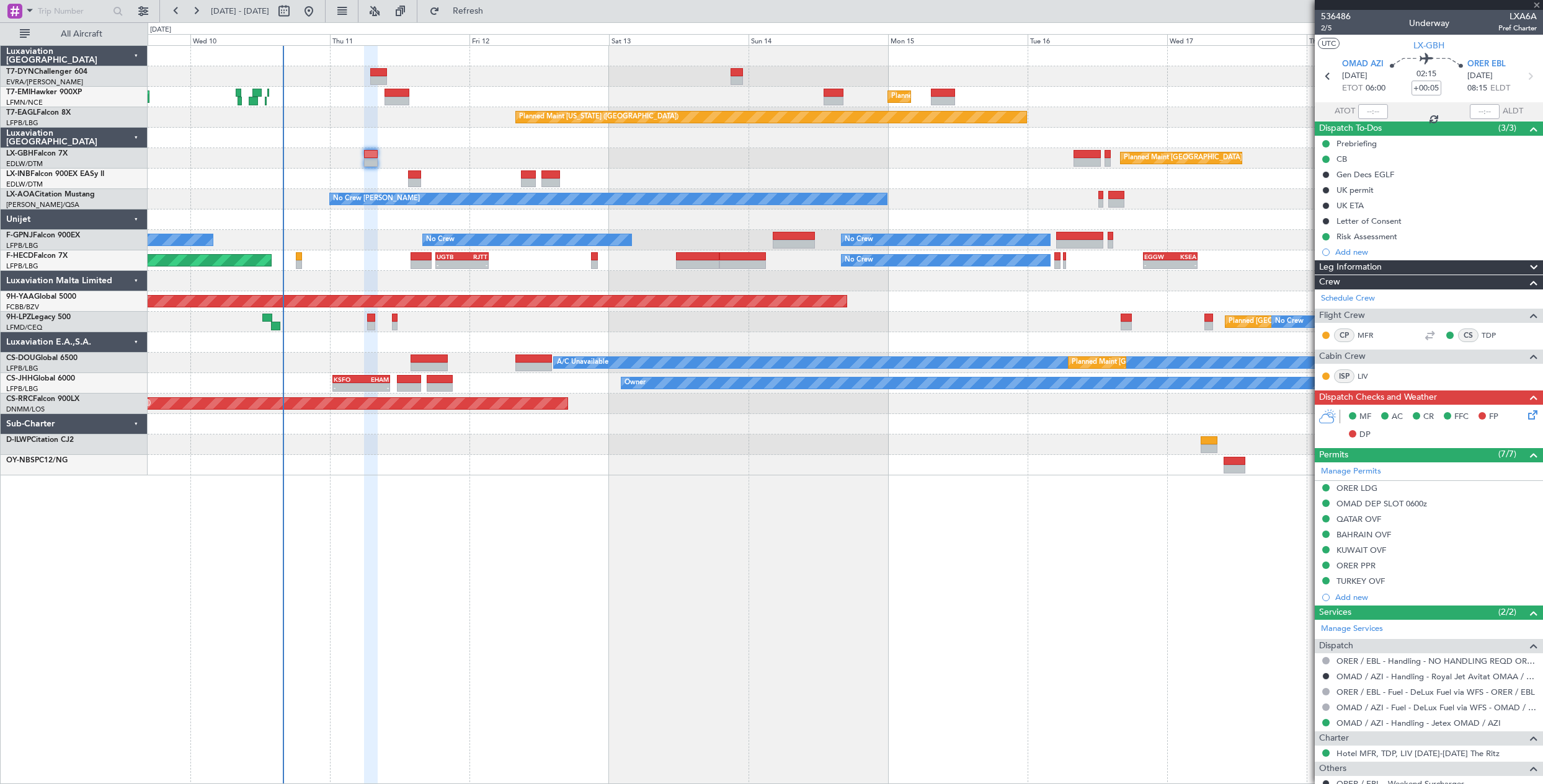
type input "+00:20"
type input "7"
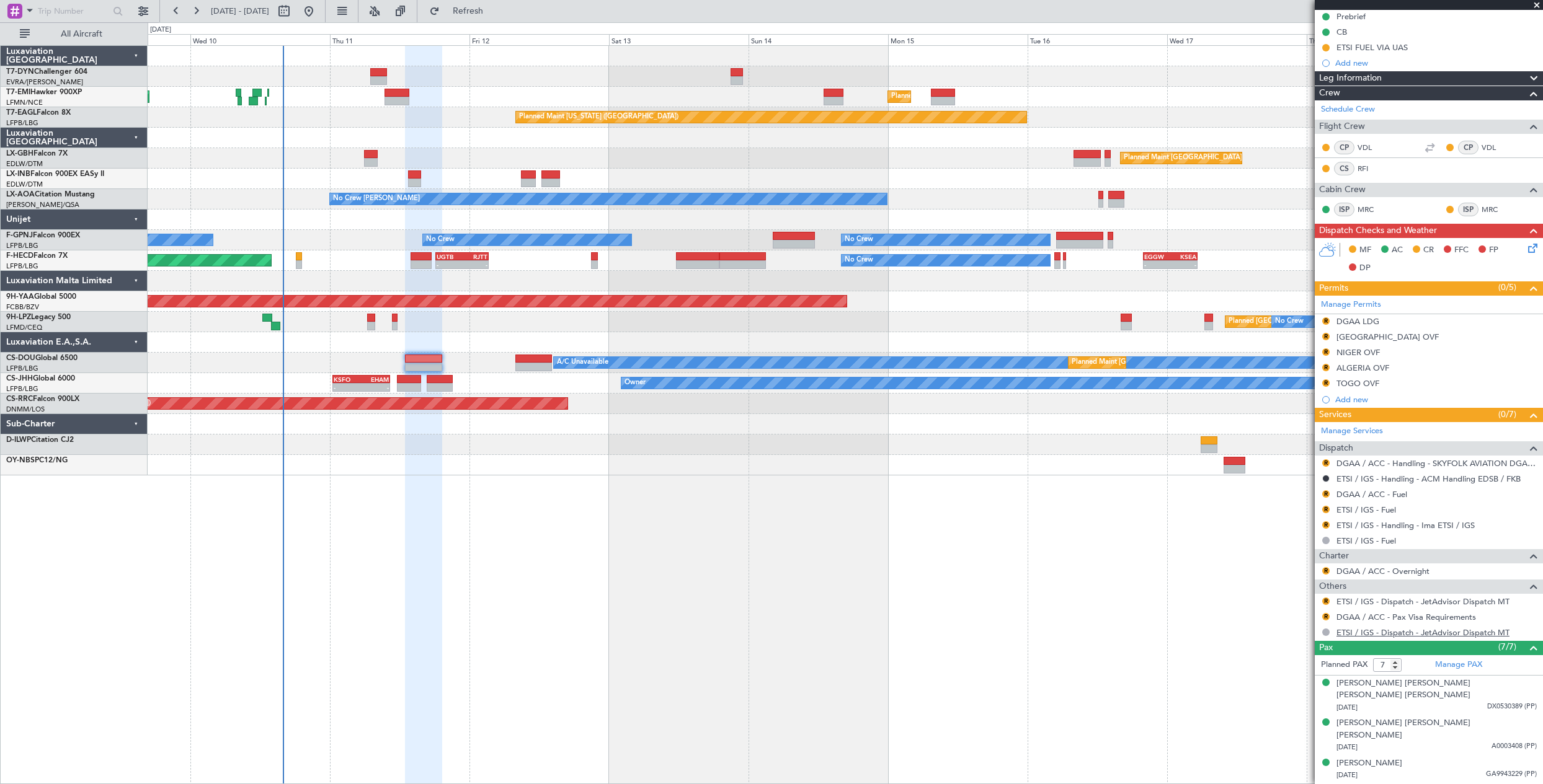
scroll to position [228, 0]
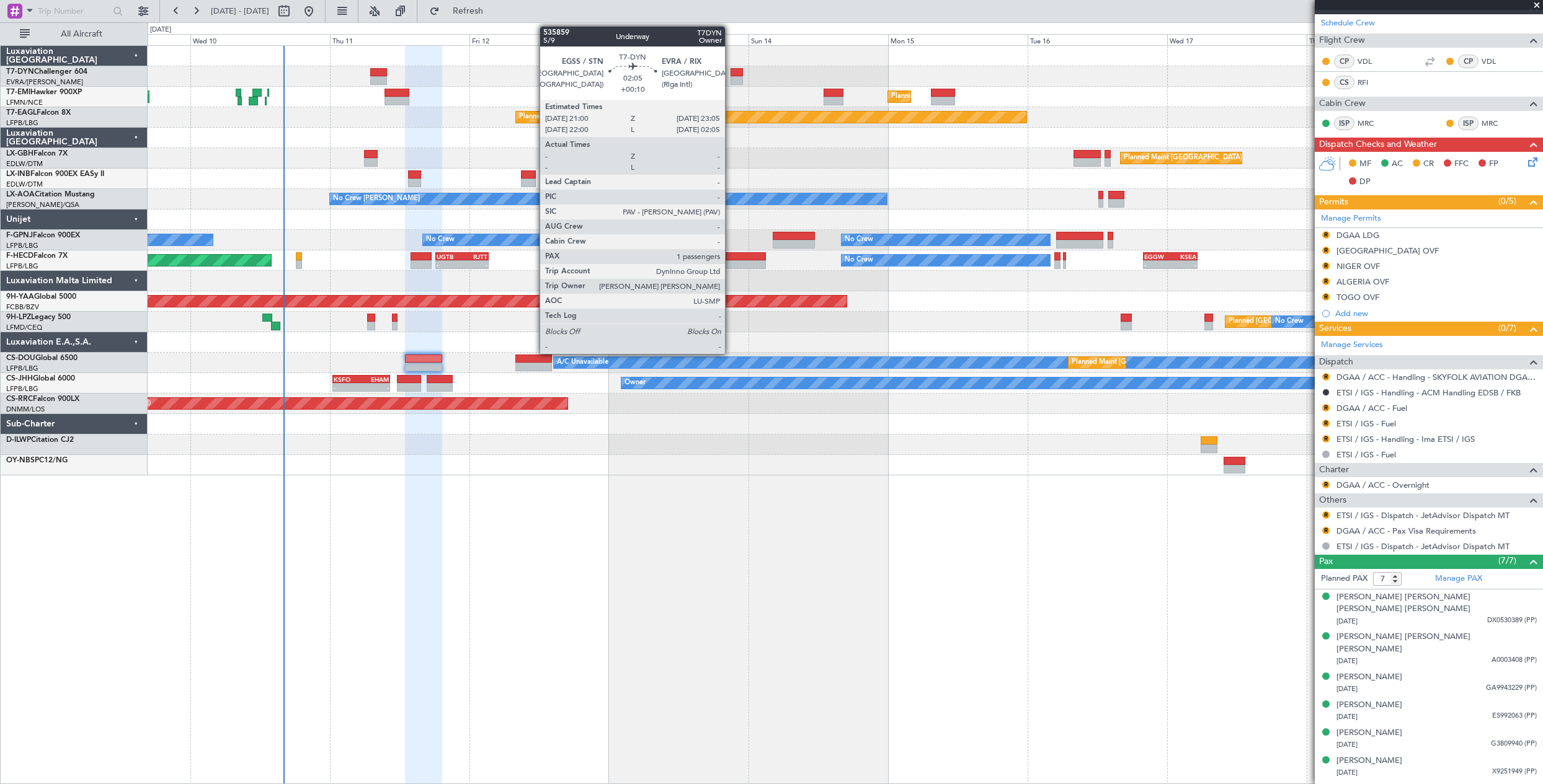
click at [735, 72] on div at bounding box center [737, 72] width 13 height 9
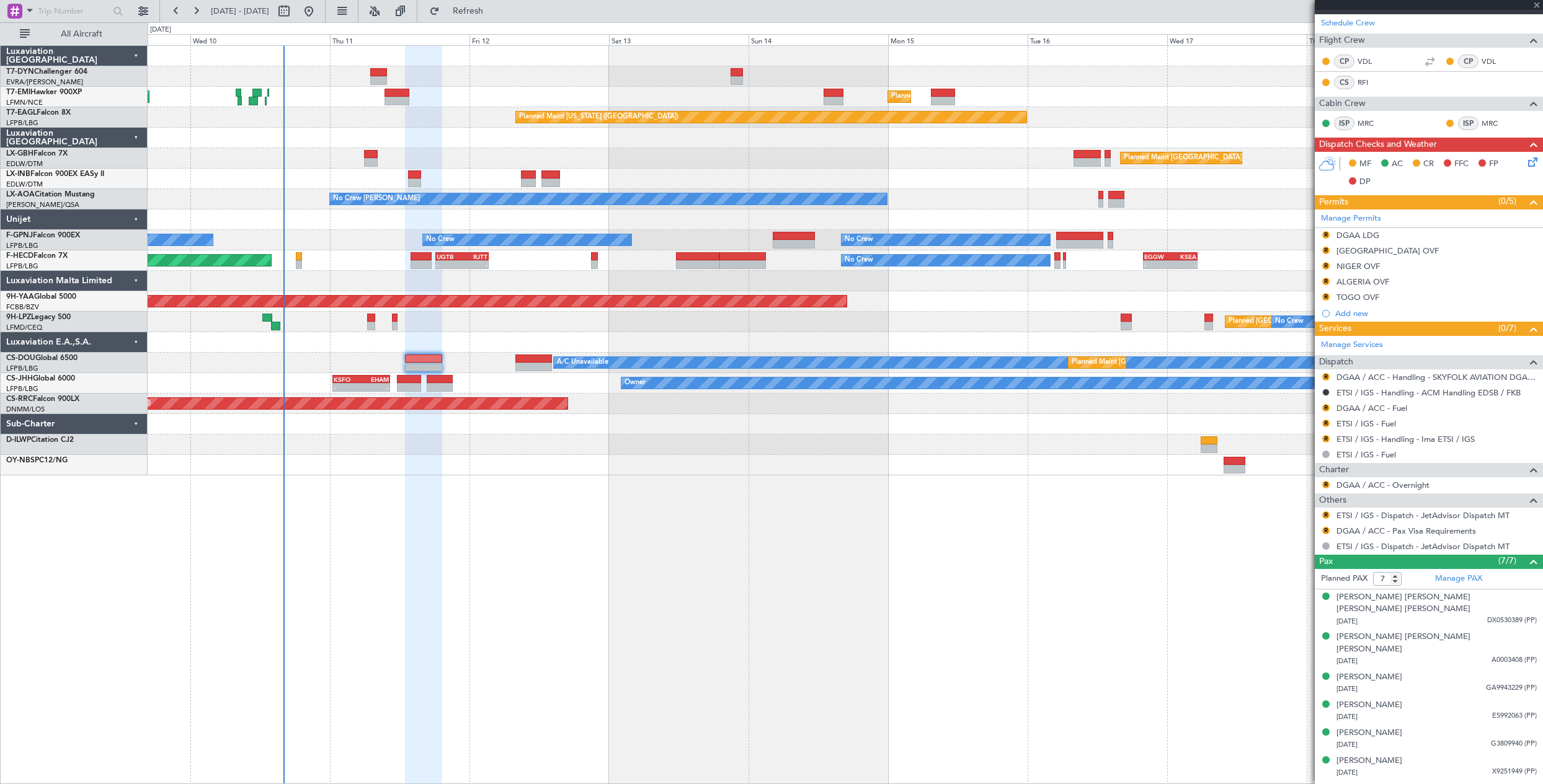
type input "+00:10"
type input "1"
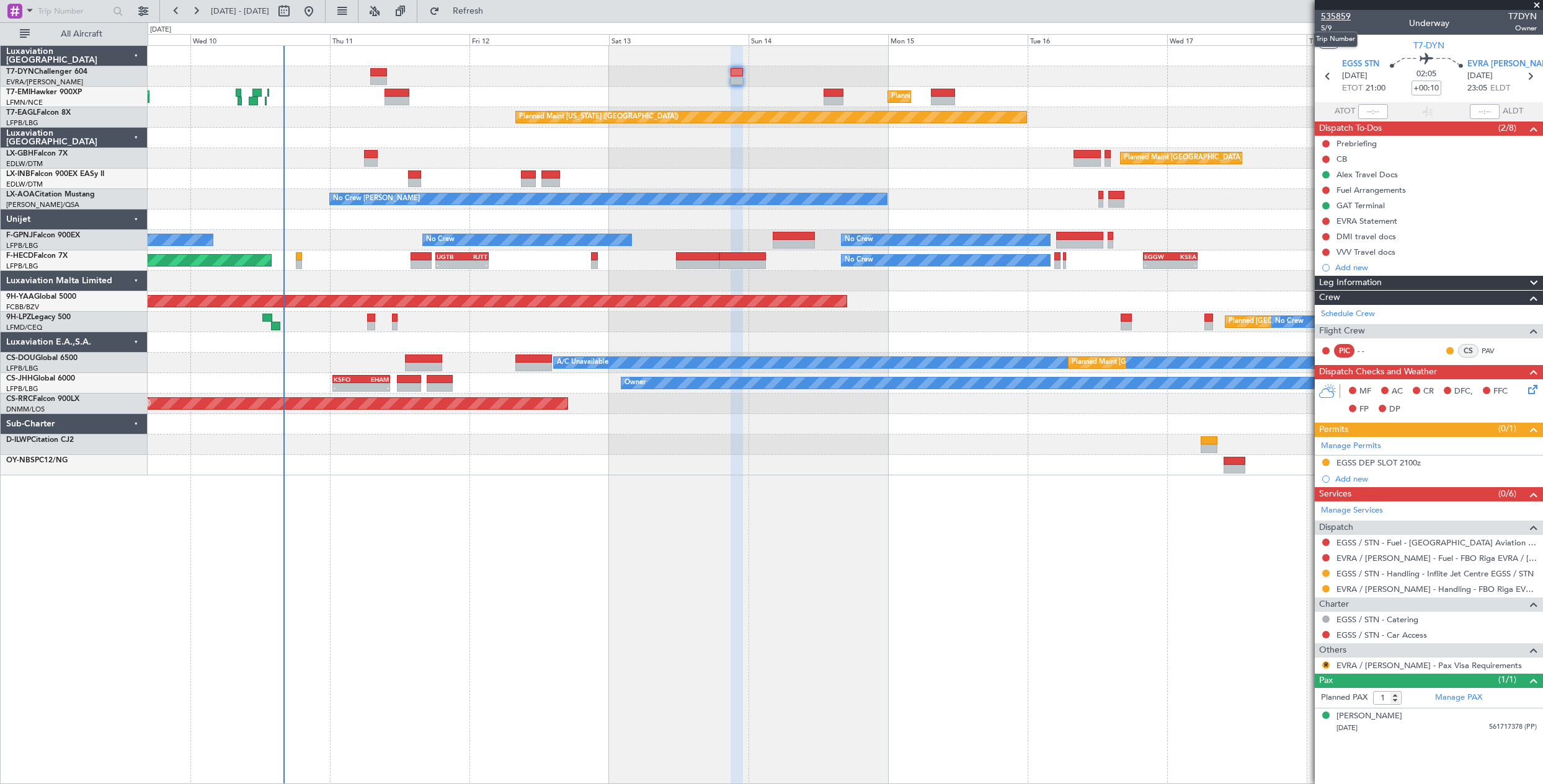
click at [1334, 16] on span "535859" at bounding box center [1335, 16] width 30 height 13
